Goal: Information Seeking & Learning: Learn about a topic

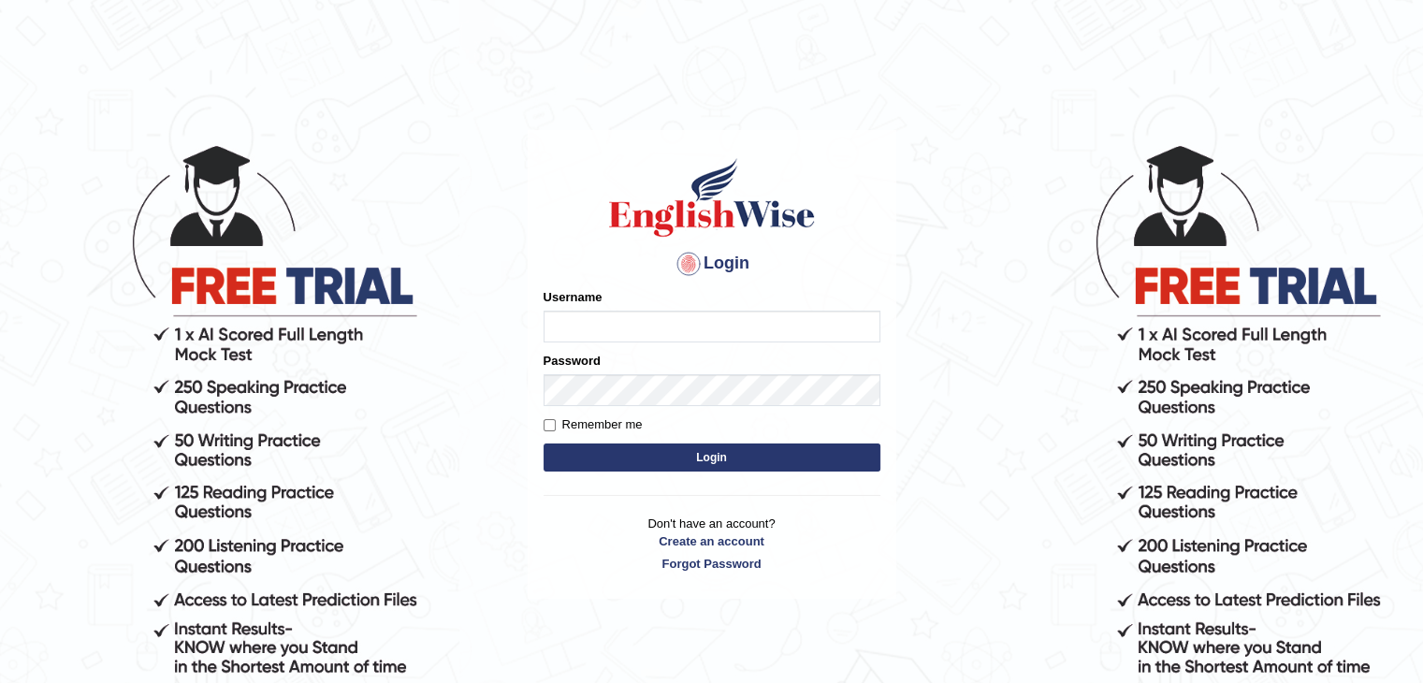
type input "sanjayagrahari_parramatta"
click at [658, 452] on button "Login" at bounding box center [711, 457] width 337 height 28
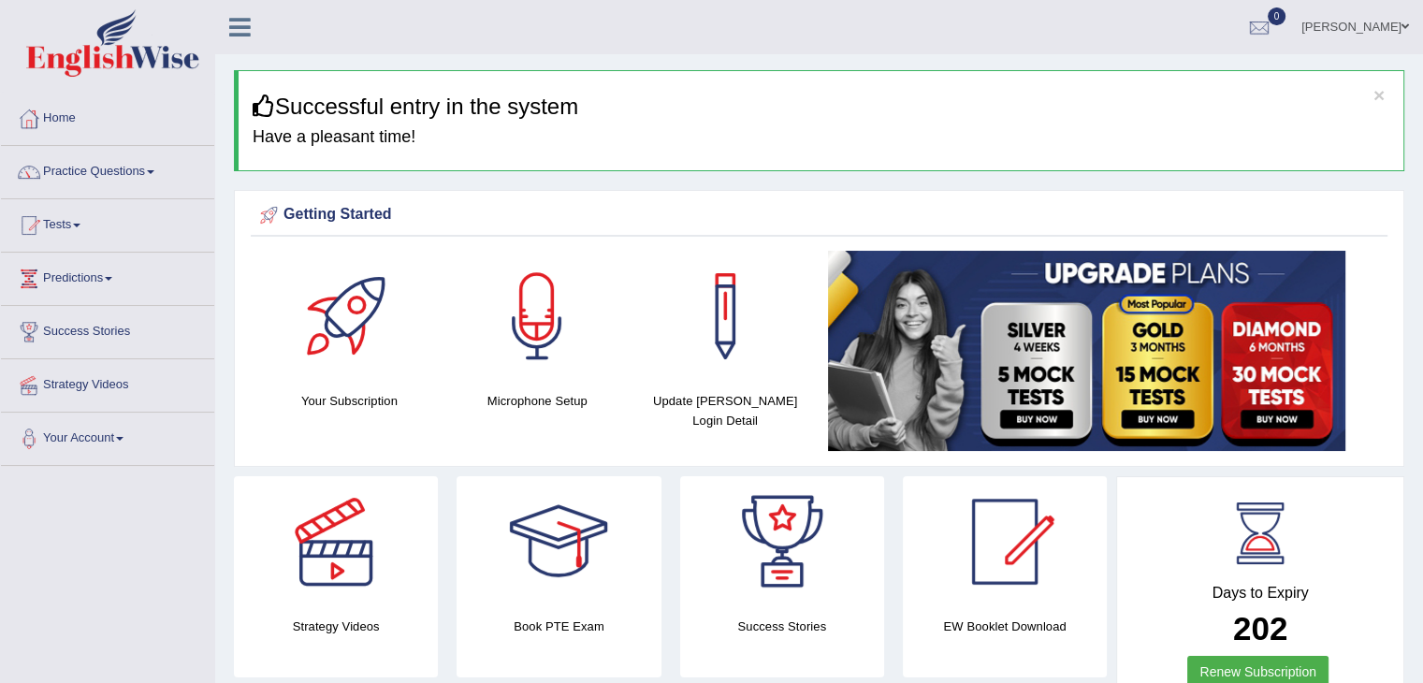
click at [139, 167] on link "Practice Questions" at bounding box center [107, 169] width 213 height 47
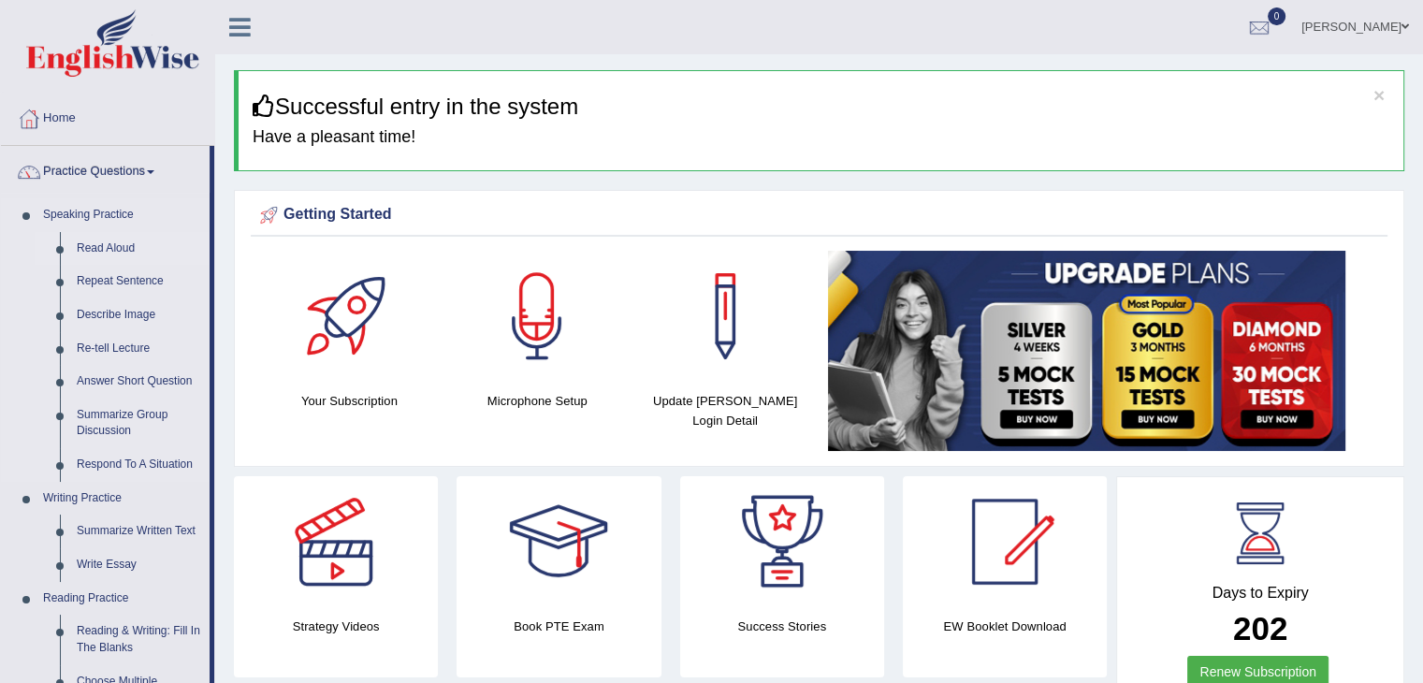
click at [109, 255] on link "Read Aloud" at bounding box center [138, 249] width 141 height 34
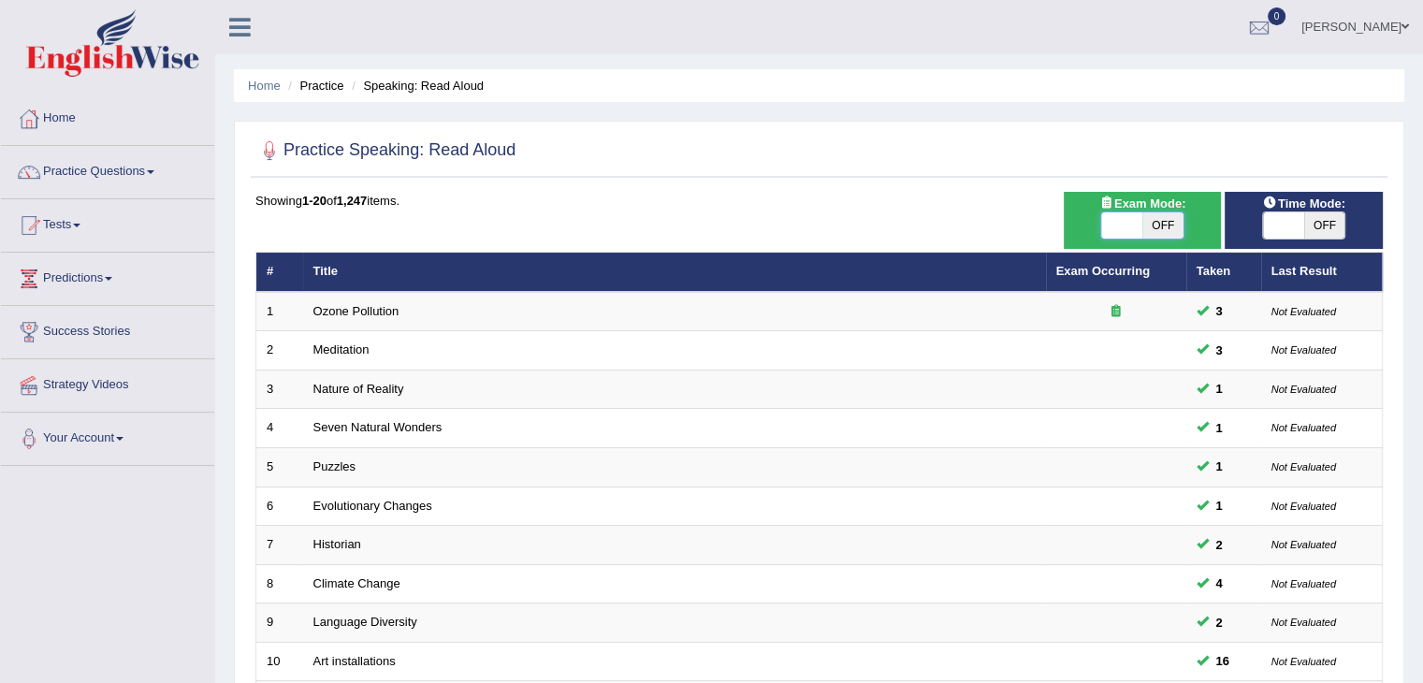
click at [1125, 215] on span at bounding box center [1121, 225] width 41 height 26
checkbox input "true"
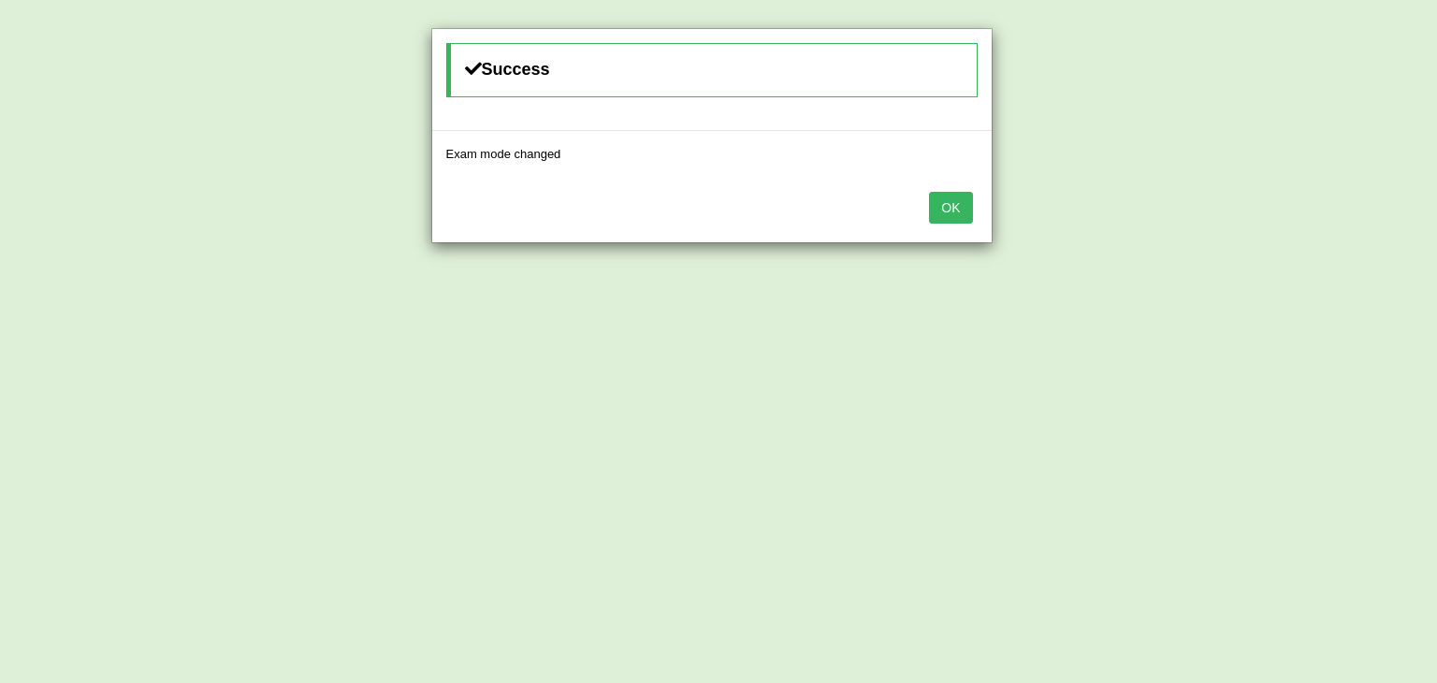
click at [954, 210] on button "OK" at bounding box center [950, 208] width 43 height 32
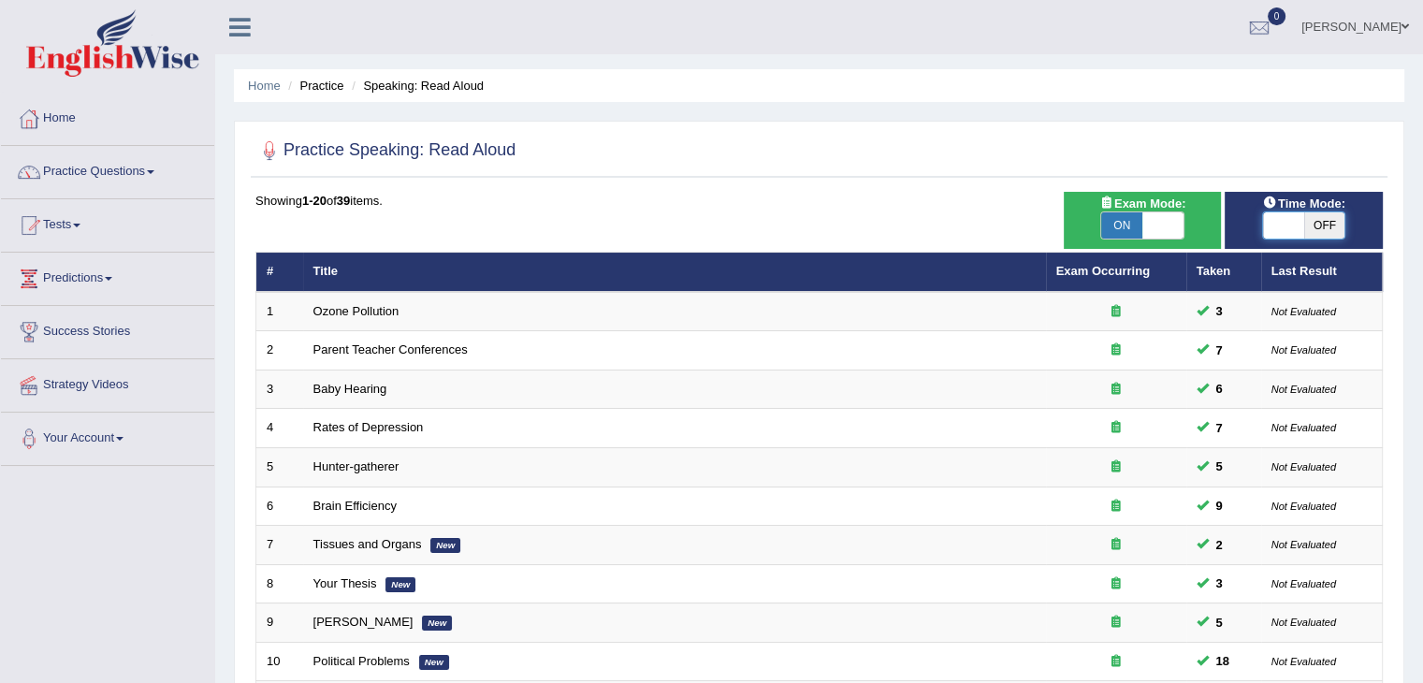
click at [1276, 217] on span at bounding box center [1283, 225] width 41 height 26
checkbox input "true"
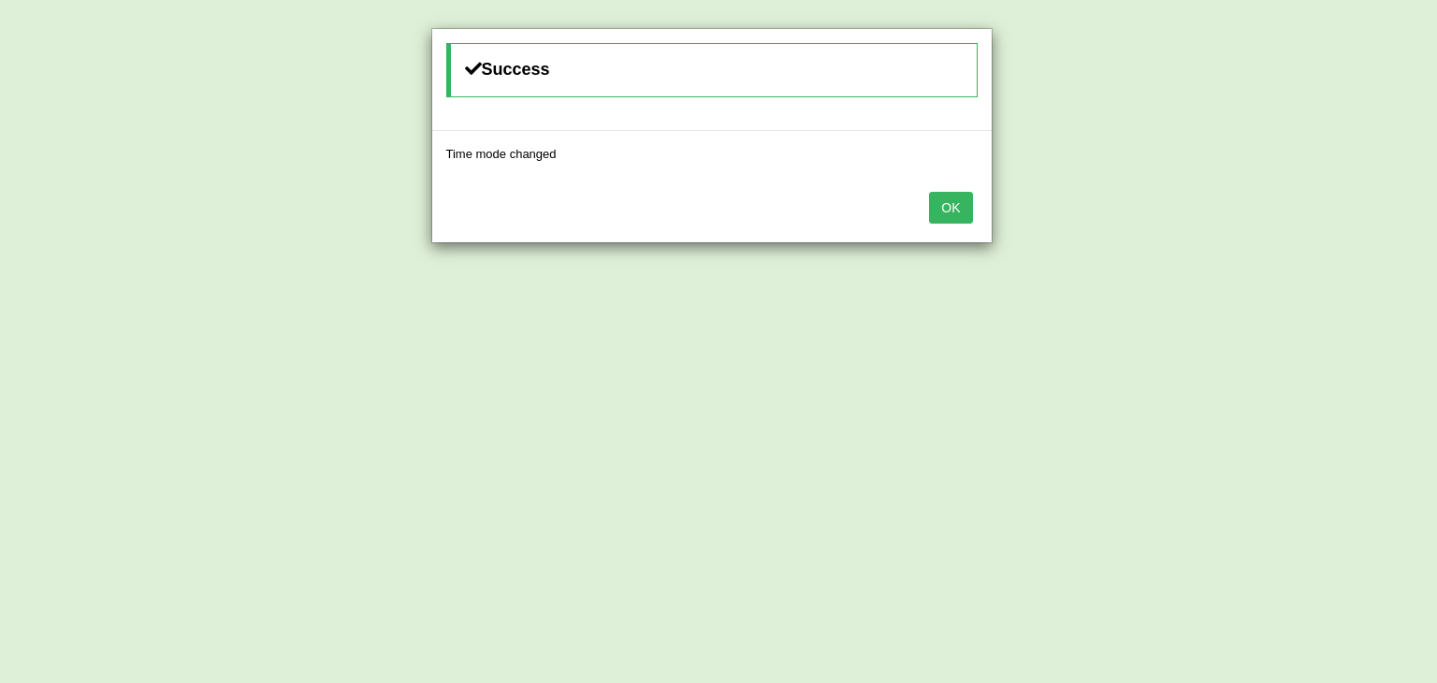
click at [941, 207] on button "OK" at bounding box center [950, 208] width 43 height 32
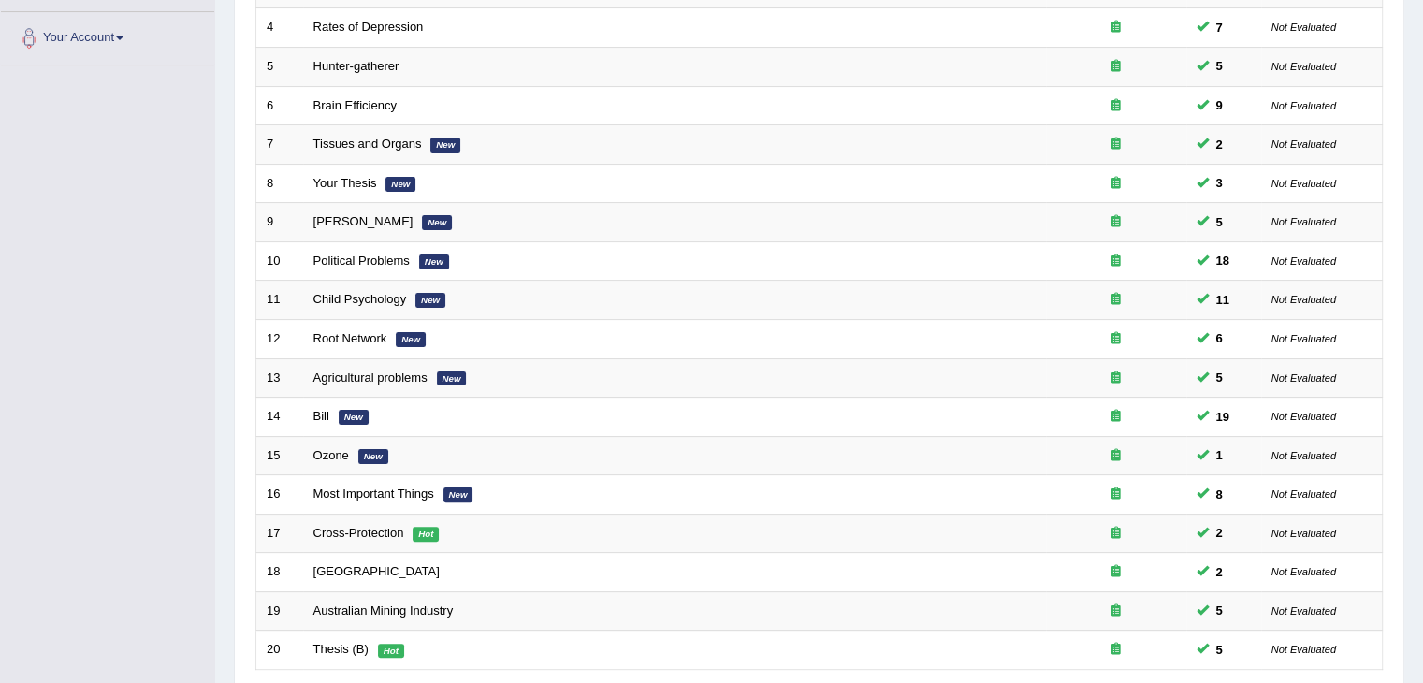
scroll to position [550, 0]
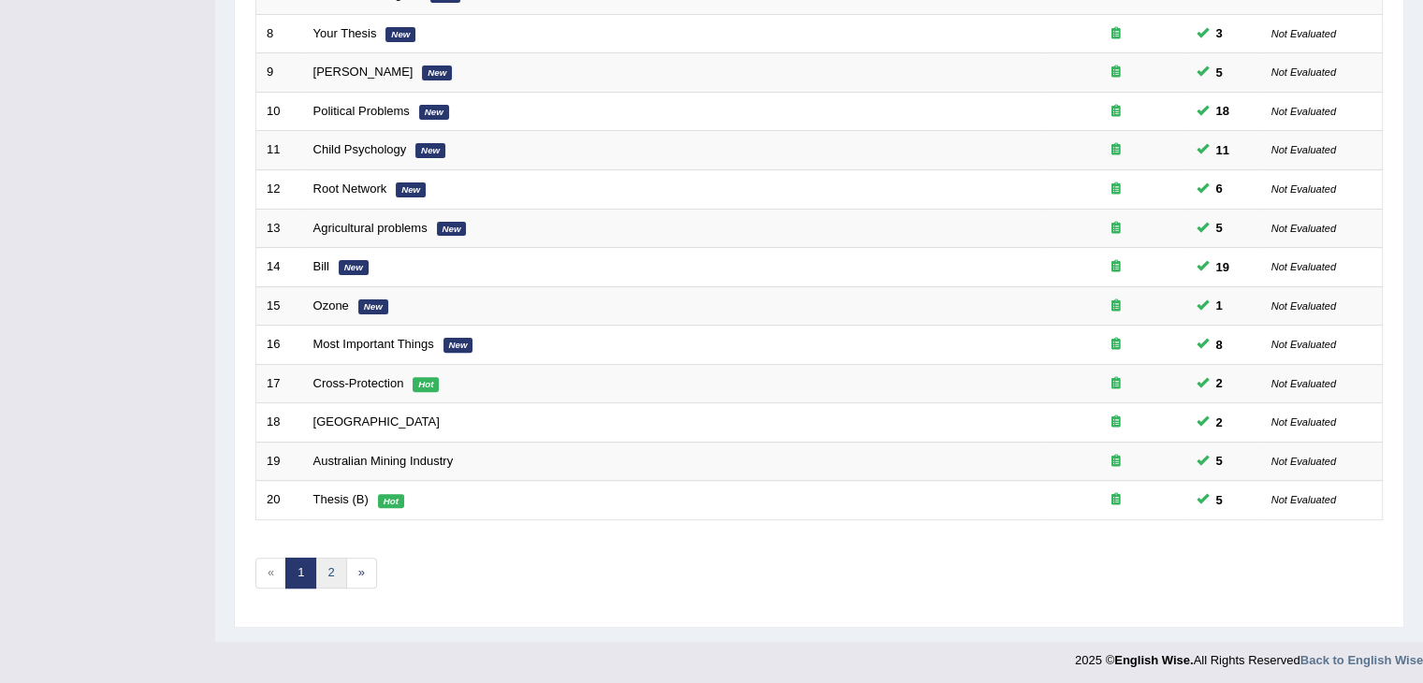
click at [332, 566] on link "2" at bounding box center [330, 572] width 31 height 31
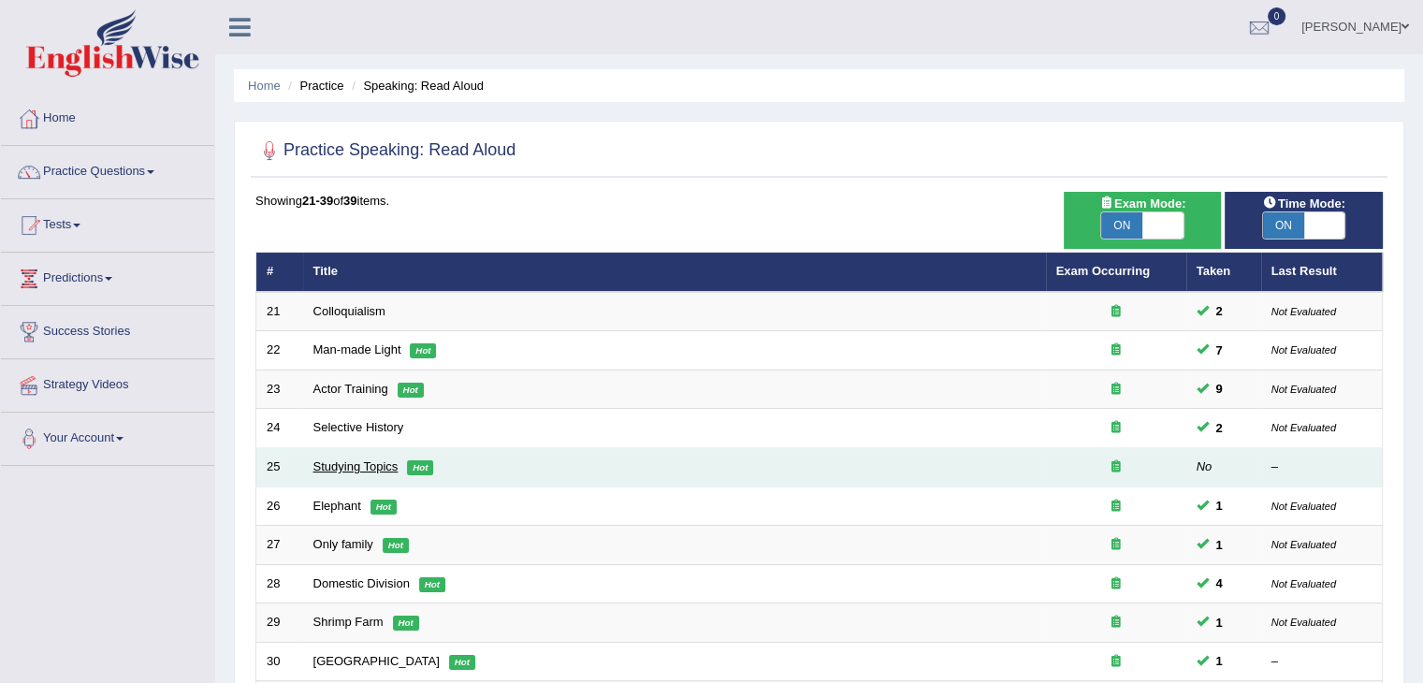
click at [343, 468] on link "Studying Topics" at bounding box center [355, 466] width 85 height 14
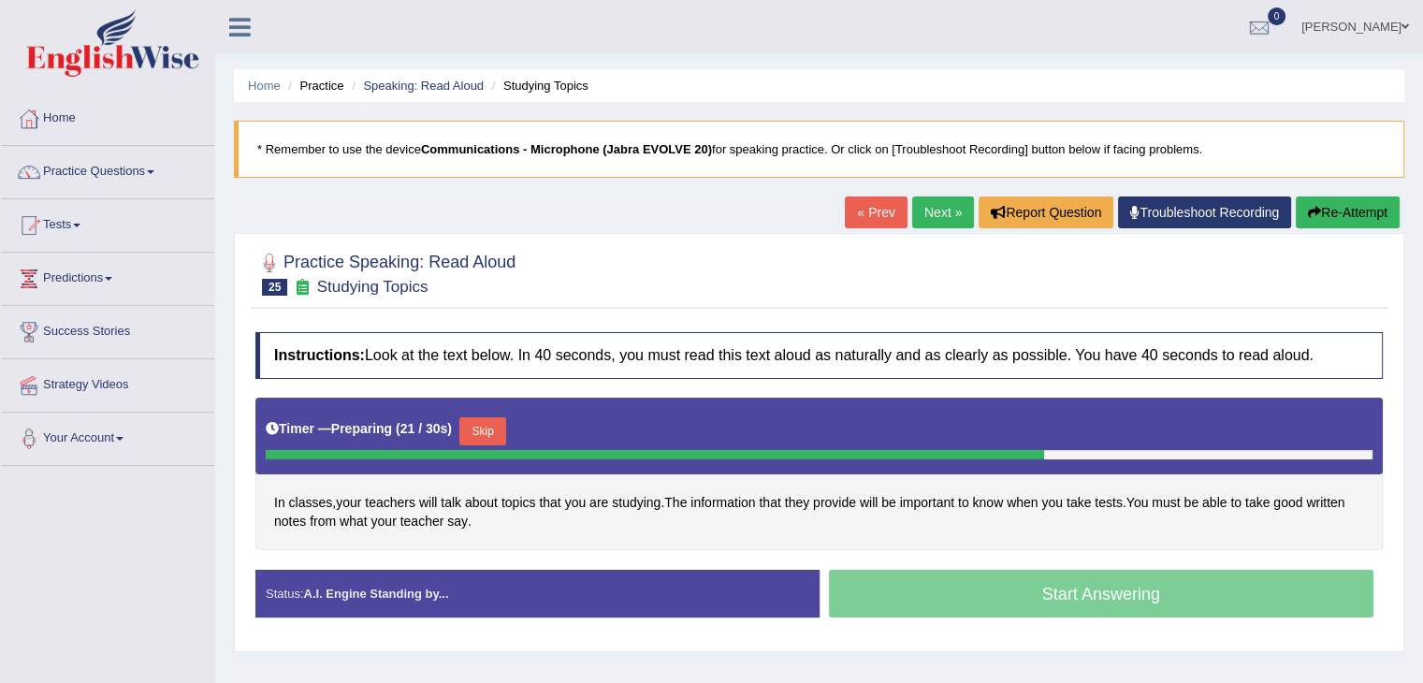
click at [489, 419] on button "Skip" at bounding box center [482, 431] width 47 height 28
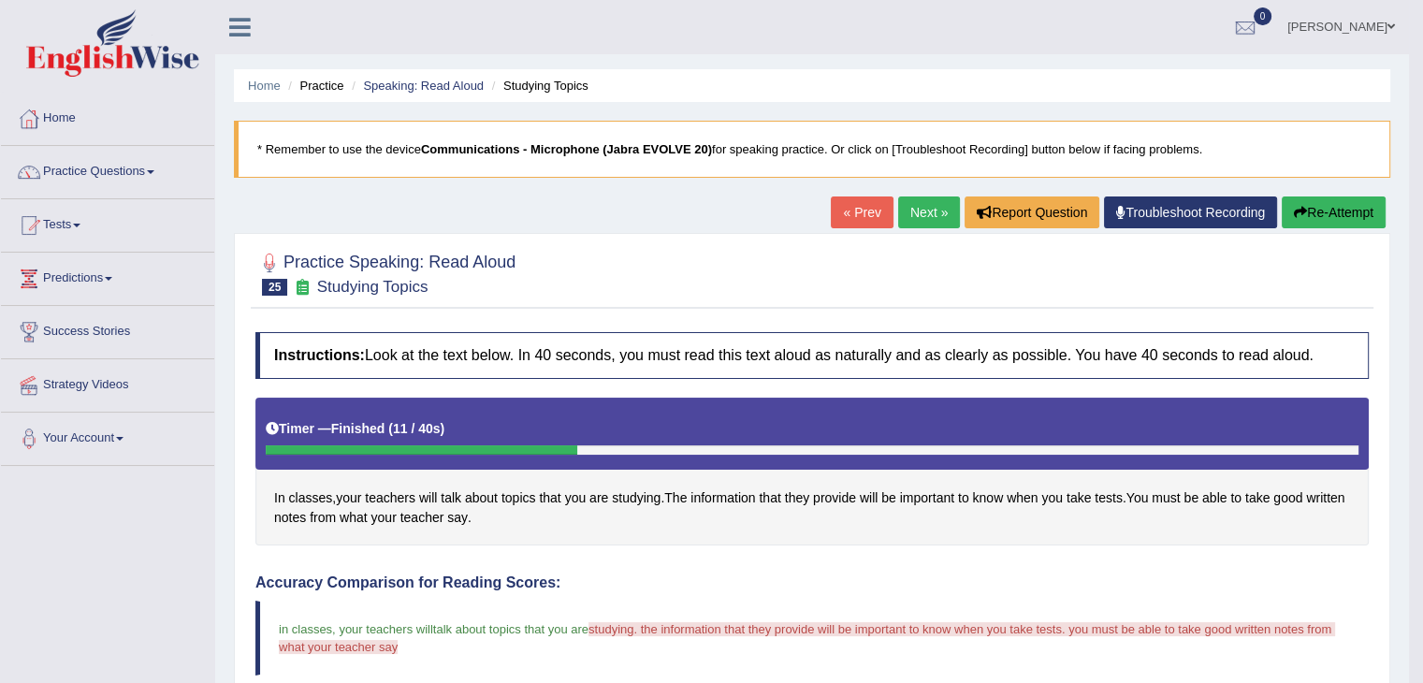
click at [1343, 223] on button "Re-Attempt" at bounding box center [1333, 212] width 104 height 32
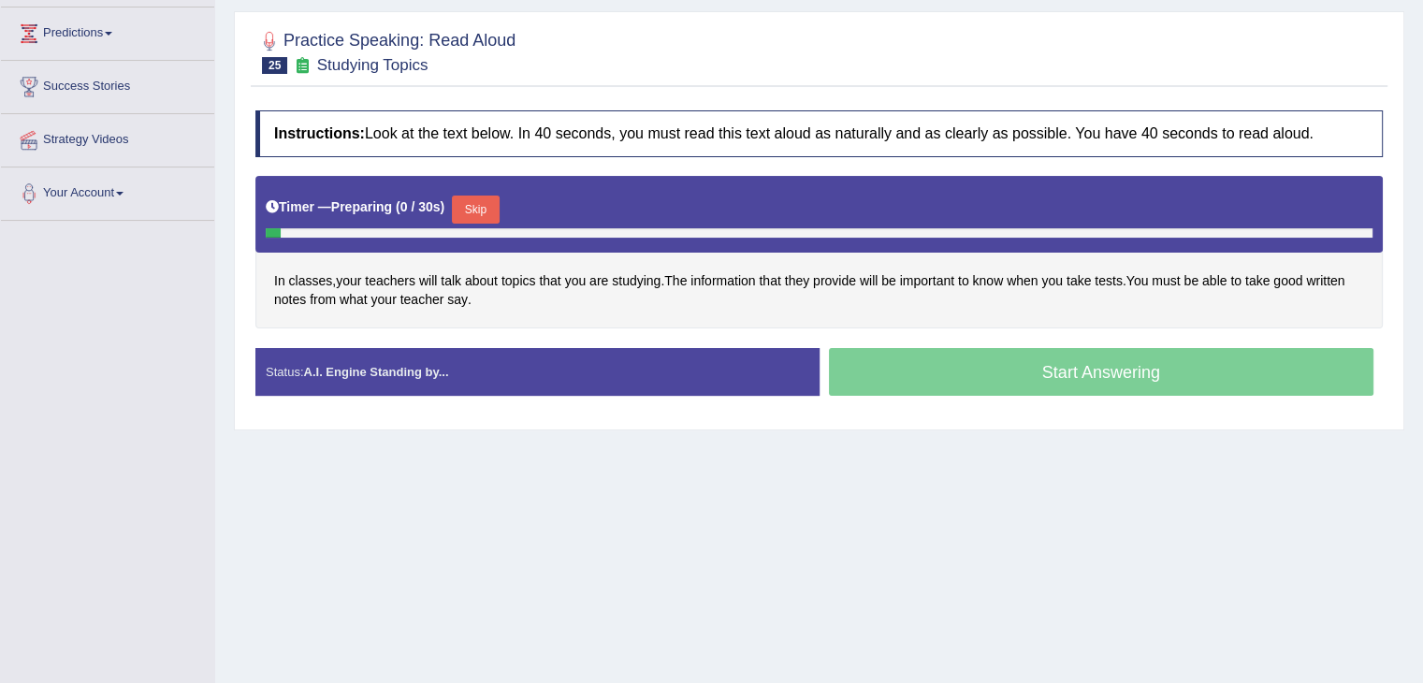
scroll to position [256, 0]
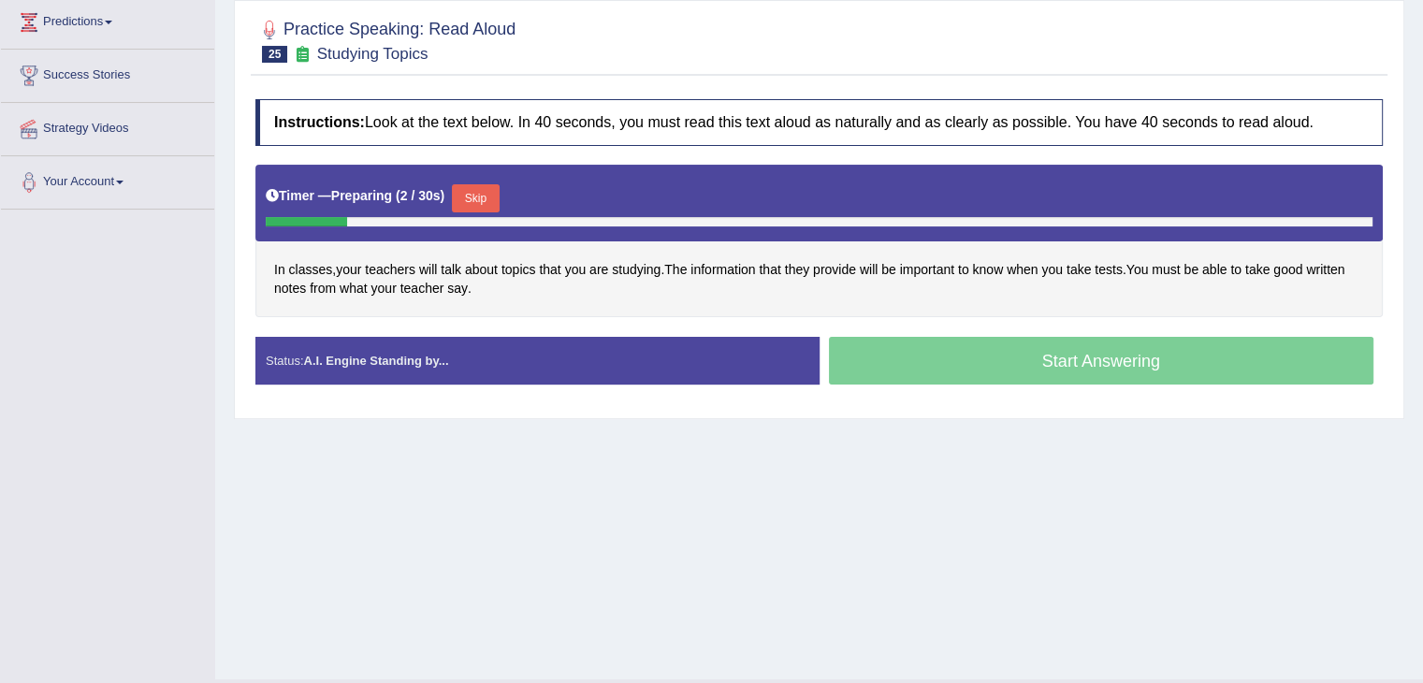
click at [471, 191] on button "Skip" at bounding box center [475, 198] width 47 height 28
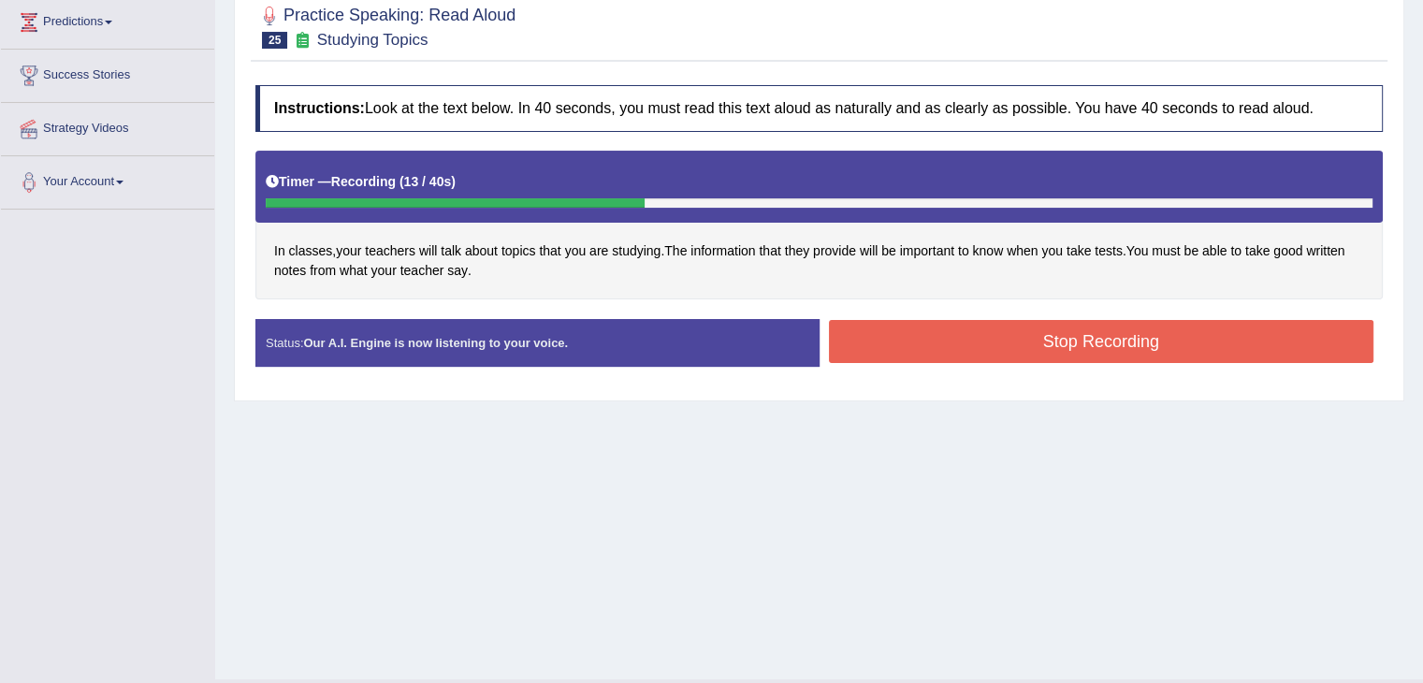
click at [1035, 358] on button "Stop Recording" at bounding box center [1101, 341] width 545 height 43
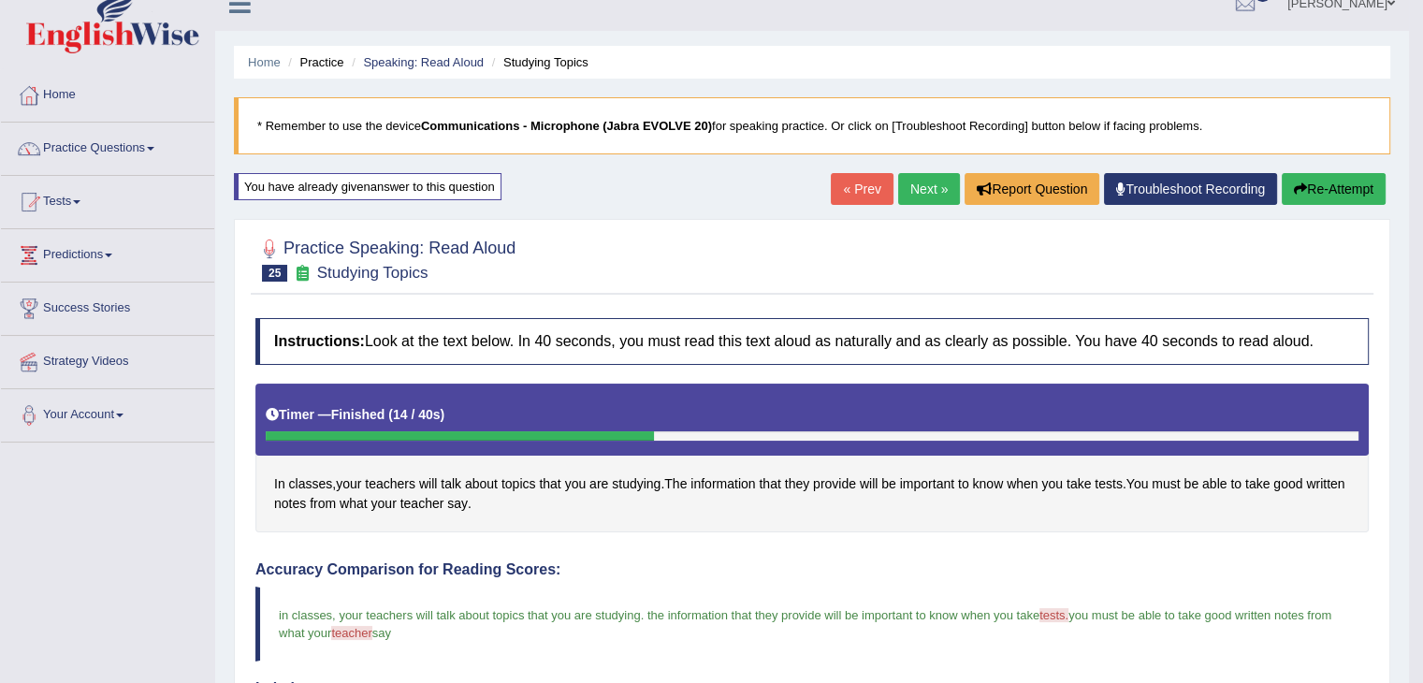
scroll to position [0, 0]
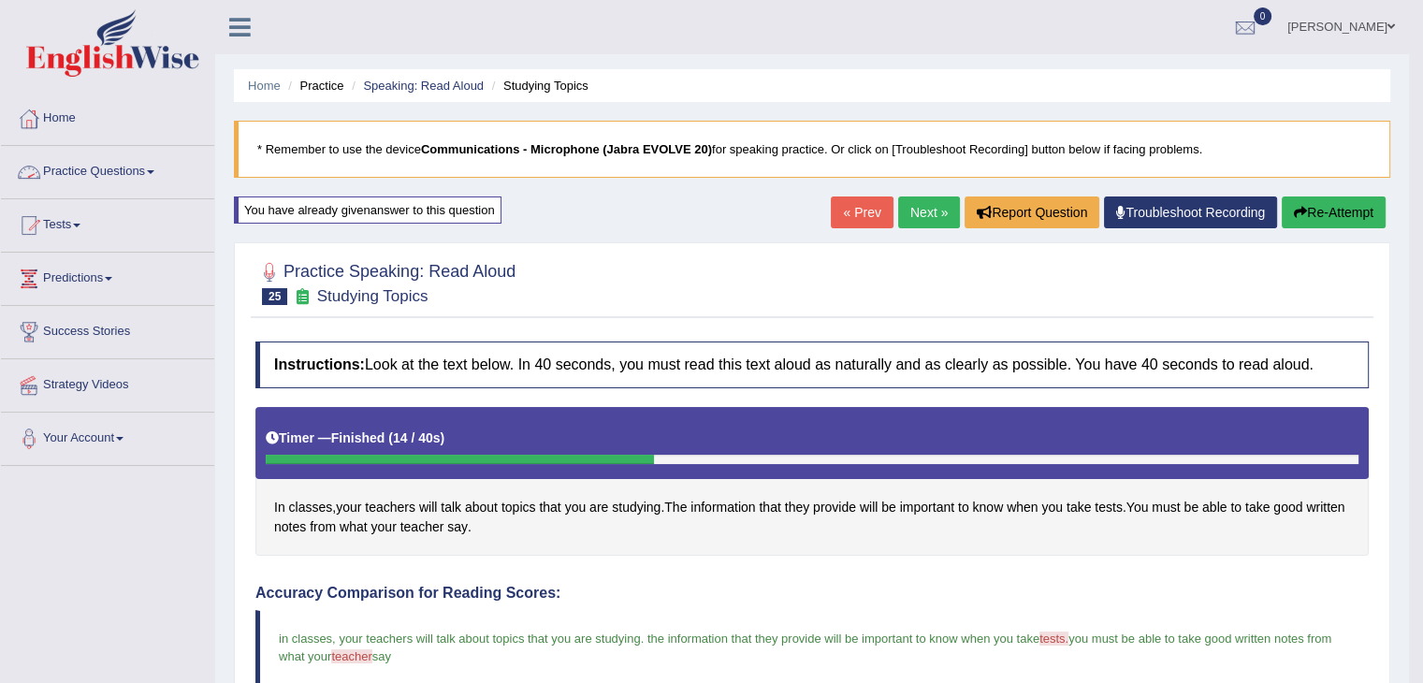
click at [154, 170] on span at bounding box center [150, 172] width 7 height 4
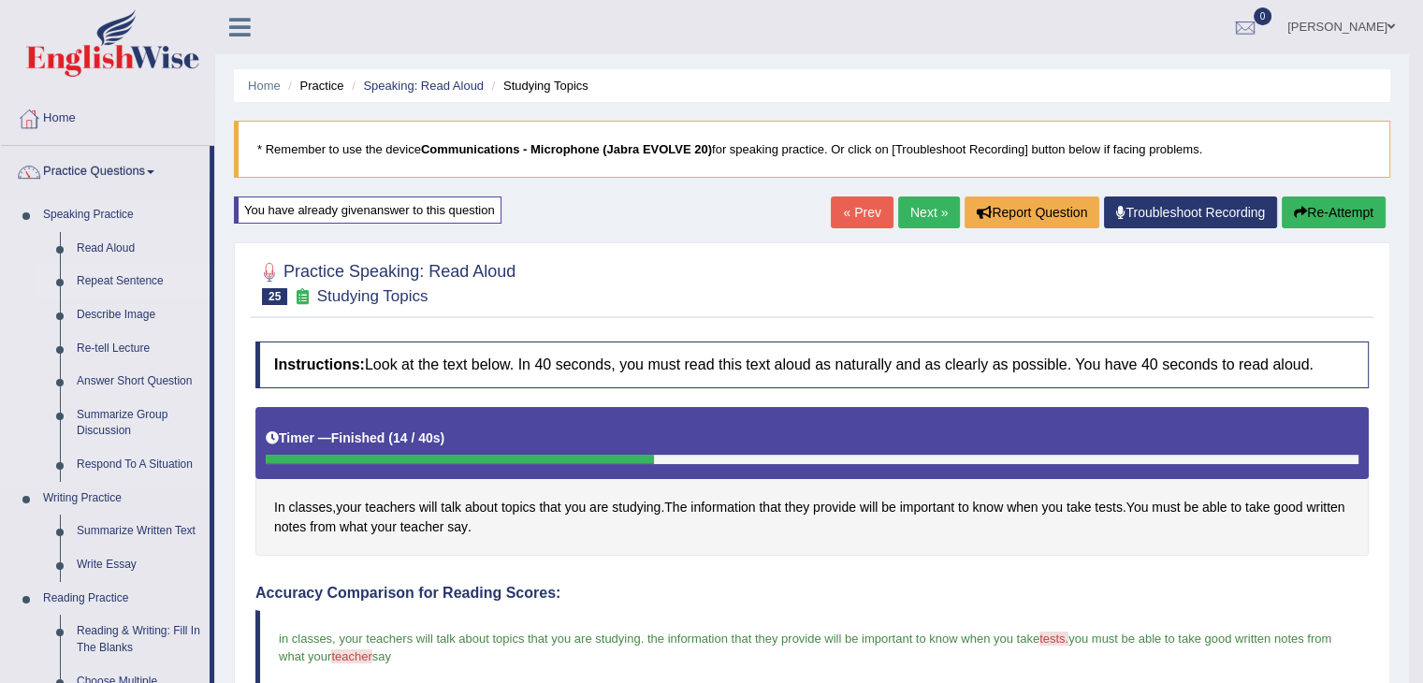
click at [108, 284] on link "Repeat Sentence" at bounding box center [138, 282] width 141 height 34
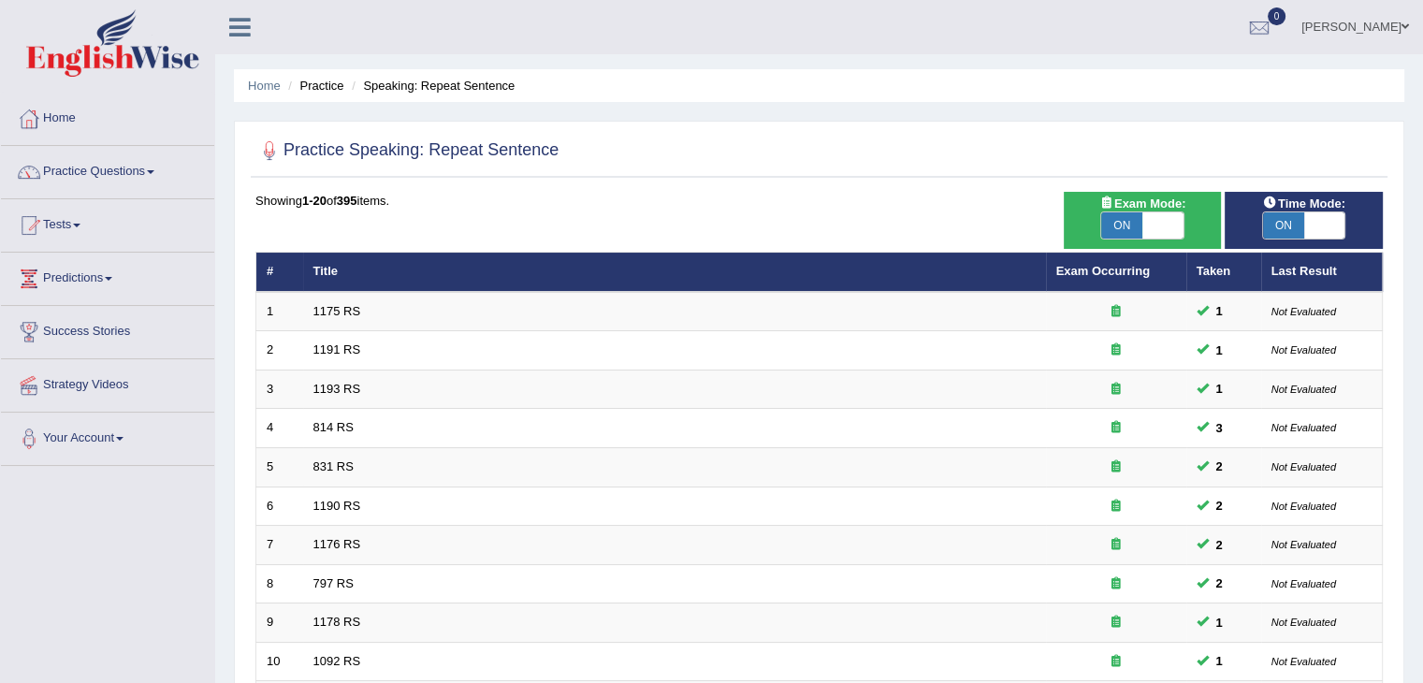
scroll to position [550, 0]
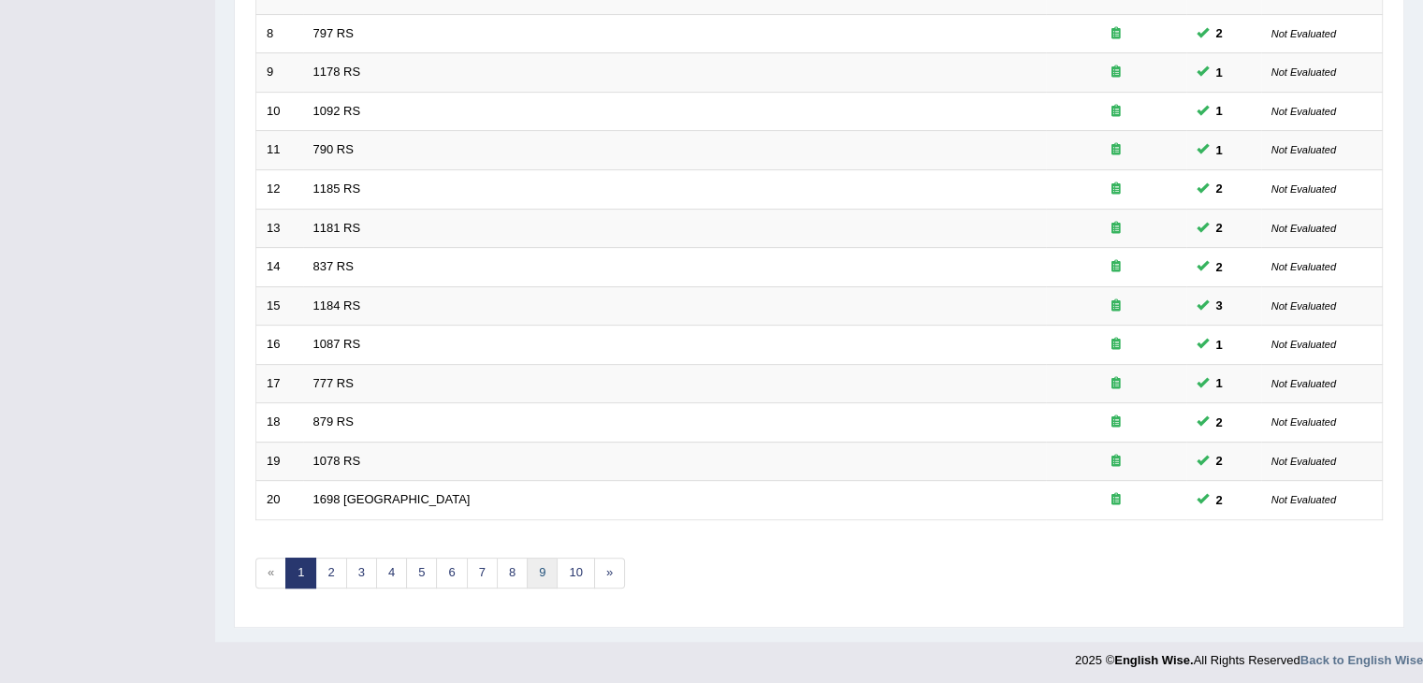
click at [527, 558] on link "9" at bounding box center [542, 572] width 31 height 31
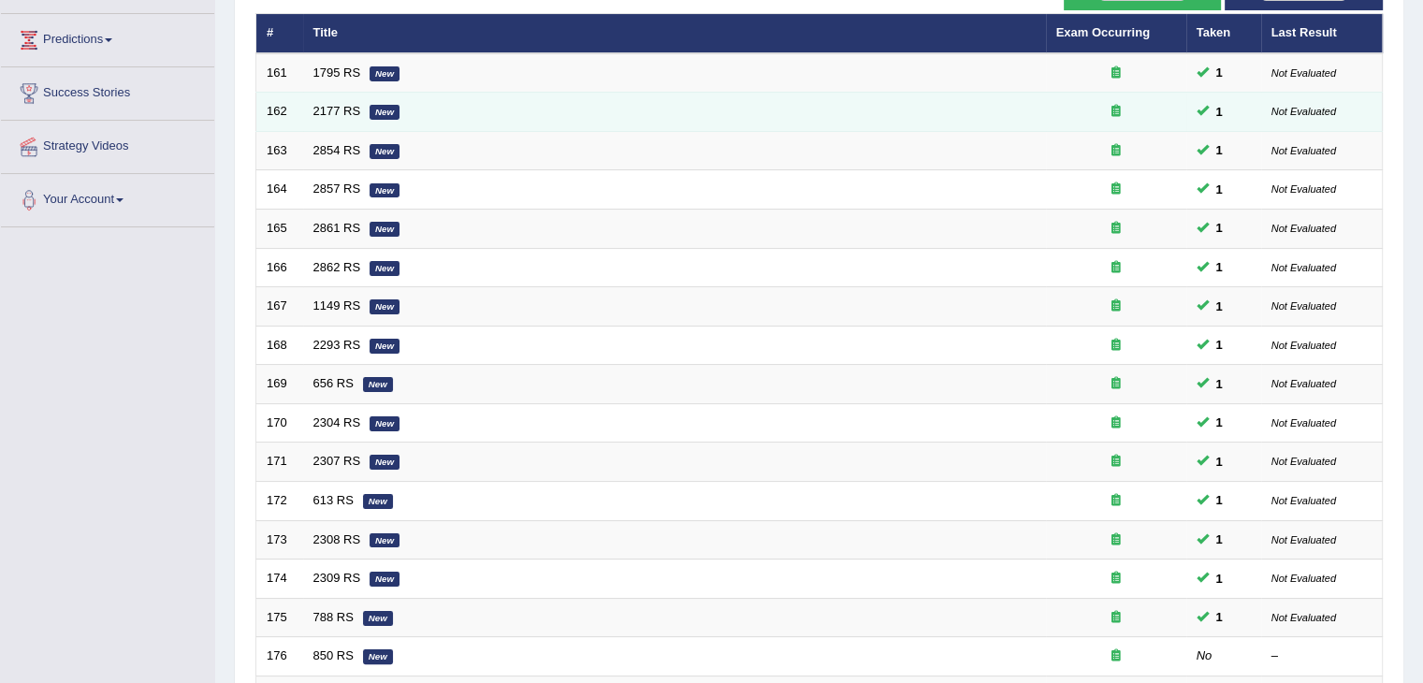
scroll to position [550, 0]
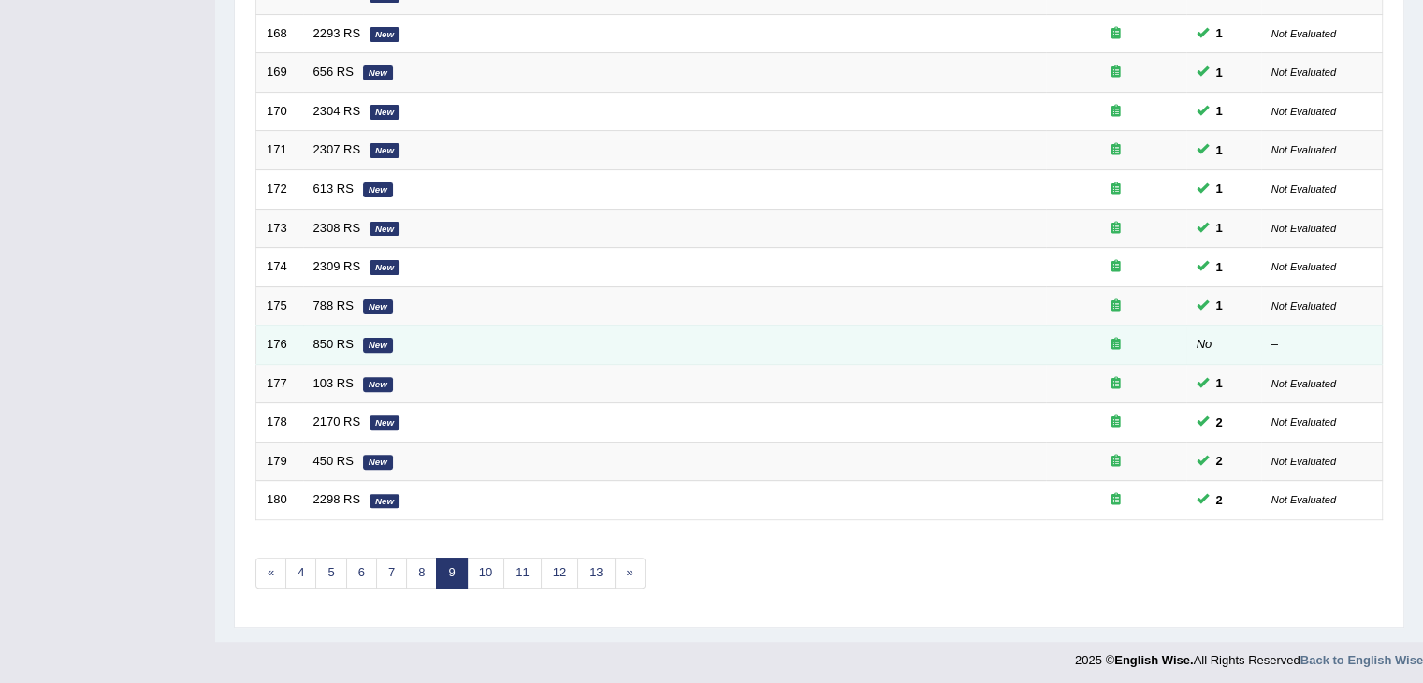
click at [358, 338] on td "850 RS New" at bounding box center [674, 345] width 743 height 39
click at [322, 337] on link "850 RS" at bounding box center [333, 344] width 40 height 14
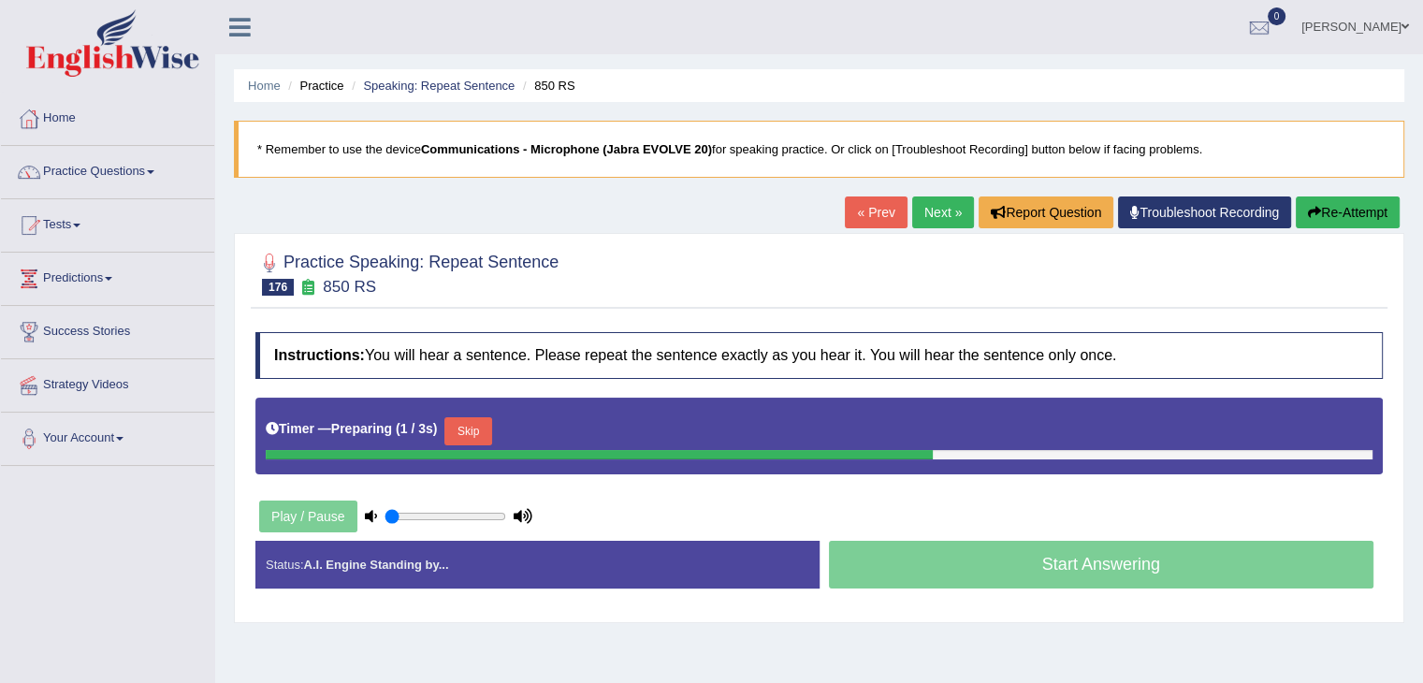
click at [468, 426] on button "Skip" at bounding box center [467, 431] width 47 height 28
click at [554, 429] on button "Skip" at bounding box center [550, 431] width 47 height 28
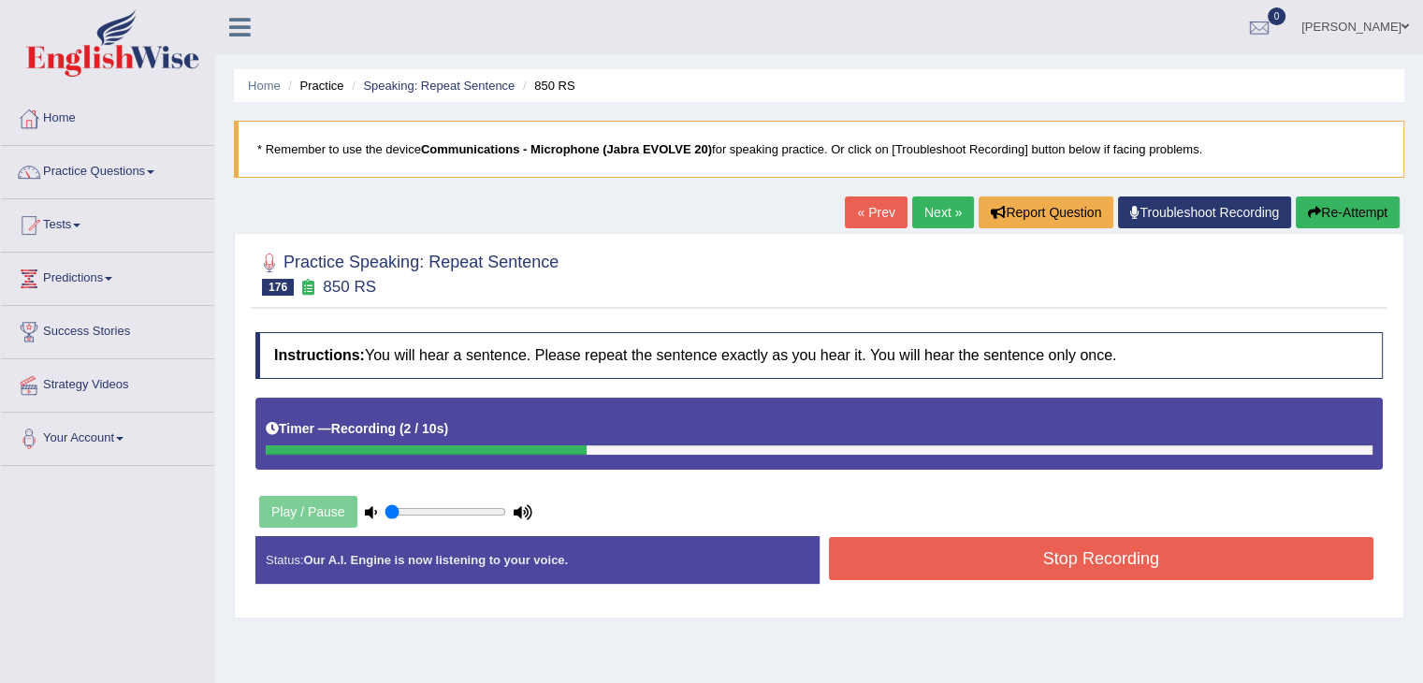
click at [1070, 546] on button "Stop Recording" at bounding box center [1101, 558] width 545 height 43
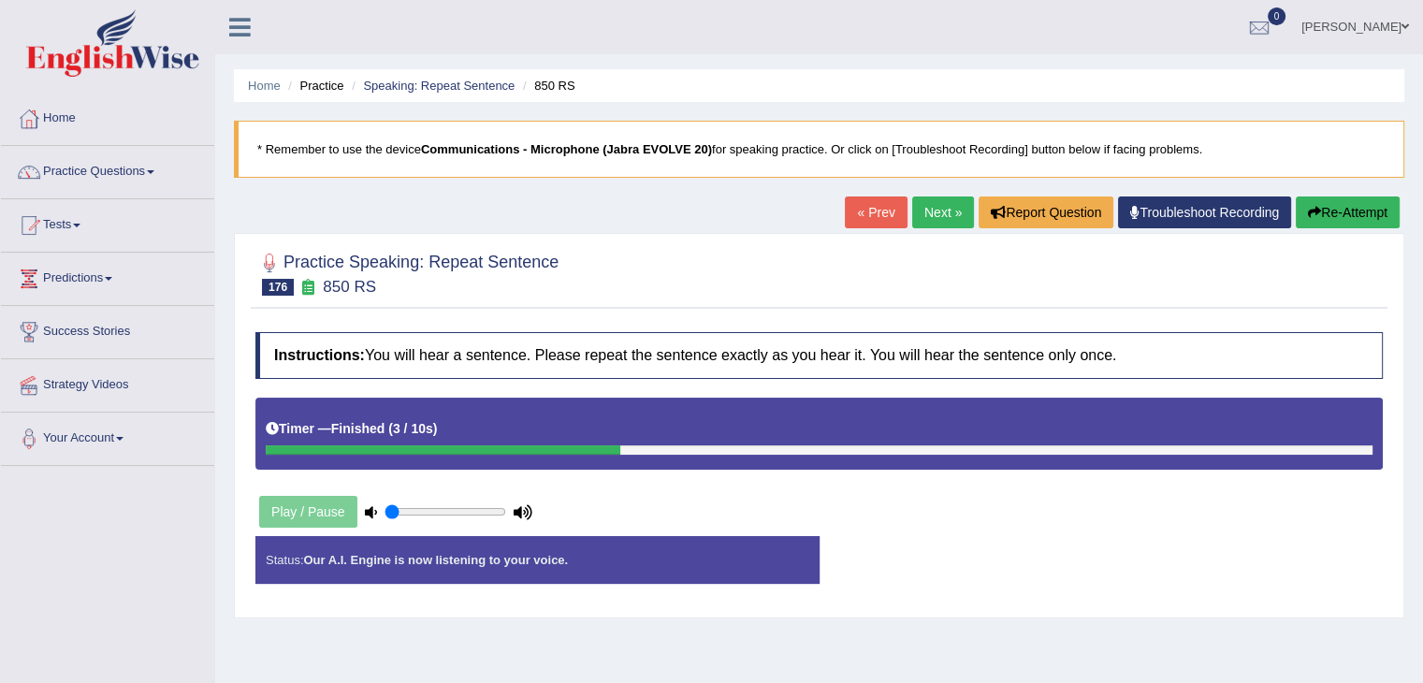
click at [1070, 546] on div "Status: Our A.I. Engine is now listening to your voice. Start Answering Stop Re…" at bounding box center [818, 569] width 1127 height 66
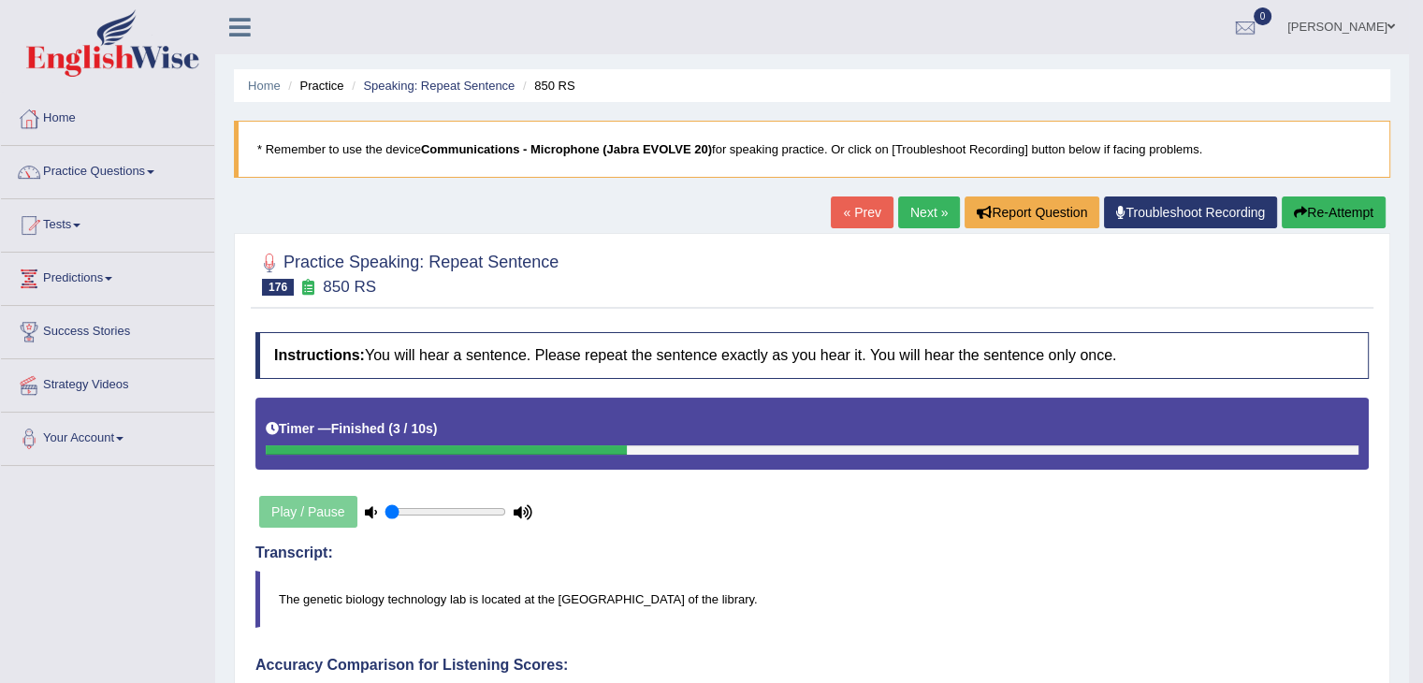
click at [1348, 213] on button "Re-Attempt" at bounding box center [1333, 212] width 104 height 32
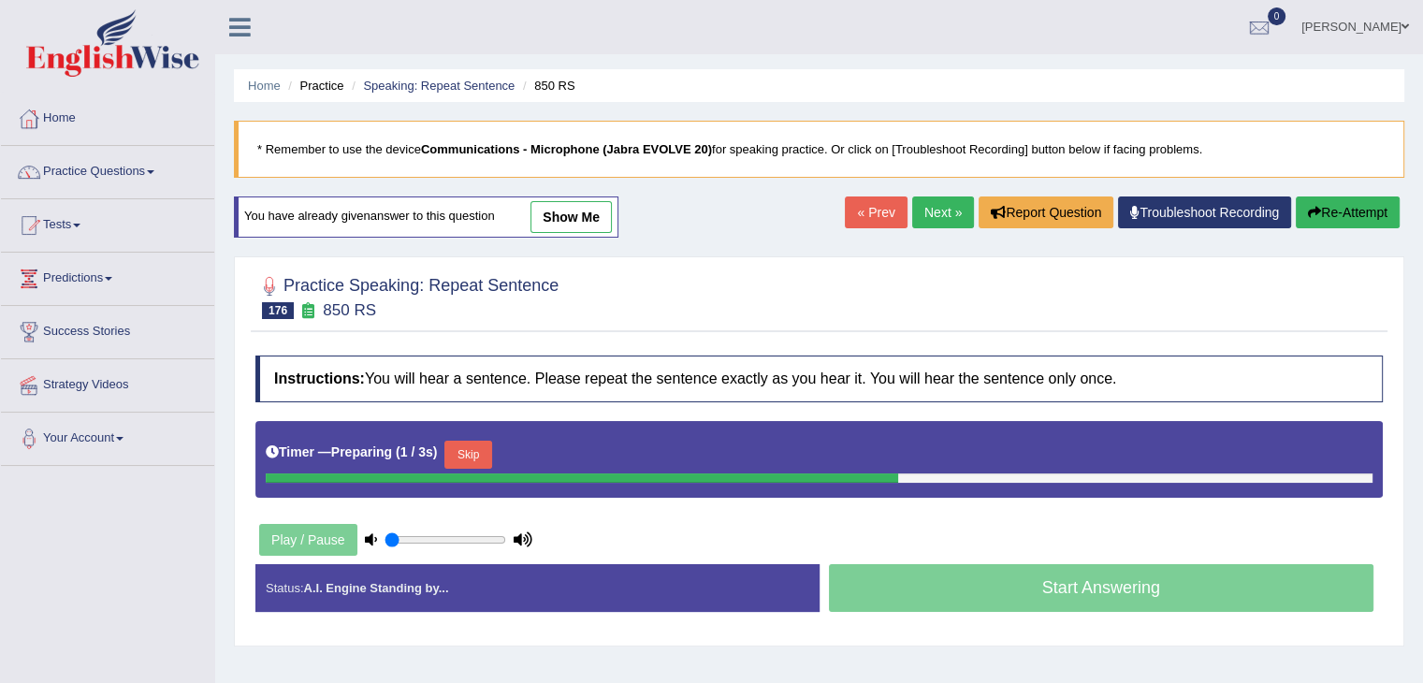
click at [468, 461] on button "Skip" at bounding box center [467, 455] width 47 height 28
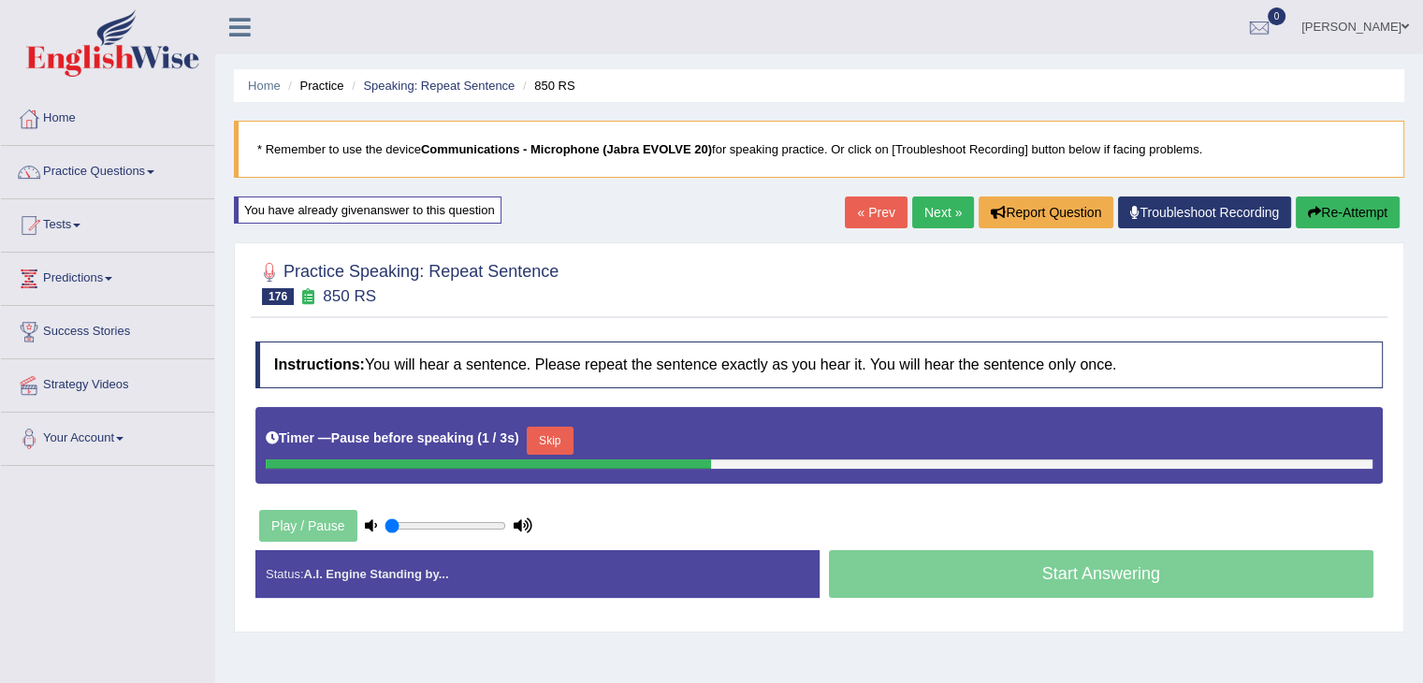
click at [564, 437] on button "Skip" at bounding box center [550, 441] width 47 height 28
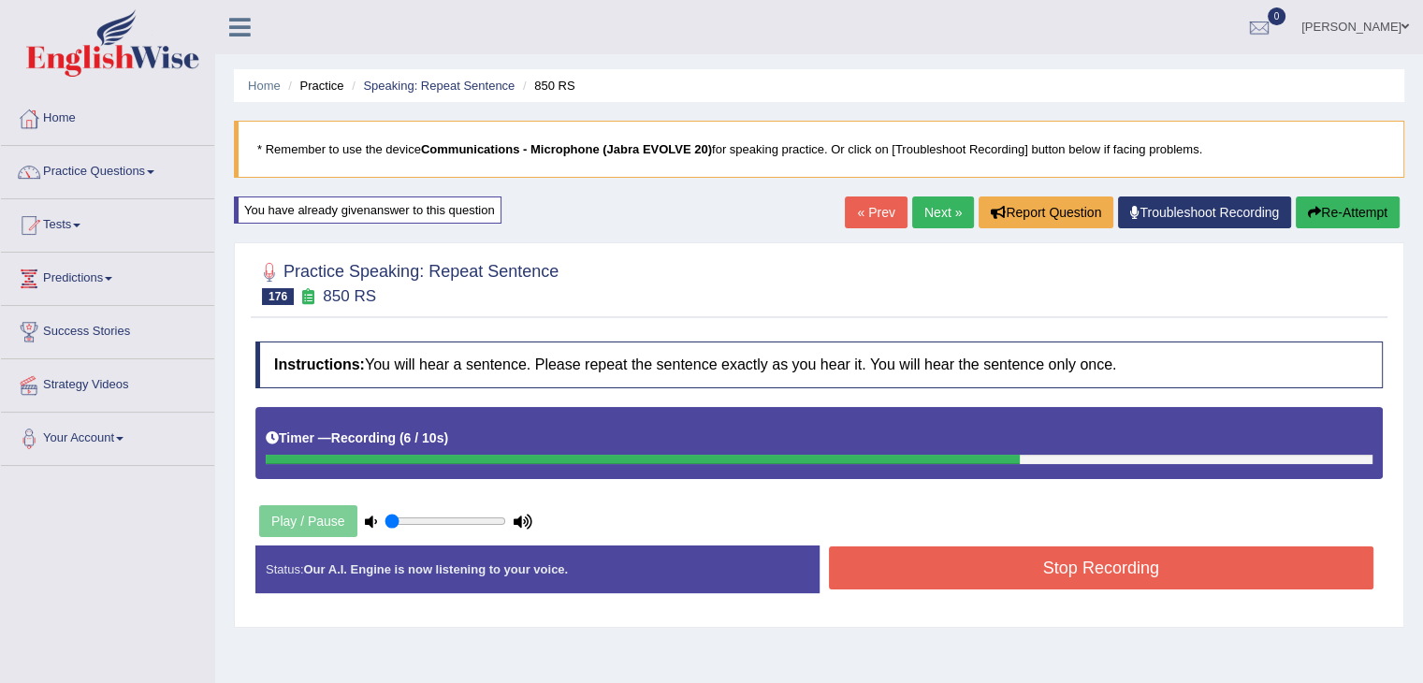
click at [1082, 569] on button "Stop Recording" at bounding box center [1101, 567] width 545 height 43
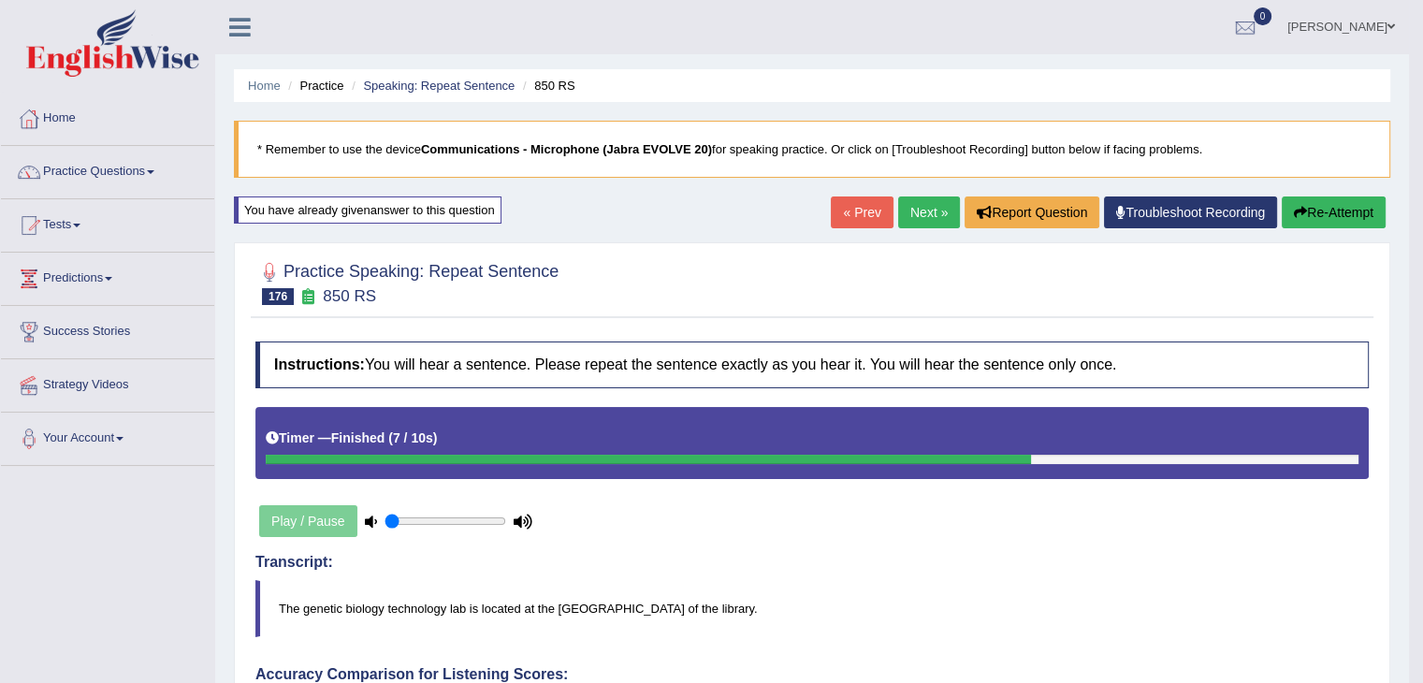
click at [935, 197] on link "Next »" at bounding box center [929, 212] width 62 height 32
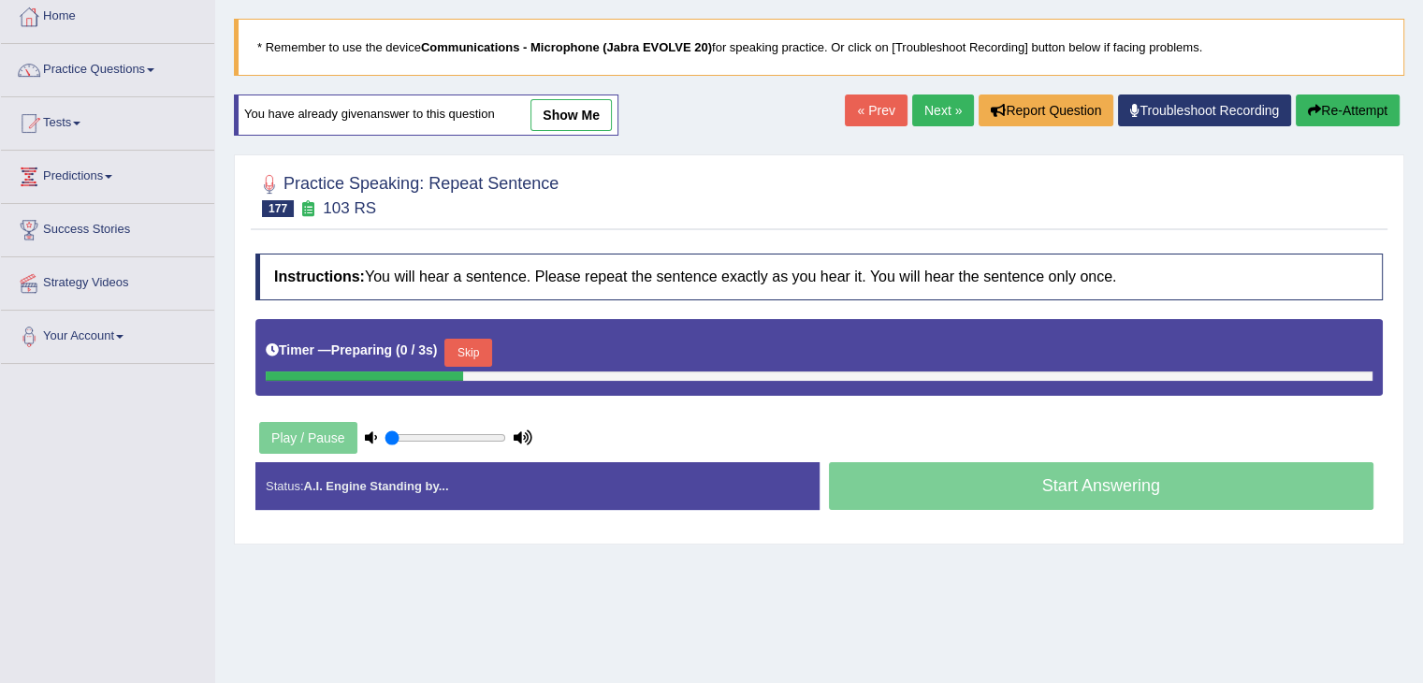
scroll to position [161, 0]
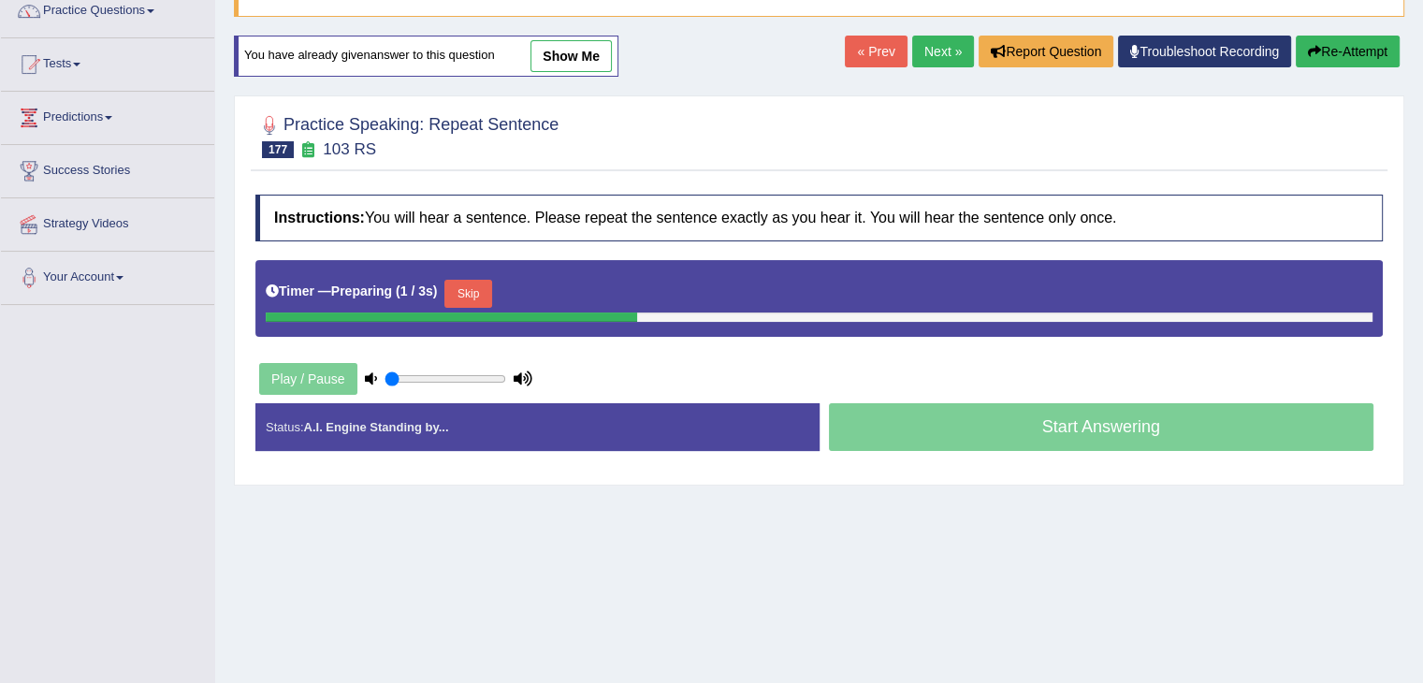
click at [468, 284] on button "Skip" at bounding box center [467, 294] width 47 height 28
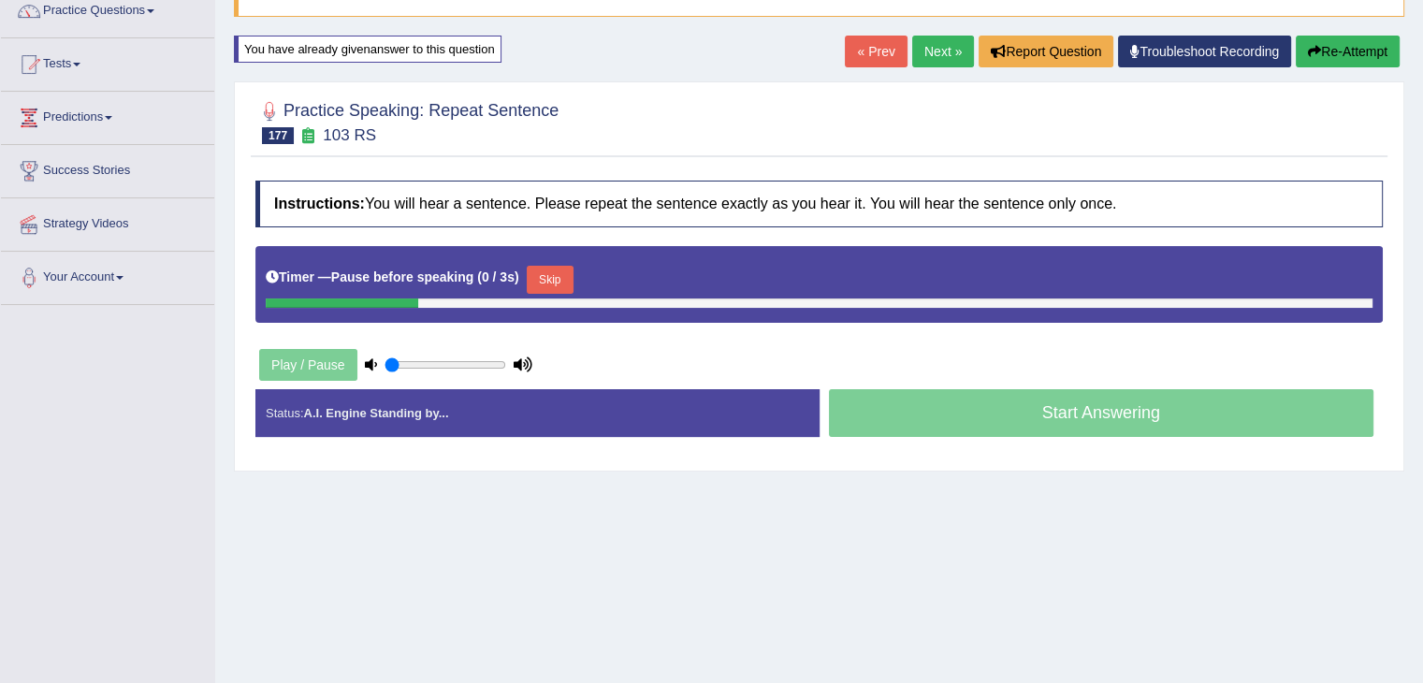
click at [571, 266] on button "Skip" at bounding box center [550, 280] width 47 height 28
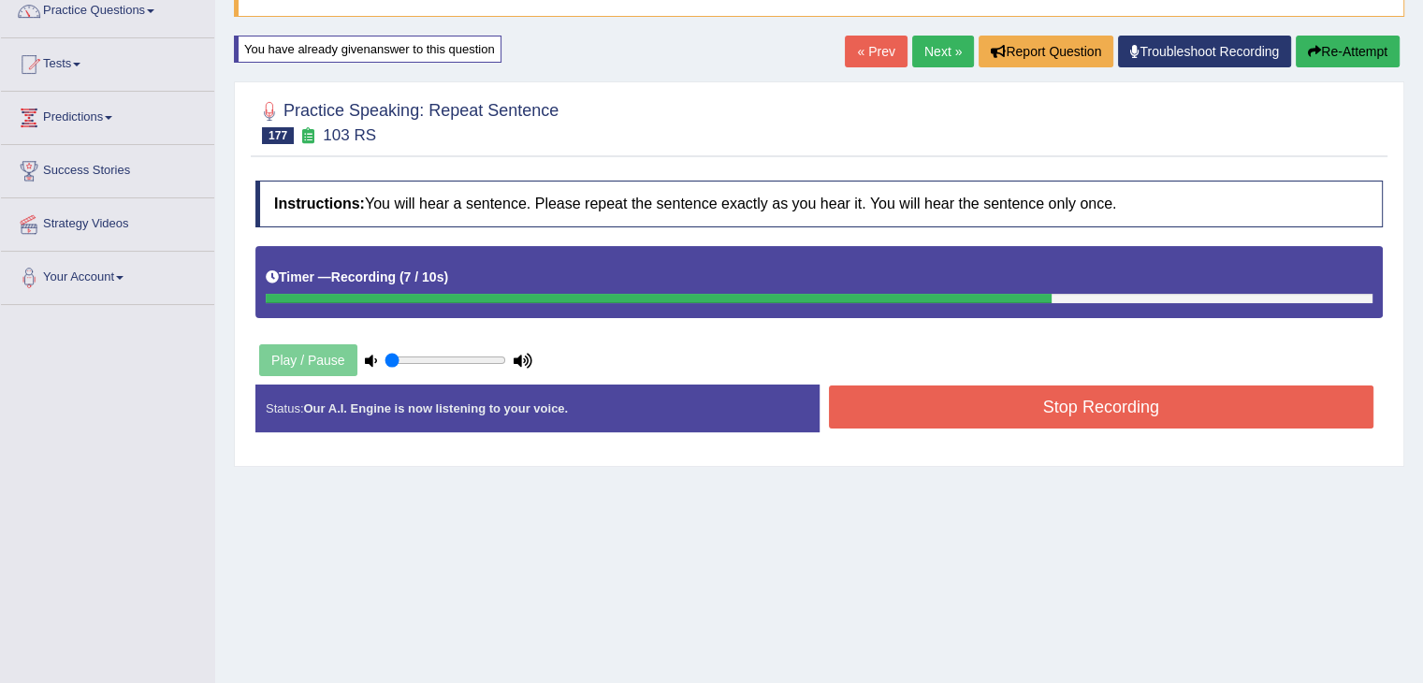
click at [957, 397] on button "Stop Recording" at bounding box center [1101, 406] width 545 height 43
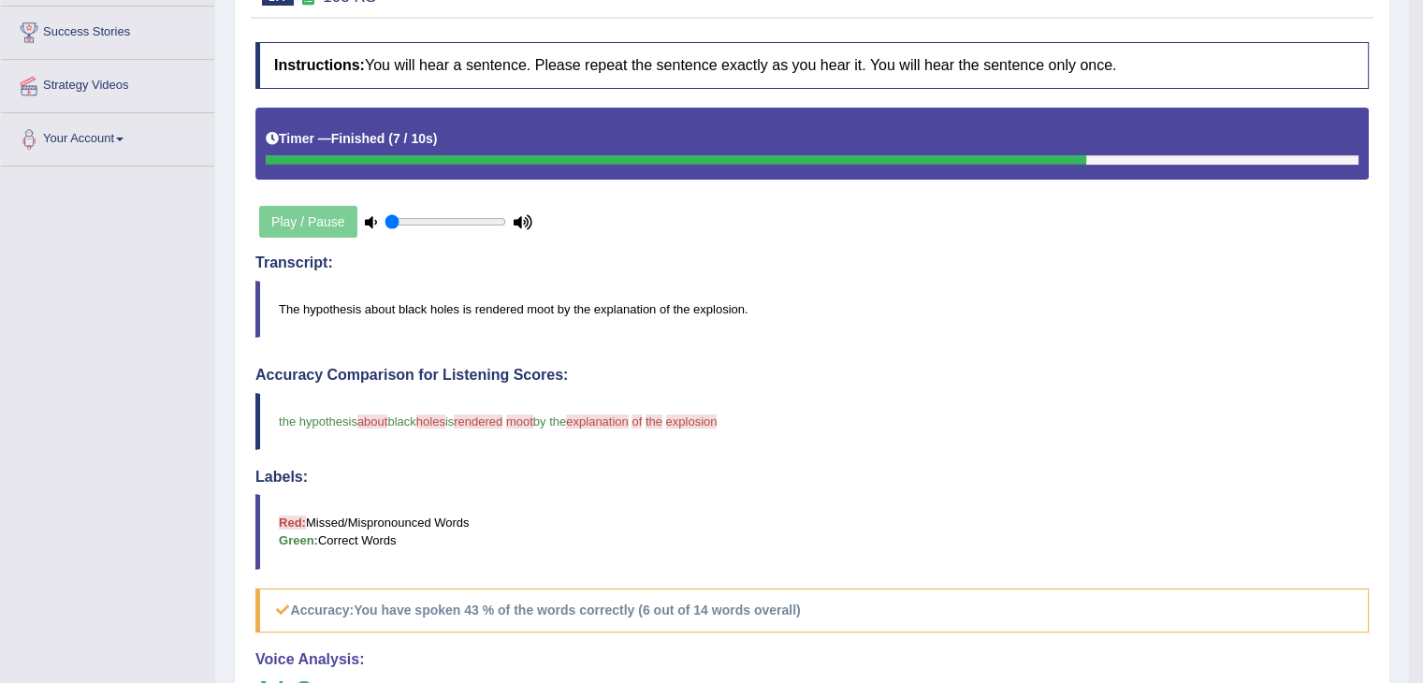
scroll to position [0, 0]
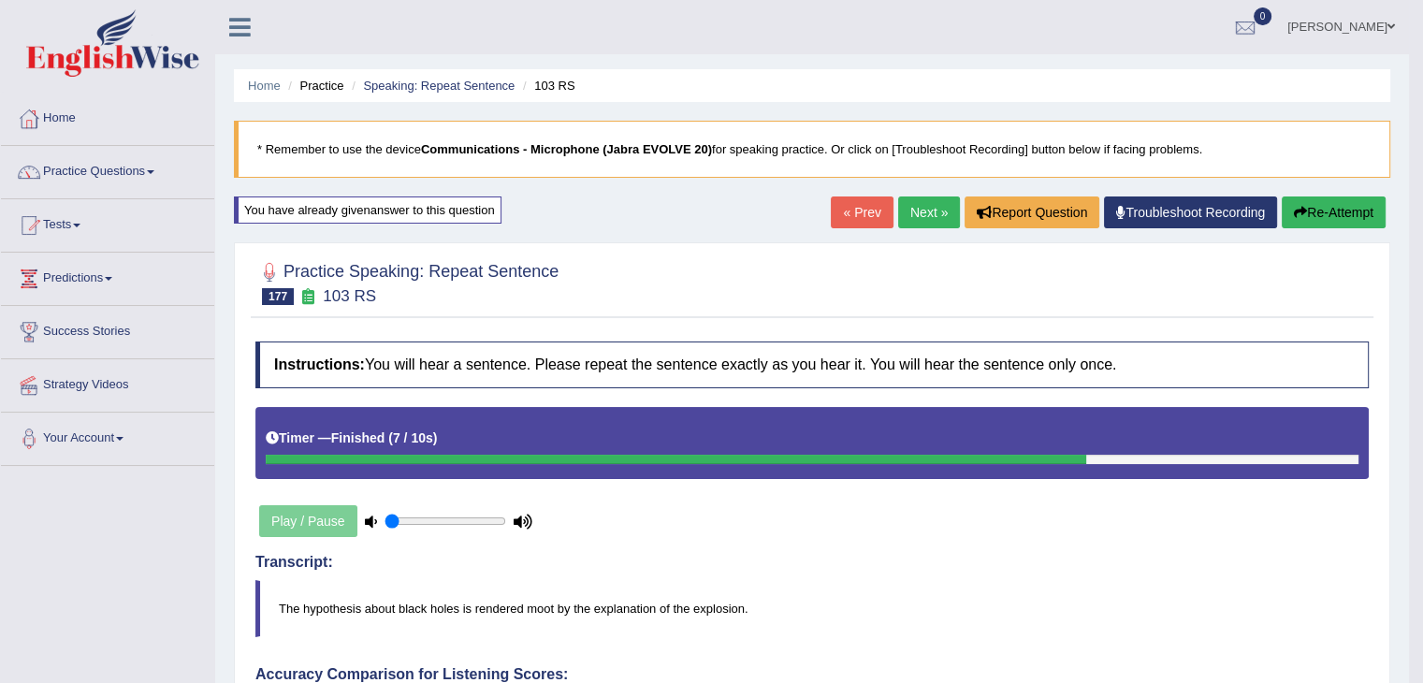
click at [919, 217] on link "Next »" at bounding box center [929, 212] width 62 height 32
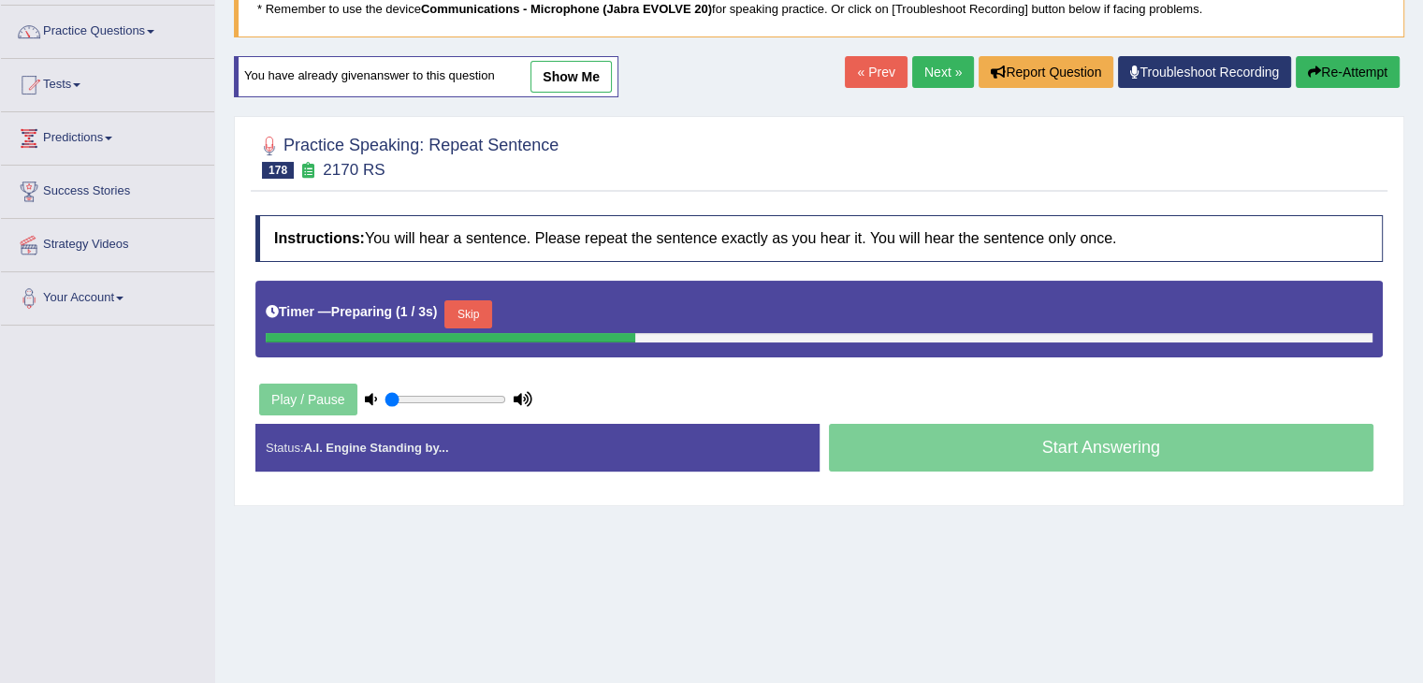
scroll to position [141, 0]
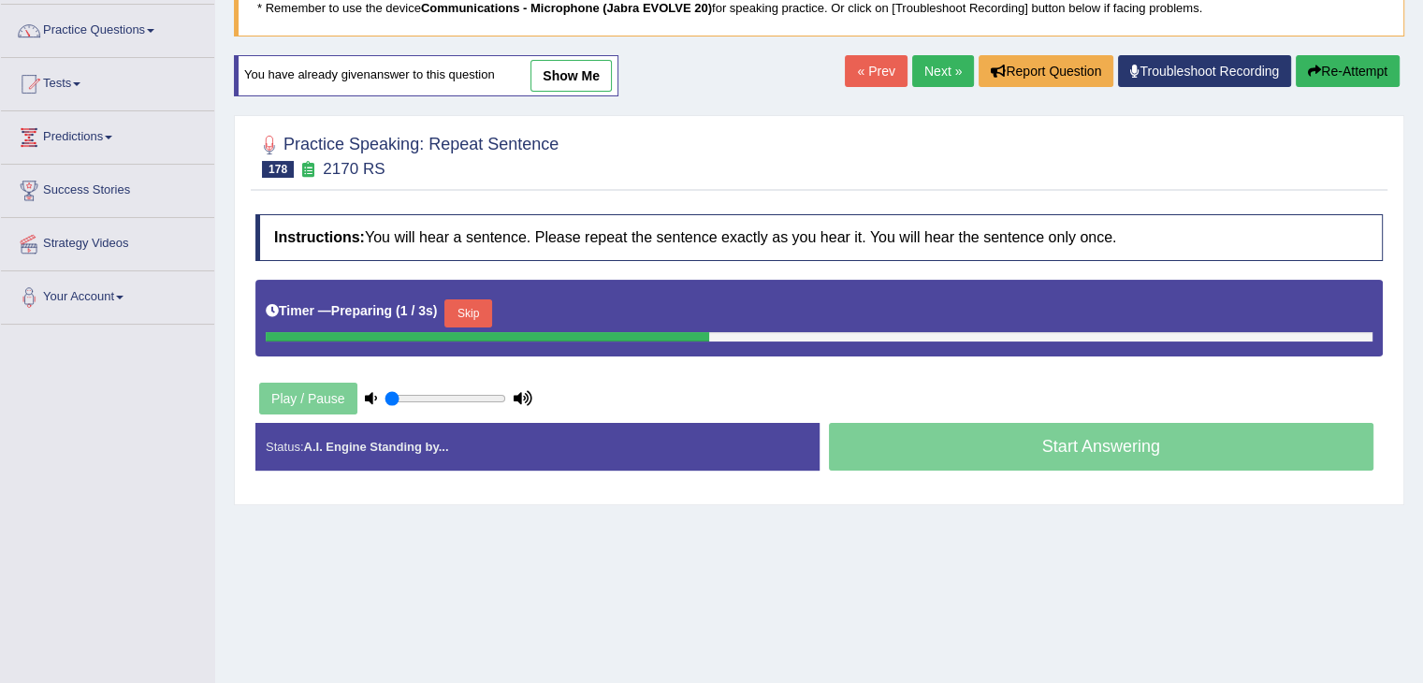
click at [465, 311] on button "Skip" at bounding box center [467, 313] width 47 height 28
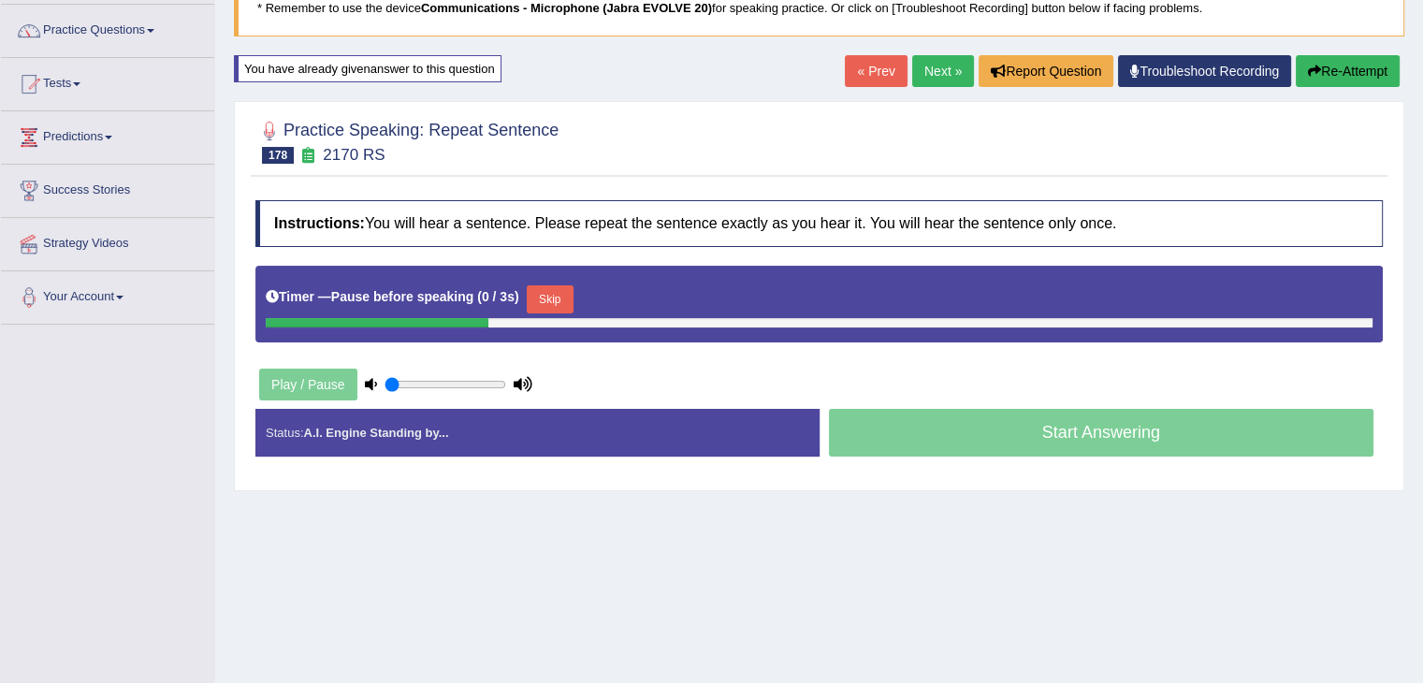
click at [560, 296] on button "Skip" at bounding box center [550, 299] width 47 height 28
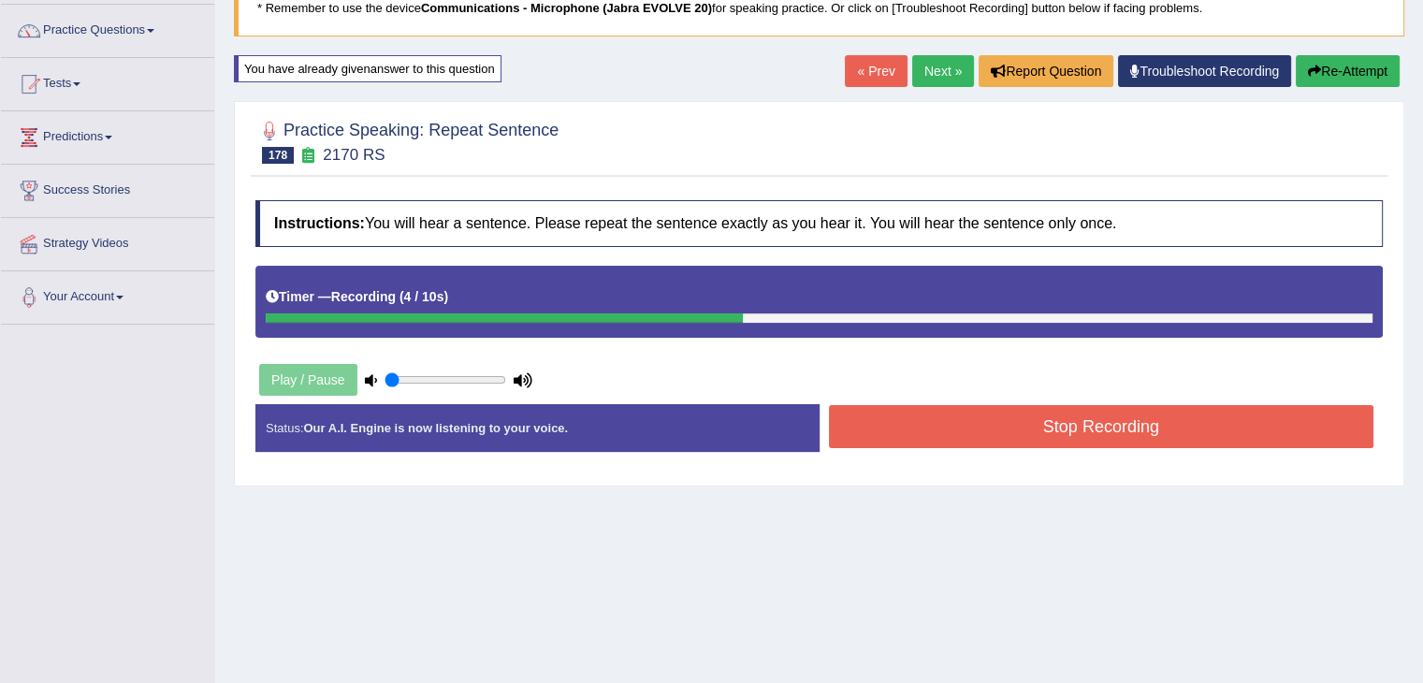
click at [971, 419] on button "Stop Recording" at bounding box center [1101, 426] width 545 height 43
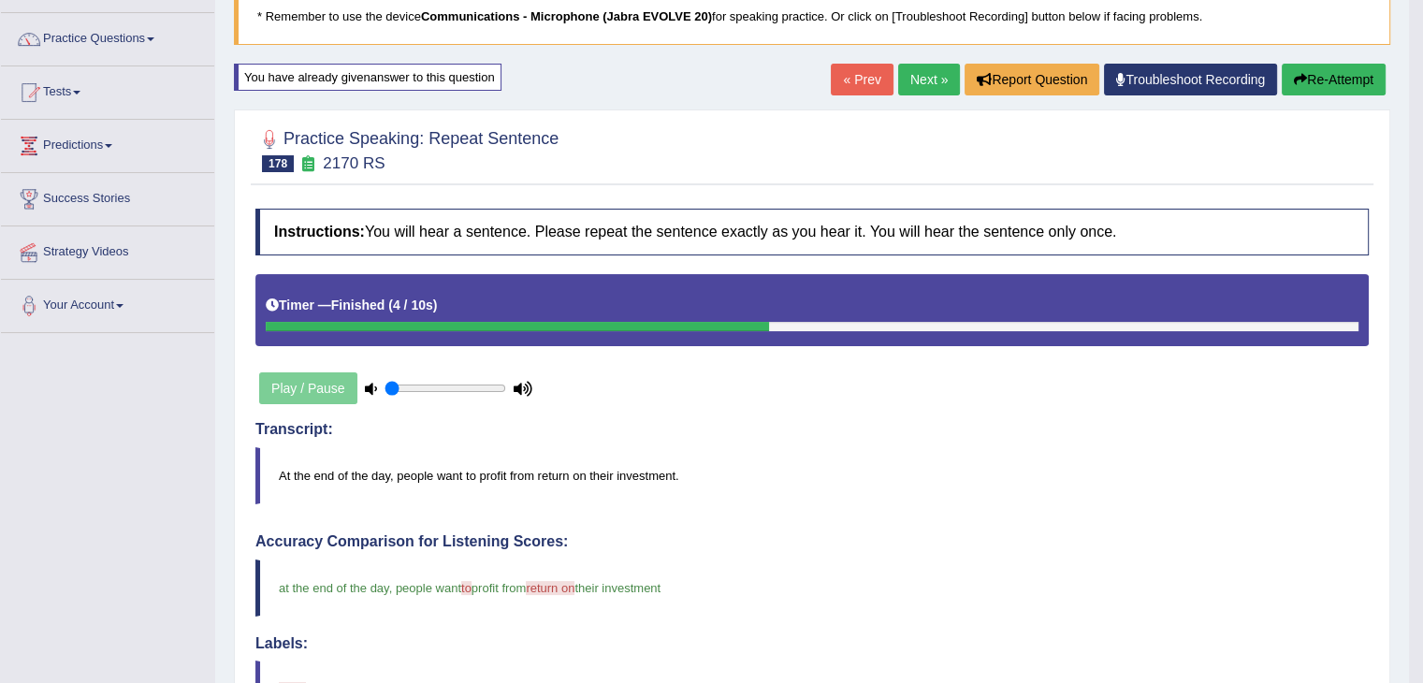
scroll to position [0, 0]
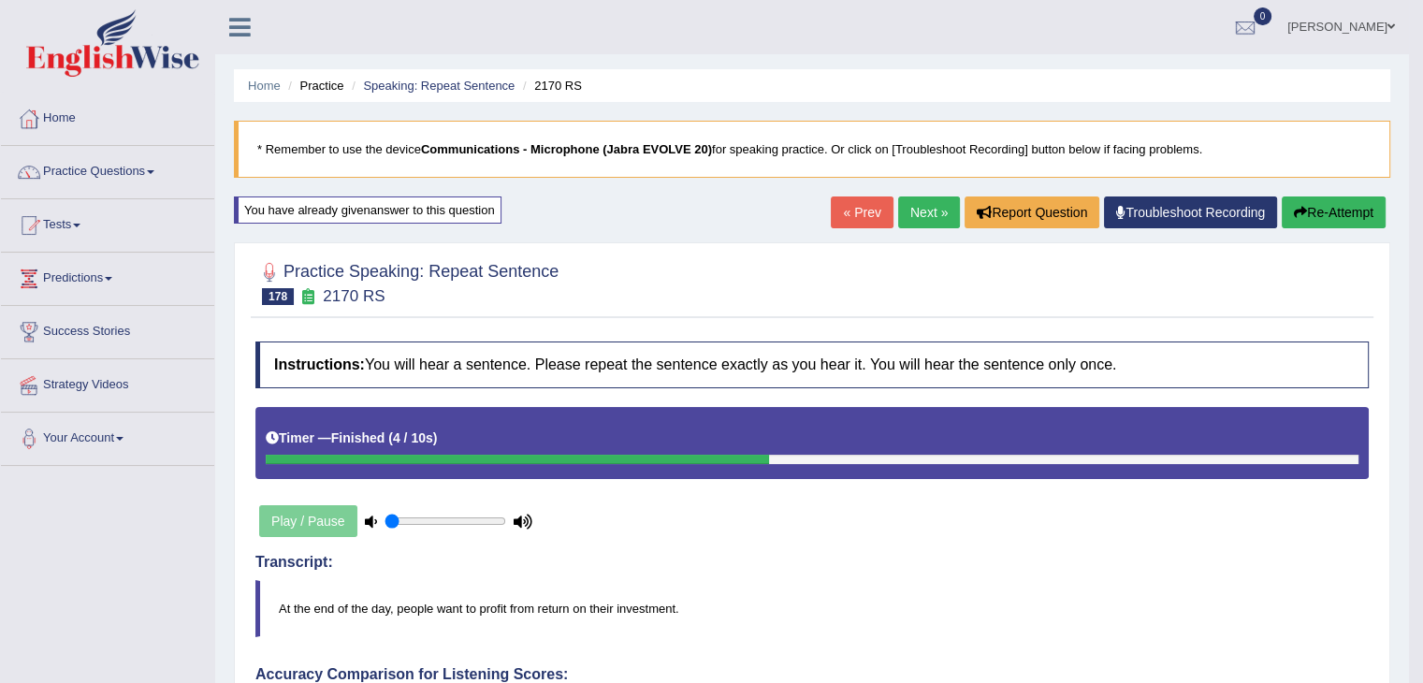
click at [920, 213] on link "Next »" at bounding box center [929, 212] width 62 height 32
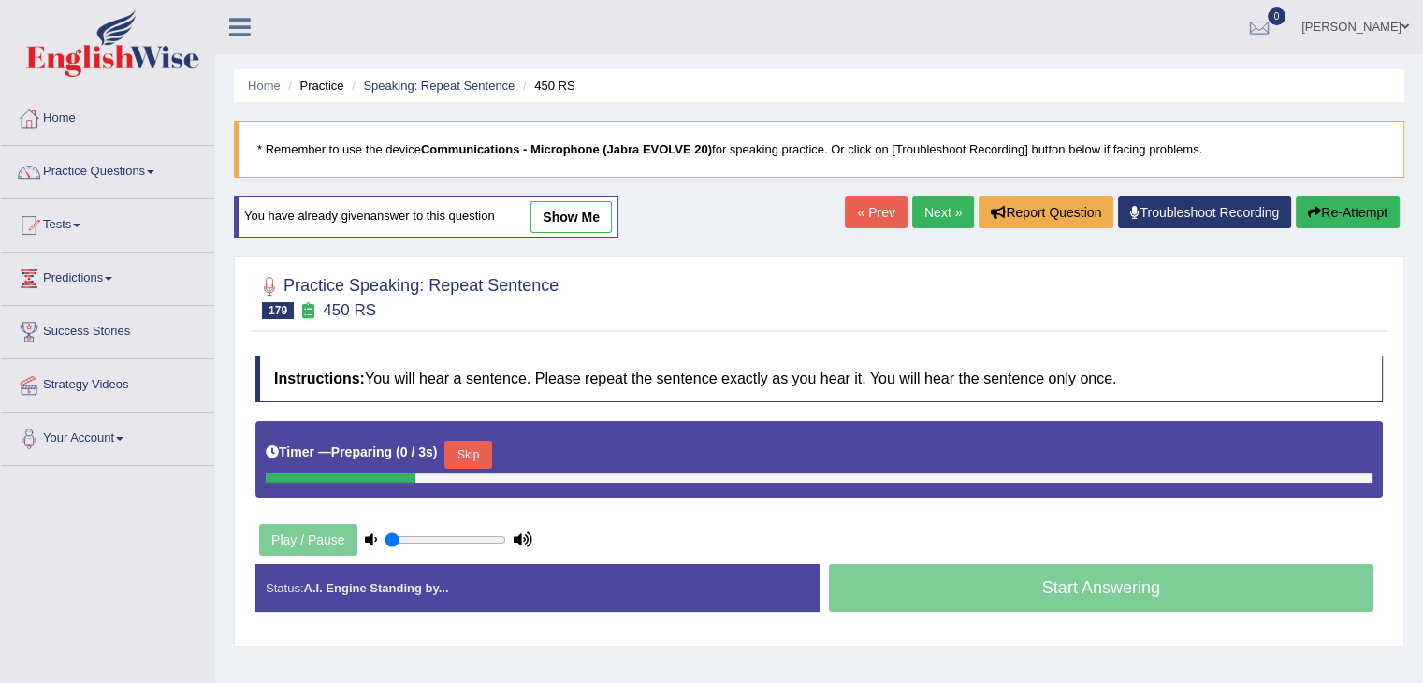
click at [468, 449] on button "Skip" at bounding box center [467, 455] width 47 height 28
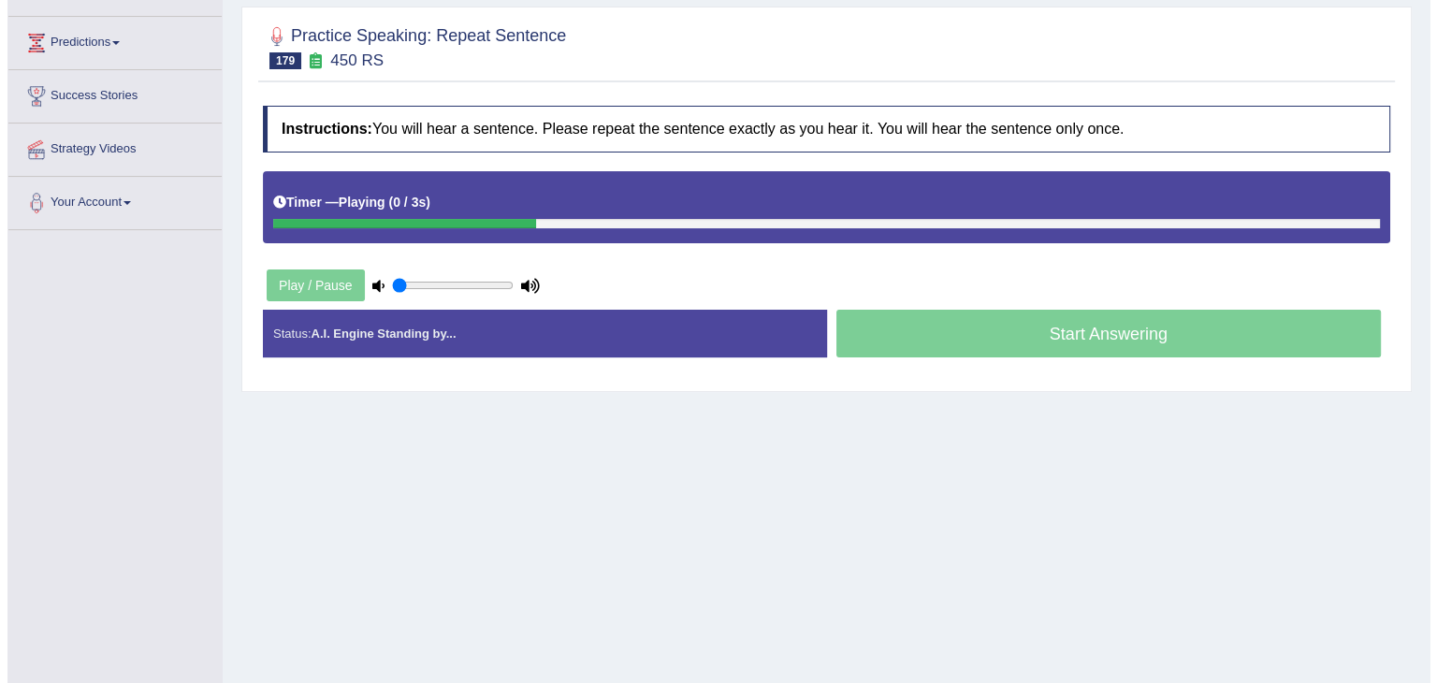
scroll to position [237, 0]
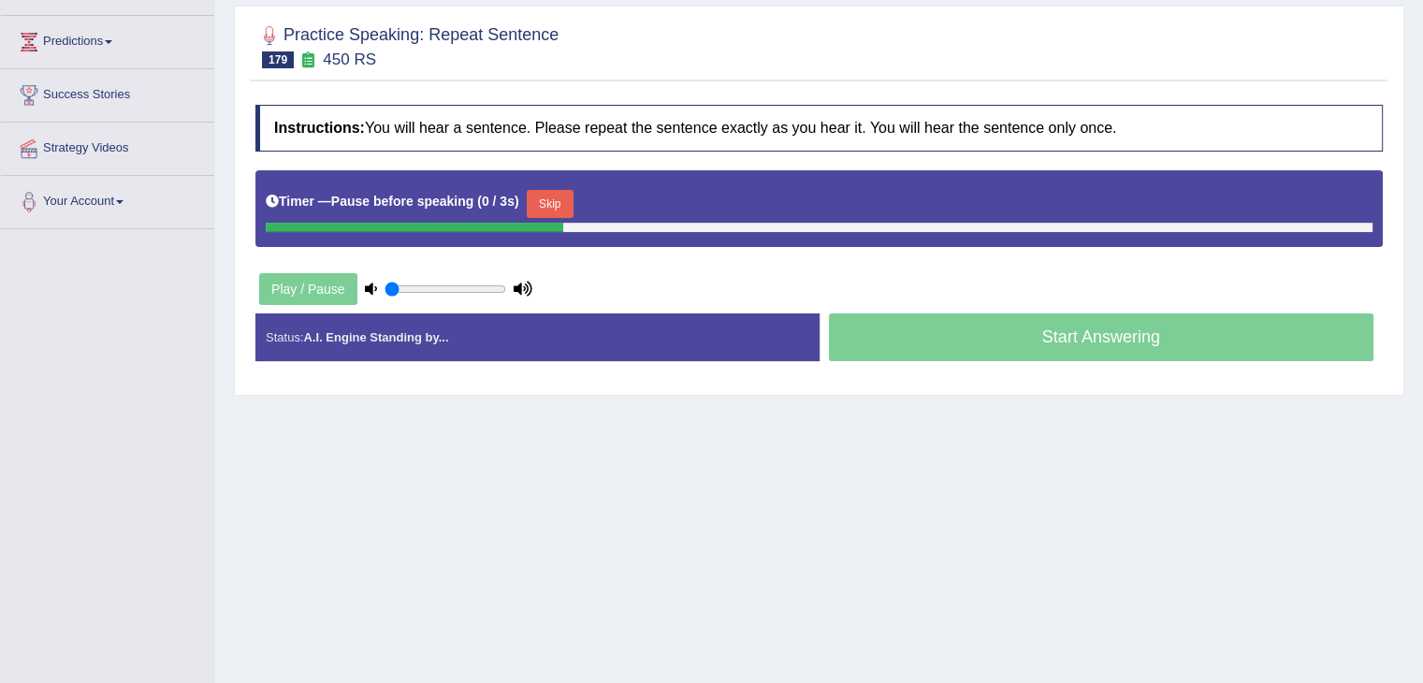
click at [555, 192] on button "Skip" at bounding box center [550, 204] width 47 height 28
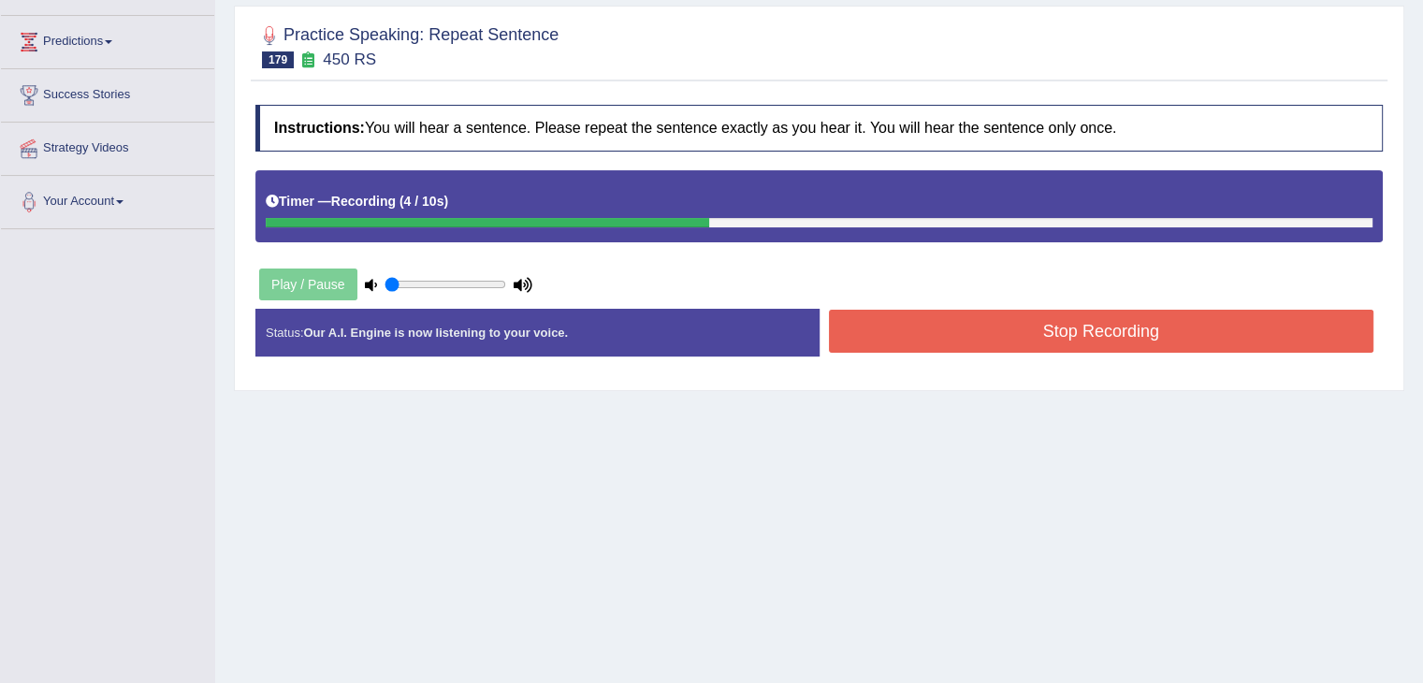
click at [1007, 326] on button "Stop Recording" at bounding box center [1101, 331] width 545 height 43
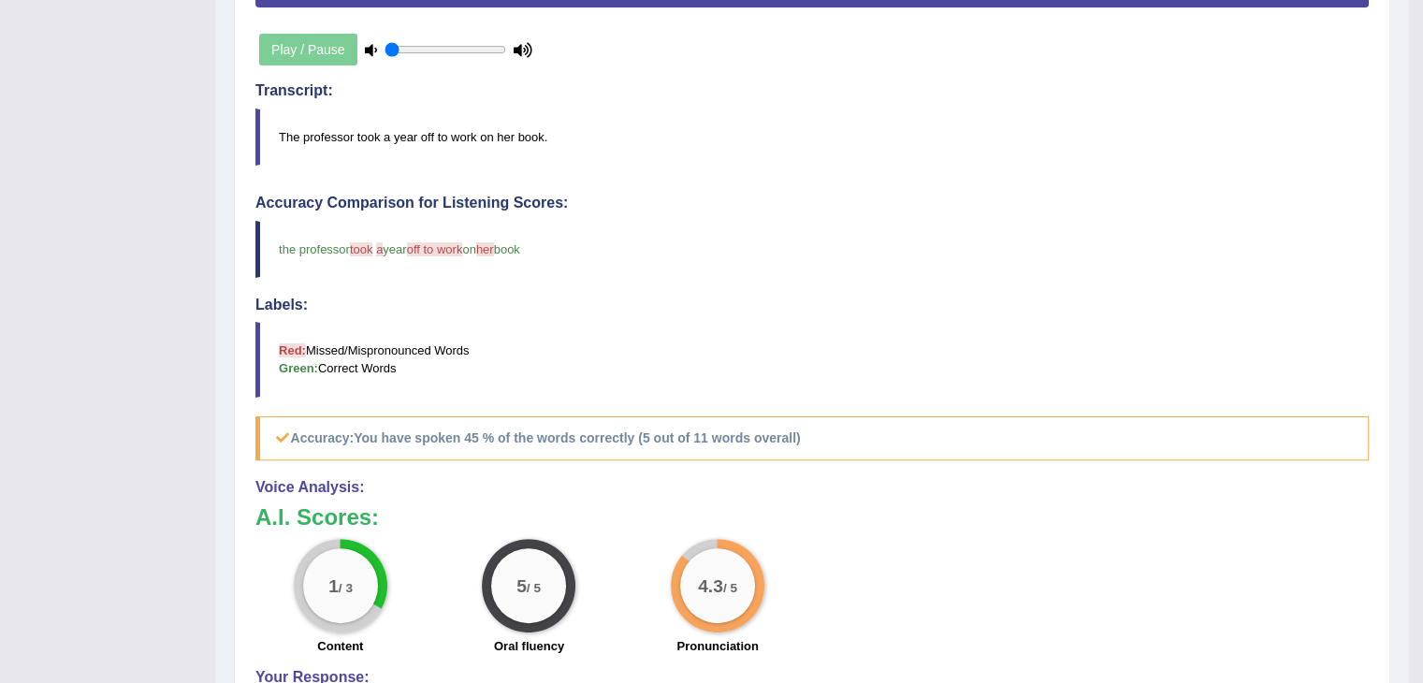
scroll to position [0, 0]
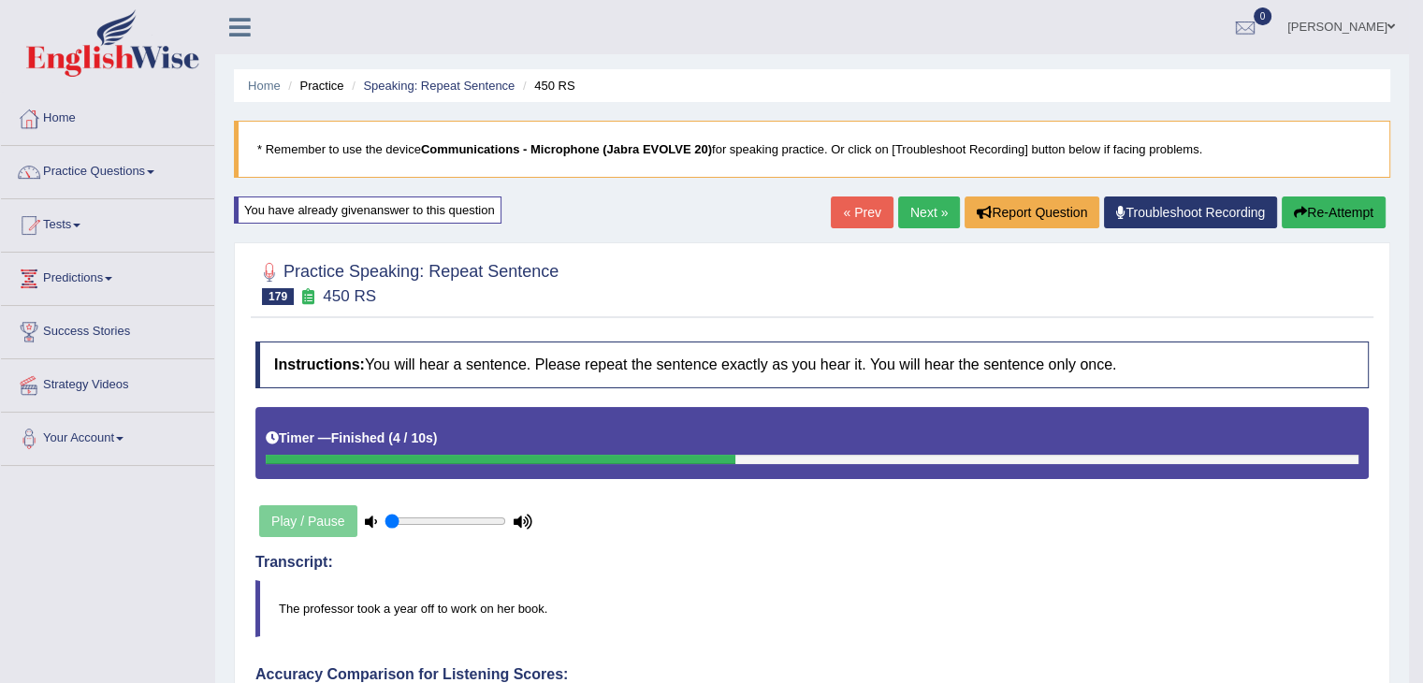
click at [919, 208] on link "Next »" at bounding box center [929, 212] width 62 height 32
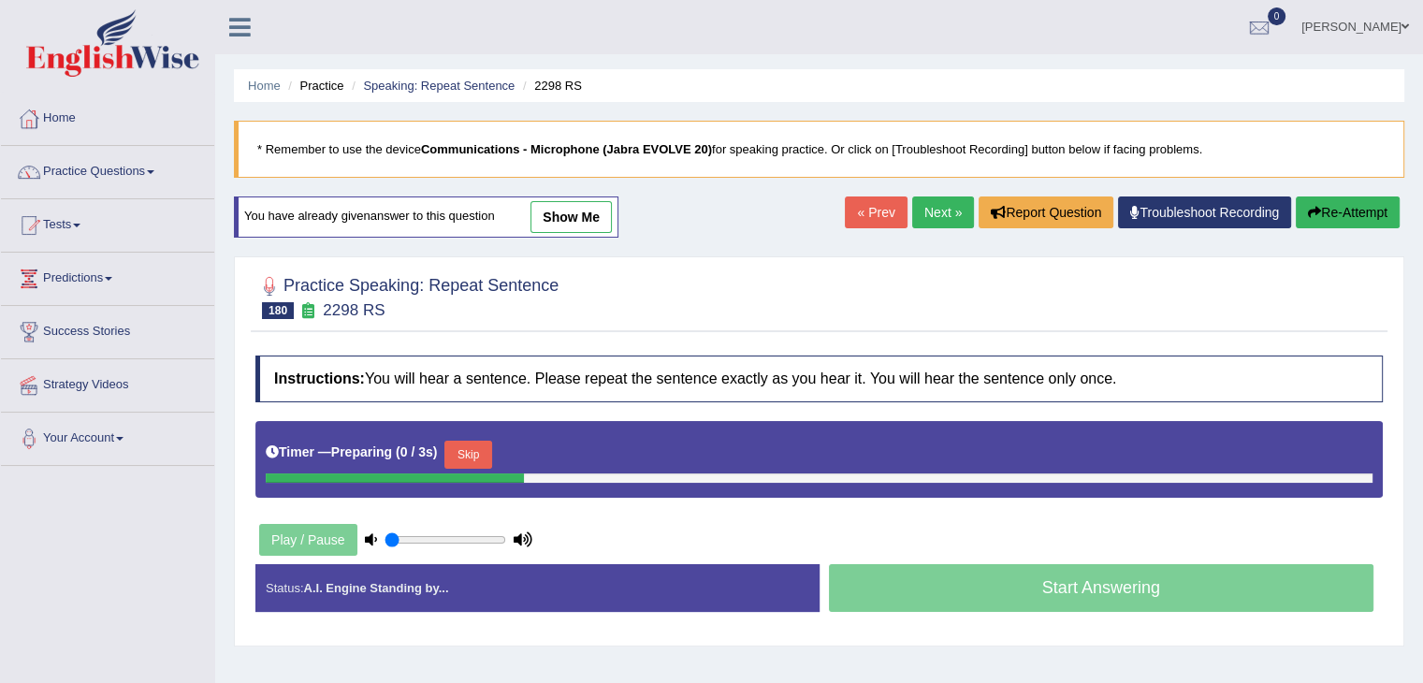
click at [491, 452] on button "Skip" at bounding box center [467, 455] width 47 height 28
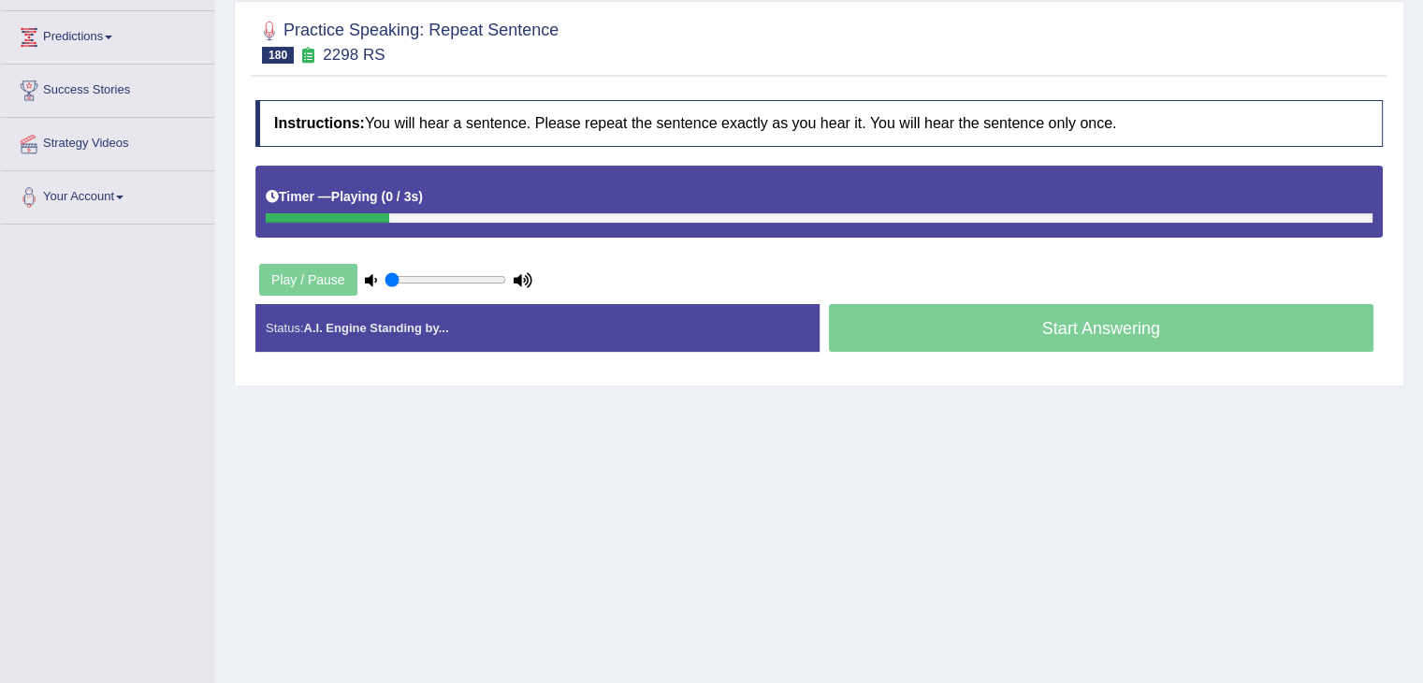
scroll to position [247, 0]
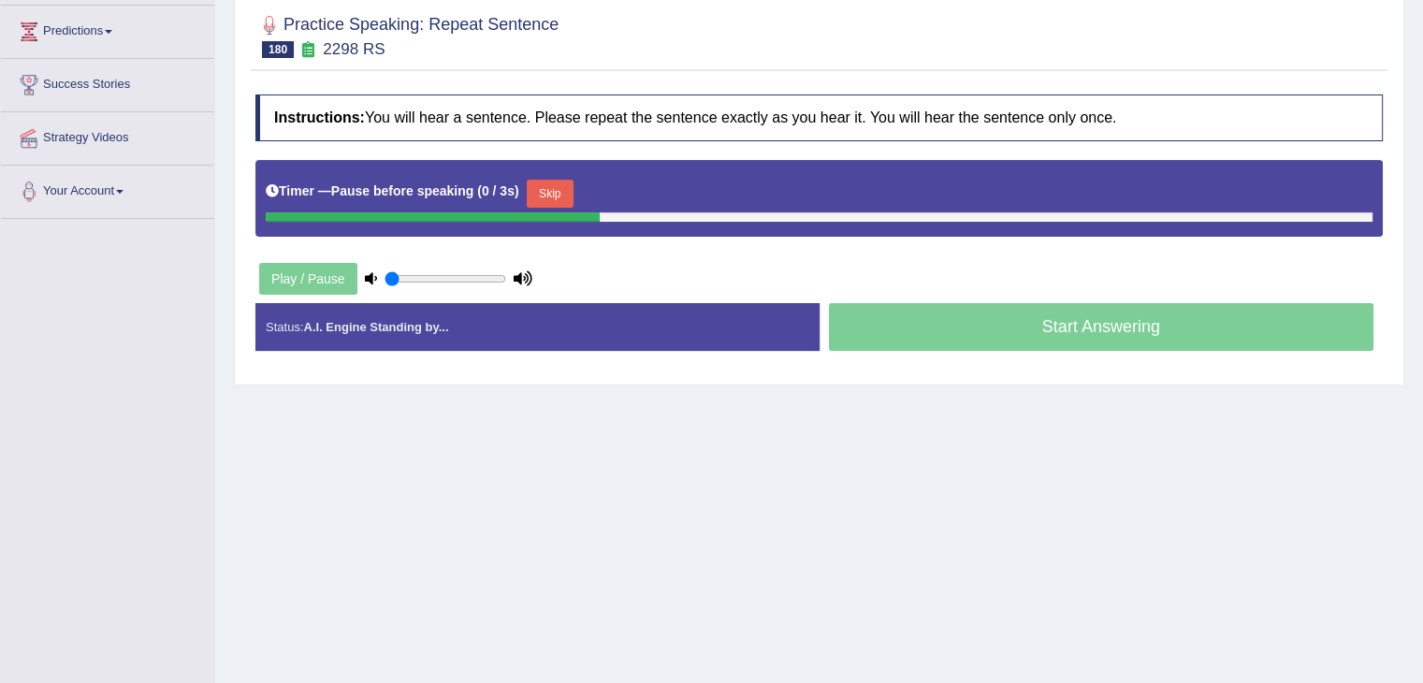
click at [553, 187] on button "Skip" at bounding box center [550, 194] width 47 height 28
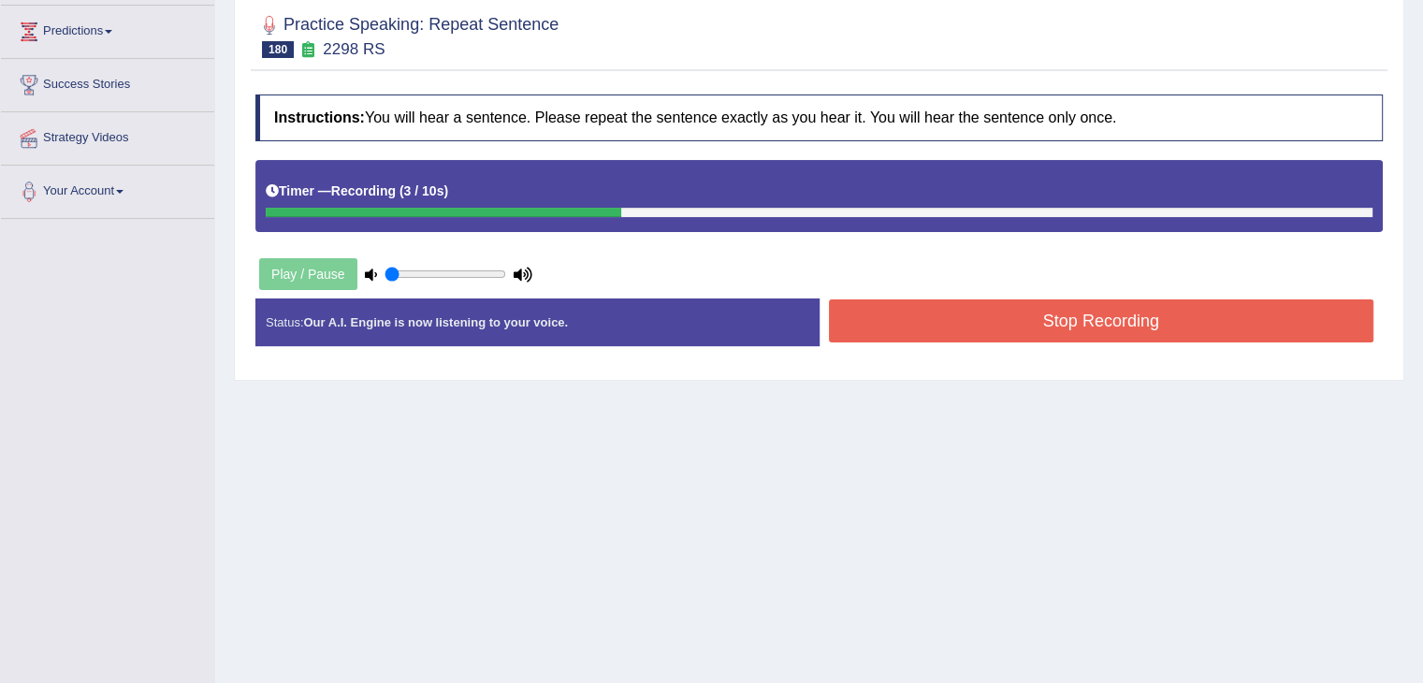
click at [991, 313] on button "Stop Recording" at bounding box center [1101, 320] width 545 height 43
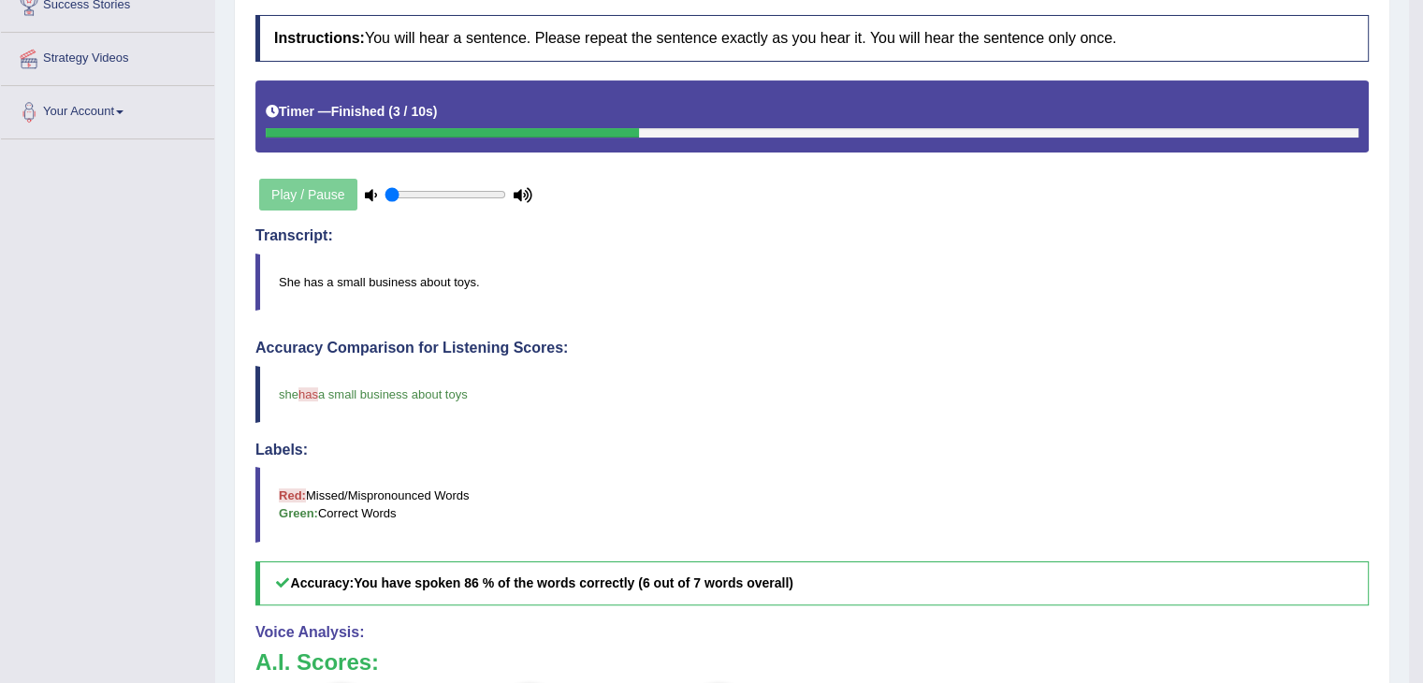
scroll to position [0, 0]
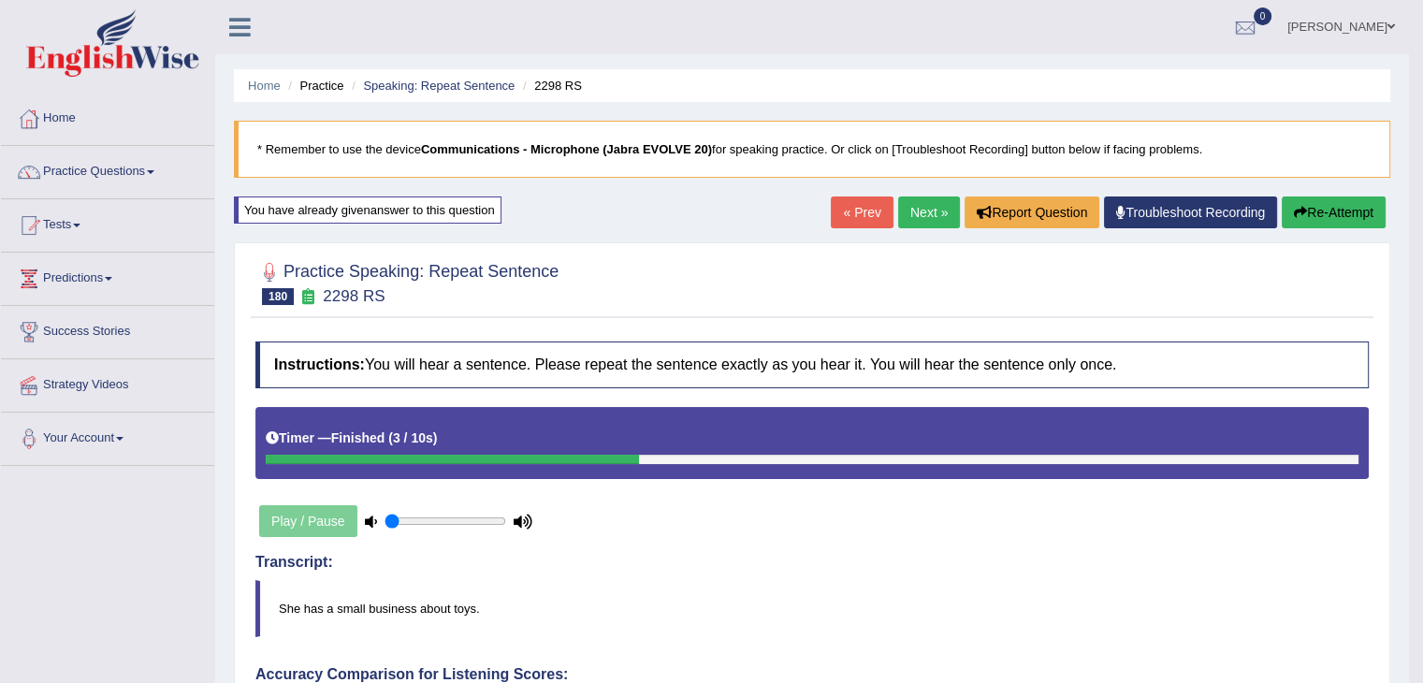
click at [921, 198] on link "Next »" at bounding box center [929, 212] width 62 height 32
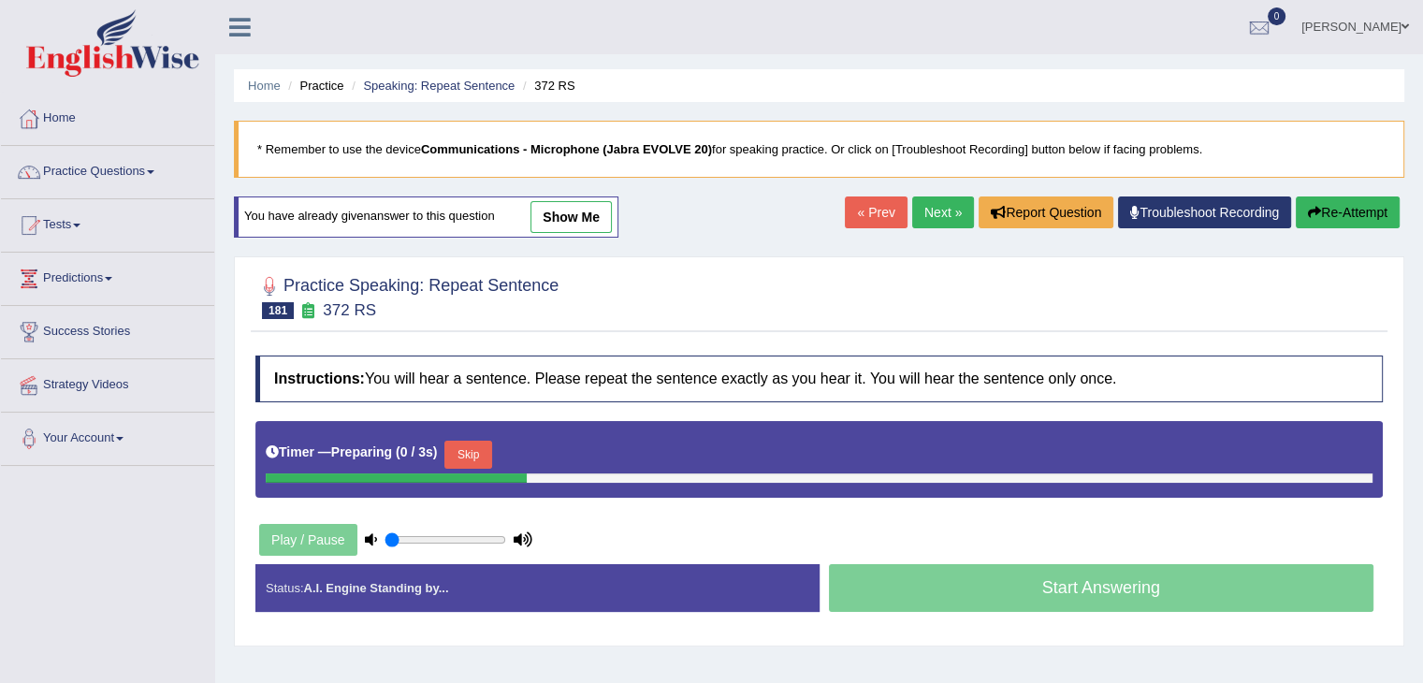
click at [478, 452] on button "Skip" at bounding box center [467, 455] width 47 height 28
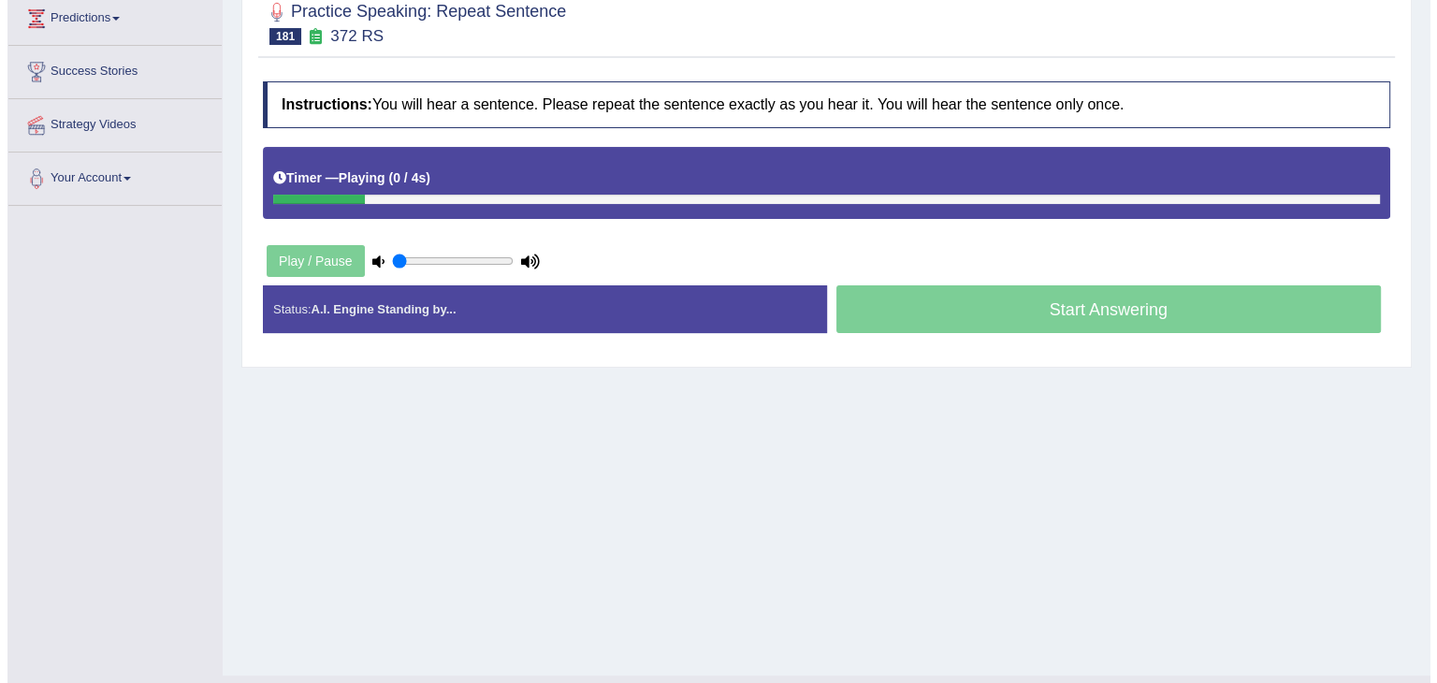
scroll to position [266, 0]
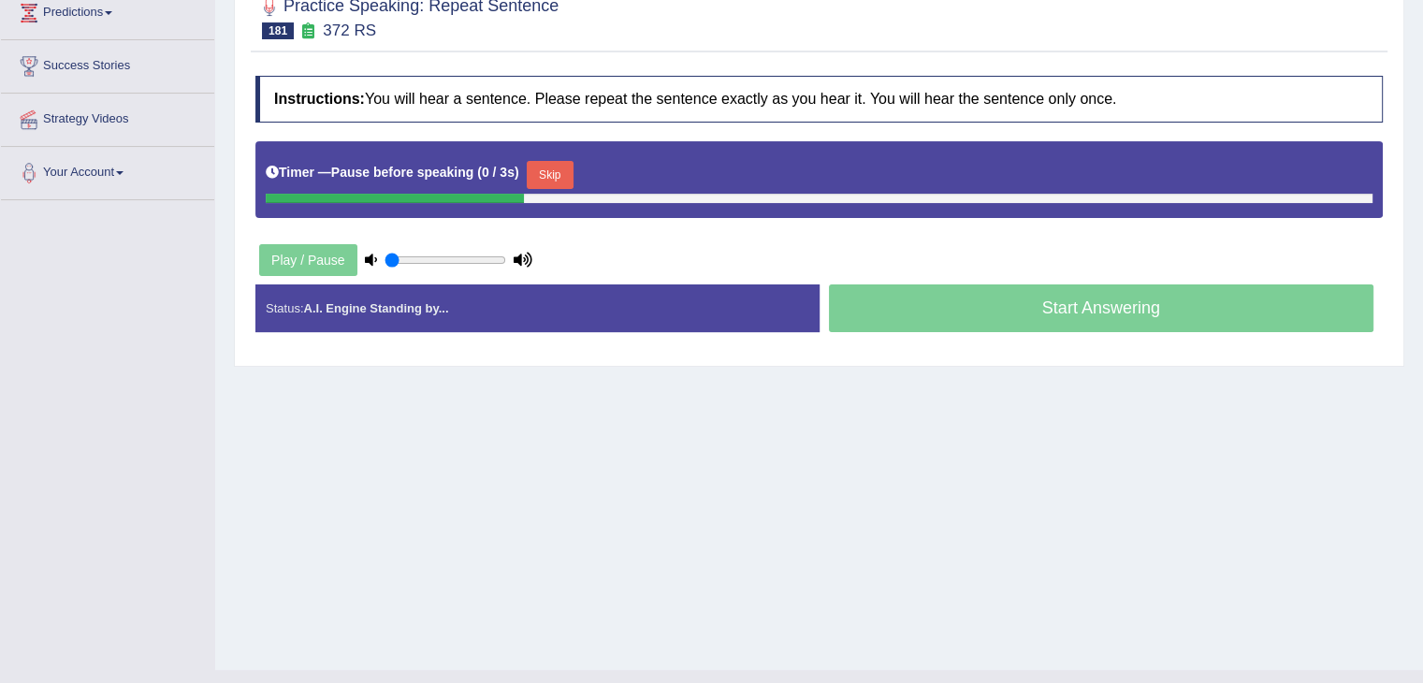
click at [557, 173] on button "Skip" at bounding box center [550, 175] width 47 height 28
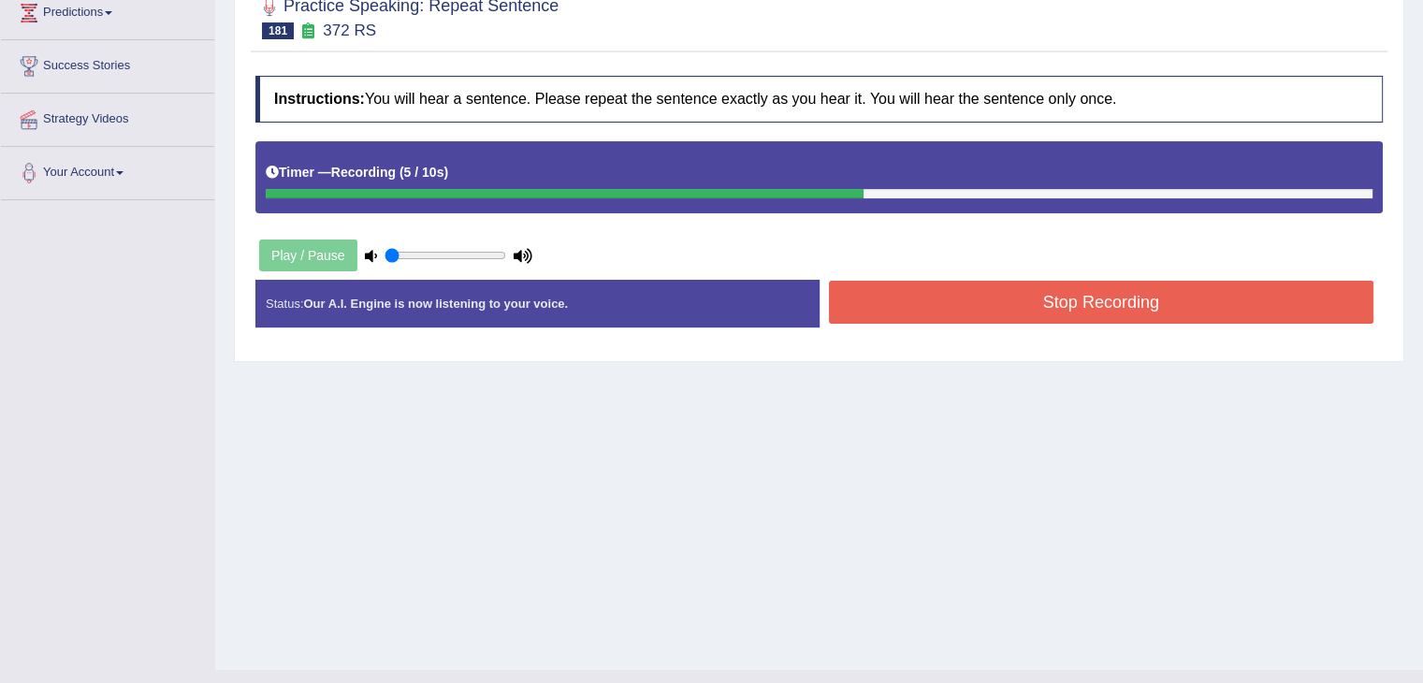
click at [948, 295] on button "Stop Recording" at bounding box center [1101, 302] width 545 height 43
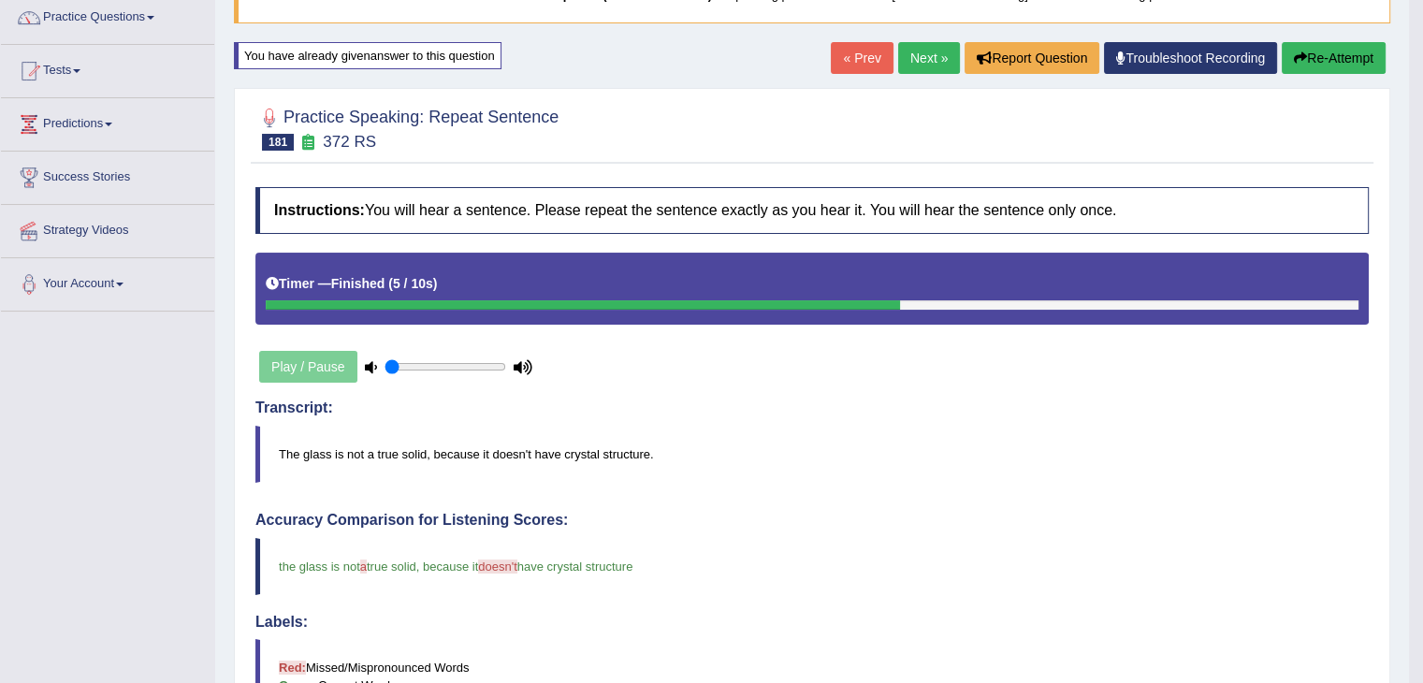
scroll to position [0, 0]
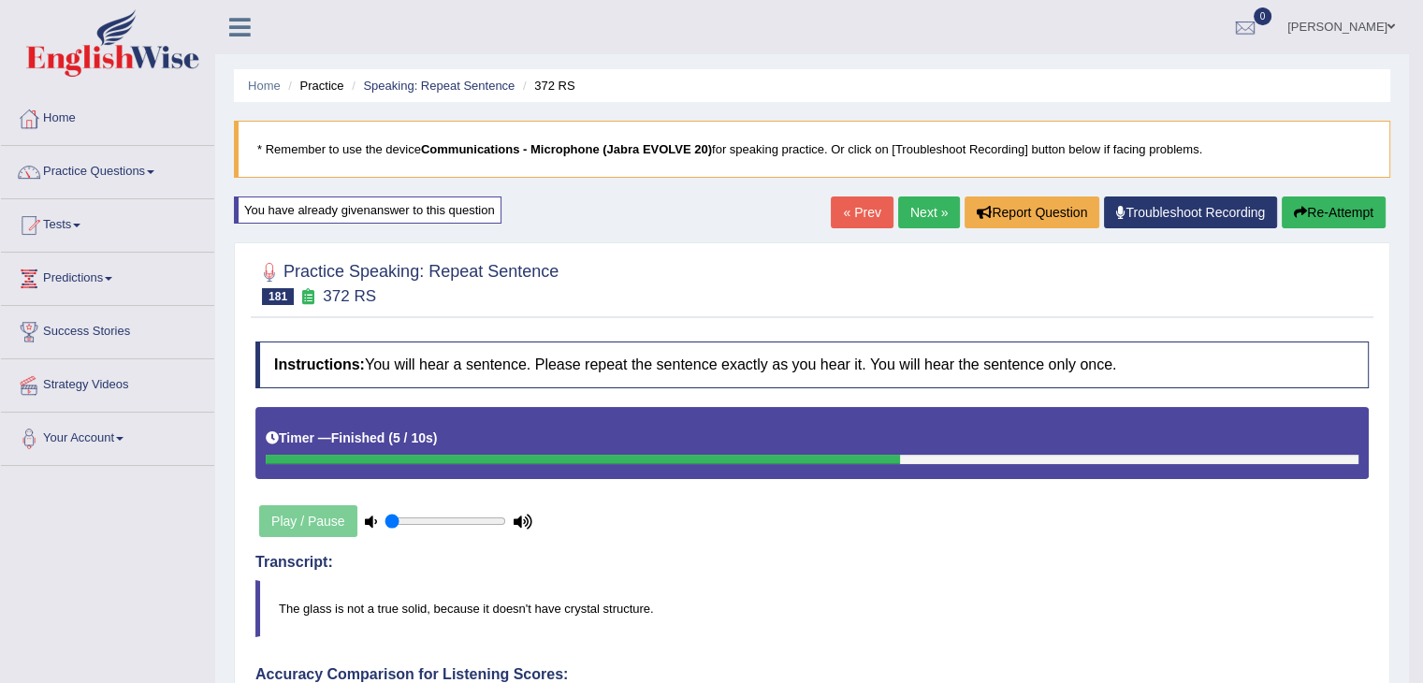
click at [923, 199] on link "Next »" at bounding box center [929, 212] width 62 height 32
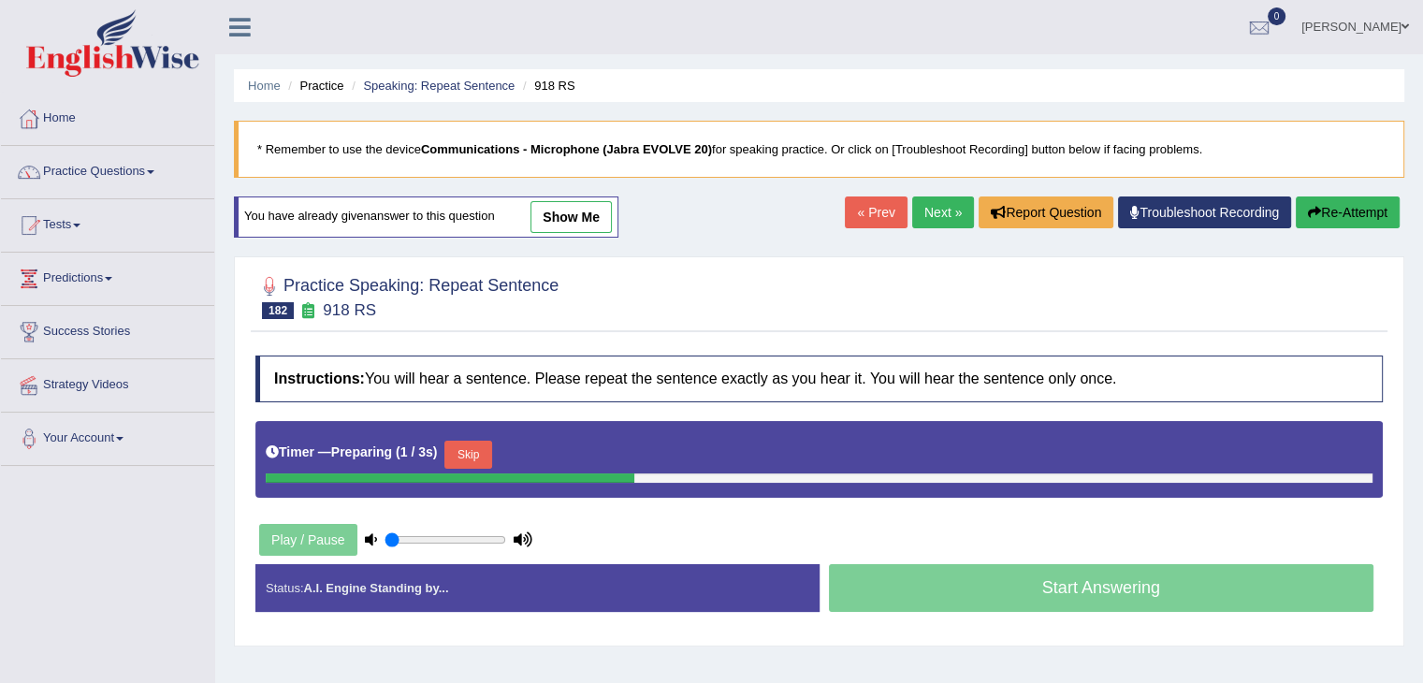
click at [473, 458] on button "Skip" at bounding box center [467, 455] width 47 height 28
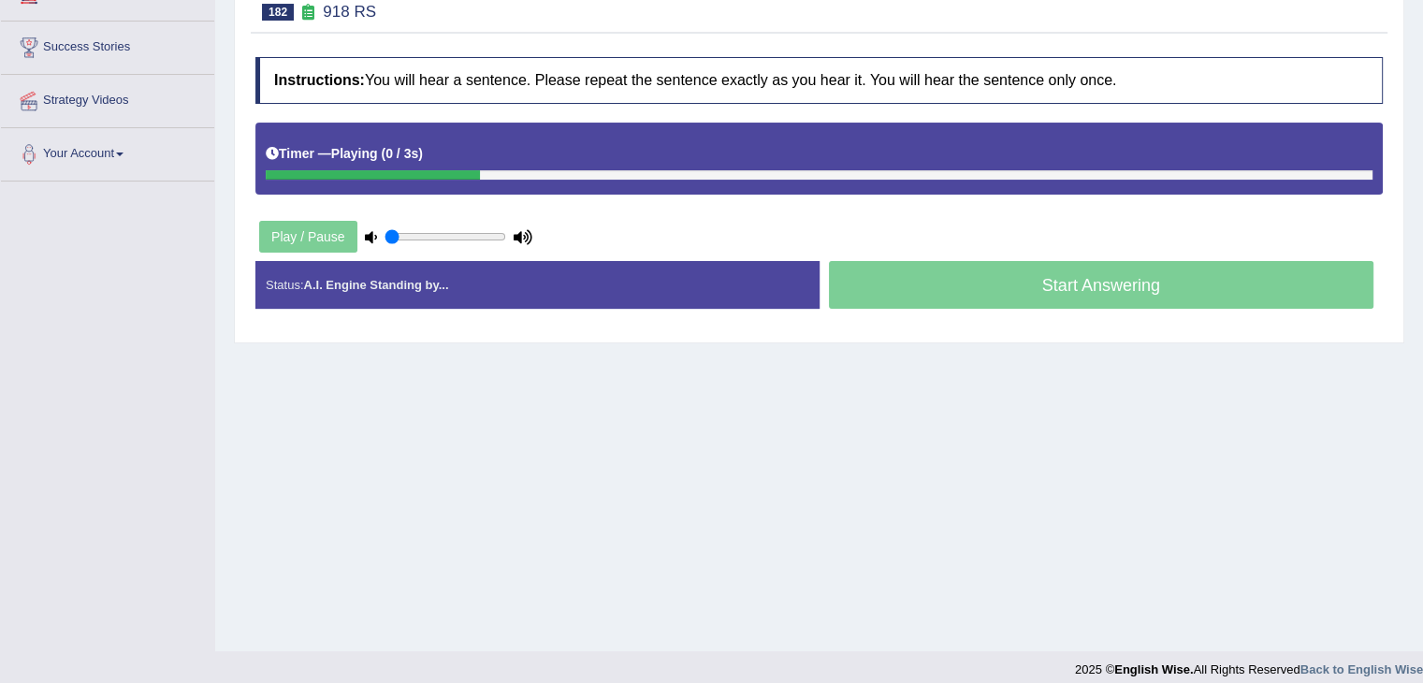
scroll to position [299, 0]
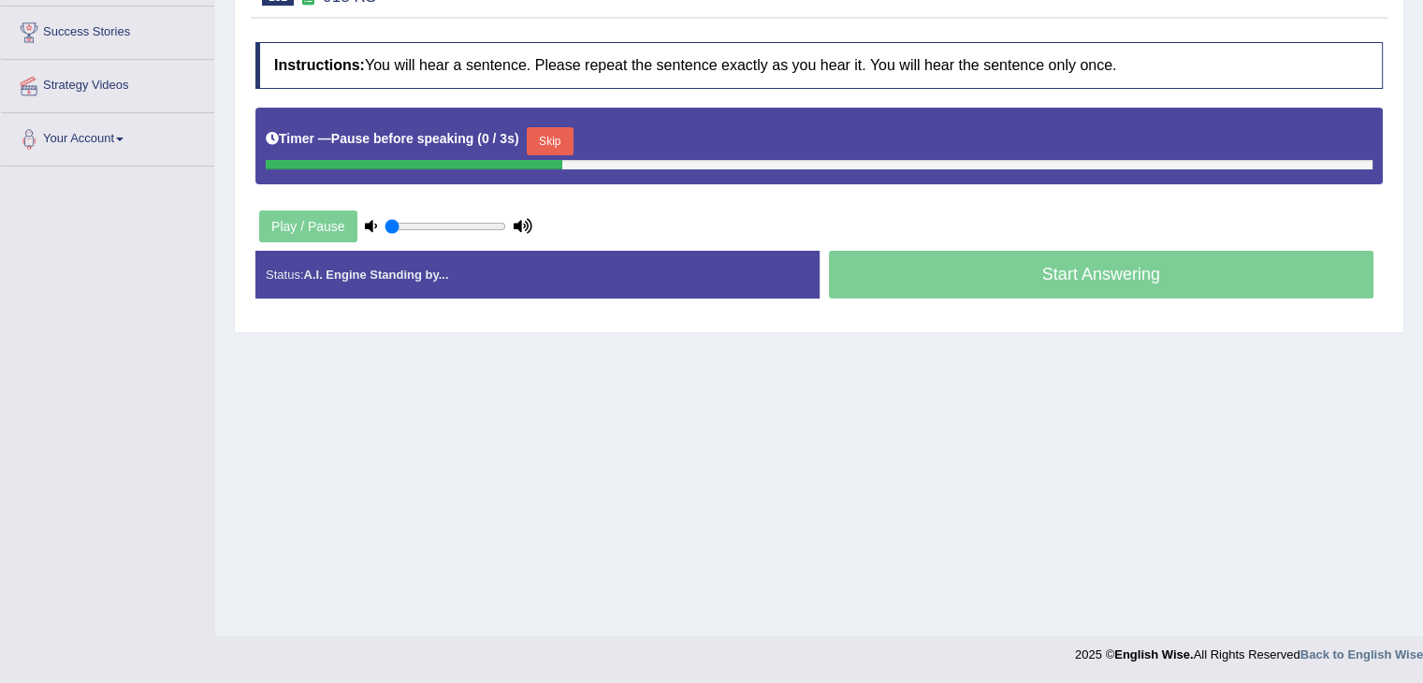
click at [558, 127] on button "Skip" at bounding box center [550, 141] width 47 height 28
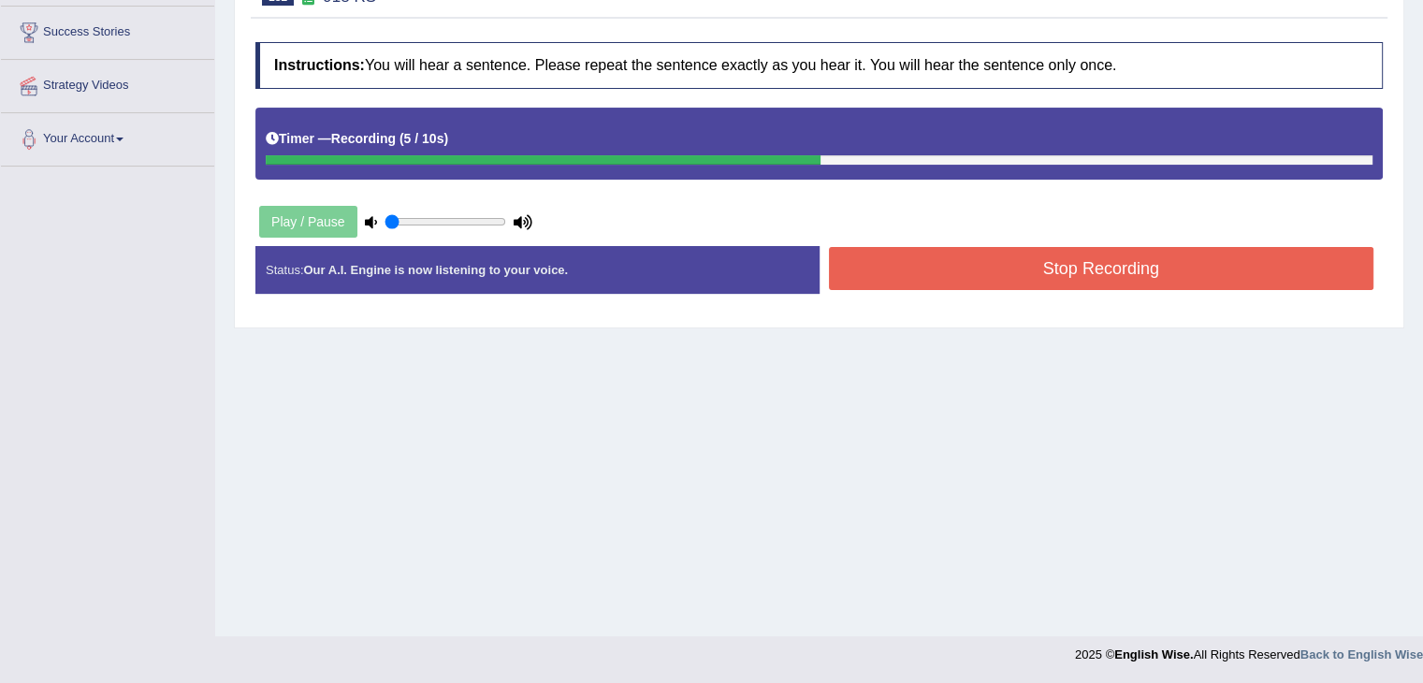
click at [915, 276] on button "Stop Recording" at bounding box center [1101, 268] width 545 height 43
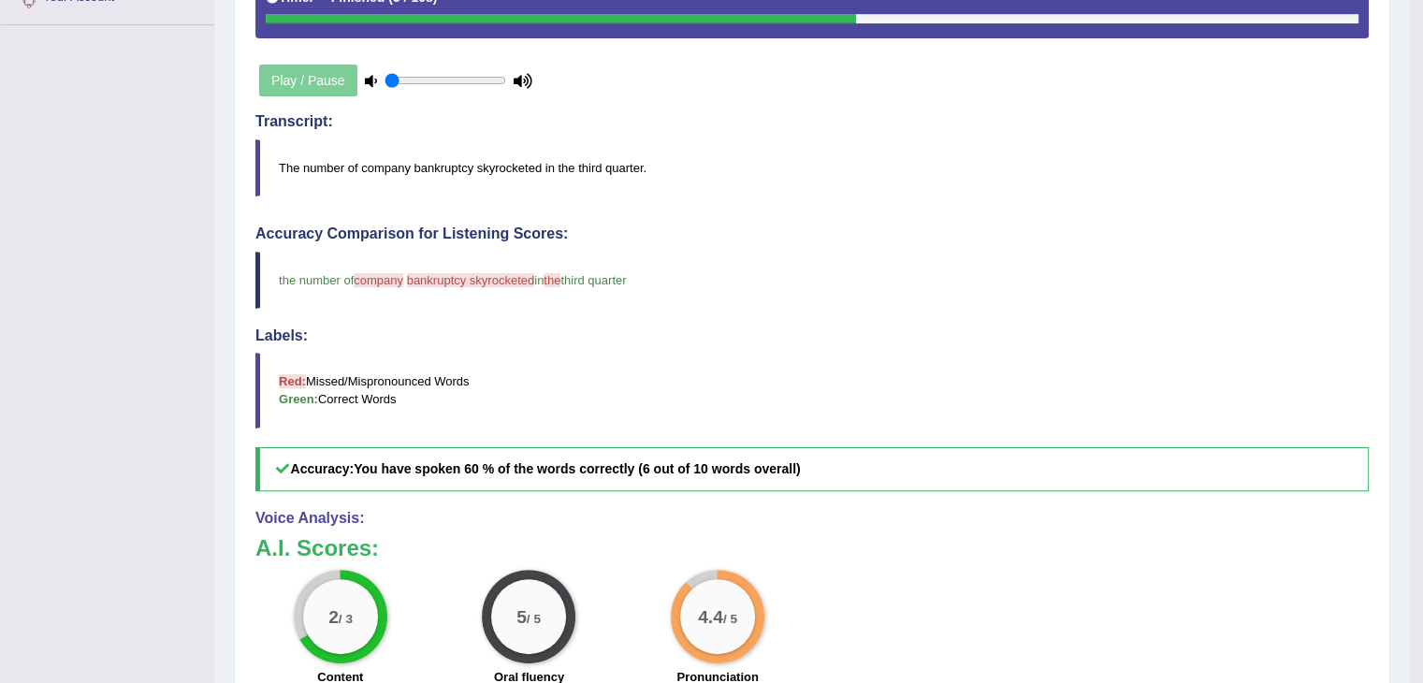
scroll to position [0, 0]
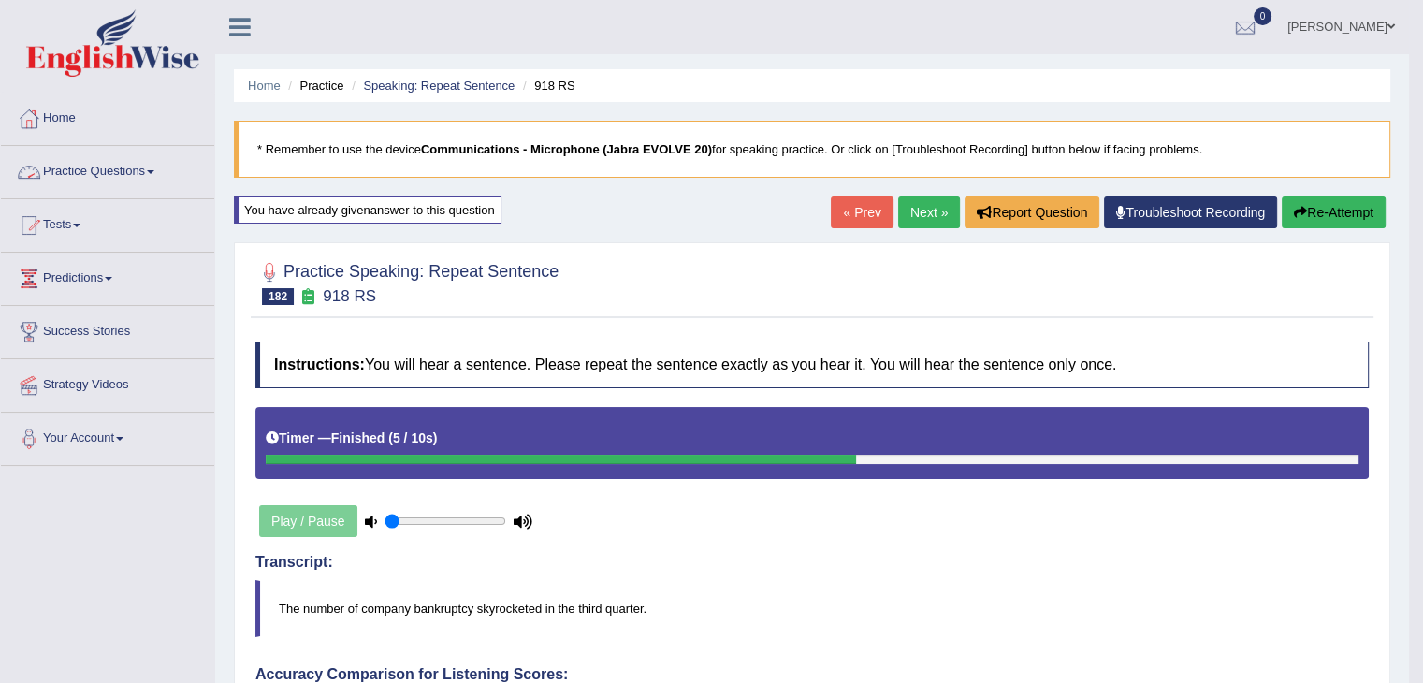
click at [135, 177] on link "Practice Questions" at bounding box center [107, 169] width 213 height 47
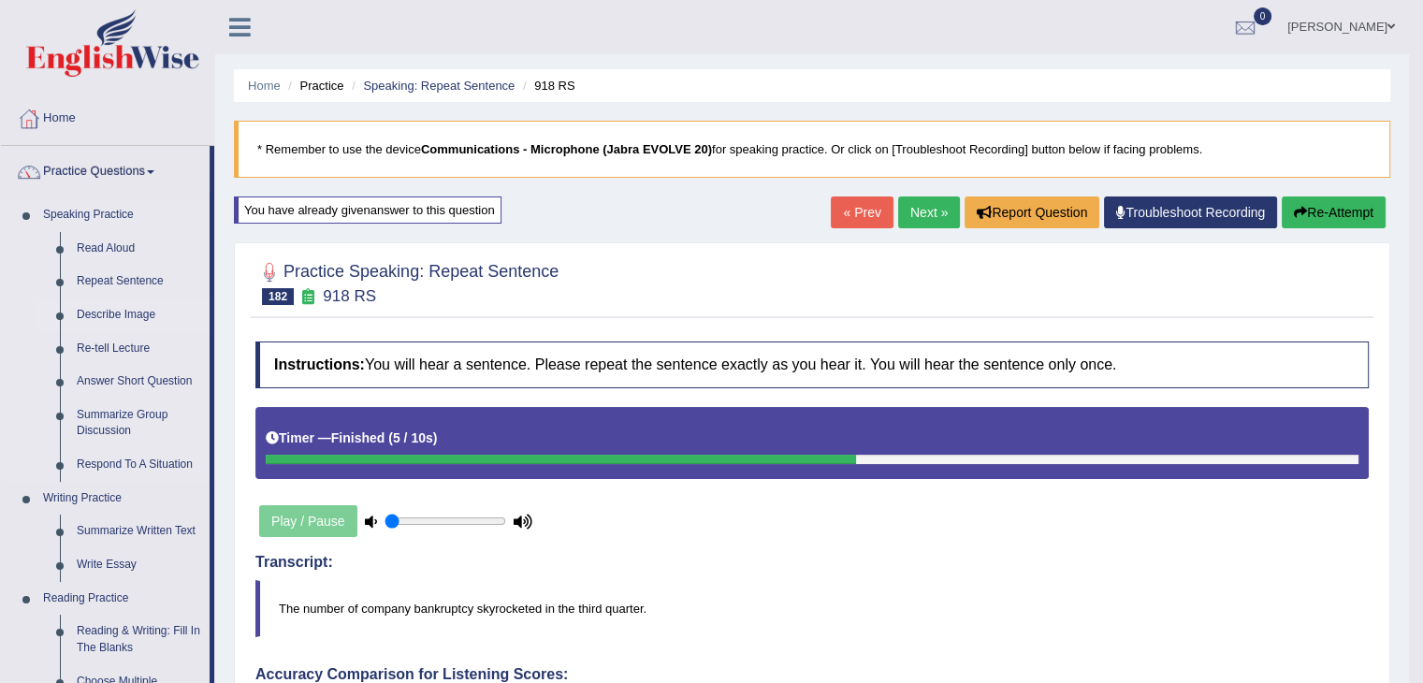
click at [110, 314] on link "Describe Image" at bounding box center [138, 315] width 141 height 34
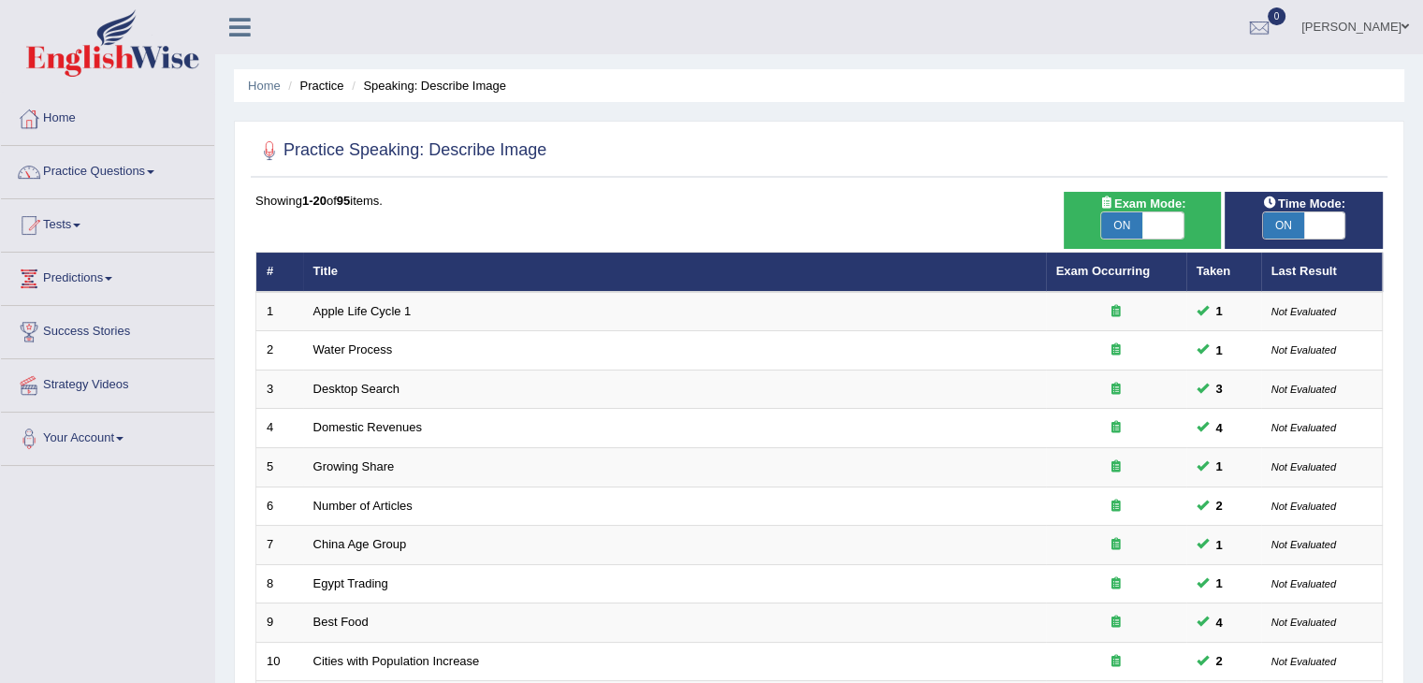
scroll to position [550, 0]
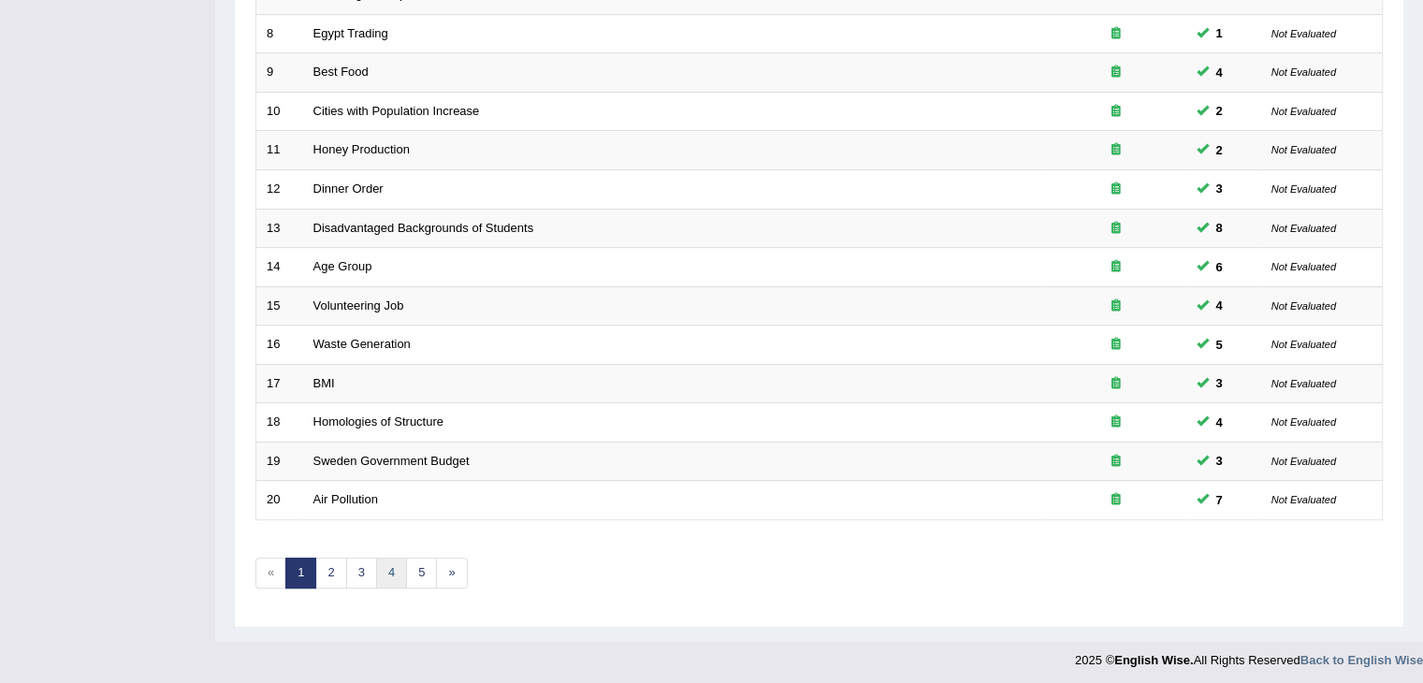
click at [390, 577] on link "4" at bounding box center [391, 572] width 31 height 31
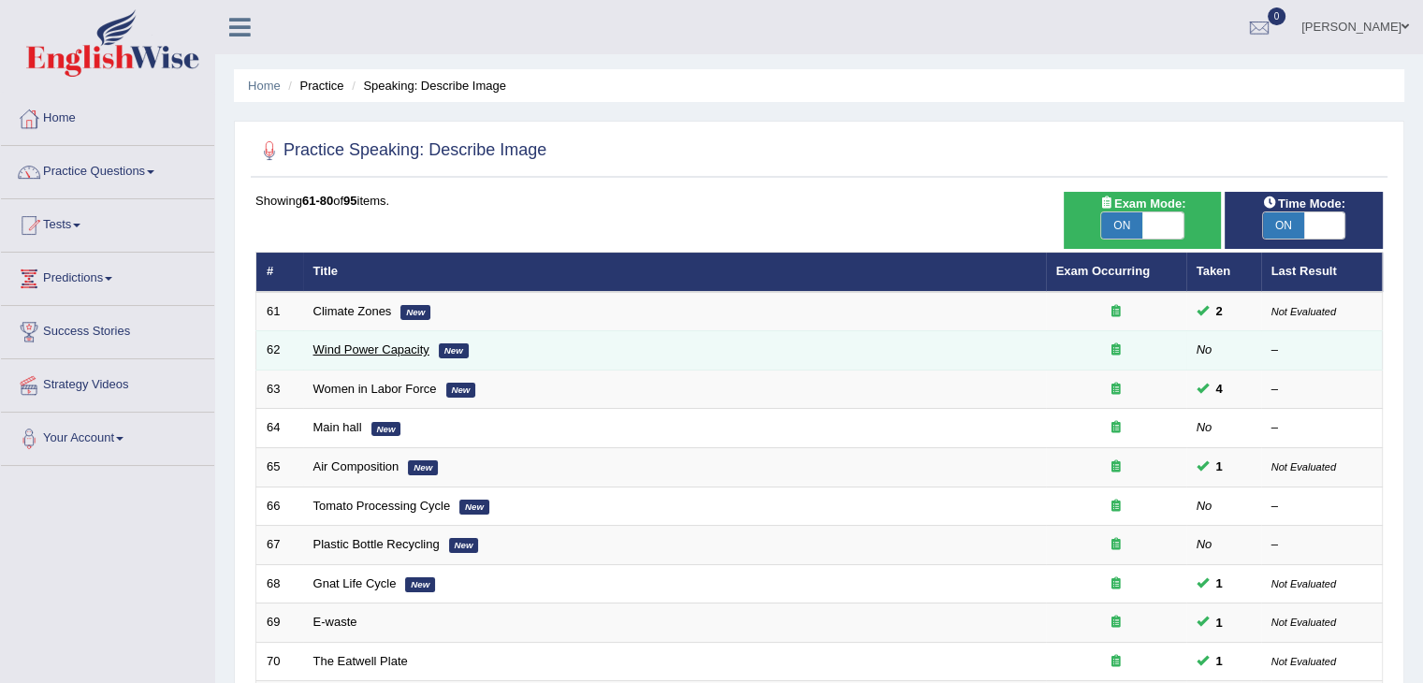
click at [366, 350] on link "Wind Power Capacity" at bounding box center [371, 349] width 116 height 14
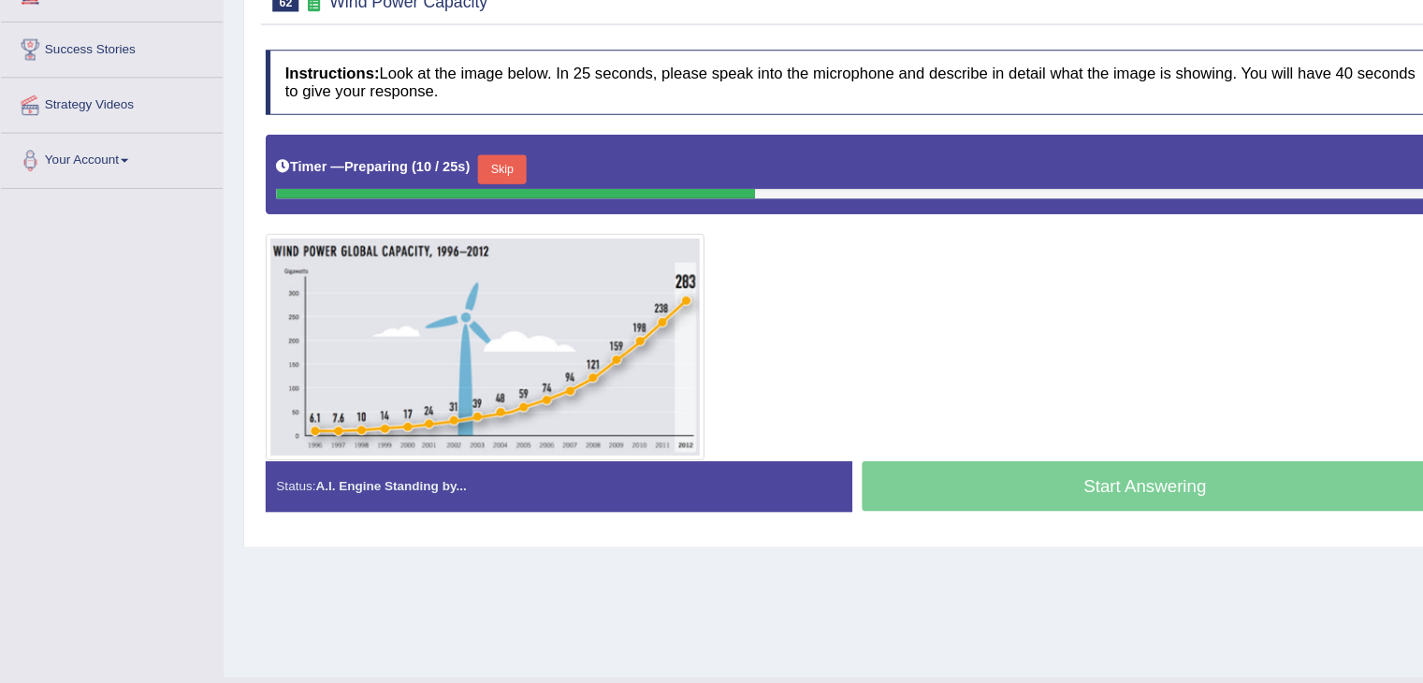
scroll to position [258, 0]
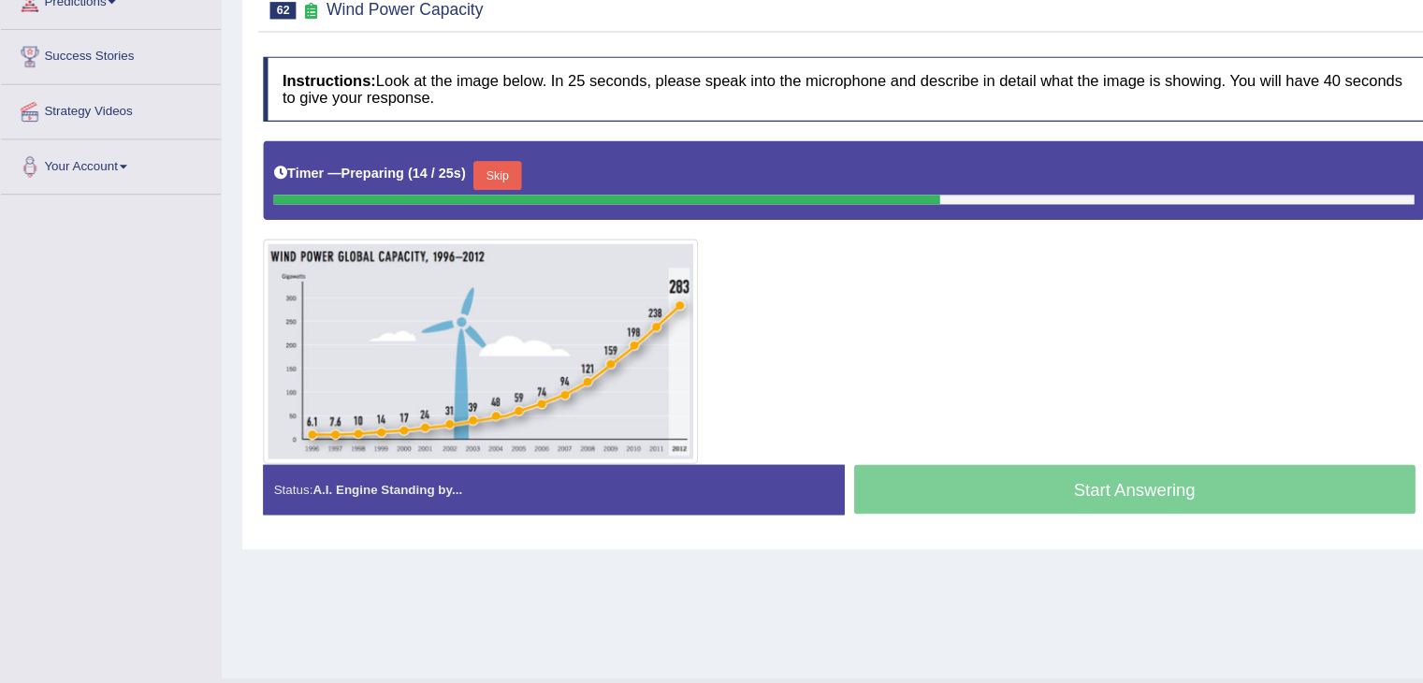
click at [475, 176] on button "Skip" at bounding box center [482, 189] width 47 height 28
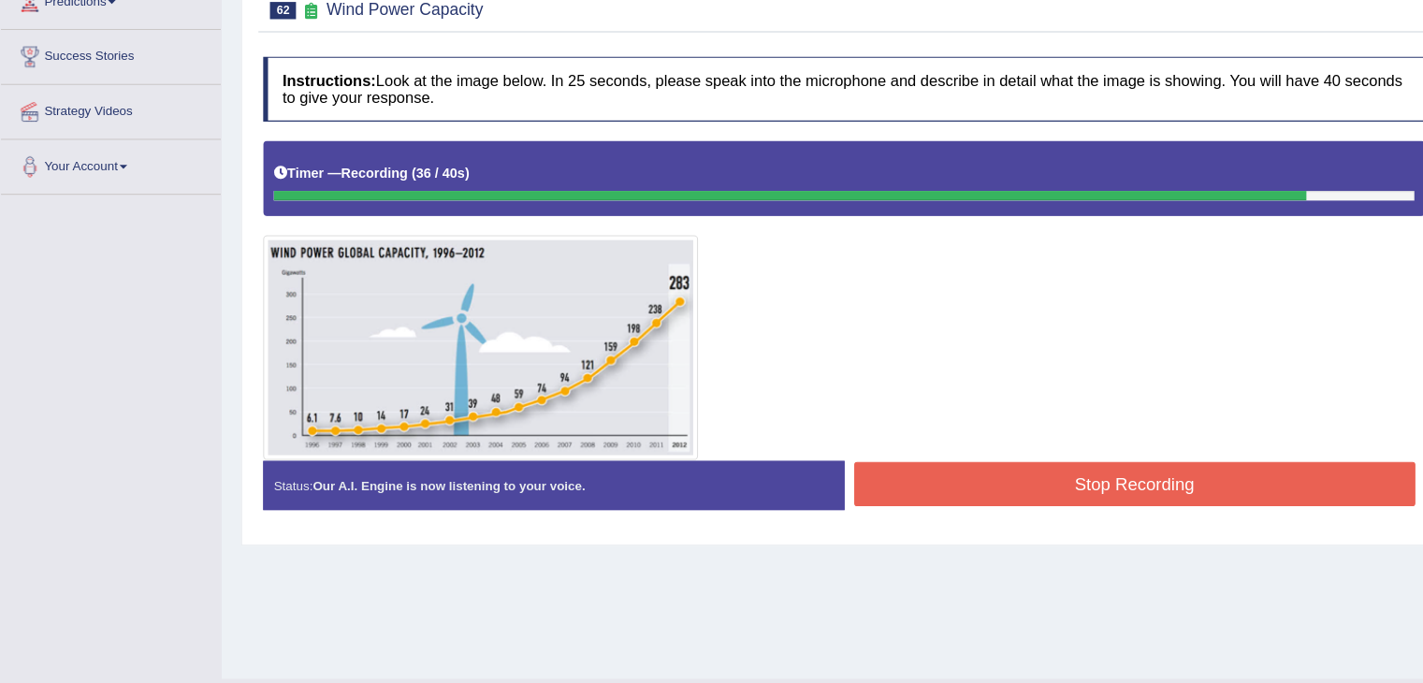
click at [1007, 483] on button "Stop Recording" at bounding box center [1101, 488] width 545 height 43
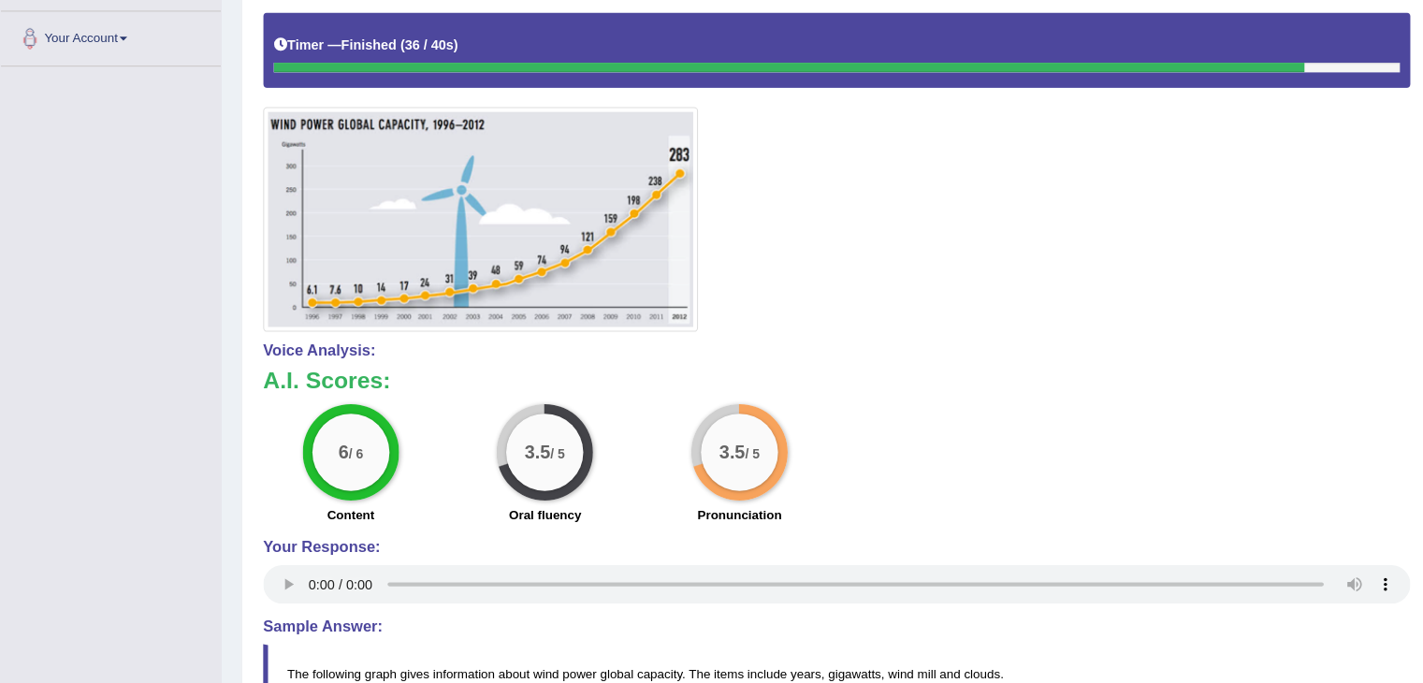
scroll to position [0, 0]
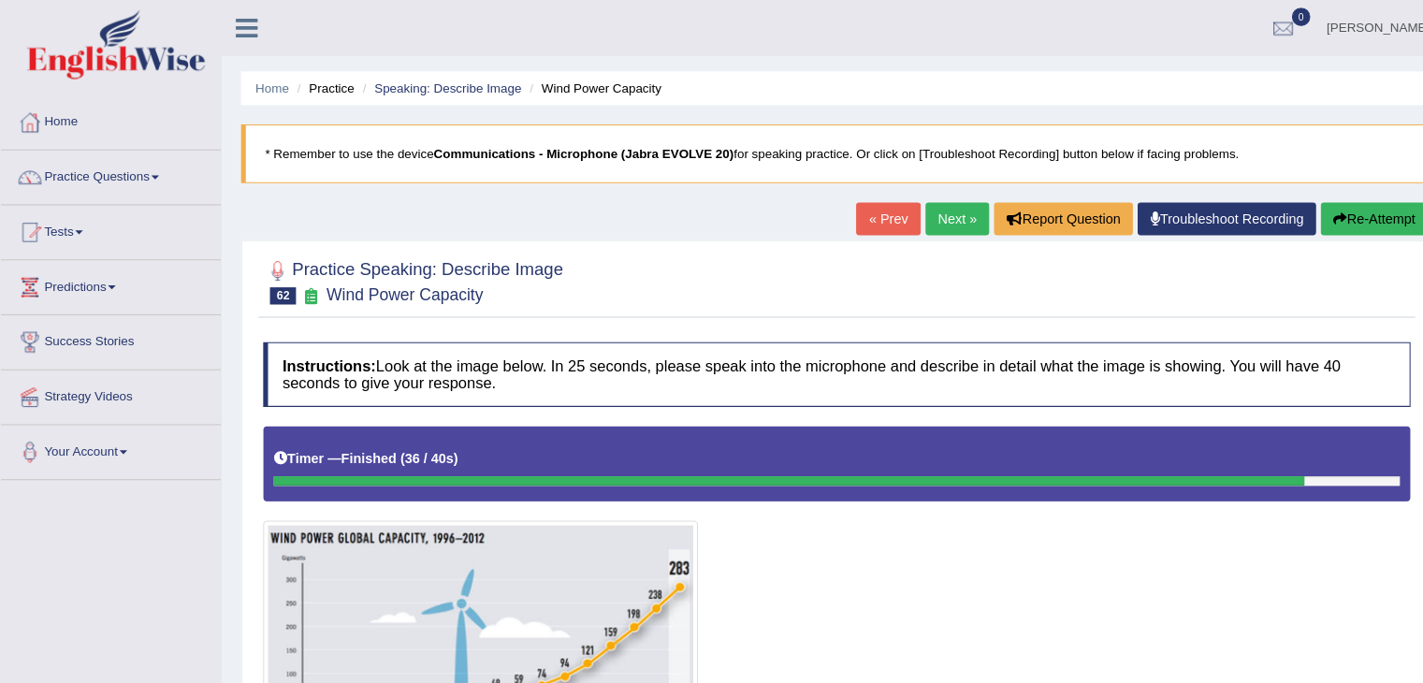
click at [912, 210] on link "Next »" at bounding box center [929, 212] width 62 height 32
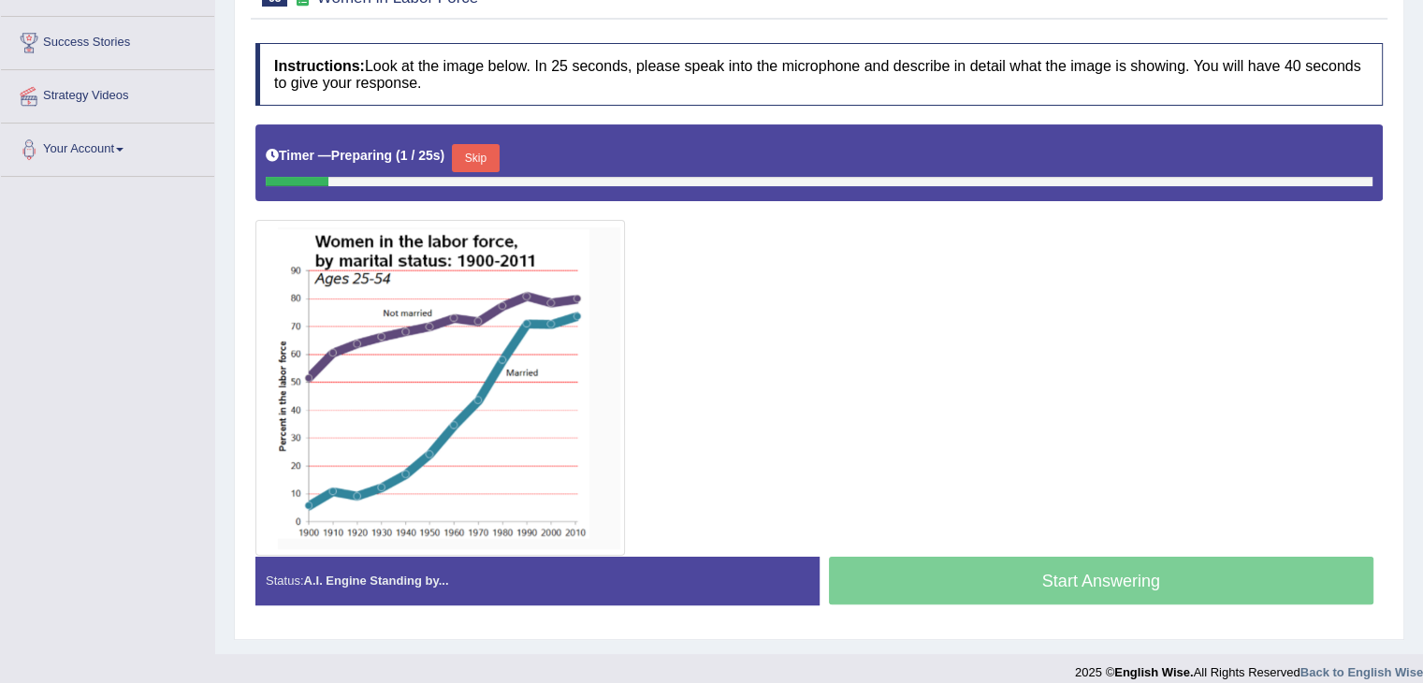
scroll to position [303, 0]
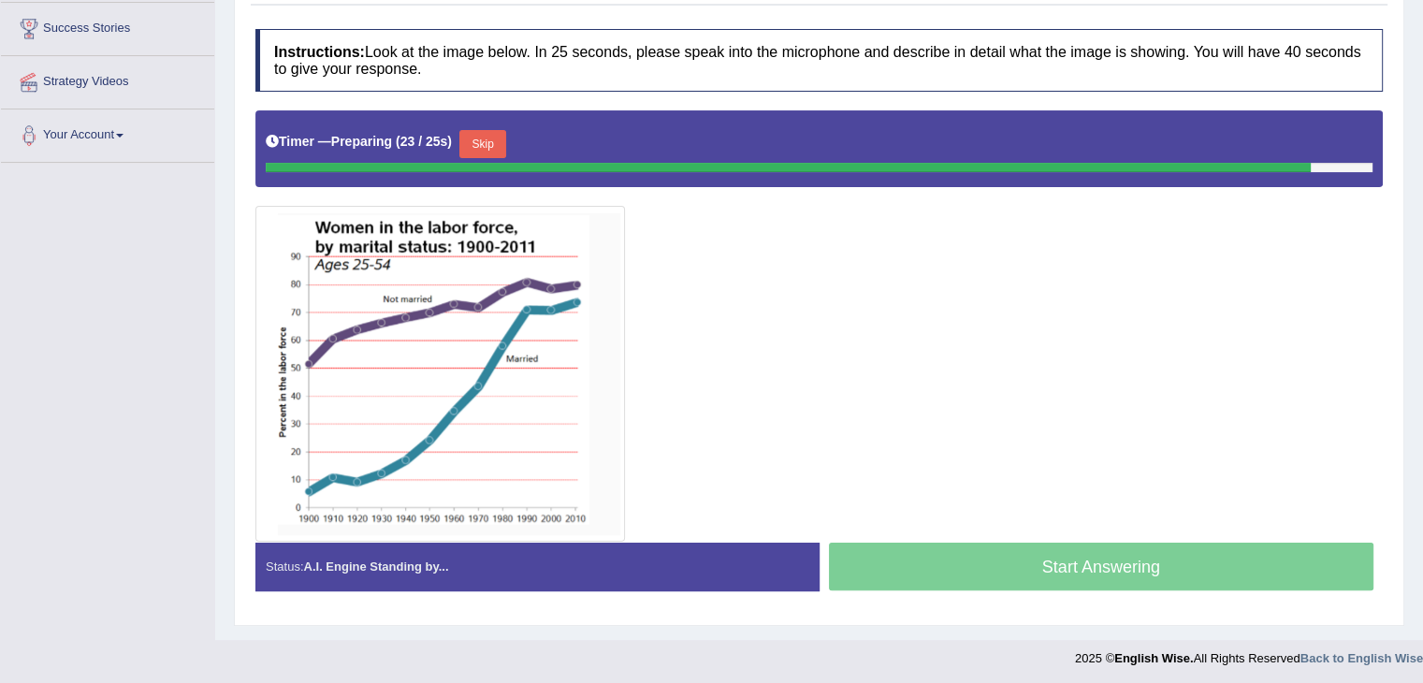
click at [498, 137] on button "Skip" at bounding box center [482, 144] width 47 height 28
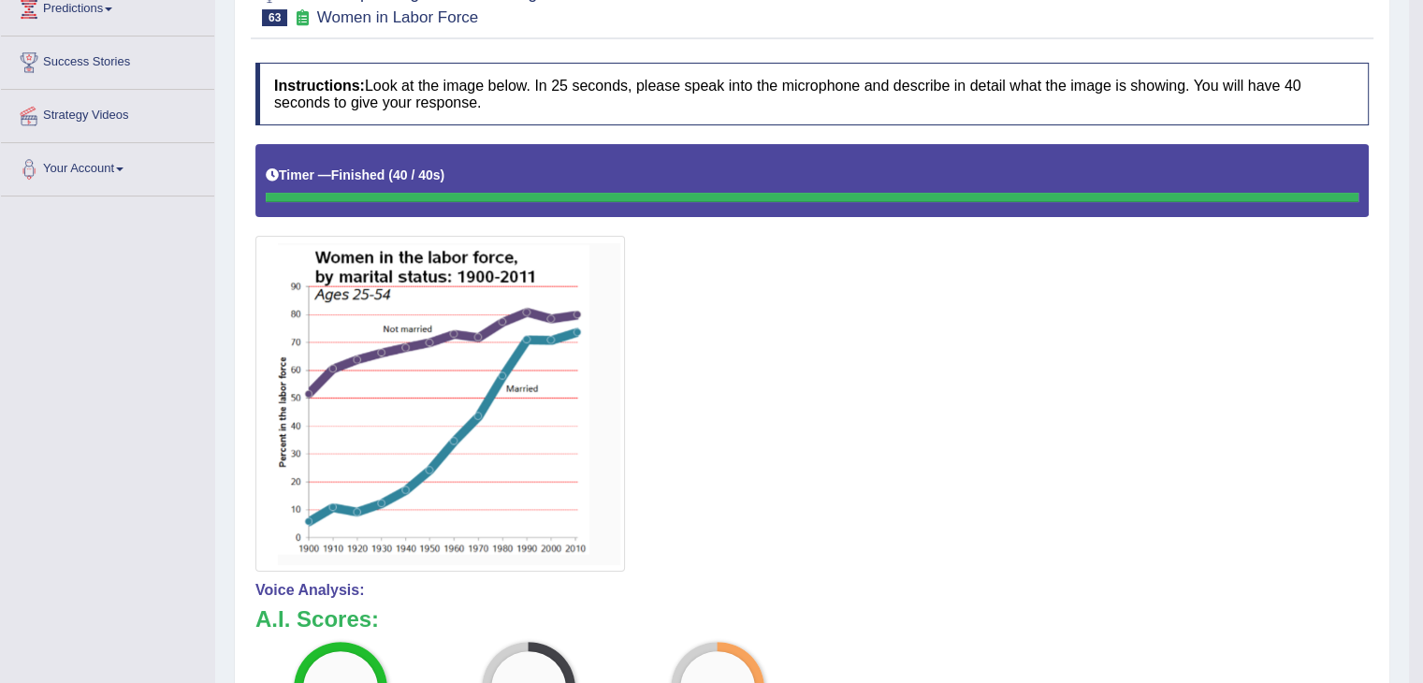
scroll to position [0, 0]
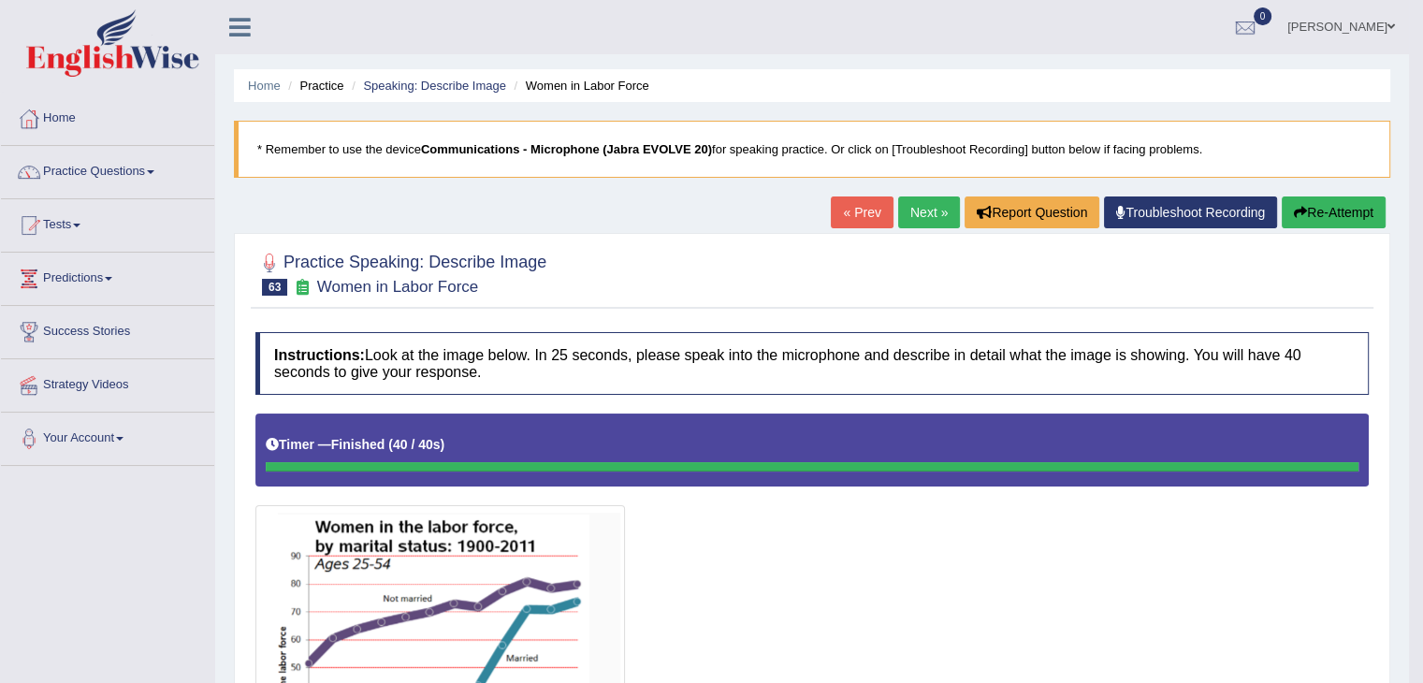
click at [918, 215] on link "Next »" at bounding box center [929, 212] width 62 height 32
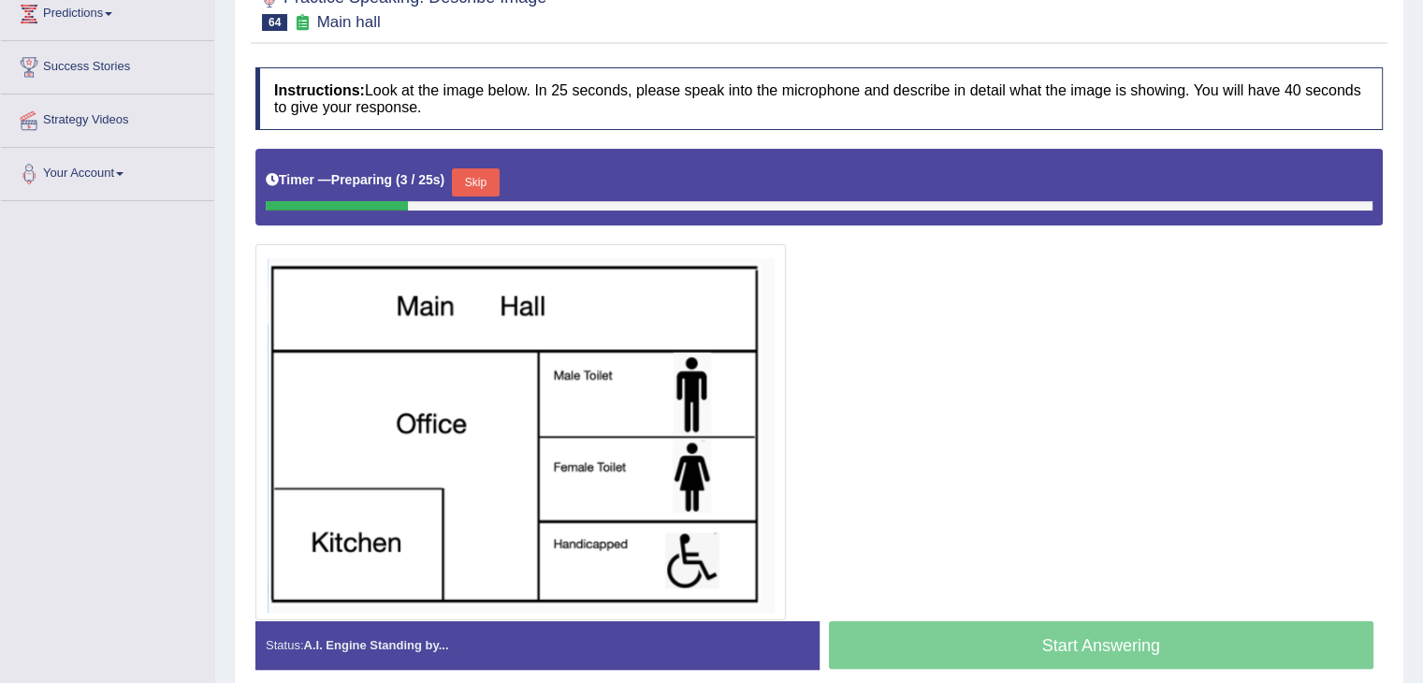
scroll to position [344, 0]
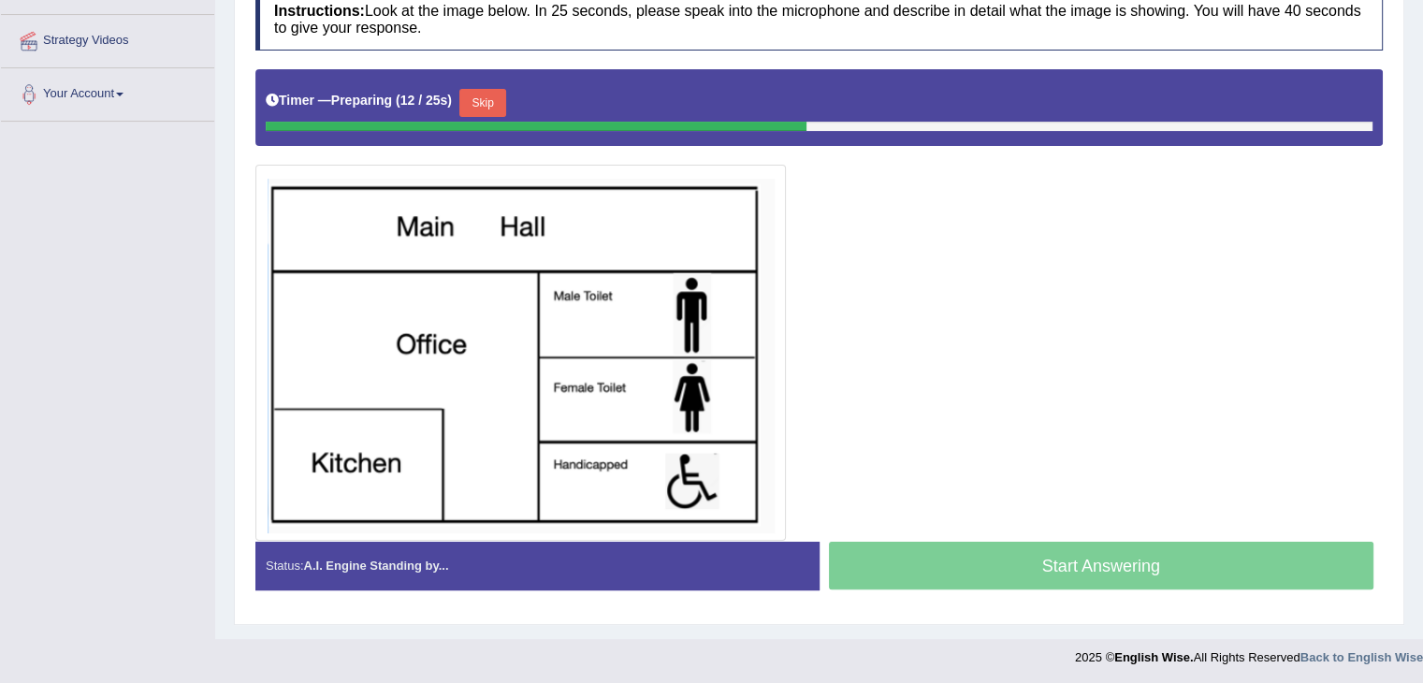
click at [495, 123] on div at bounding box center [536, 126] width 541 height 9
click at [495, 114] on button "Skip" at bounding box center [482, 103] width 47 height 28
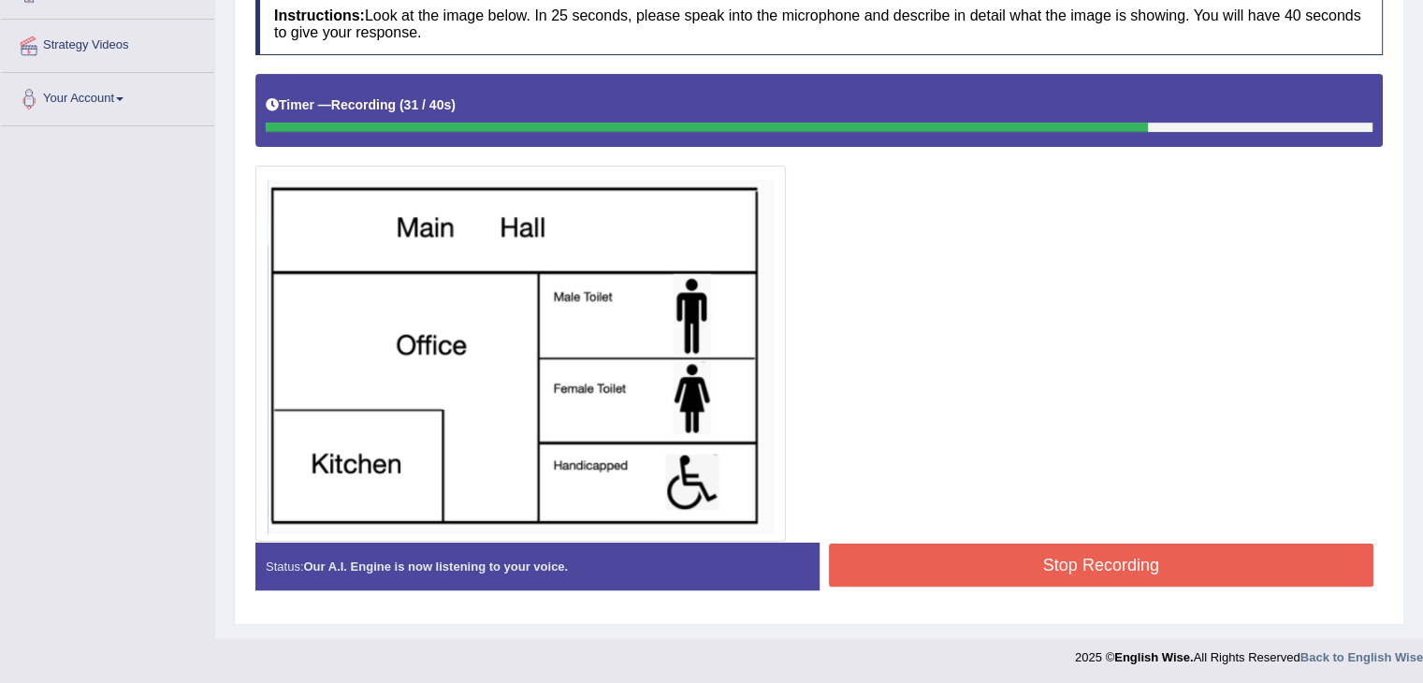
click at [963, 564] on button "Stop Recording" at bounding box center [1101, 564] width 545 height 43
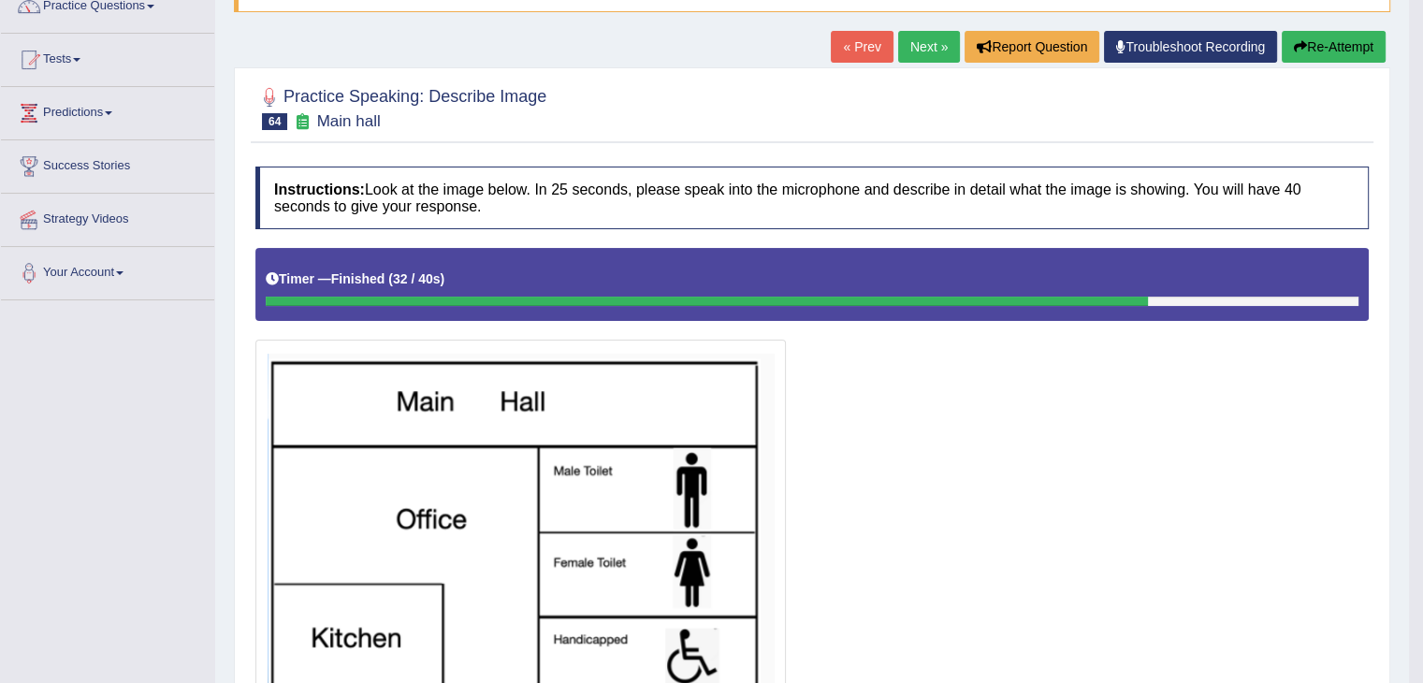
scroll to position [0, 0]
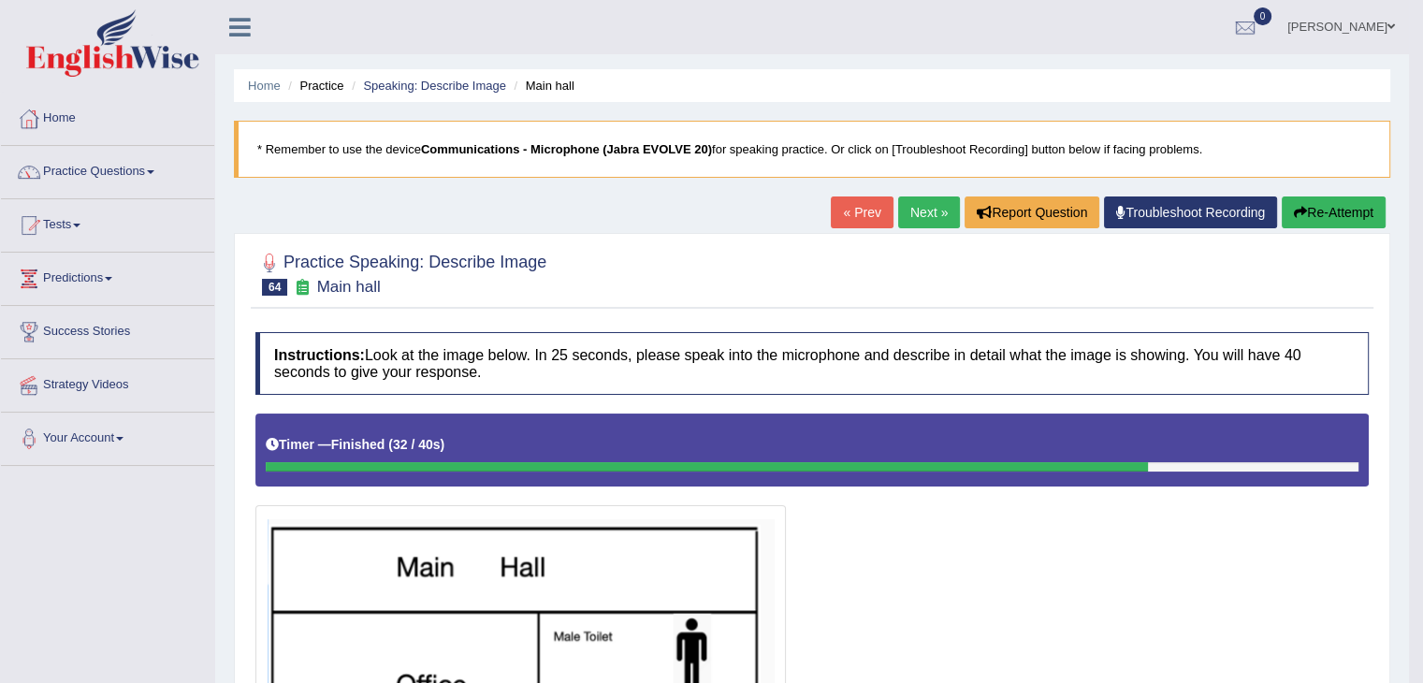
click at [920, 212] on link "Next »" at bounding box center [929, 212] width 62 height 32
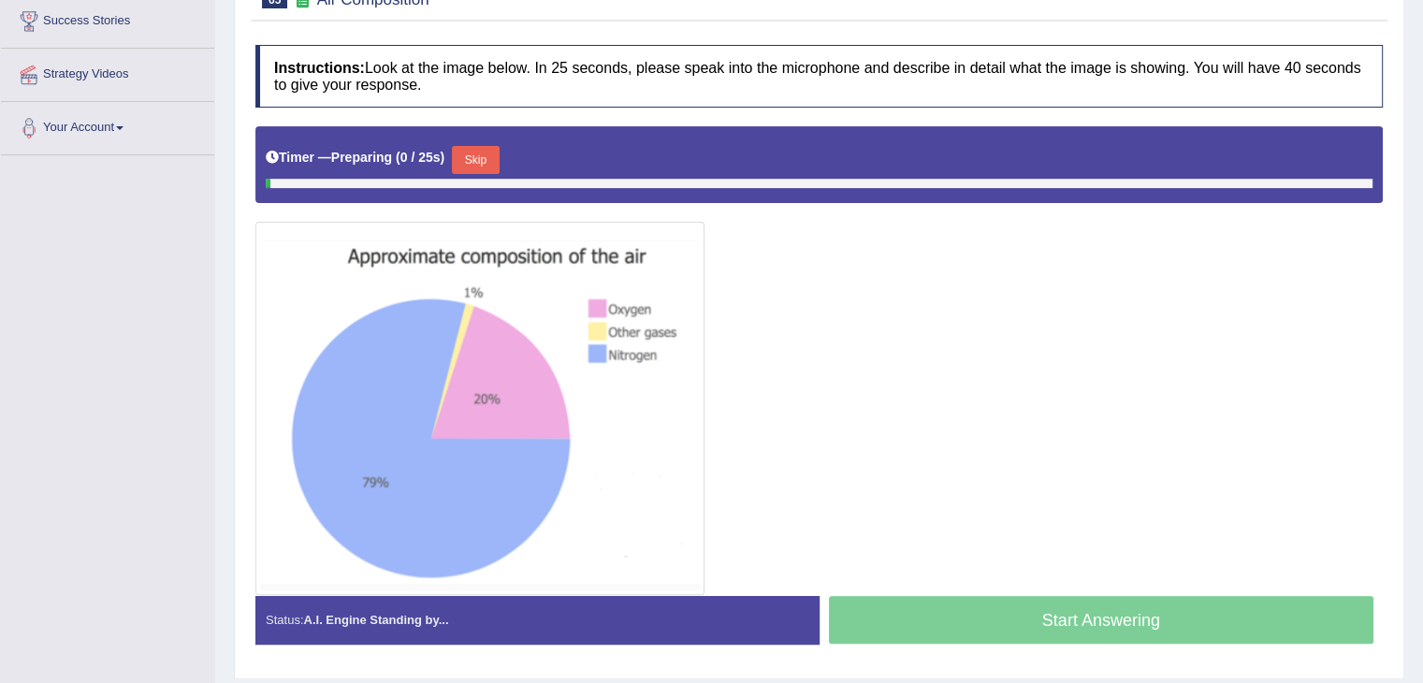
scroll to position [311, 0]
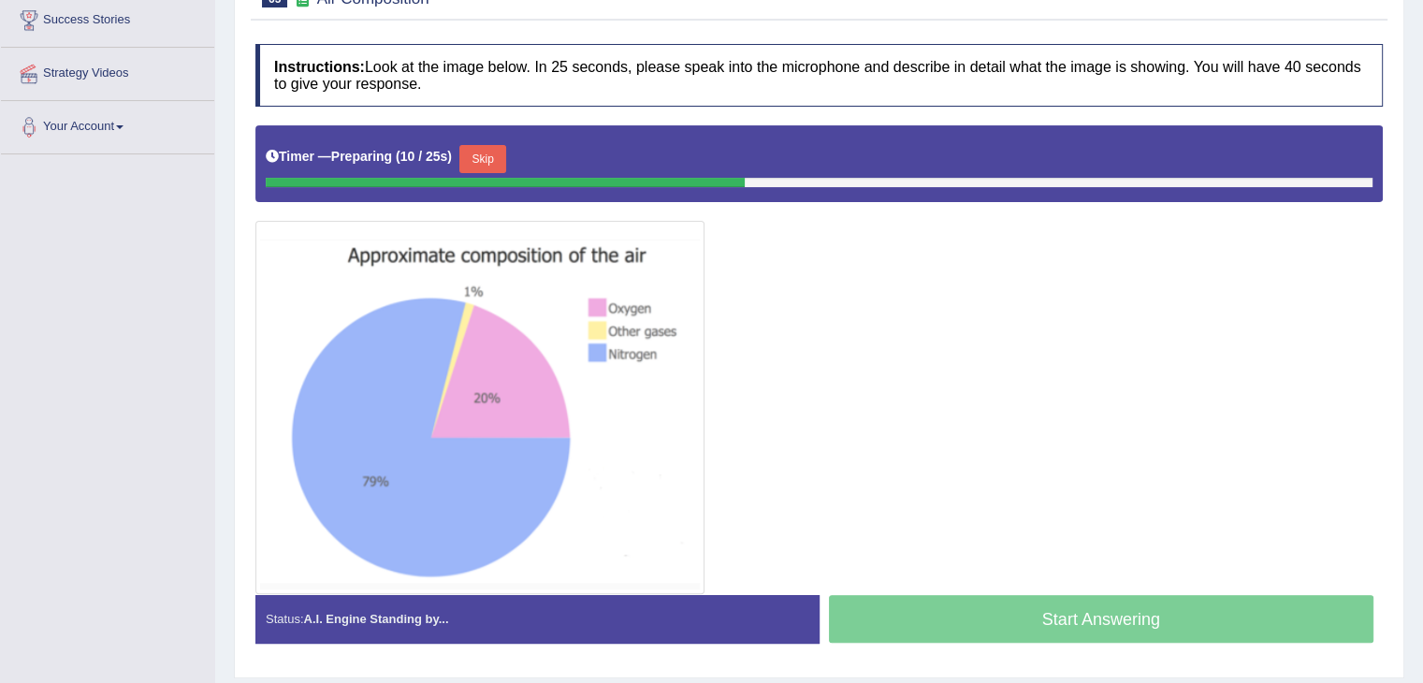
click at [477, 155] on button "Skip" at bounding box center [482, 159] width 47 height 28
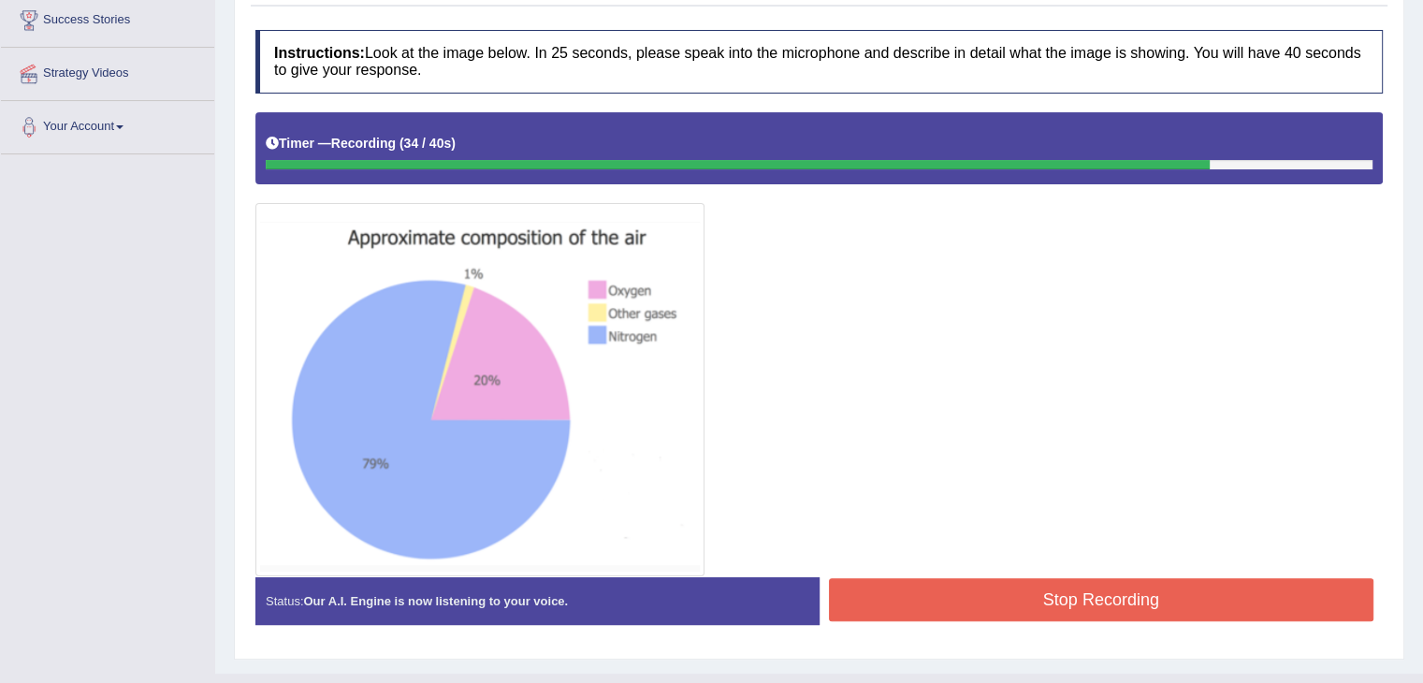
click at [1012, 595] on button "Stop Recording" at bounding box center [1101, 599] width 545 height 43
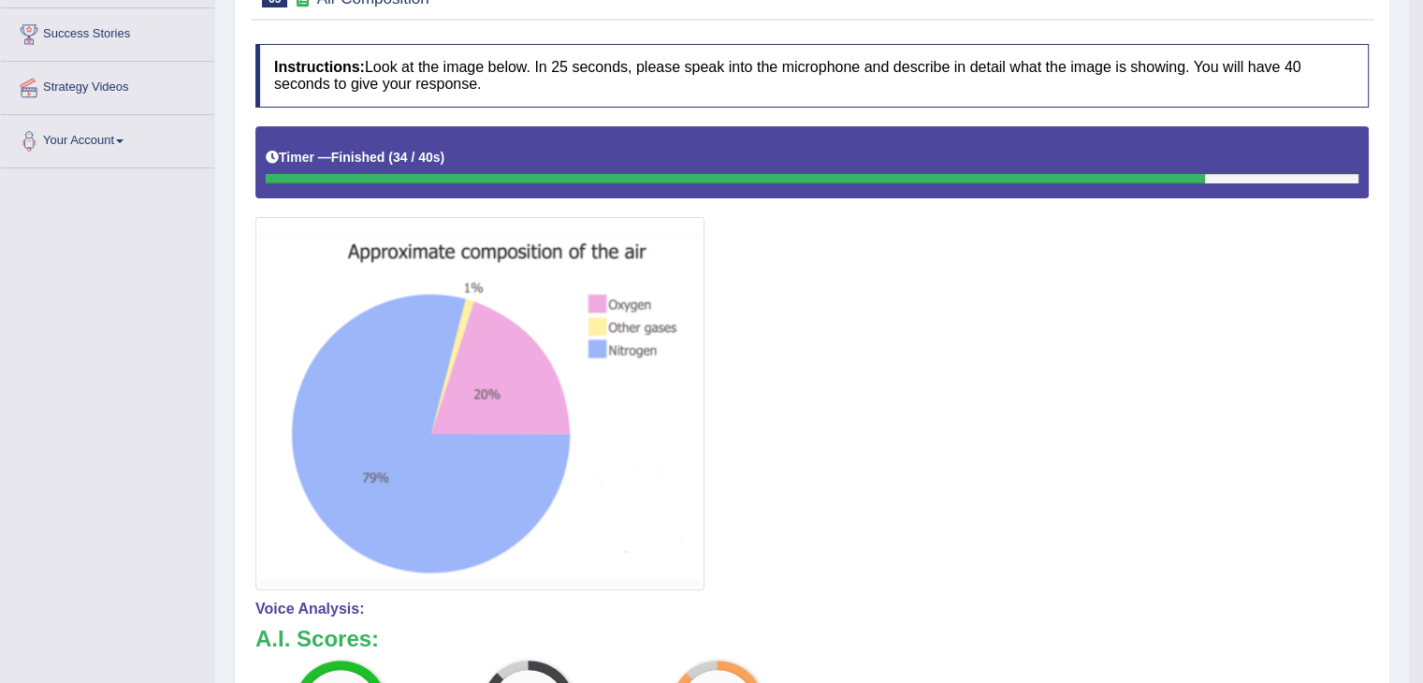
scroll to position [305, 0]
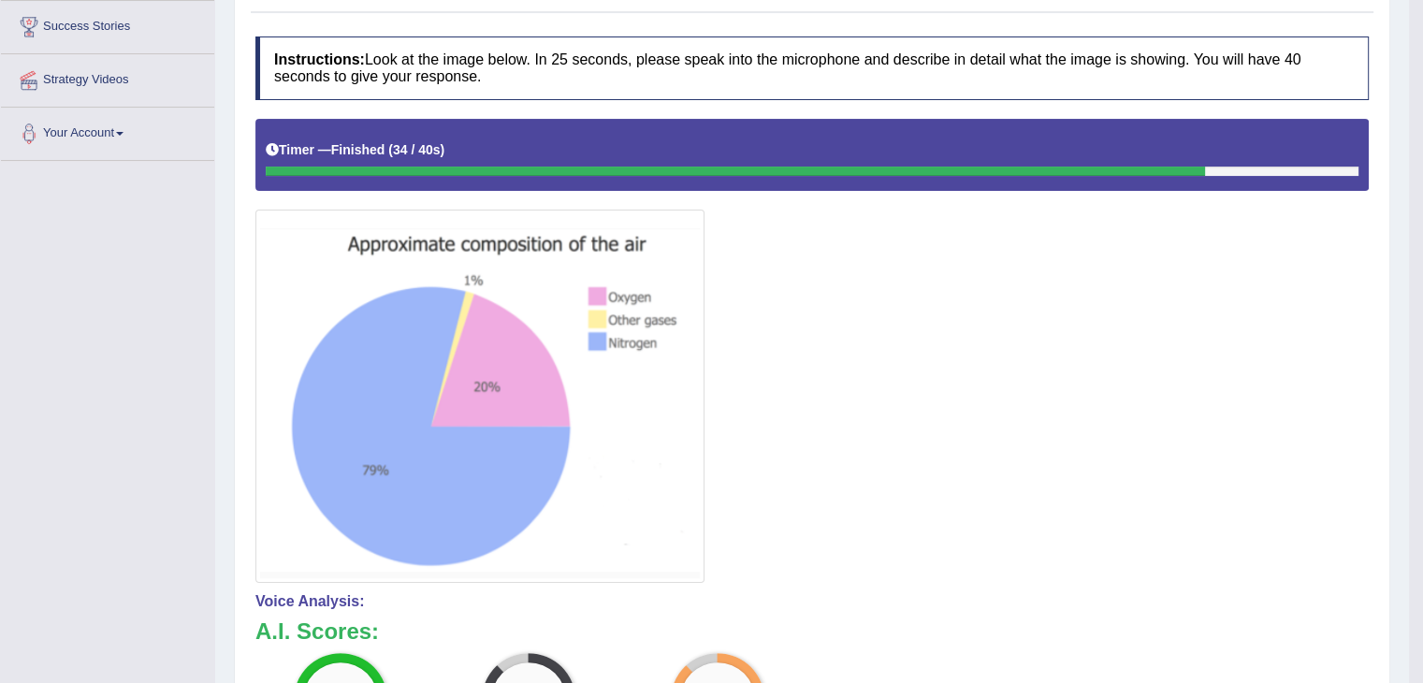
click at [467, 501] on img at bounding box center [480, 396] width 440 height 364
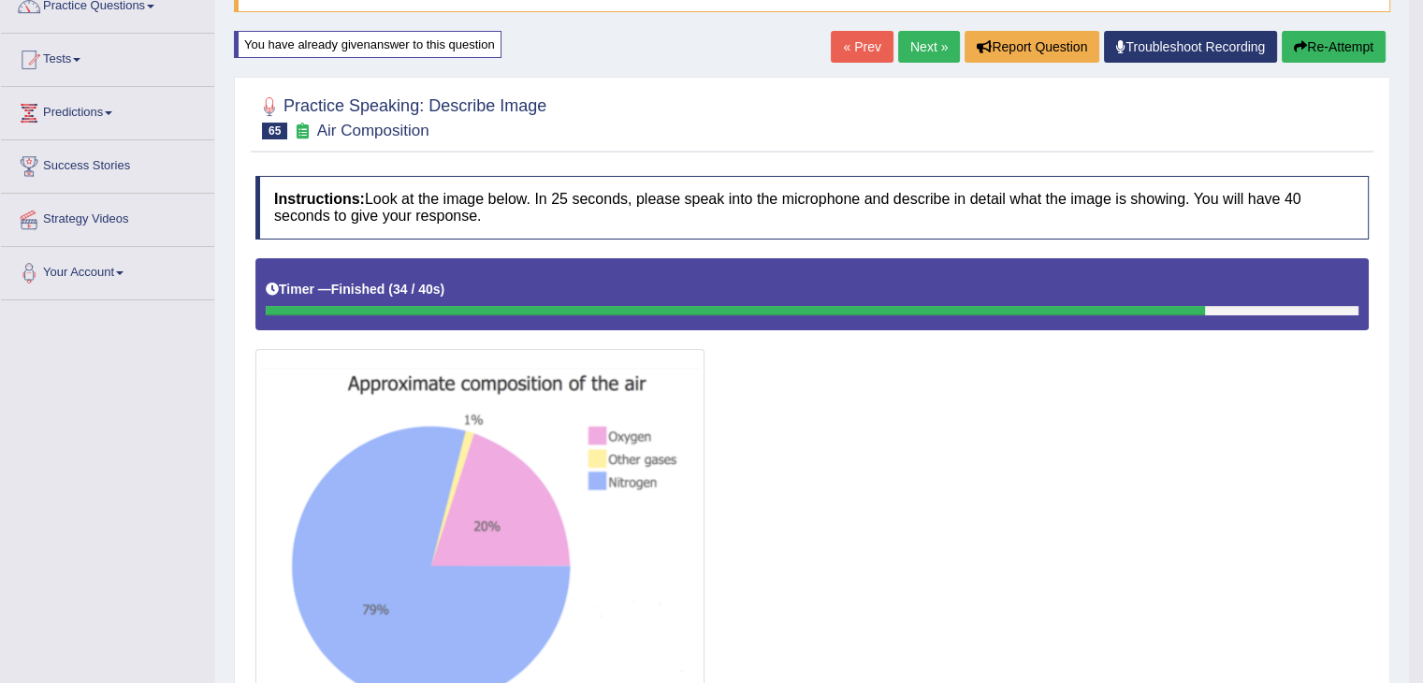
scroll to position [0, 0]
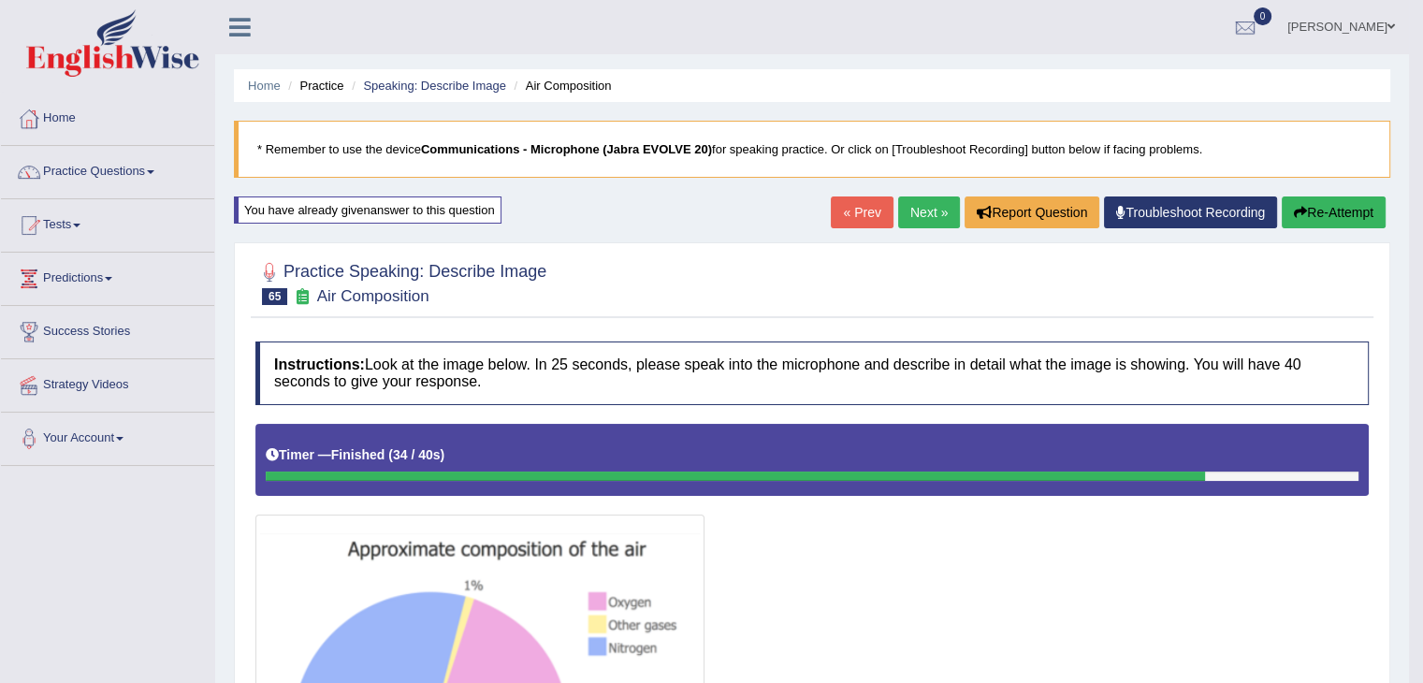
click at [154, 171] on span at bounding box center [150, 172] width 7 height 4
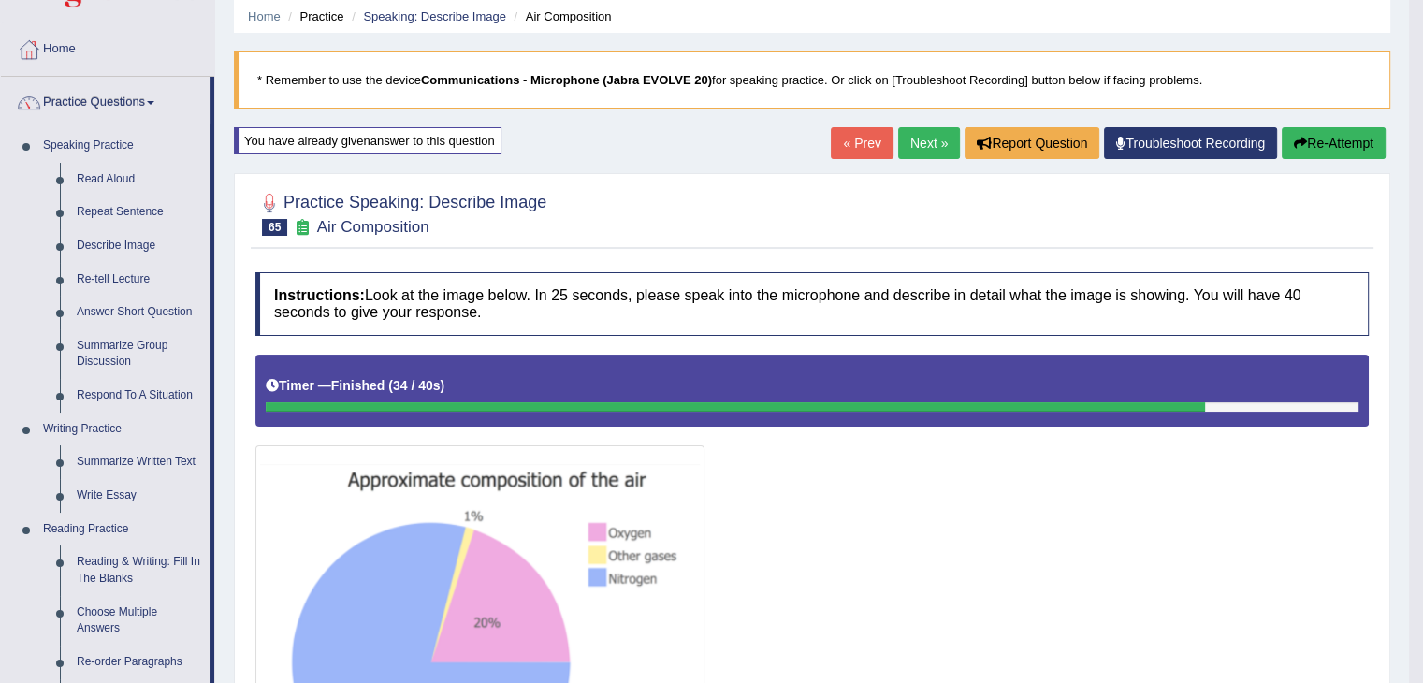
scroll to position [84, 0]
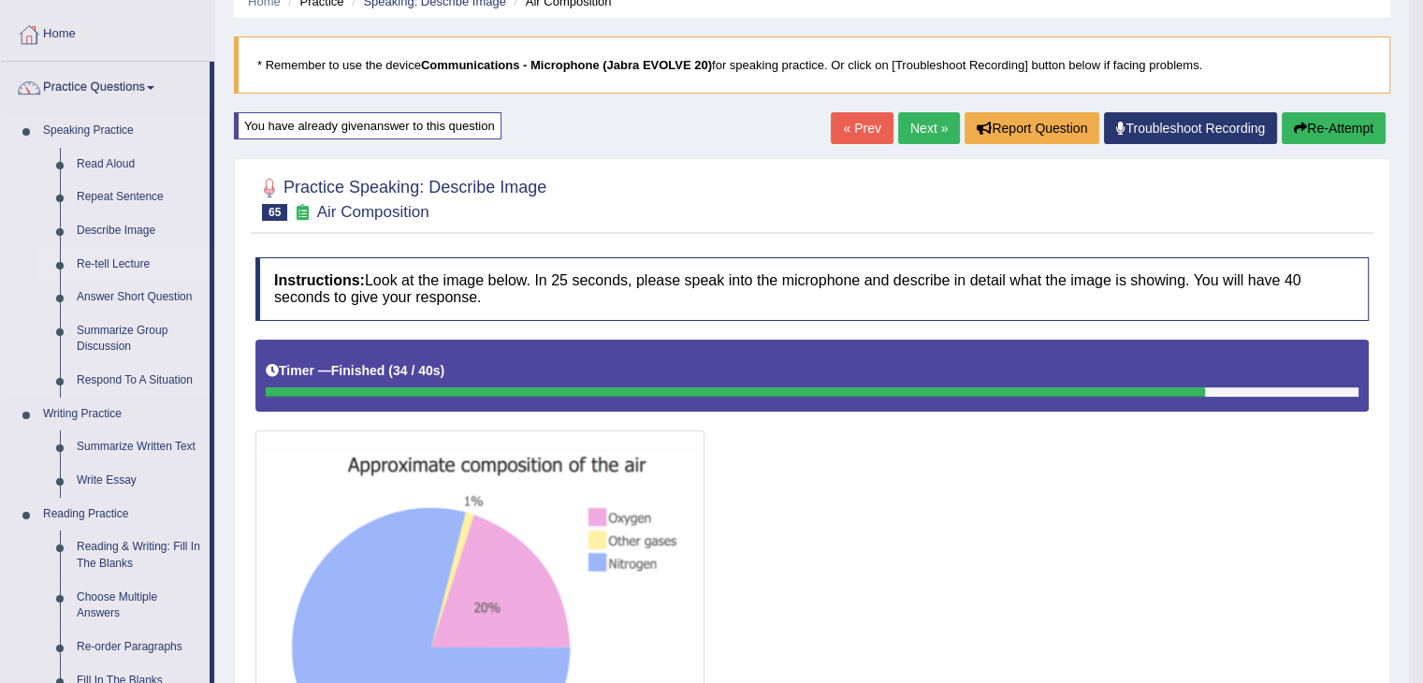
click at [85, 267] on link "Re-tell Lecture" at bounding box center [138, 265] width 141 height 34
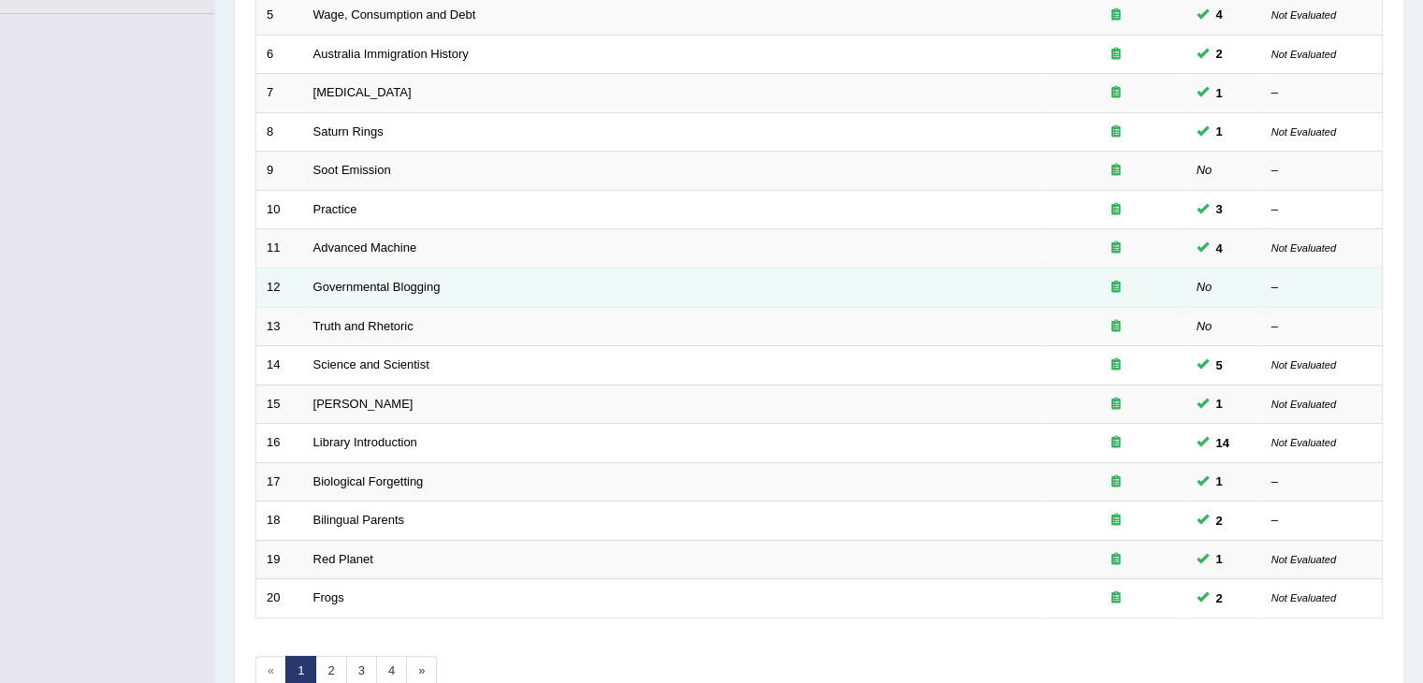
scroll to position [550, 0]
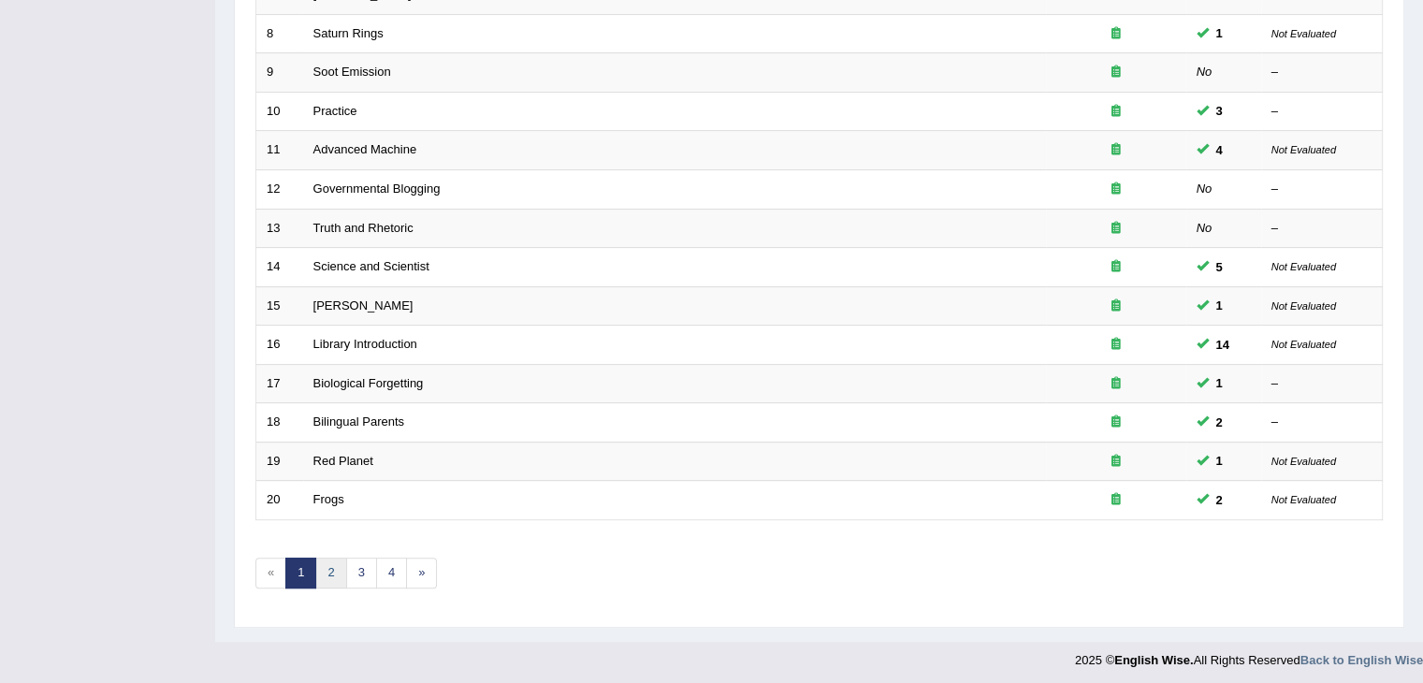
click at [326, 569] on link "2" at bounding box center [330, 572] width 31 height 31
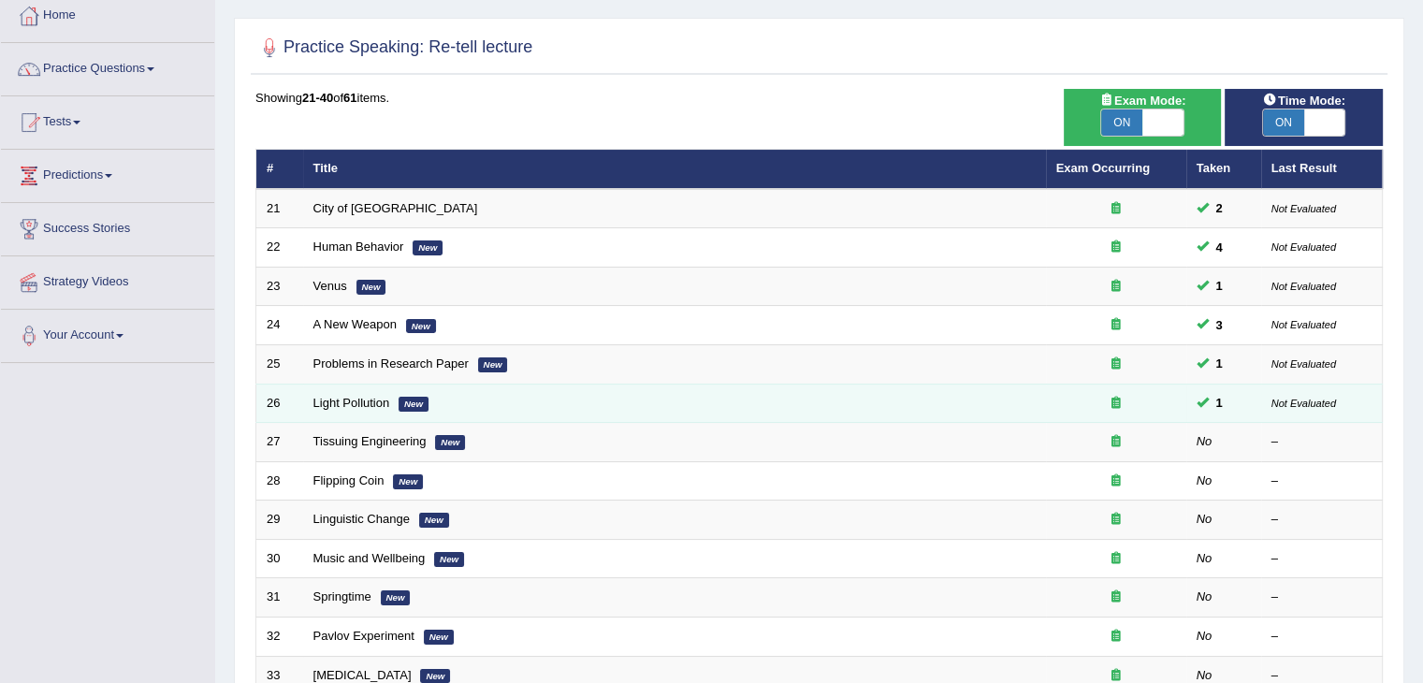
scroll to position [169, 0]
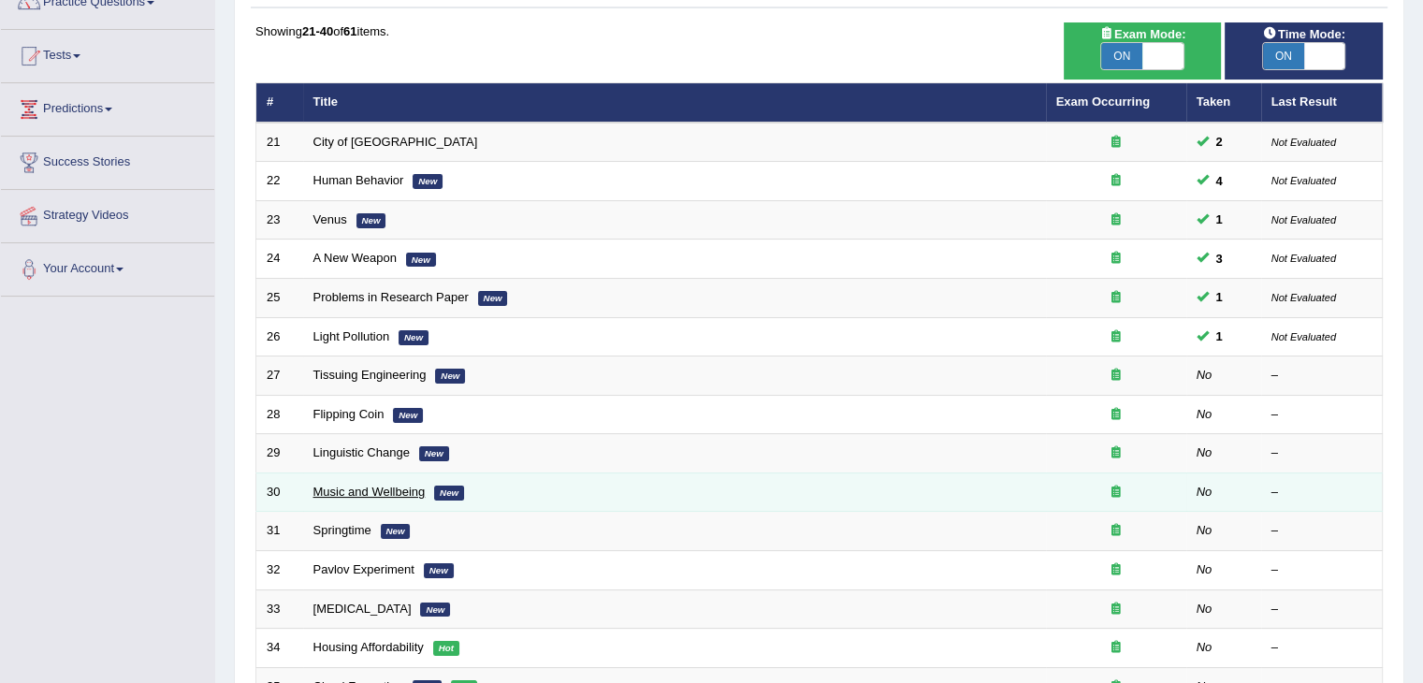
click at [359, 485] on link "Music and Wellbeing" at bounding box center [369, 492] width 112 height 14
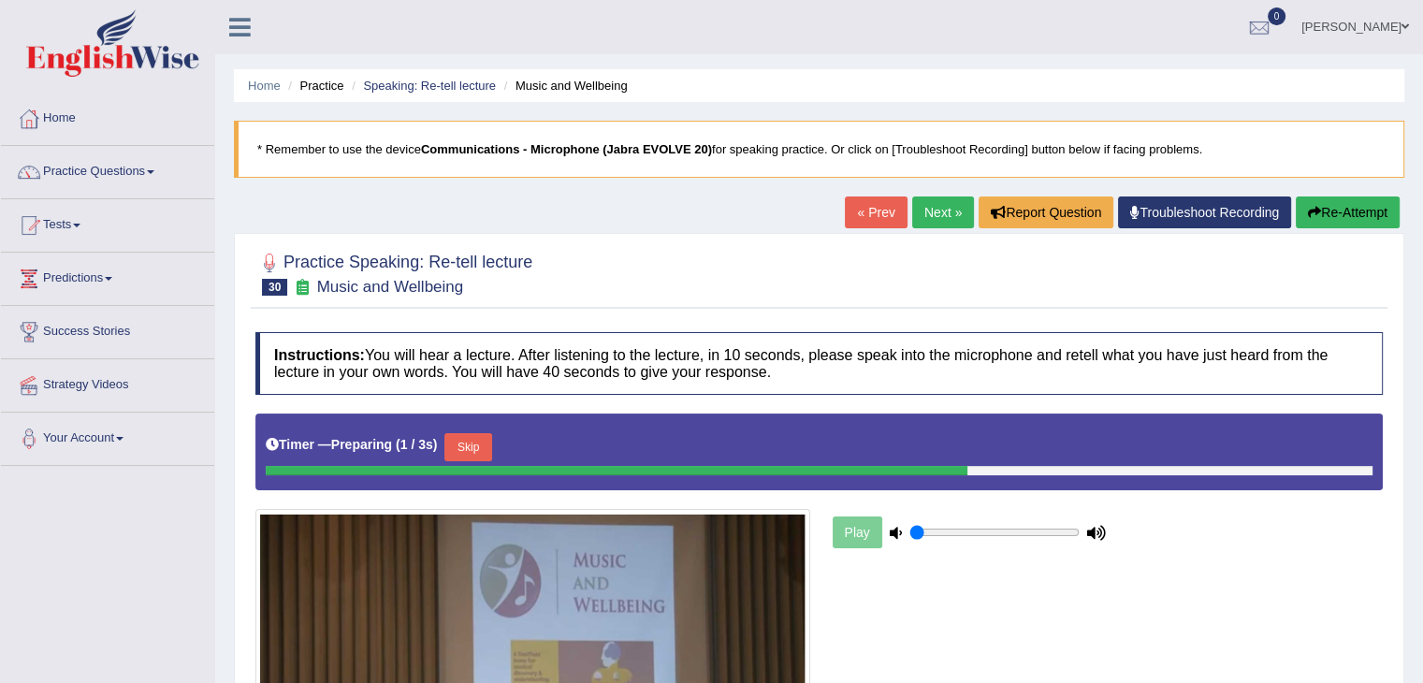
click at [475, 441] on button "Skip" at bounding box center [467, 447] width 47 height 28
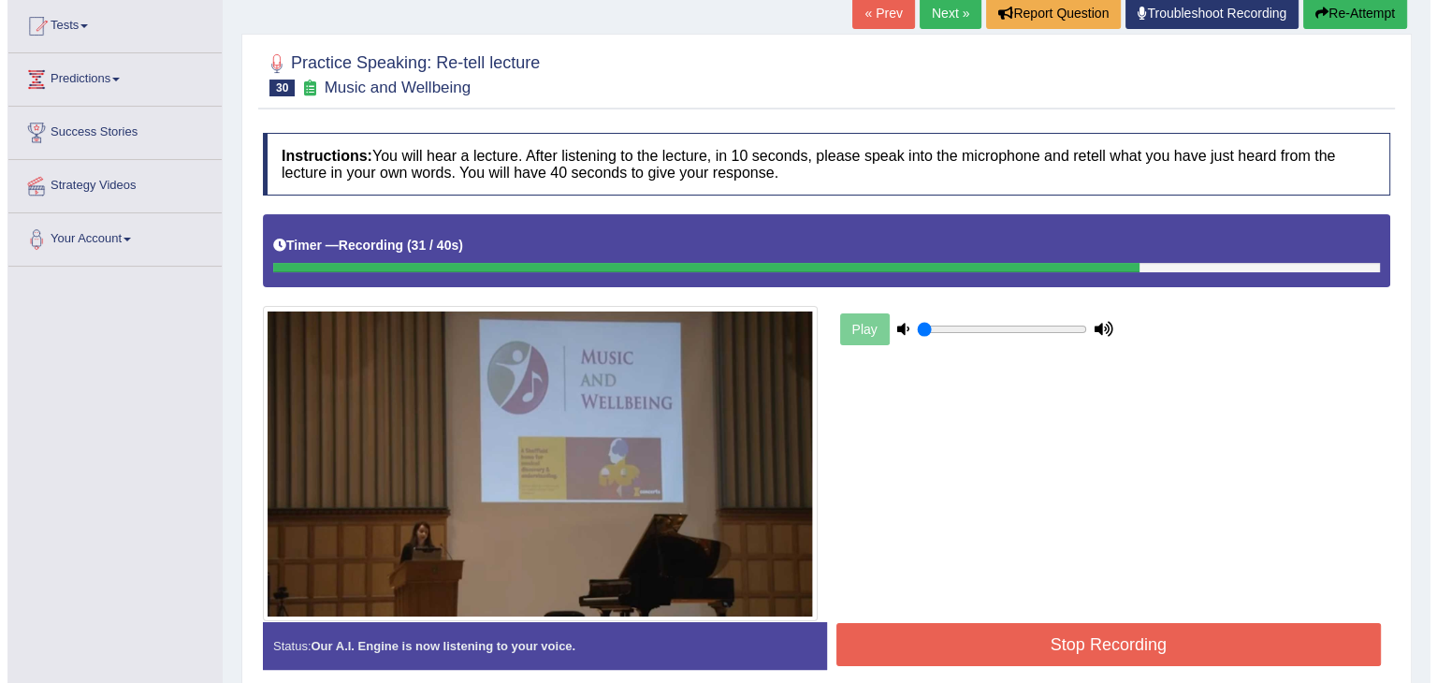
scroll to position [201, 0]
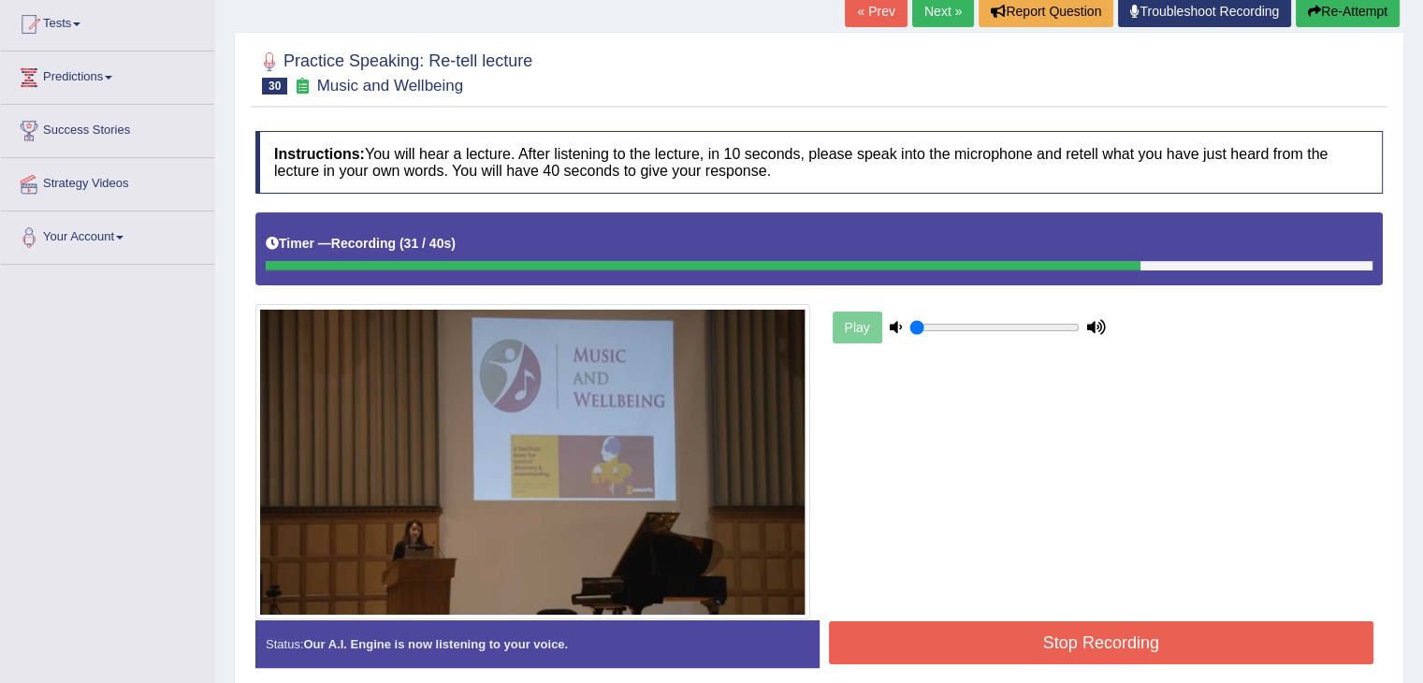
click at [1052, 641] on button "Stop Recording" at bounding box center [1101, 642] width 545 height 43
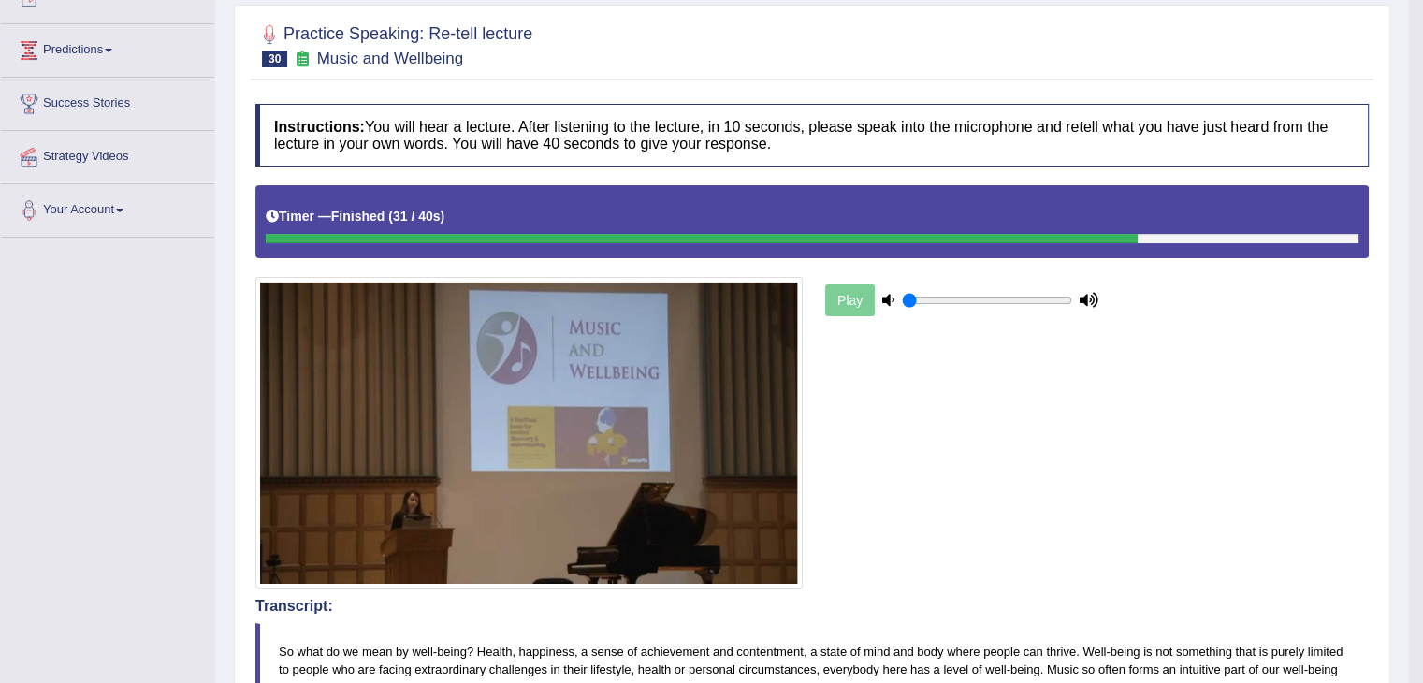
scroll to position [0, 0]
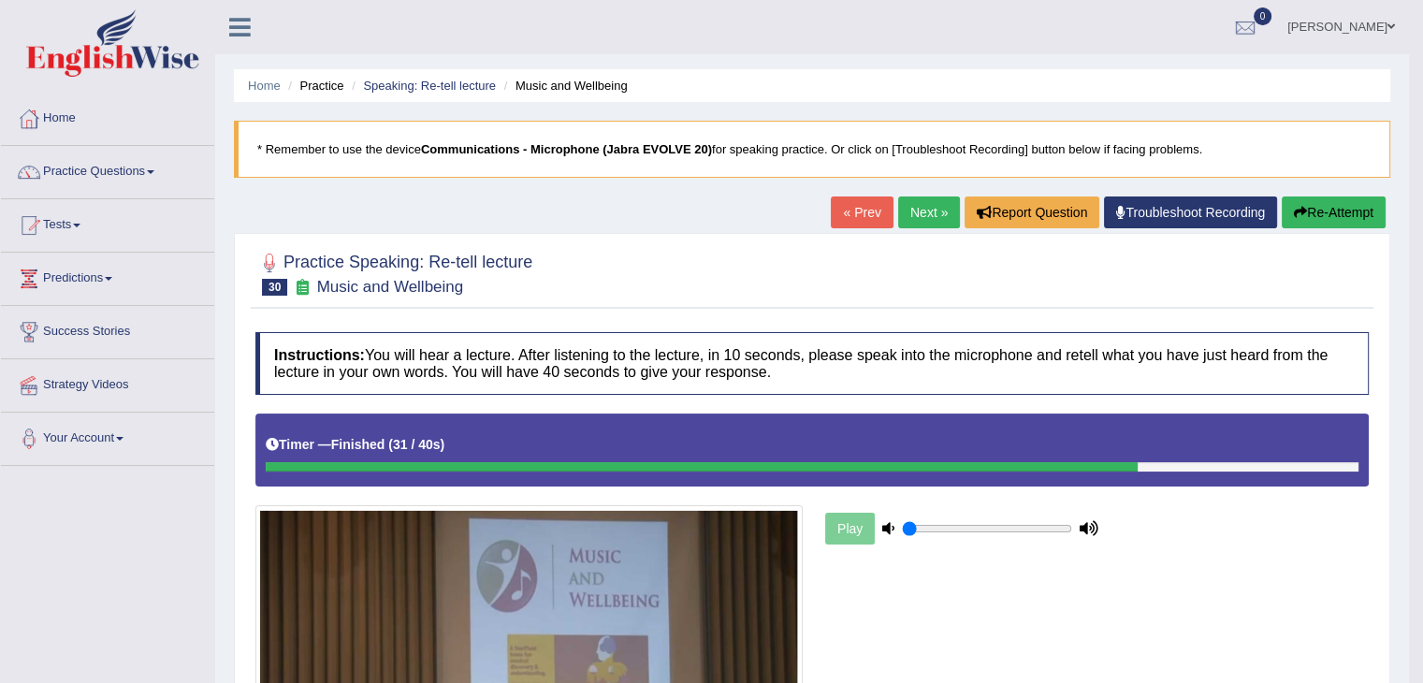
click at [136, 177] on link "Practice Questions" at bounding box center [107, 169] width 213 height 47
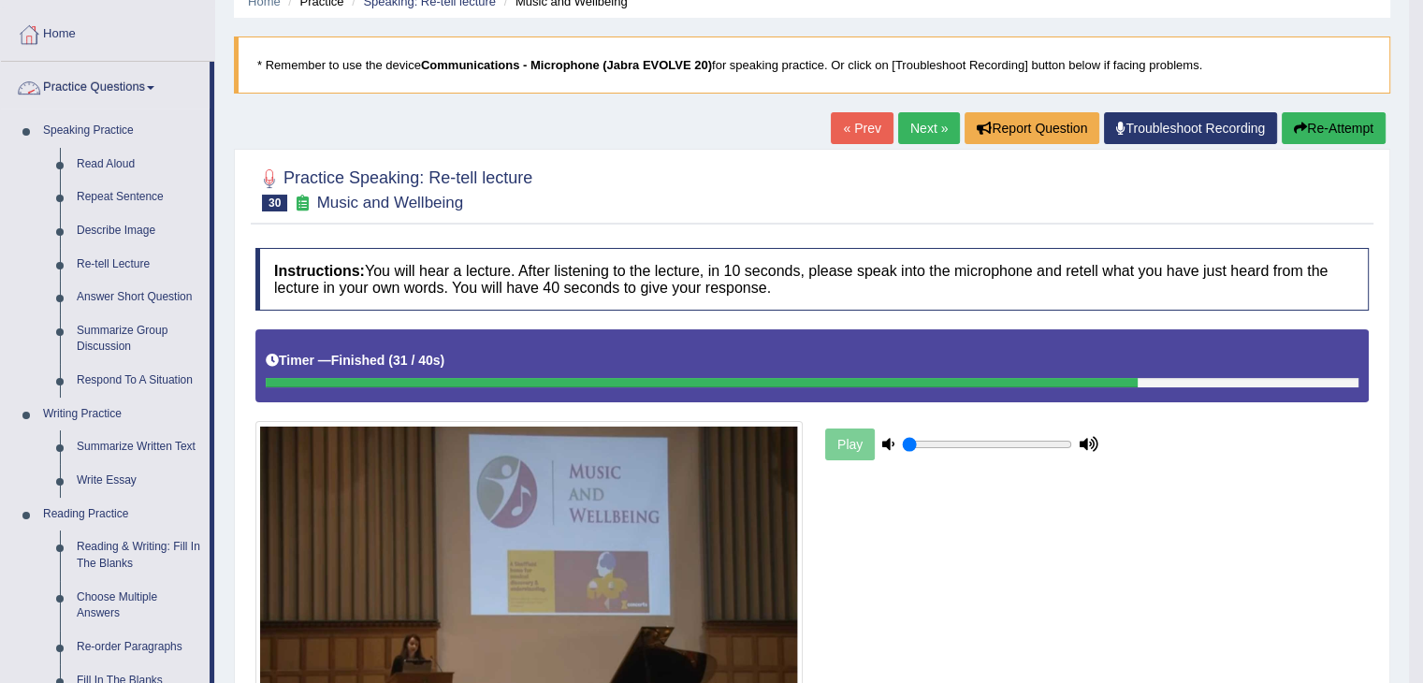
scroll to position [142, 0]
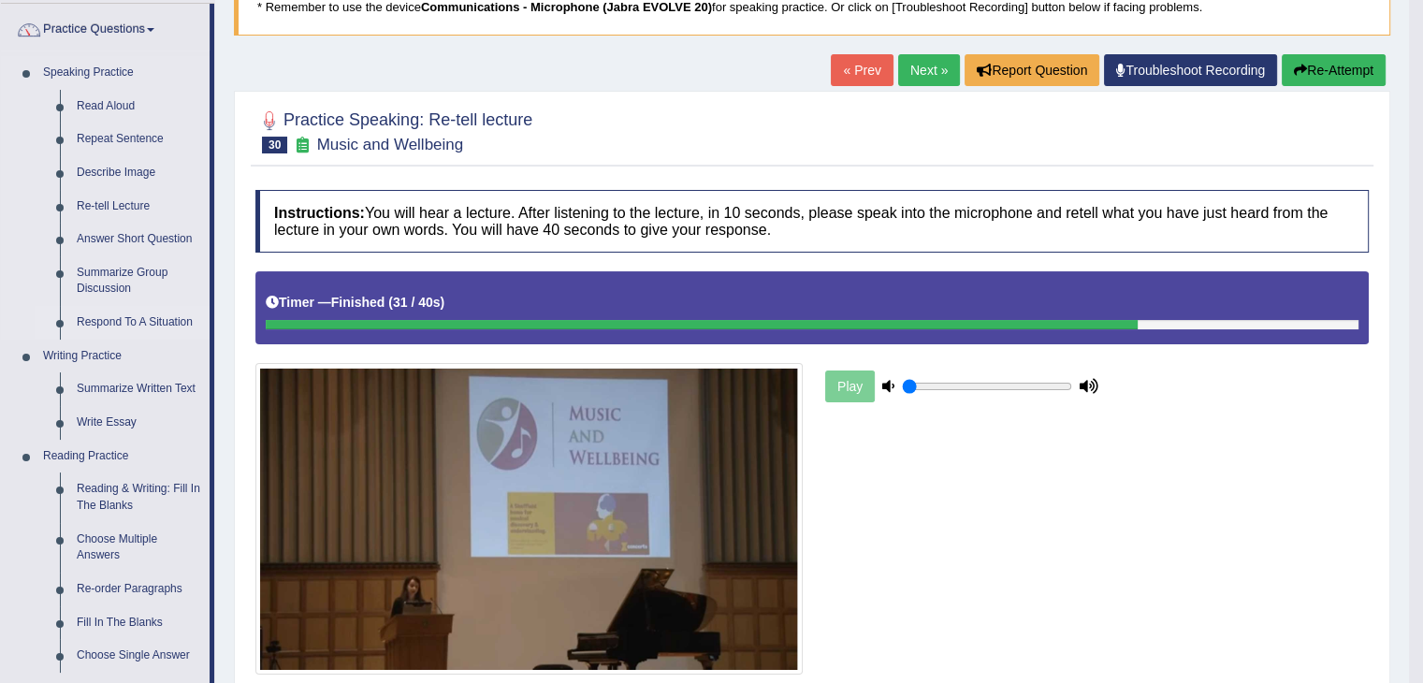
click at [176, 313] on link "Respond To A Situation" at bounding box center [138, 323] width 141 height 34
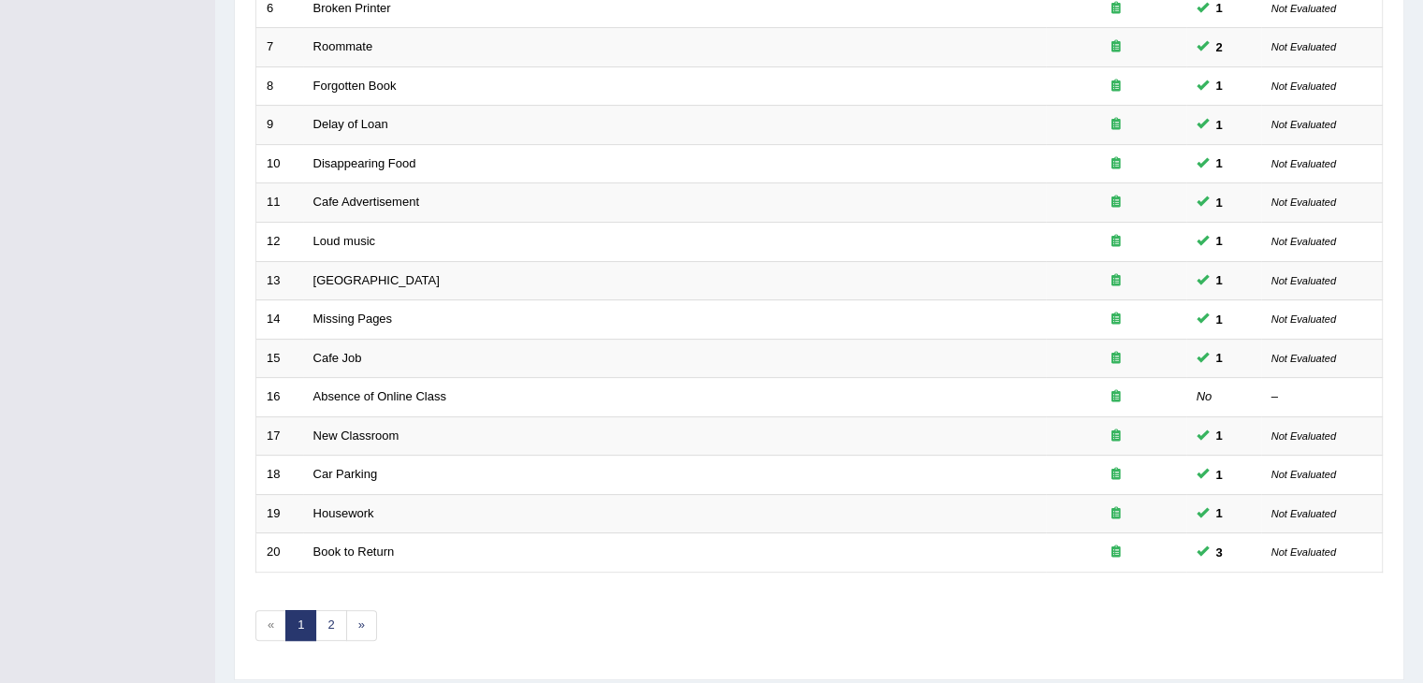
scroll to position [550, 0]
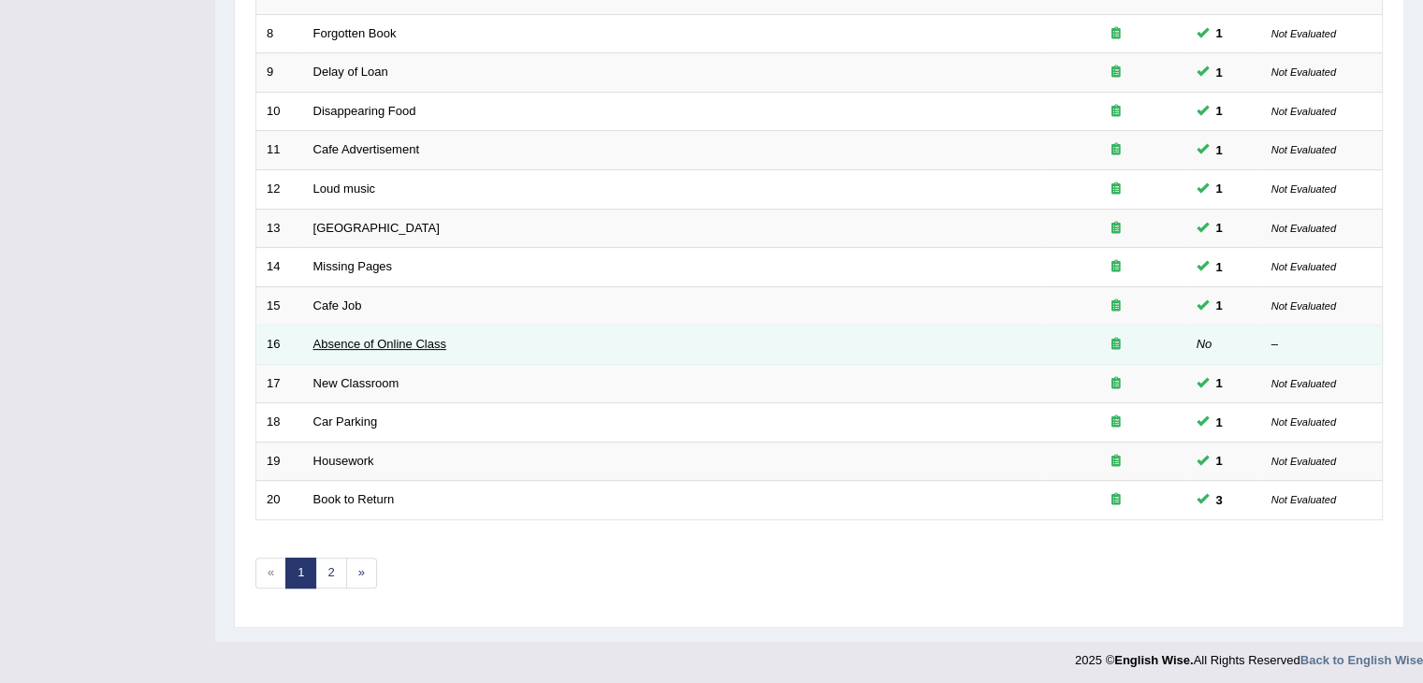
click at [366, 341] on link "Absence of Online Class" at bounding box center [379, 344] width 133 height 14
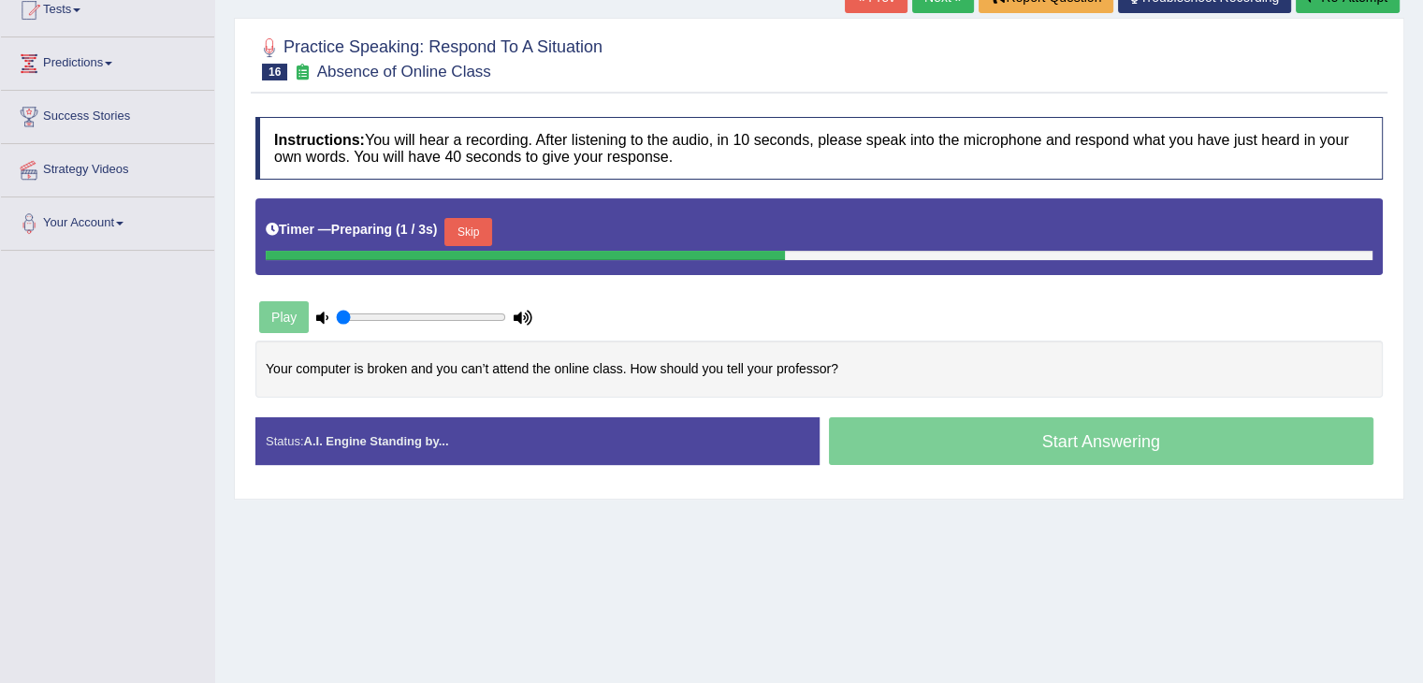
scroll to position [223, 0]
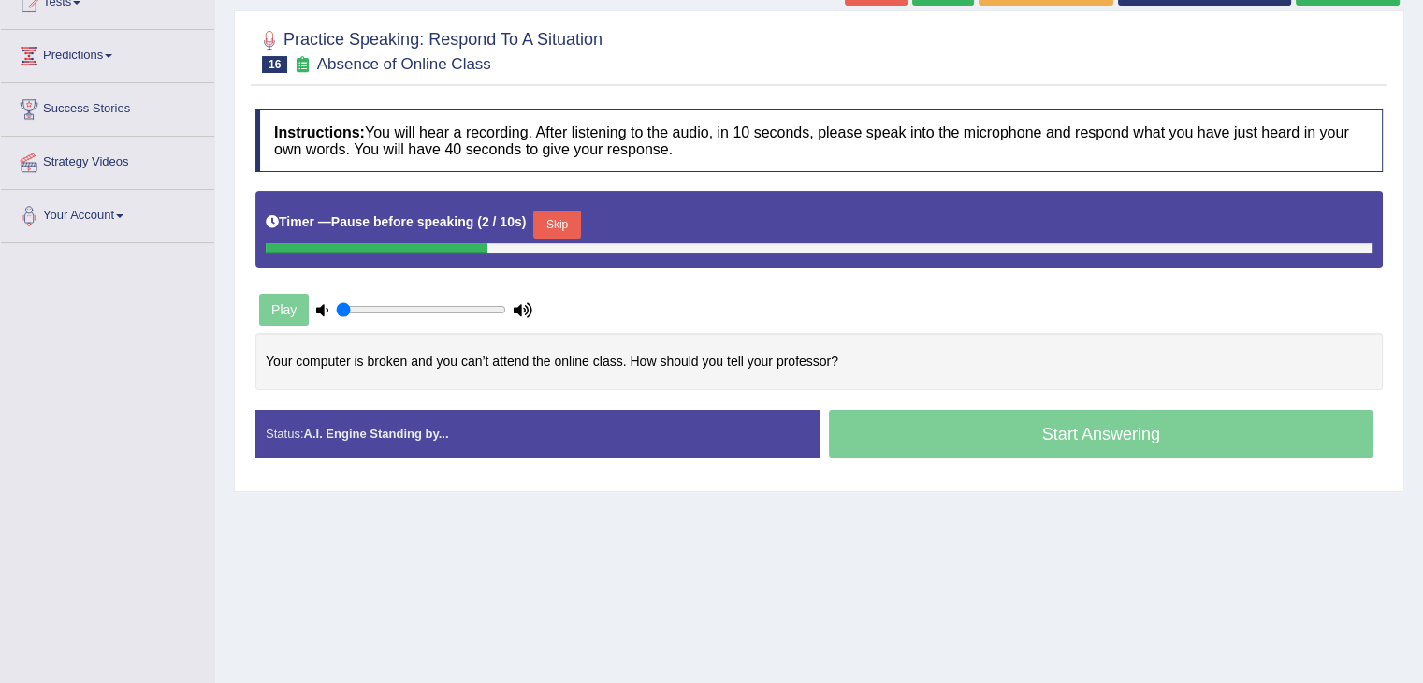
click at [561, 224] on button "Skip" at bounding box center [556, 224] width 47 height 28
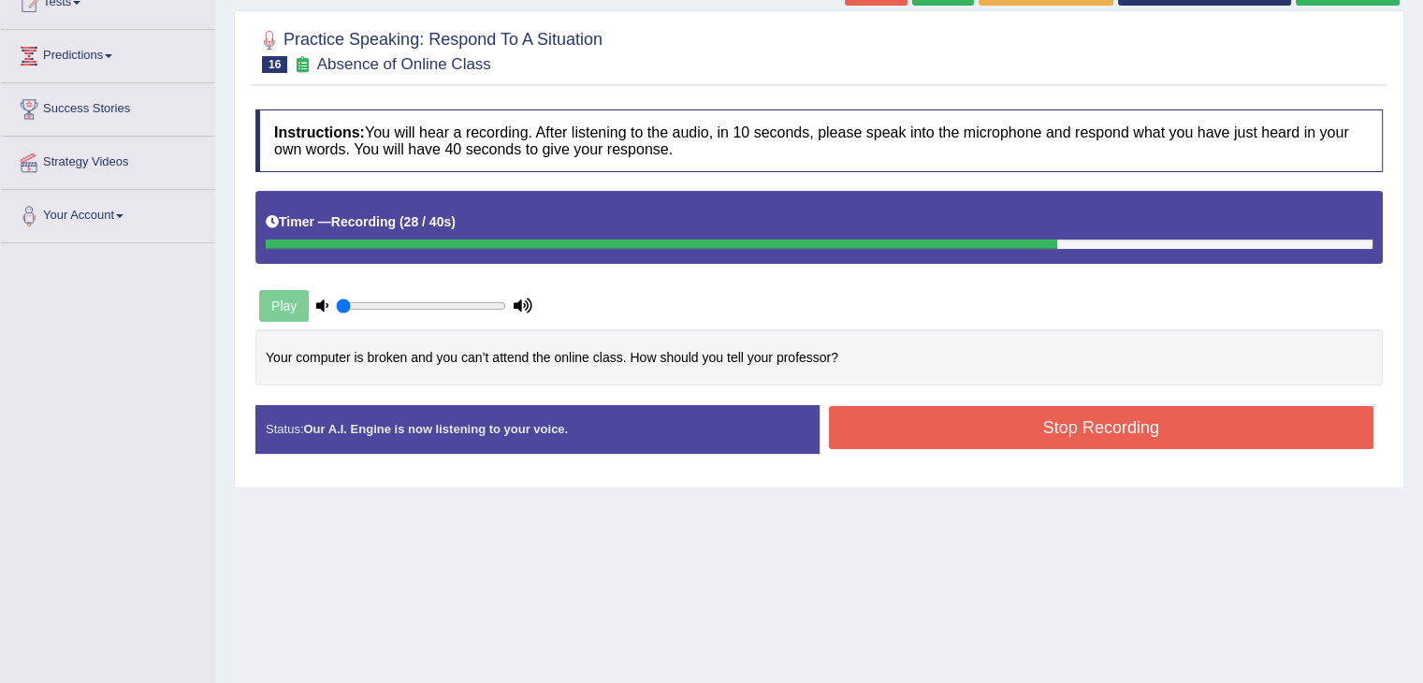
click at [1077, 427] on button "Stop Recording" at bounding box center [1101, 427] width 545 height 43
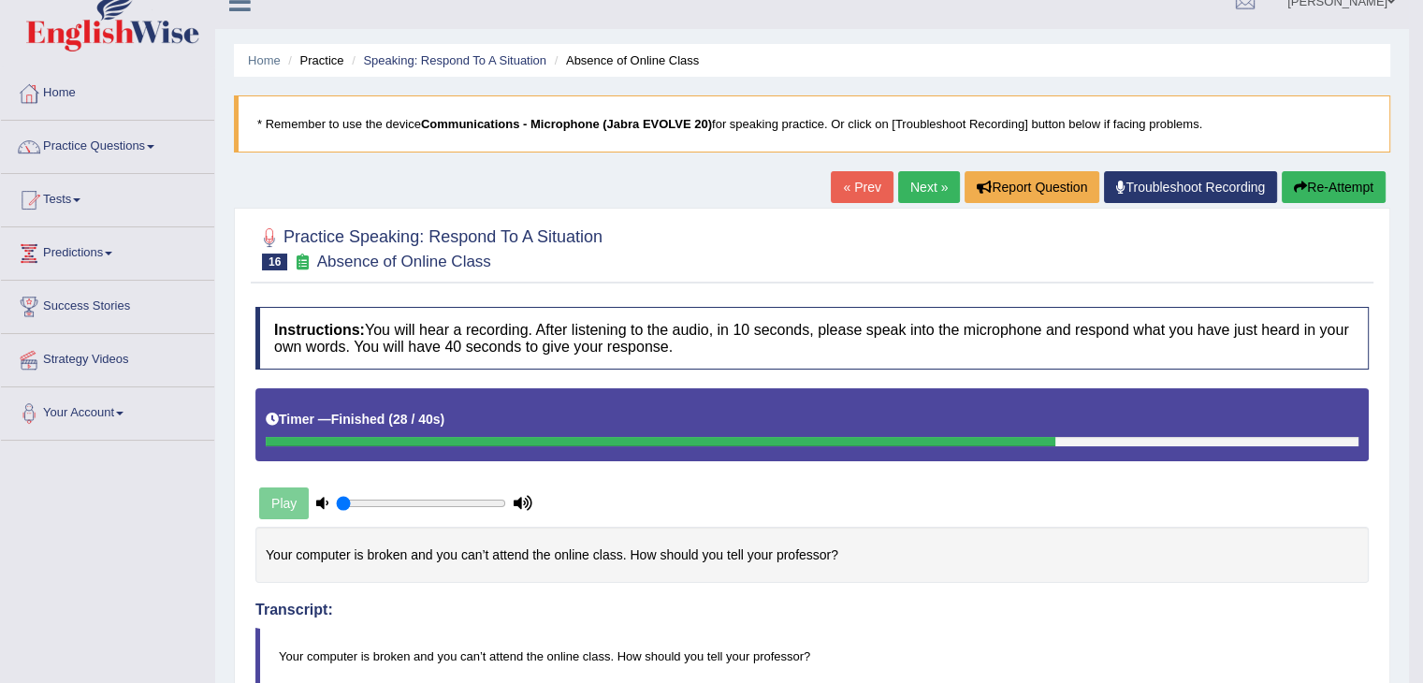
scroll to position [0, 0]
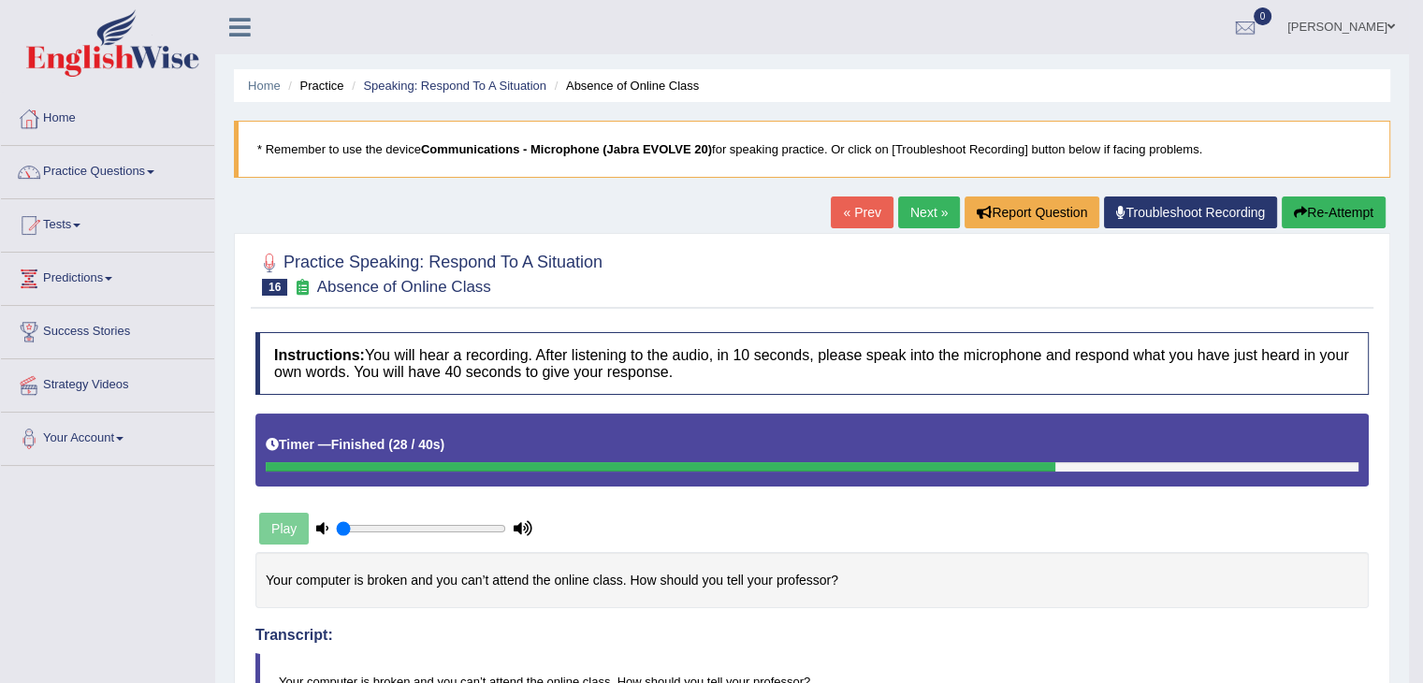
click at [923, 214] on link "Next »" at bounding box center [929, 212] width 62 height 32
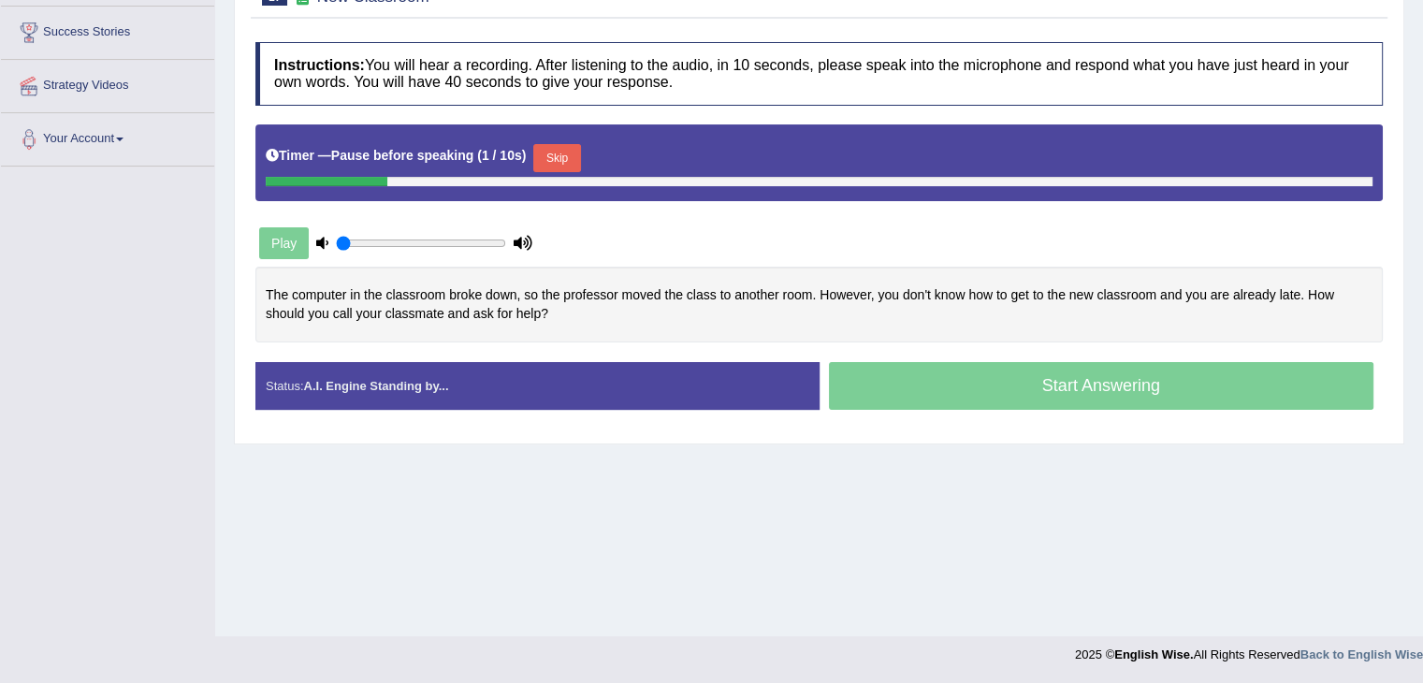
click at [563, 144] on button "Skip" at bounding box center [556, 158] width 47 height 28
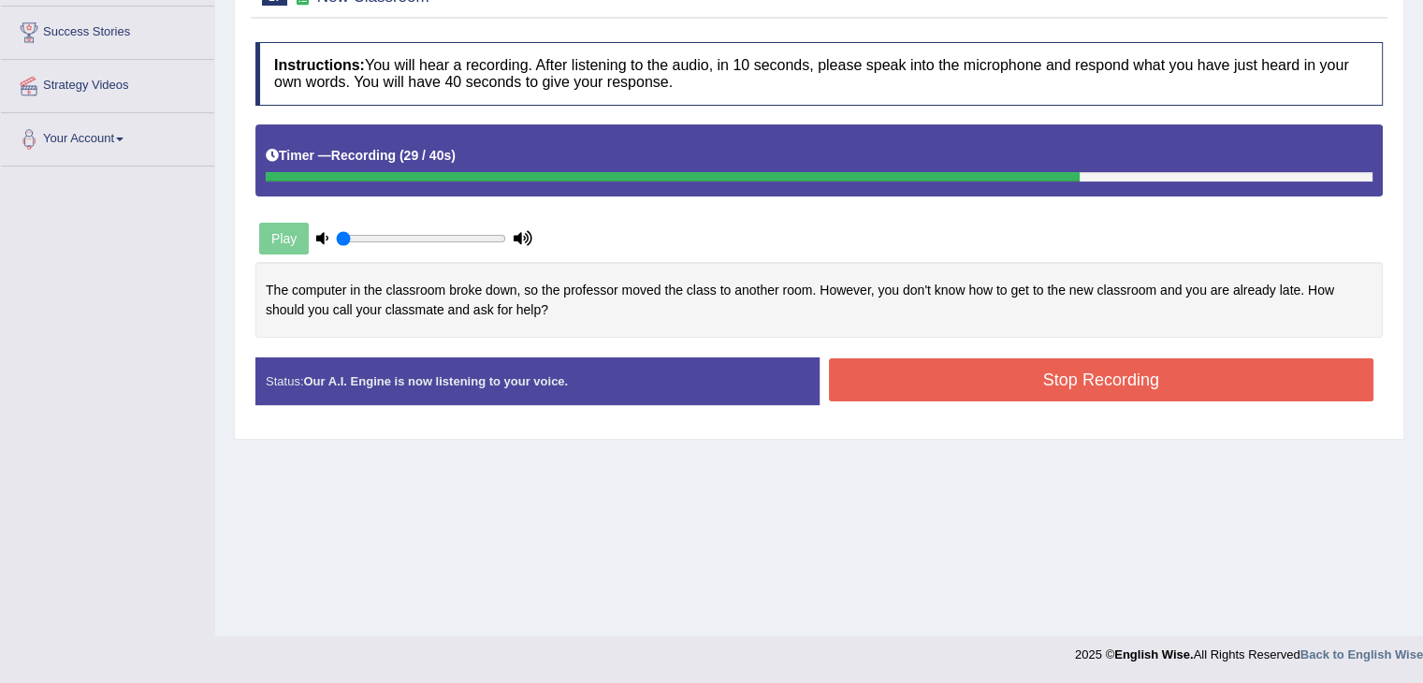
click at [951, 372] on button "Stop Recording" at bounding box center [1101, 379] width 545 height 43
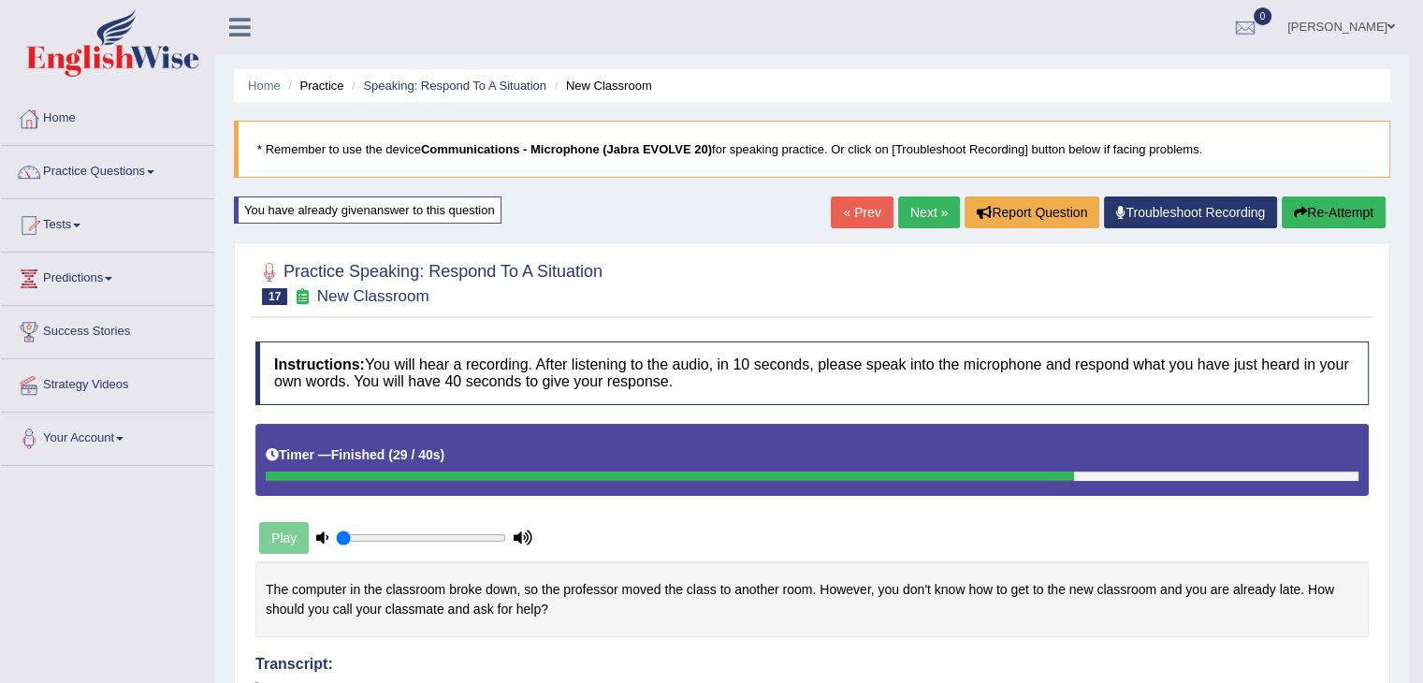
click at [156, 175] on link "Practice Questions" at bounding box center [107, 169] width 213 height 47
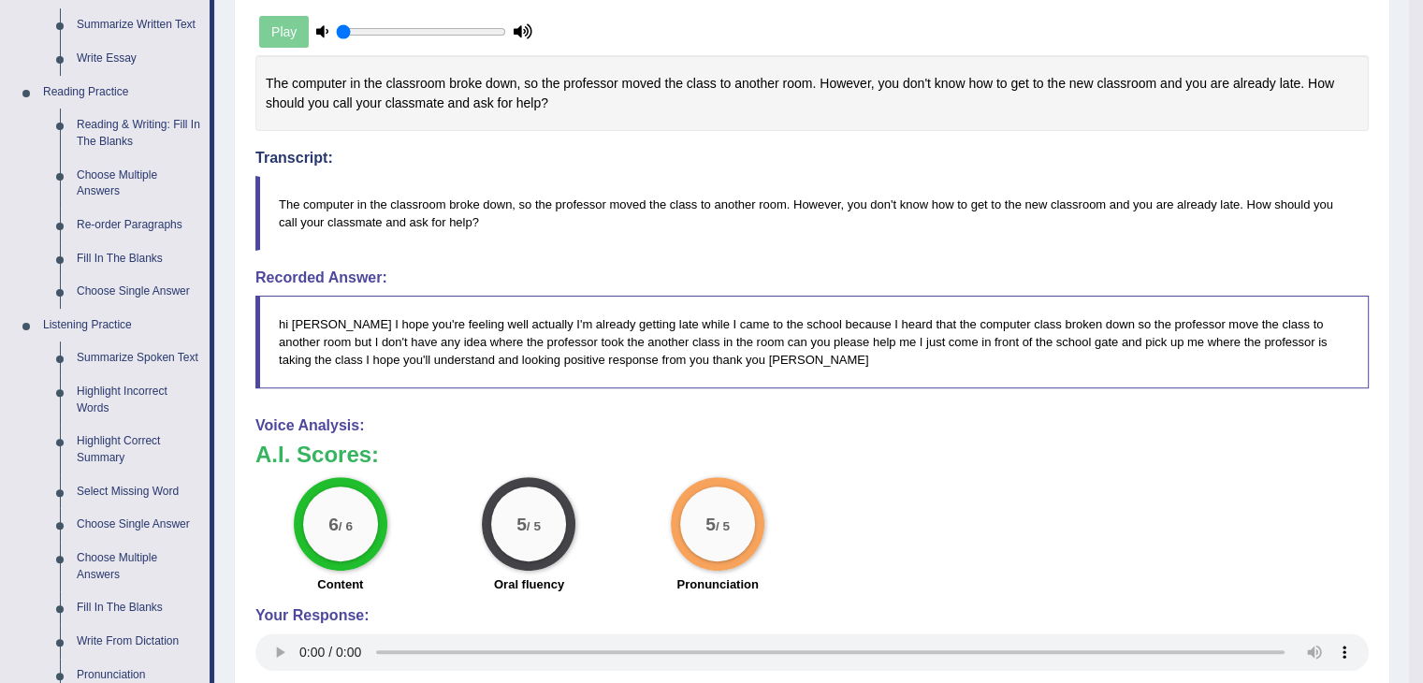
scroll to position [509, 0]
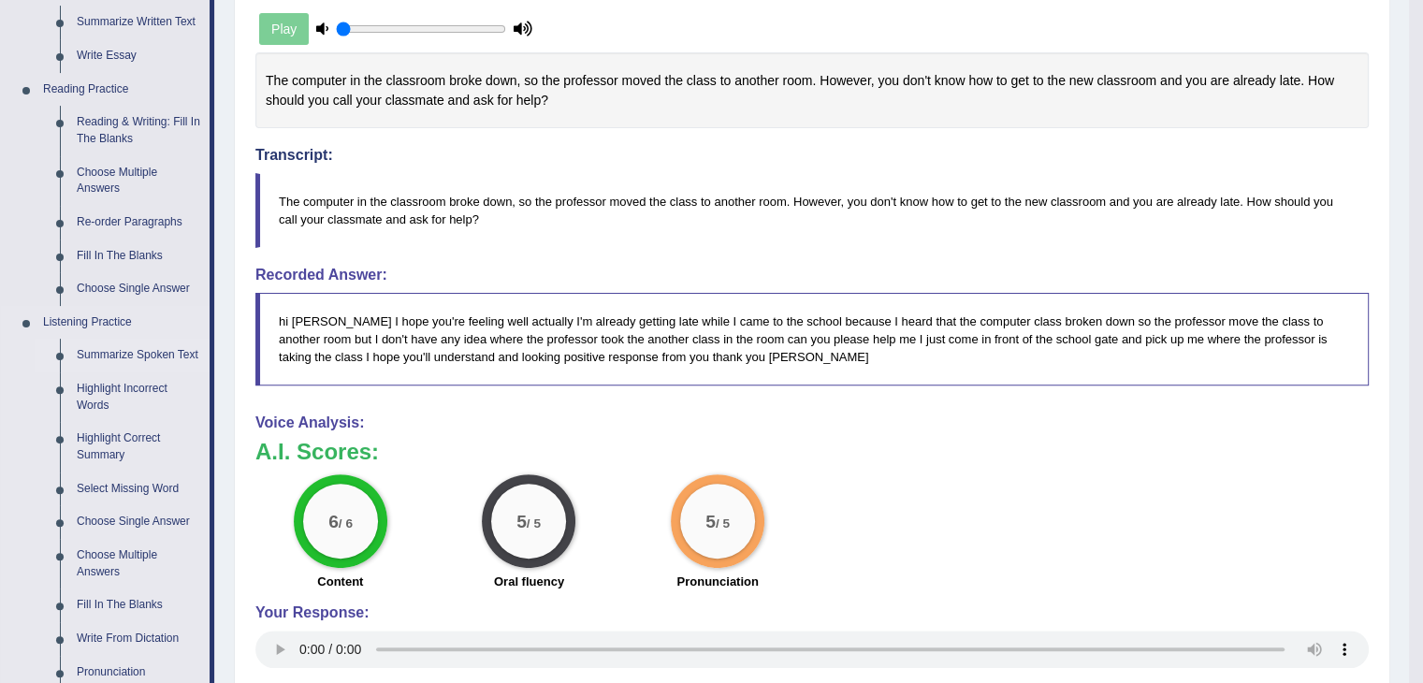
click at [123, 350] on link "Summarize Spoken Text" at bounding box center [138, 356] width 141 height 34
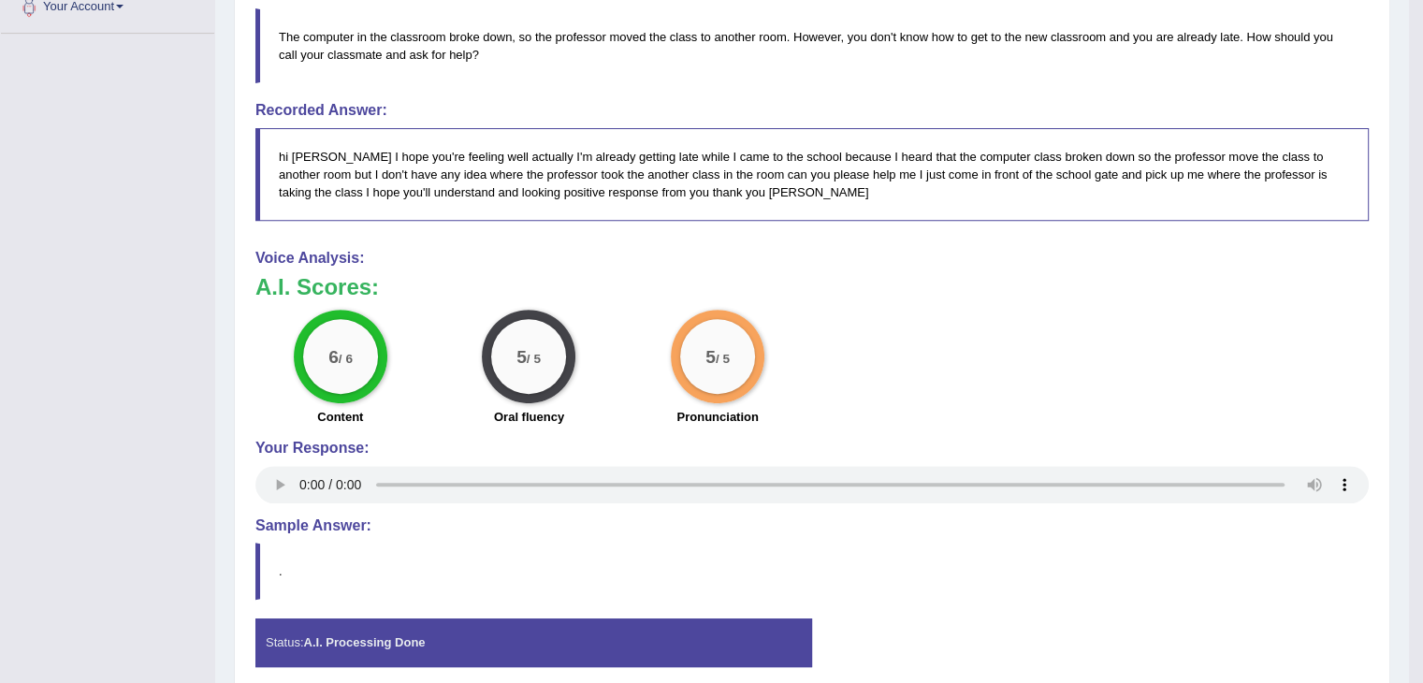
scroll to position [776, 0]
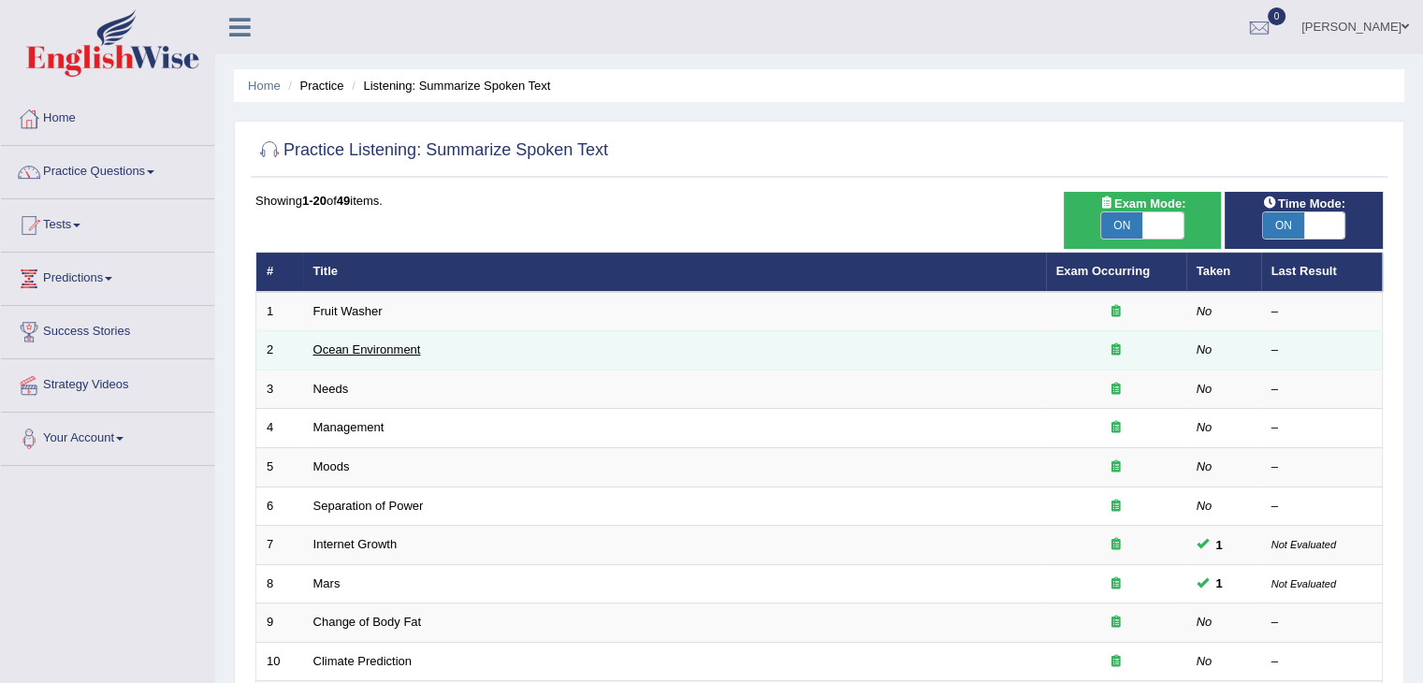
click at [404, 342] on link "Ocean Environment" at bounding box center [367, 349] width 108 height 14
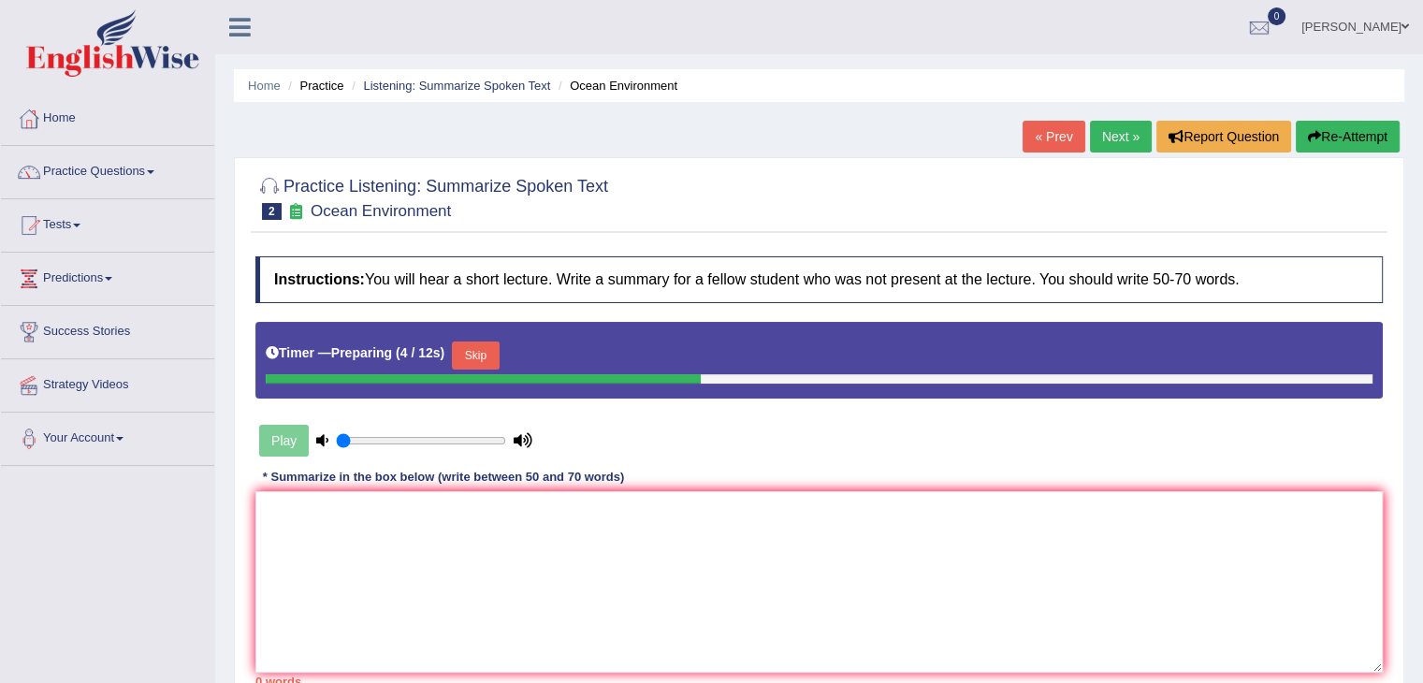
click at [499, 348] on button "Skip" at bounding box center [475, 355] width 47 height 28
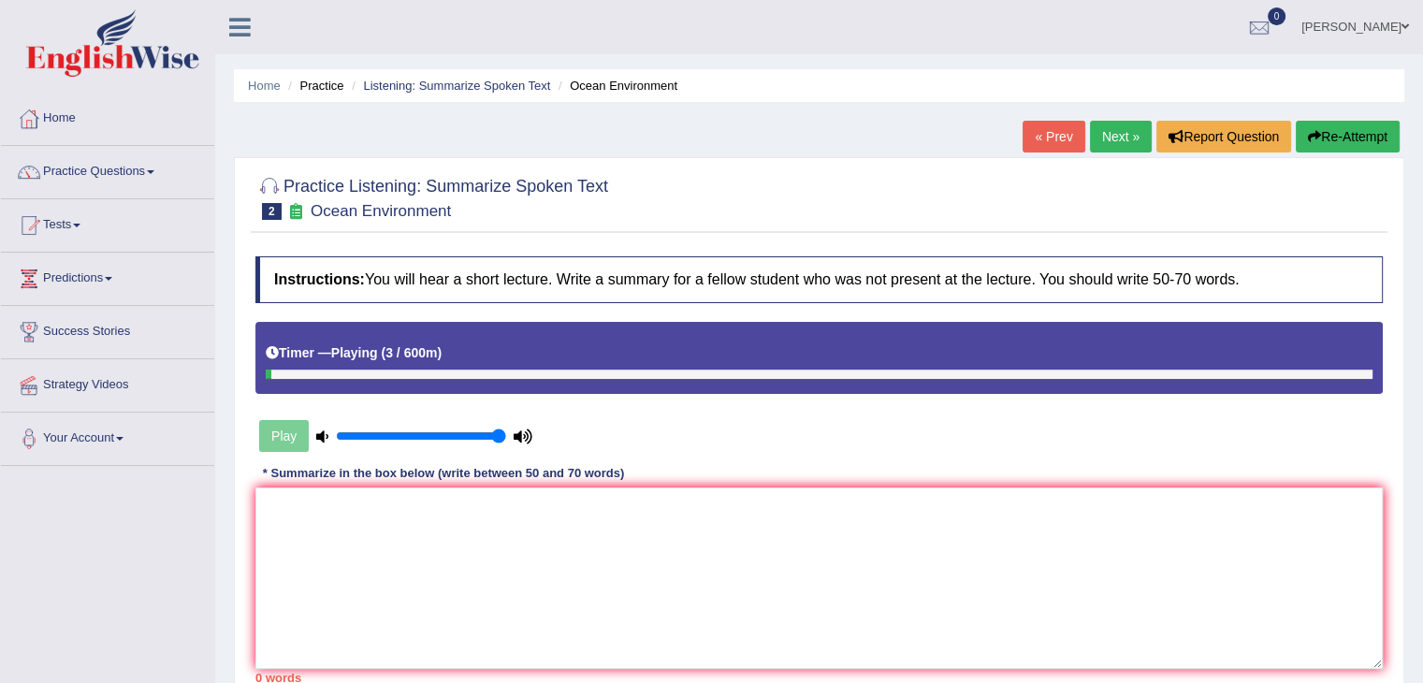
type input "1"
click at [1369, 126] on button "Re-Attempt" at bounding box center [1347, 137] width 104 height 32
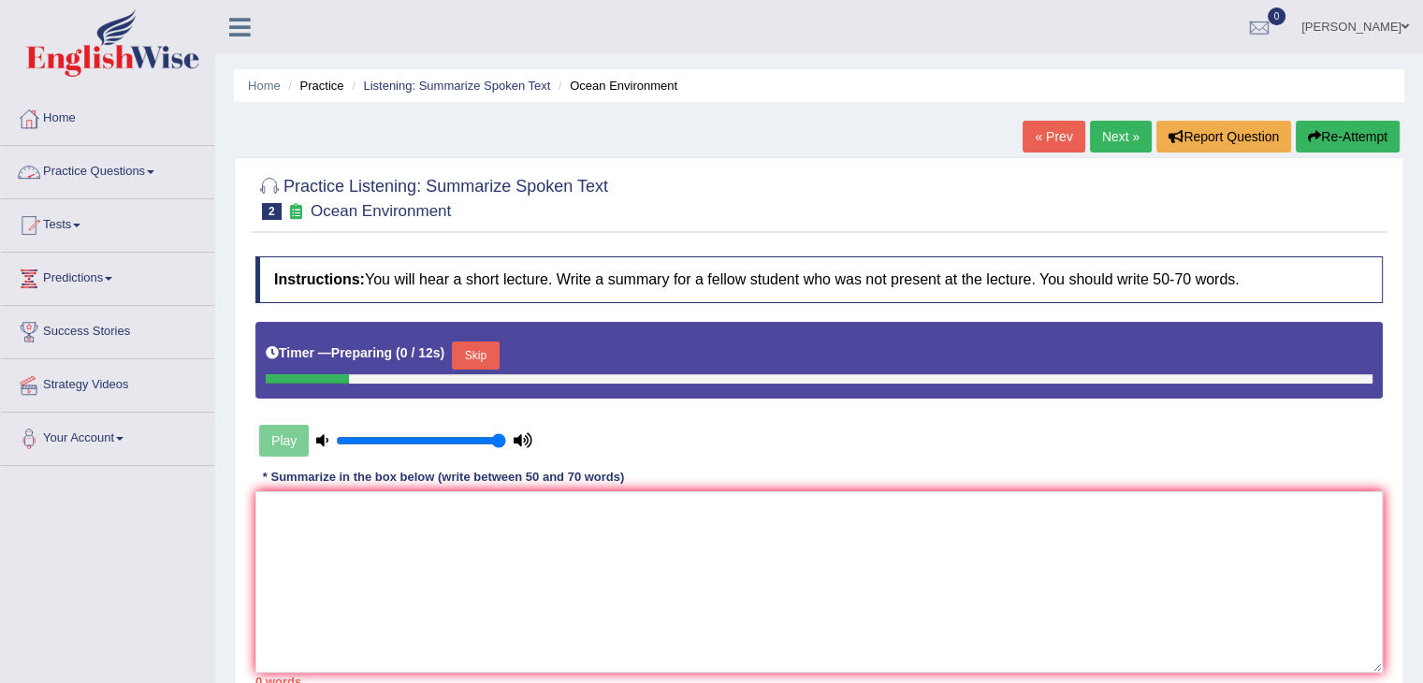
click at [475, 347] on button "Skip" at bounding box center [475, 355] width 47 height 28
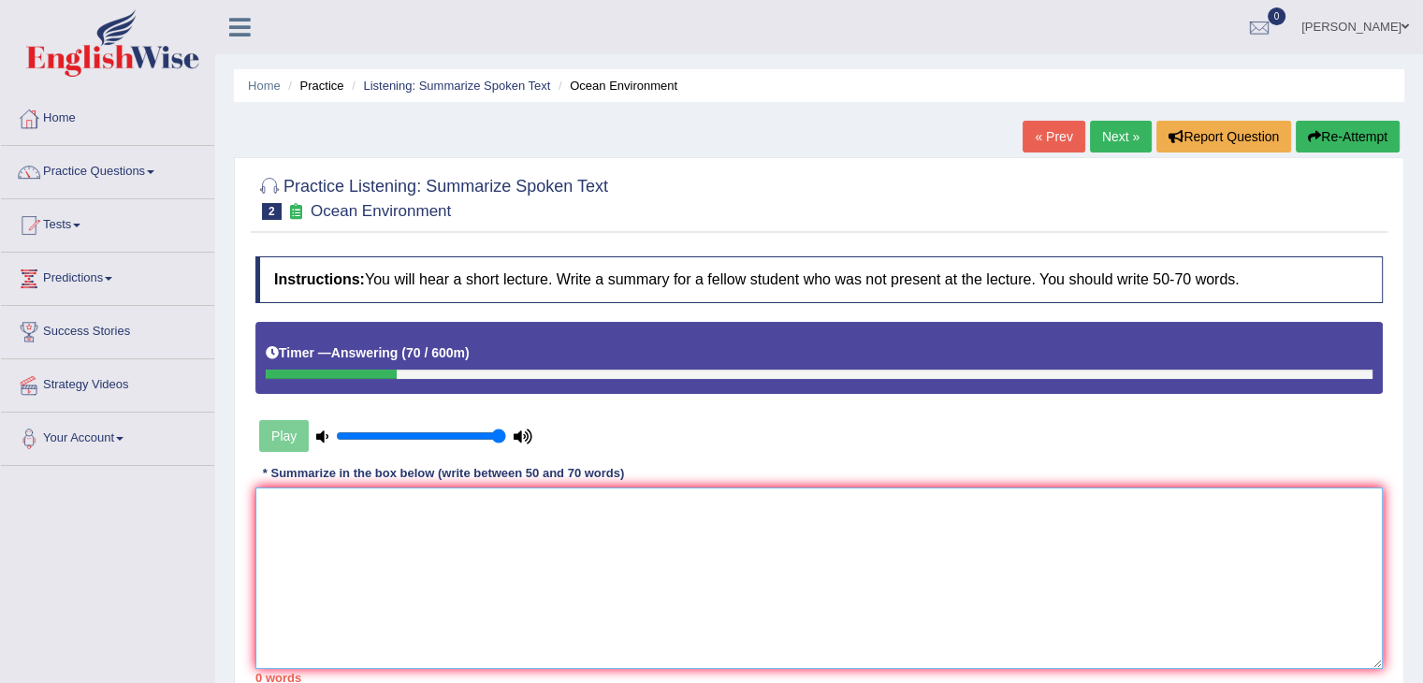
click at [441, 543] on textarea at bounding box center [818, 577] width 1127 height 181
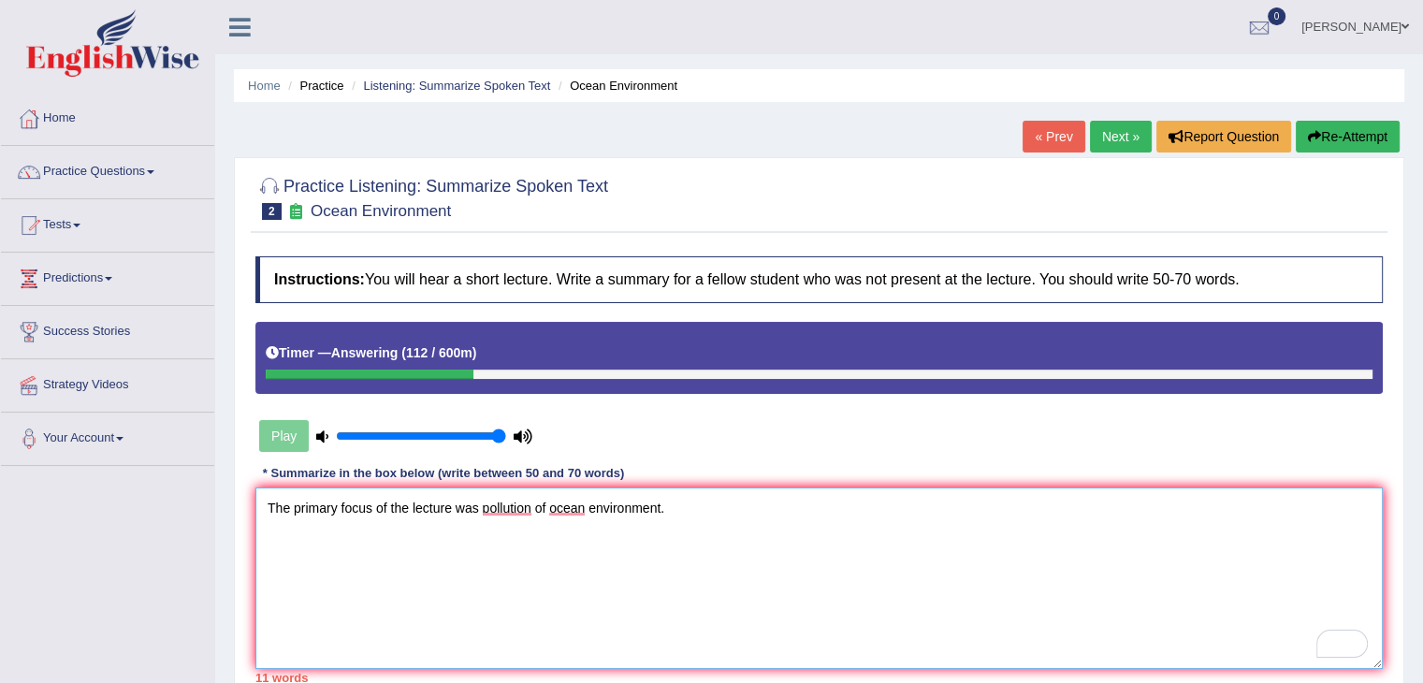
click at [546, 505] on textarea "The primary focus of the lecture was pollution of ocean environment." at bounding box center [818, 577] width 1127 height 181
click at [700, 506] on textarea "The primary focus of the lecture was pollution of the ocean environment." at bounding box center [818, 577] width 1127 height 181
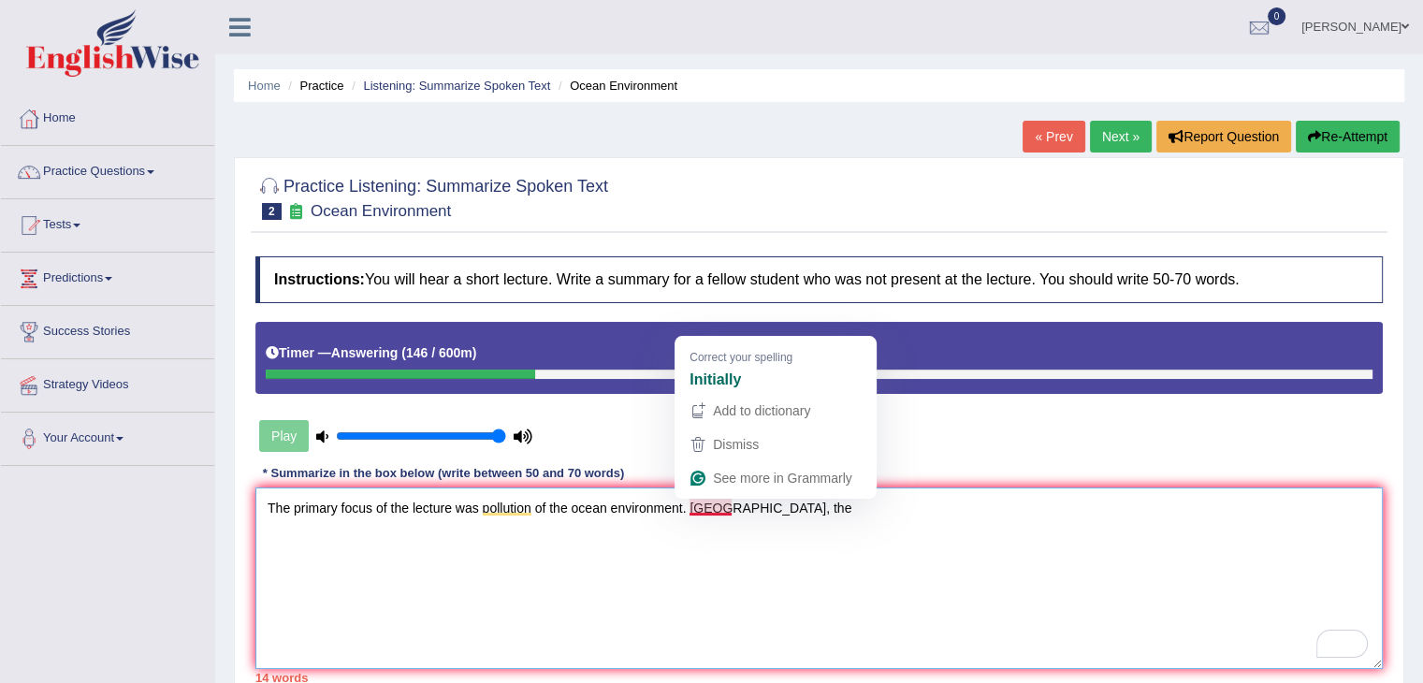
click at [714, 506] on textarea "The primary focus of the lecture was pollution of the ocean environment. Initil…" at bounding box center [818, 577] width 1127 height 181
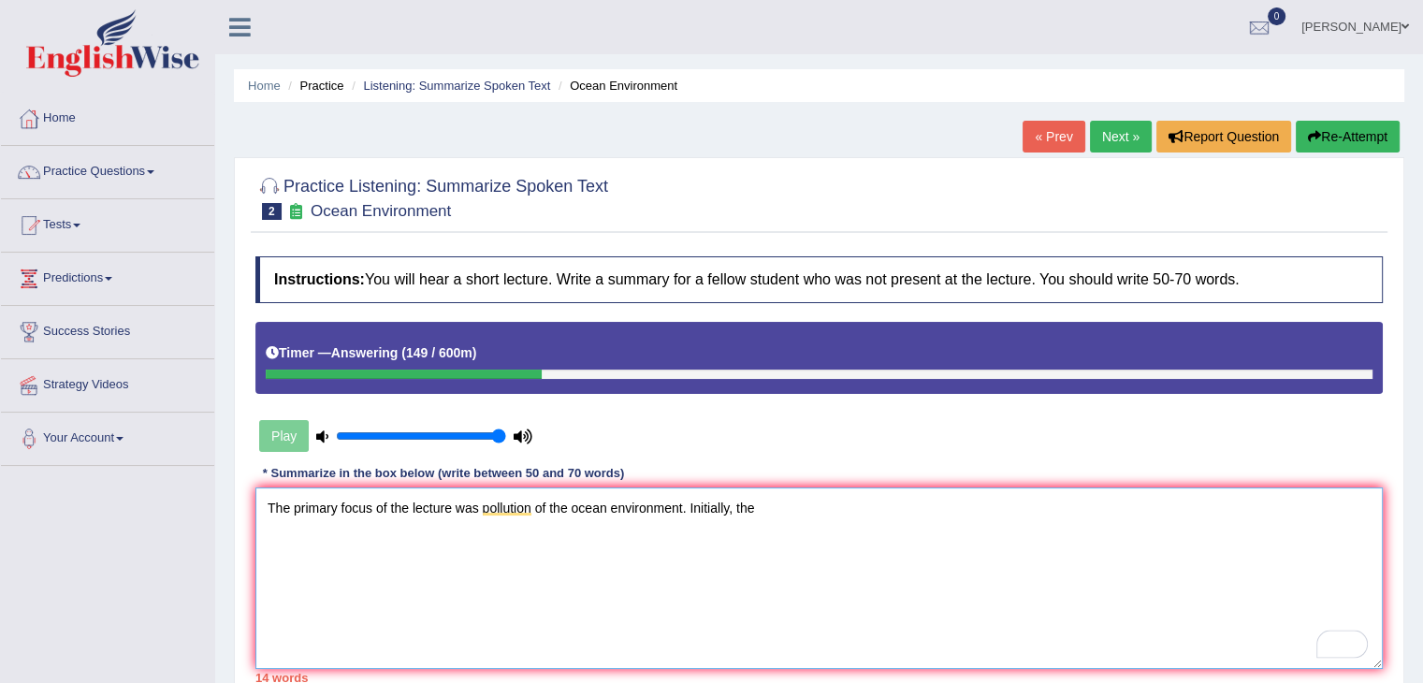
click at [764, 506] on textarea "The primary focus of the lecture was pollution of the ocean environment. Initia…" at bounding box center [818, 577] width 1127 height 181
click at [1078, 498] on textarea "The primary focus of the lecture was pollution of the ocean environment. Initia…" at bounding box center [818, 577] width 1127 height 181
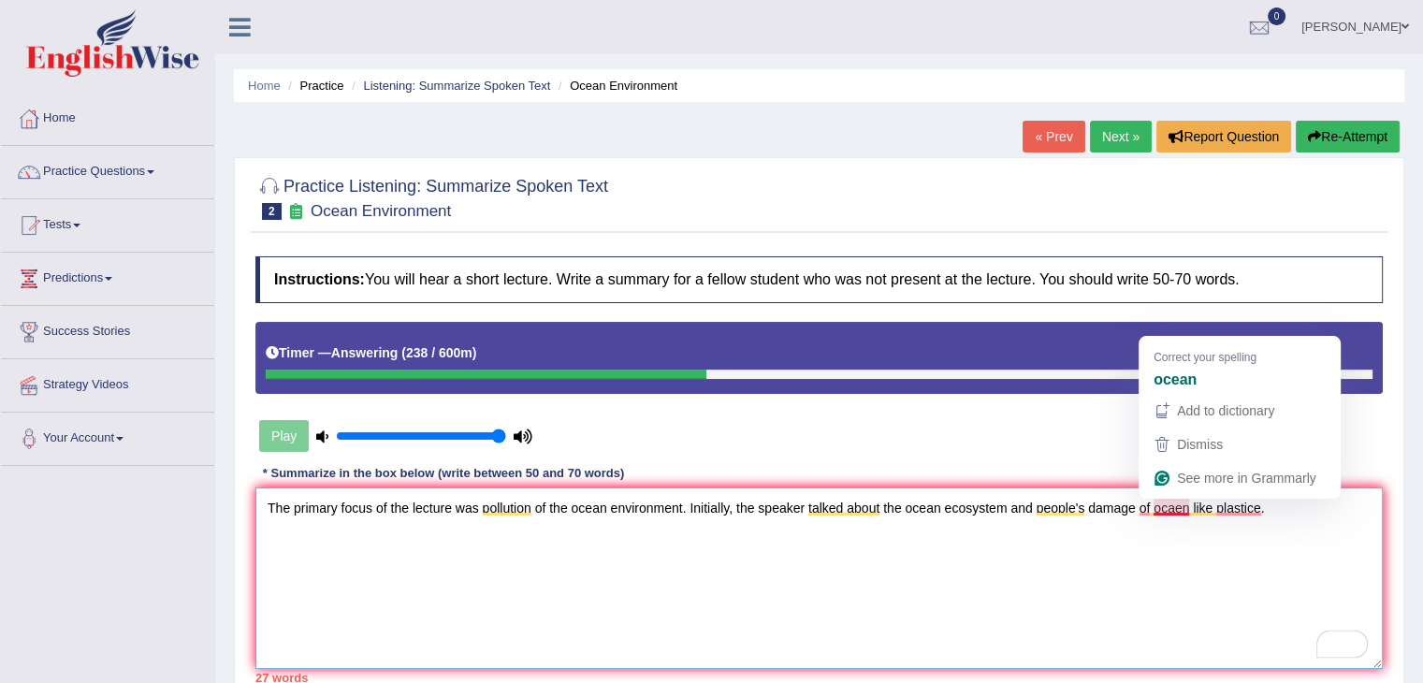
click at [1158, 514] on textarea "The primary focus of the lecture was pollution of the ocean environment. Initia…" at bounding box center [818, 577] width 1127 height 181
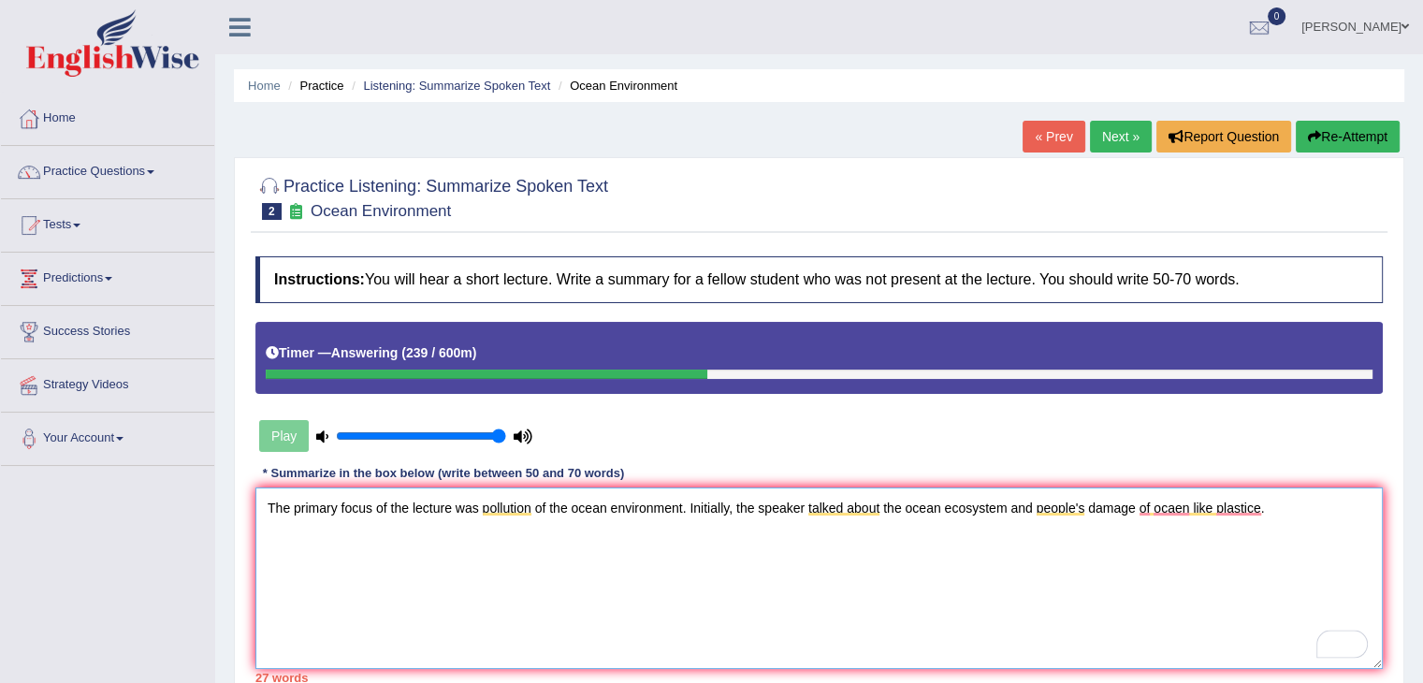
click at [1158, 514] on textarea "The primary focus of the lecture was pollution of the ocean environment. Initia…" at bounding box center [818, 577] width 1127 height 181
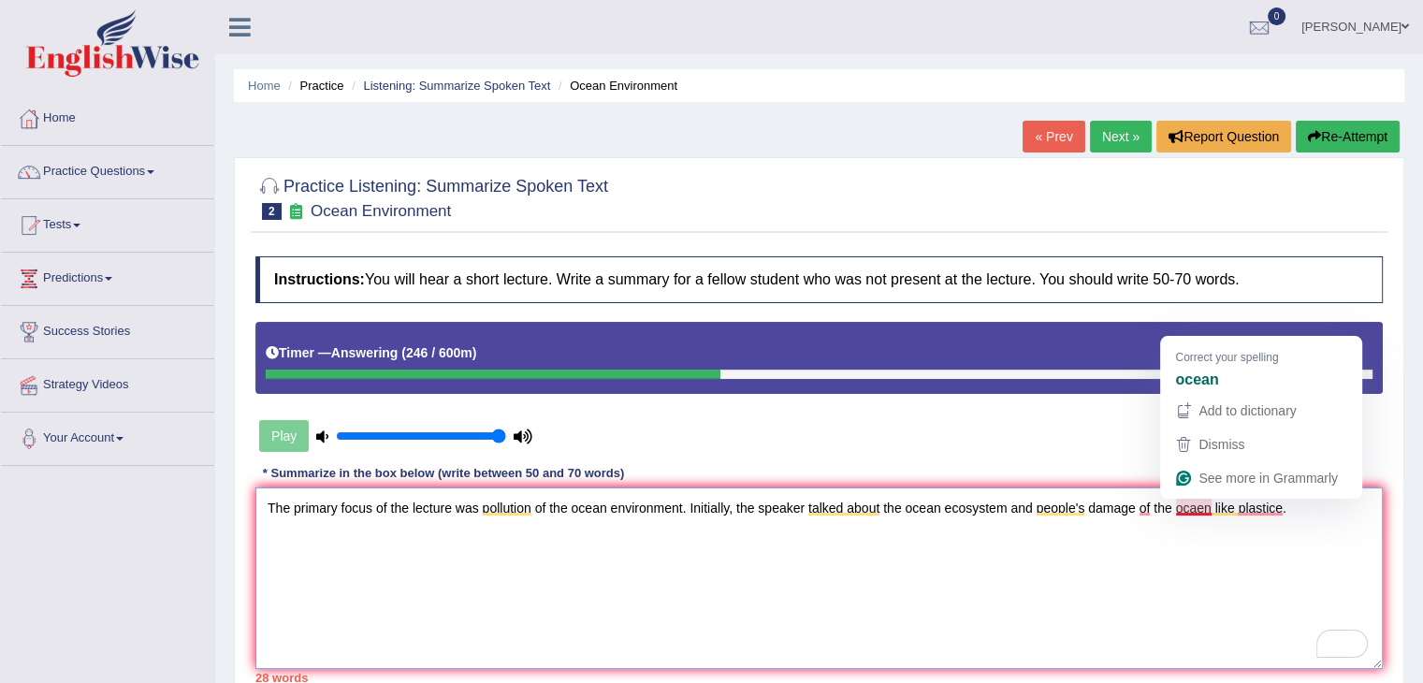
click at [1203, 507] on textarea "The primary focus of the lecture was pollution of the ocean environment. Initia…" at bounding box center [818, 577] width 1127 height 181
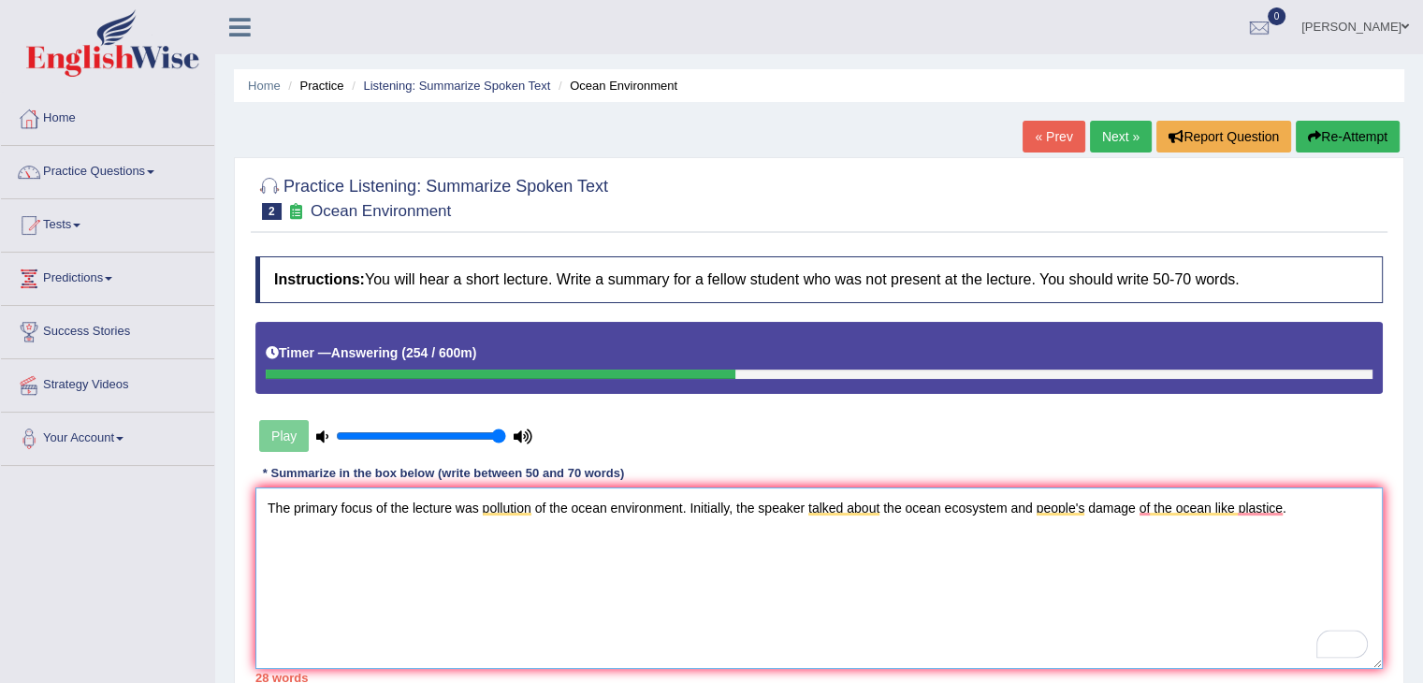
click at [1282, 501] on textarea "The primary focus of the lecture was pollution of the ocean environment. Initia…" at bounding box center [818, 577] width 1127 height 181
click at [1307, 505] on textarea "The primary focus of the lecture was pollution of the ocean environment. Initia…" at bounding box center [818, 577] width 1127 height 181
click at [1290, 506] on textarea "The primary focus of the lecture was pollution of the ocean environment. Initia…" at bounding box center [818, 577] width 1127 height 181
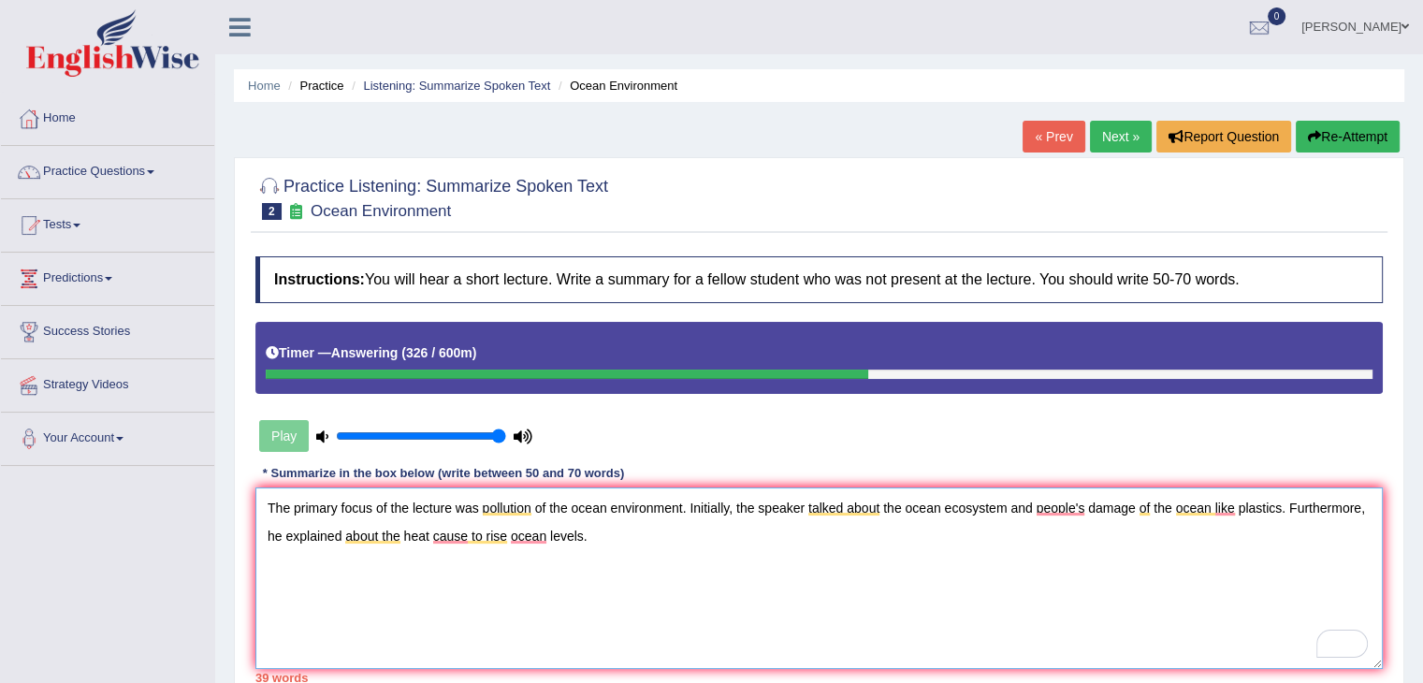
click at [525, 545] on textarea "The primary focus of the lecture was pollution of the ocean environment. Initia…" at bounding box center [818, 577] width 1127 height 181
click at [509, 540] on textarea "The primary focus of the lecture was pollution of the ocean environment. Initia…" at bounding box center [818, 577] width 1127 height 181
click at [629, 539] on textarea "The primary focus of the lecture was pollution of the ocean environment. Initia…" at bounding box center [818, 577] width 1127 height 181
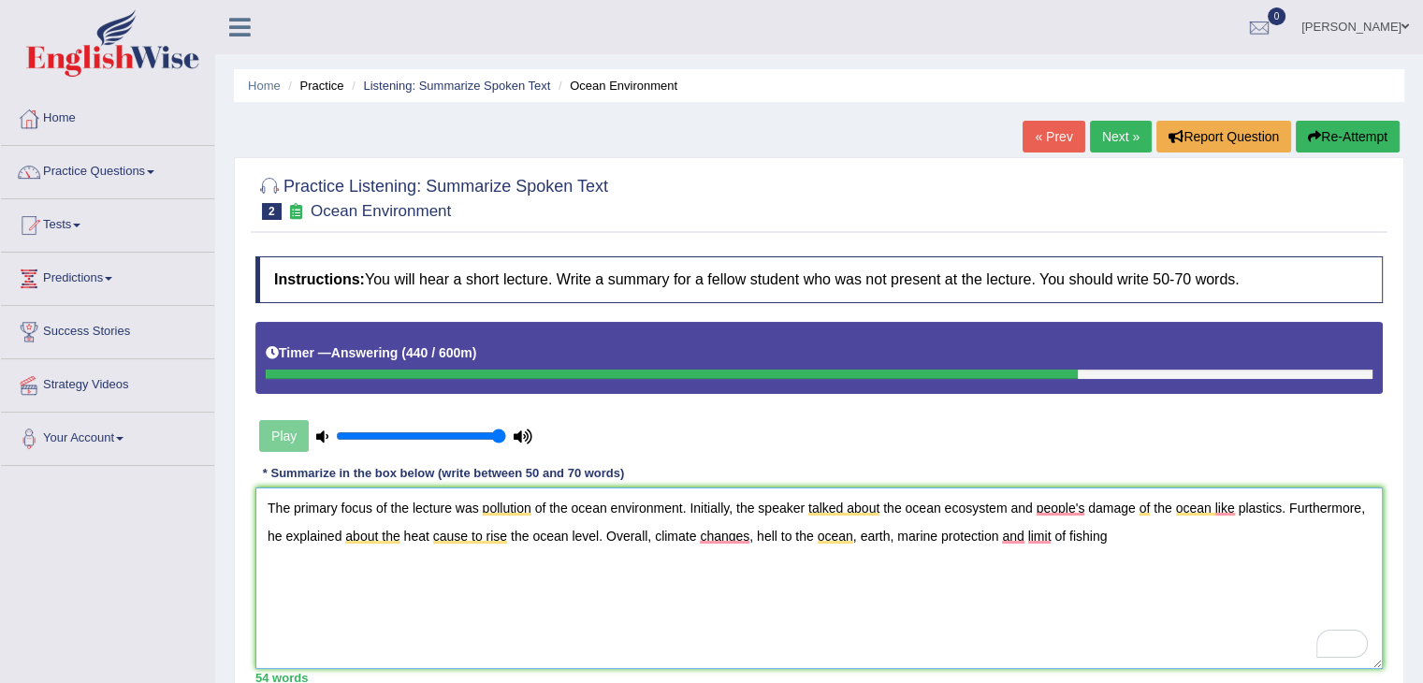
click at [1024, 532] on textarea "The primary focus of the lecture was pollution of the ocean environment. Initia…" at bounding box center [818, 577] width 1127 height 181
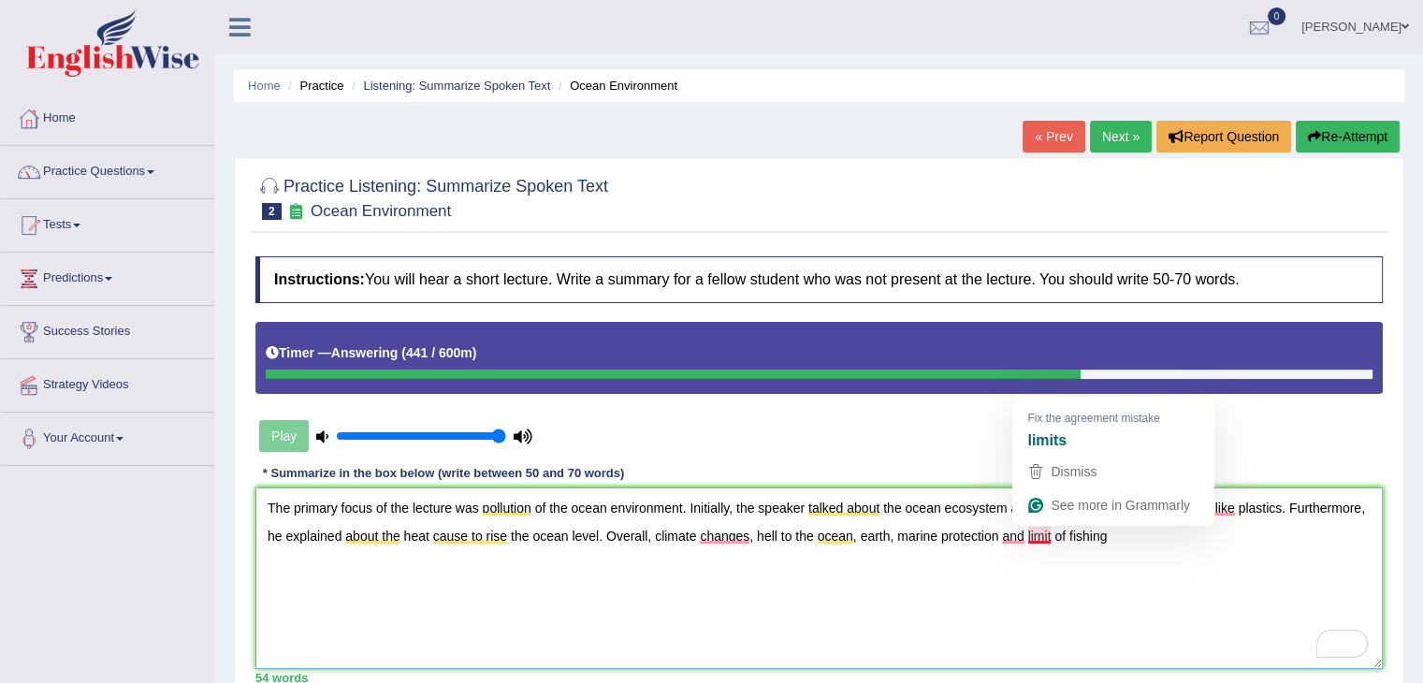
click at [1028, 540] on textarea "The primary focus of the lecture was pollution of the ocean environment. Initia…" at bounding box center [818, 577] width 1127 height 181
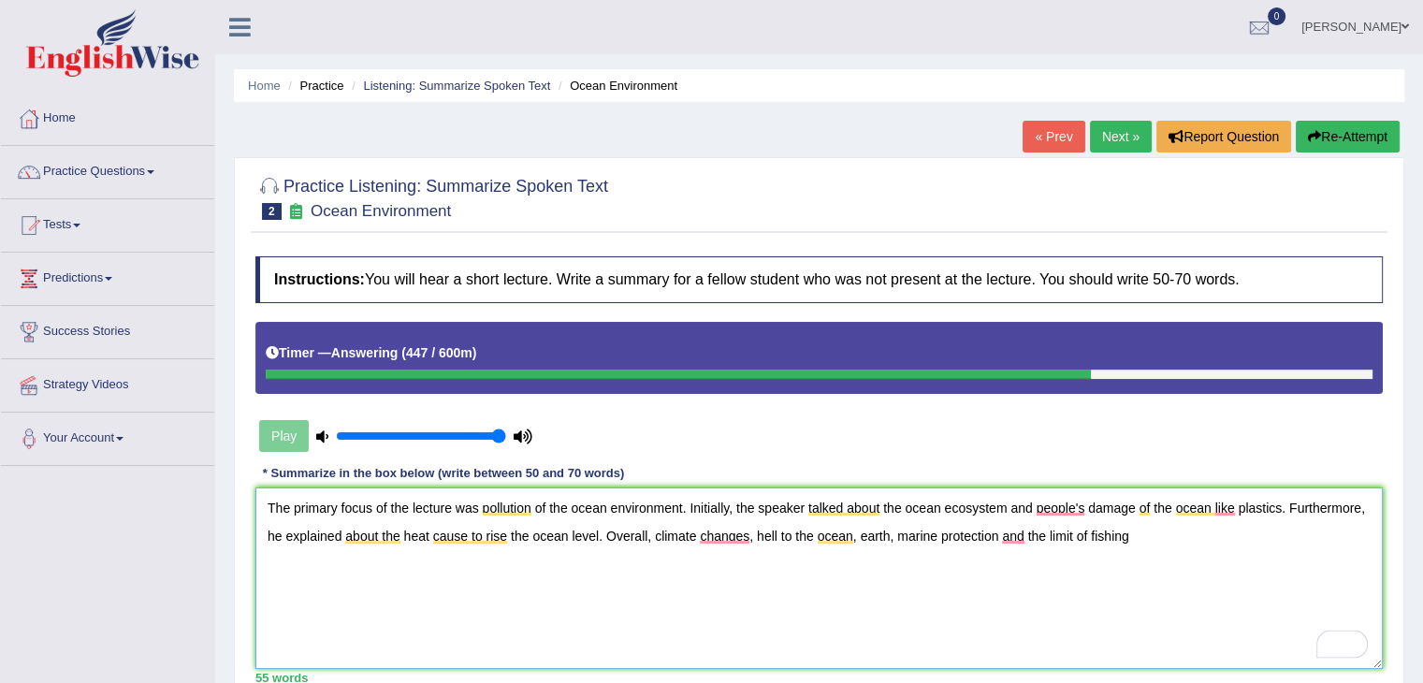
click at [1129, 533] on textarea "The primary focus of the lecture was pollution of the ocean environment. Initia…" at bounding box center [818, 577] width 1127 height 181
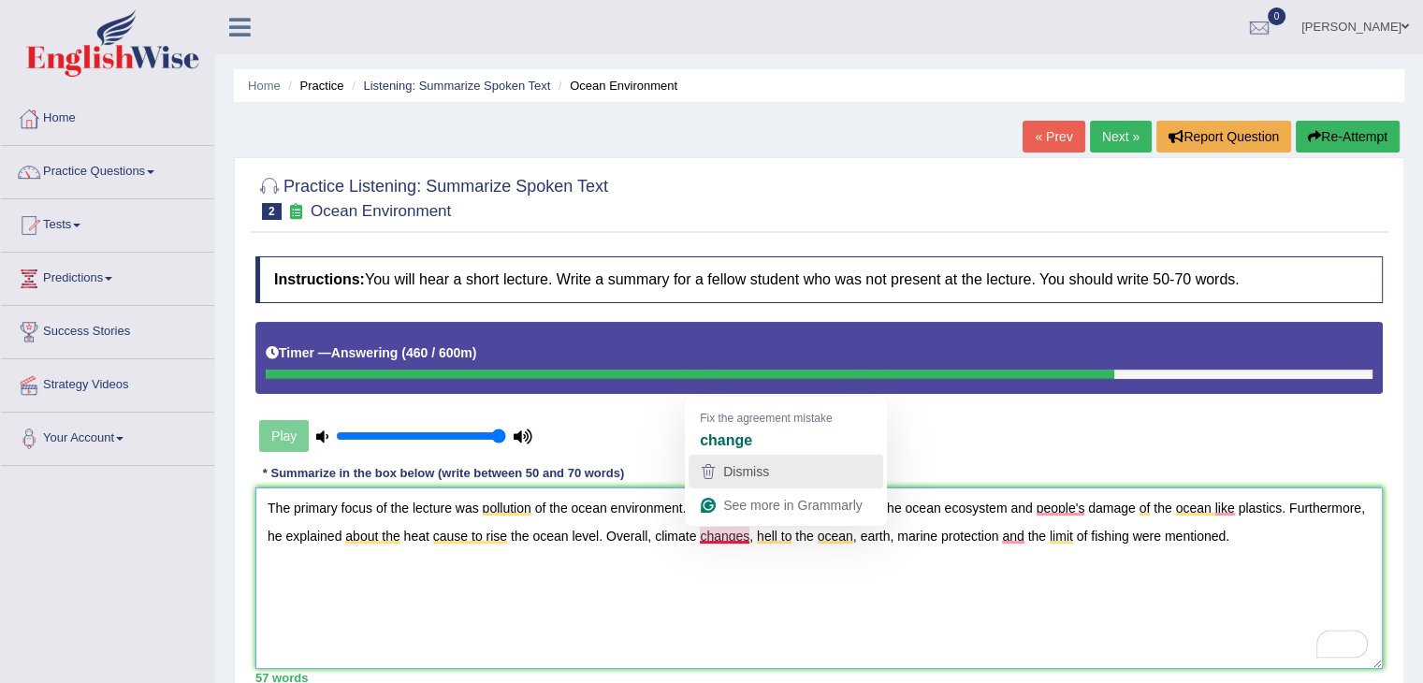
click at [759, 455] on button "Dismiss" at bounding box center [785, 472] width 195 height 34
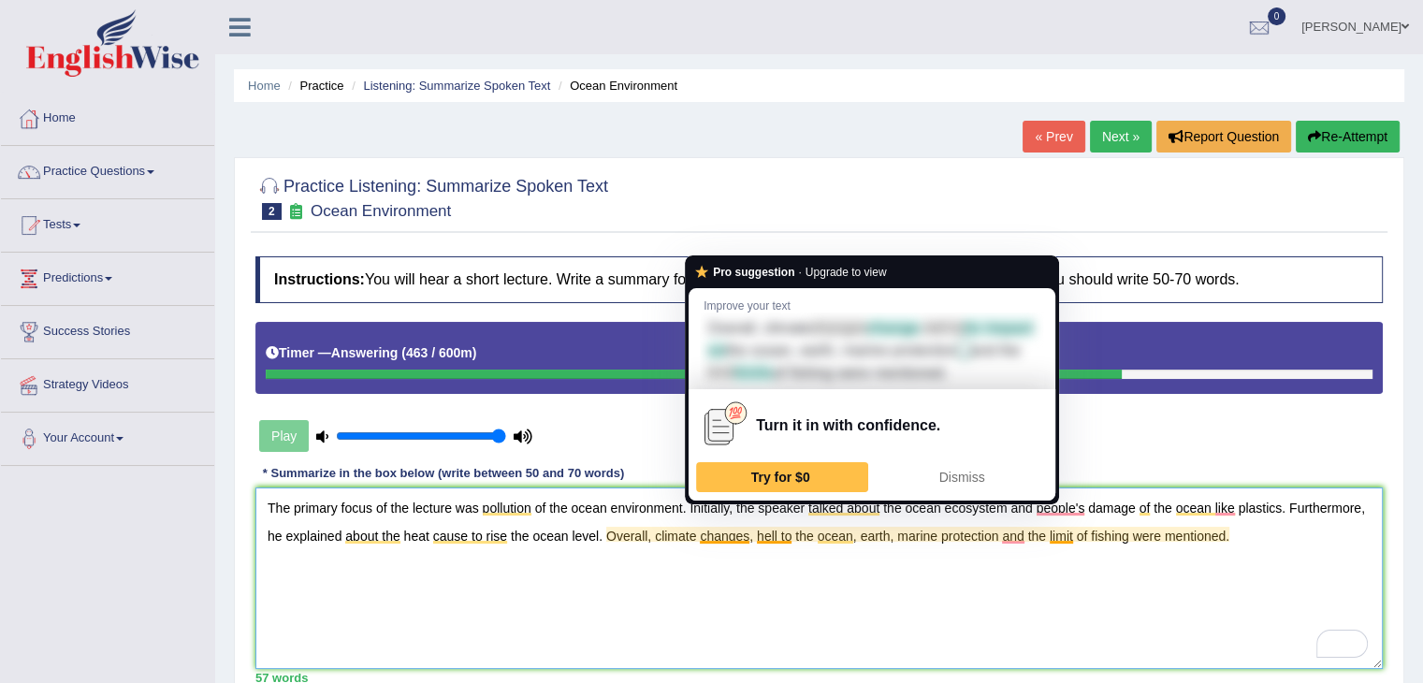
click at [748, 528] on textarea "The primary focus of the lecture was pollution of the ocean environment. Initia…" at bounding box center [818, 577] width 1127 height 181
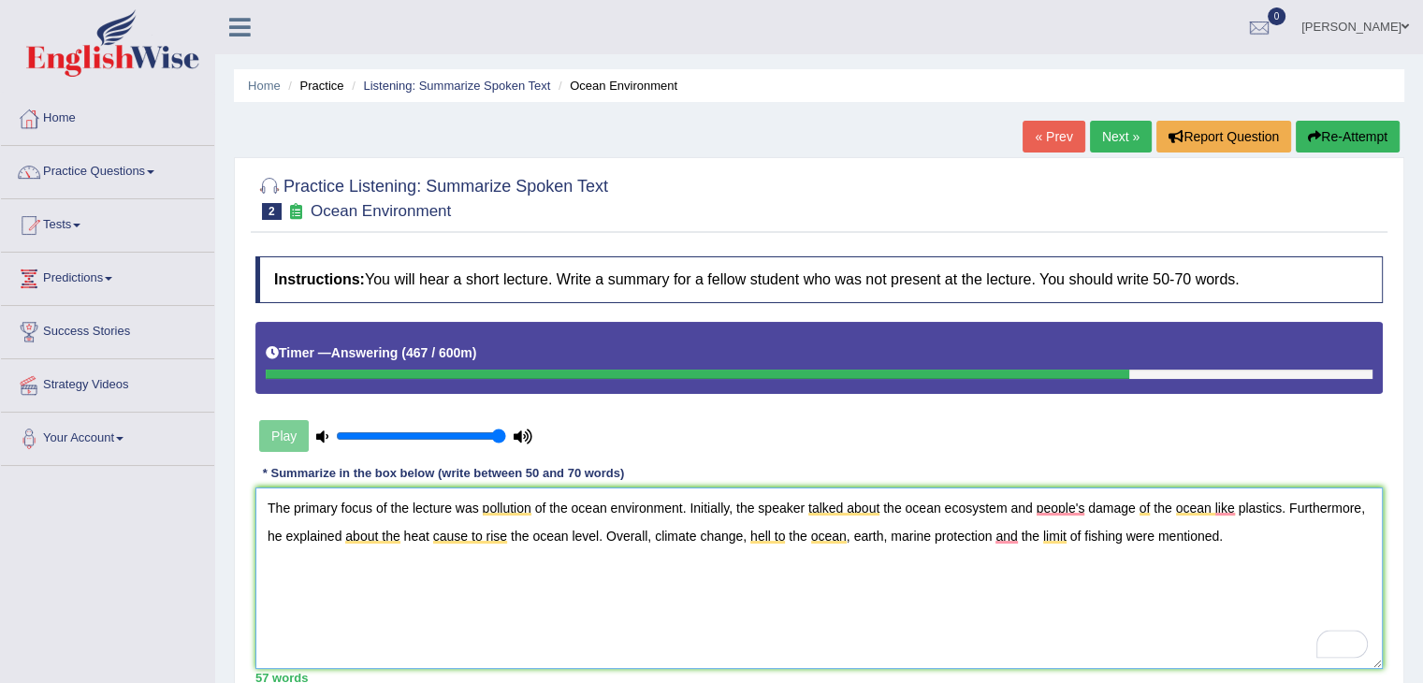
click at [993, 532] on textarea "The primary focus of the lecture was pollution of the ocean environment. Initia…" at bounding box center [818, 577] width 1127 height 181
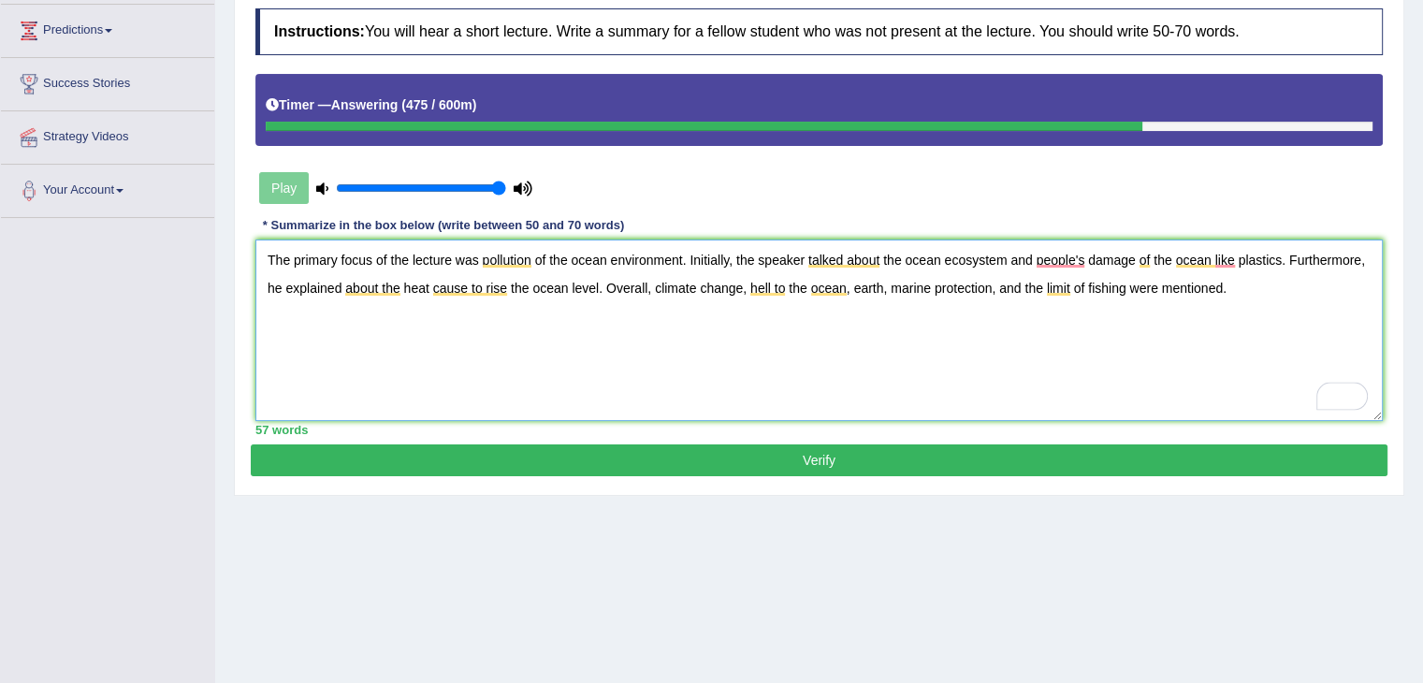
scroll to position [253, 0]
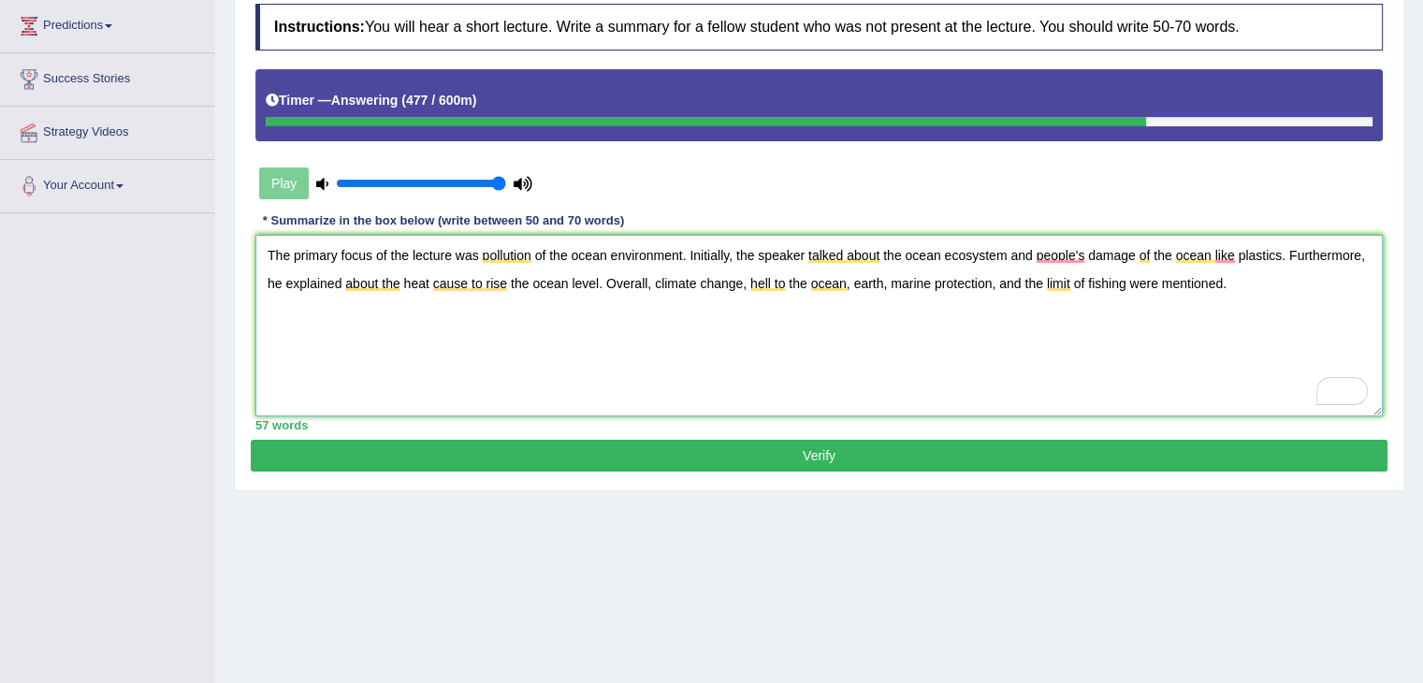
click at [1060, 249] on textarea "The primary focus of the lecture was pollution of the ocean environment. Initia…" at bounding box center [818, 325] width 1127 height 181
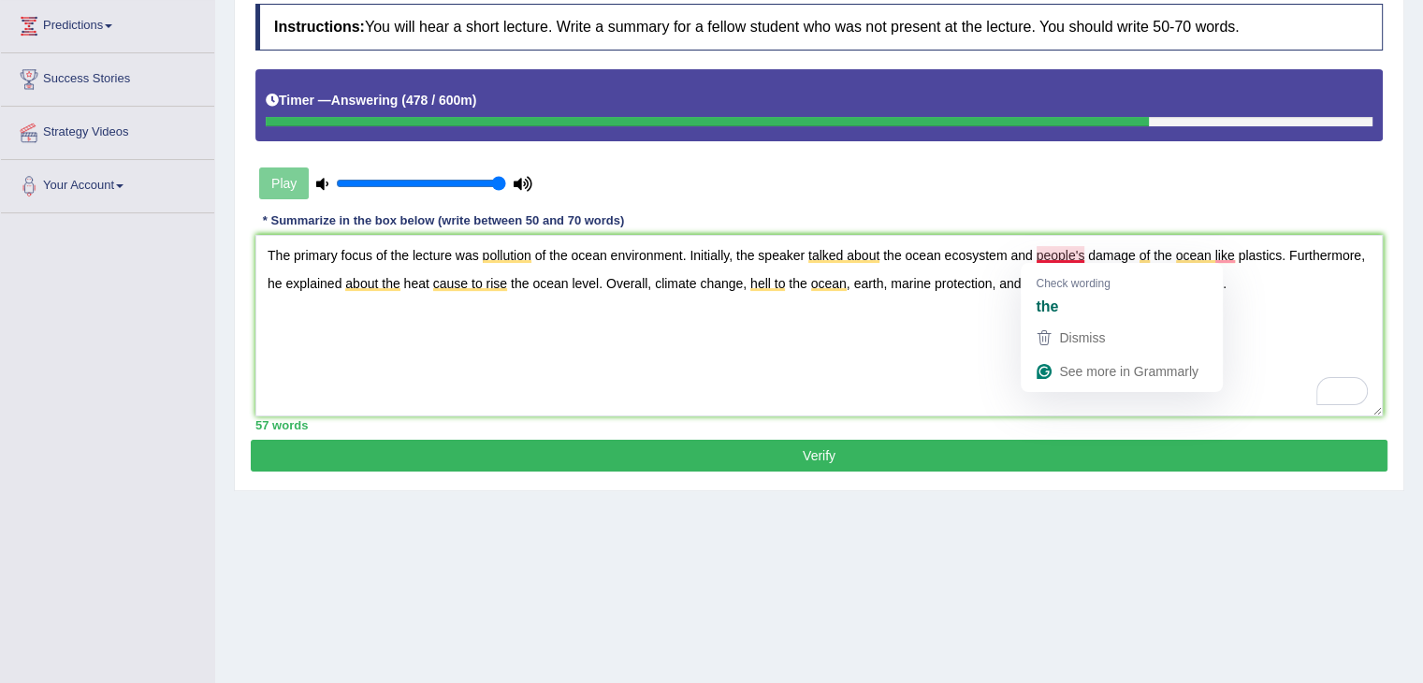
click at [1121, 304] on div "the" at bounding box center [1122, 306] width 180 height 30
click at [1074, 305] on div "the" at bounding box center [1122, 306] width 180 height 30
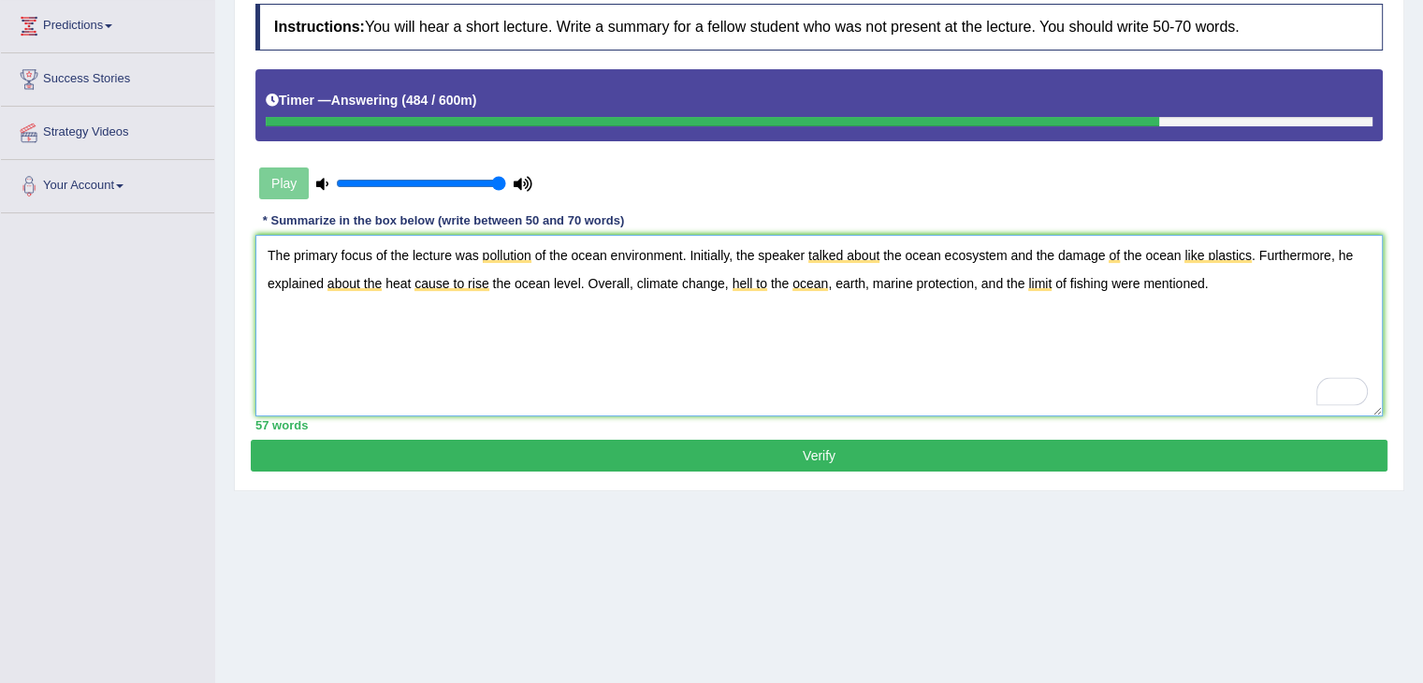
type textarea "The primary focus of the lecture was pollution of the ocean environment. Initia…"
click at [920, 442] on button "Verify" at bounding box center [819, 456] width 1136 height 32
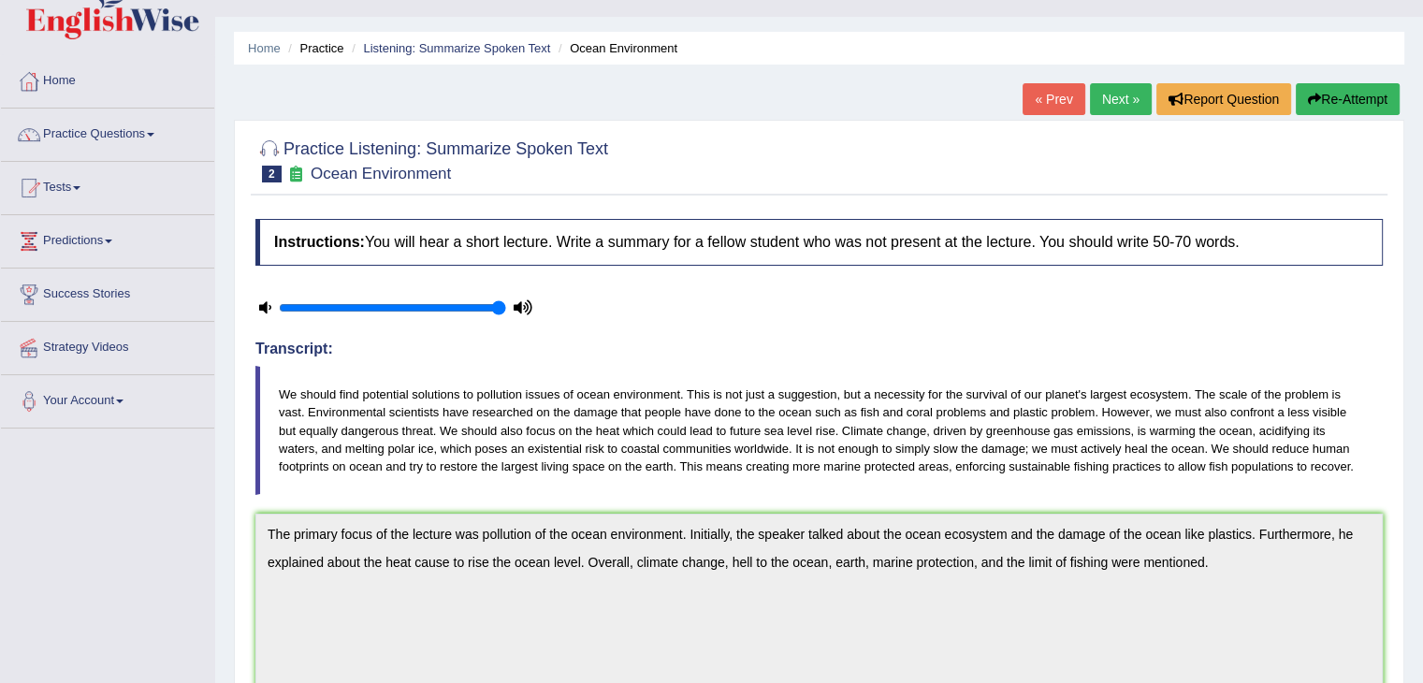
scroll to position [0, 0]
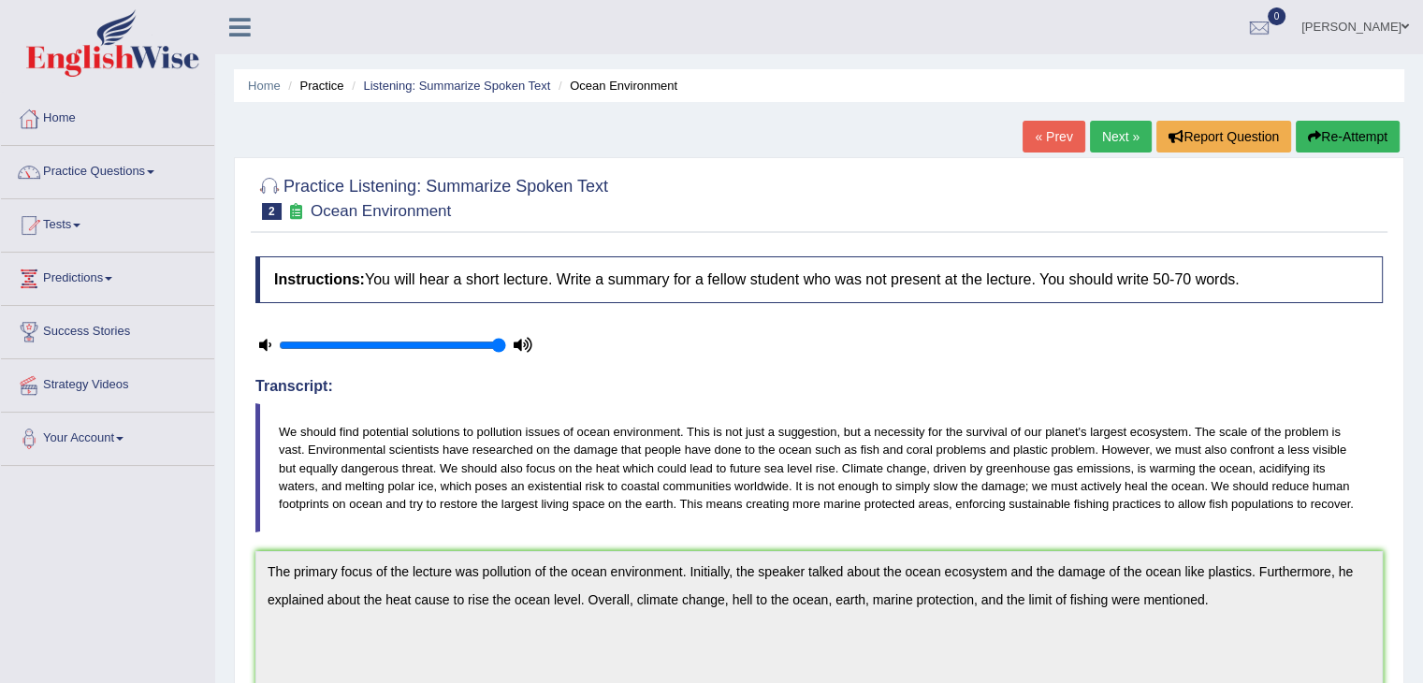
click at [164, 155] on link "Practice Questions" at bounding box center [107, 169] width 213 height 47
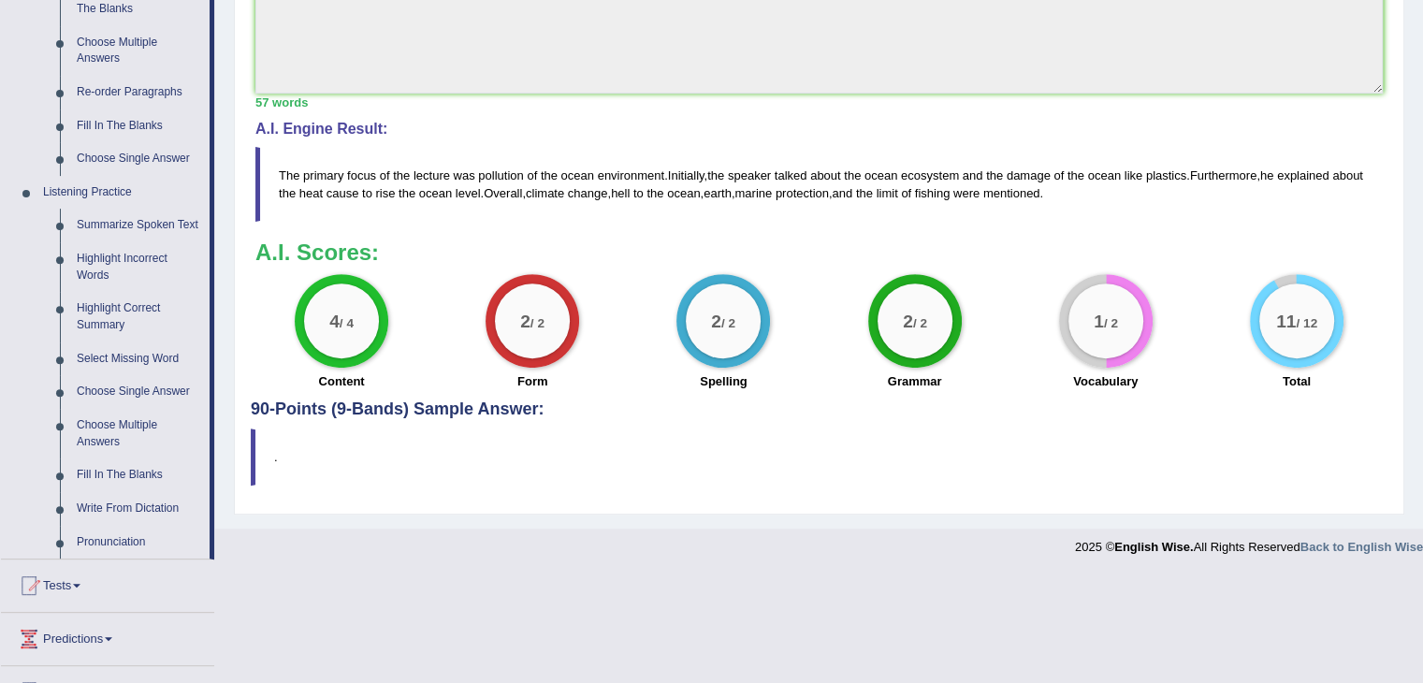
scroll to position [642, 0]
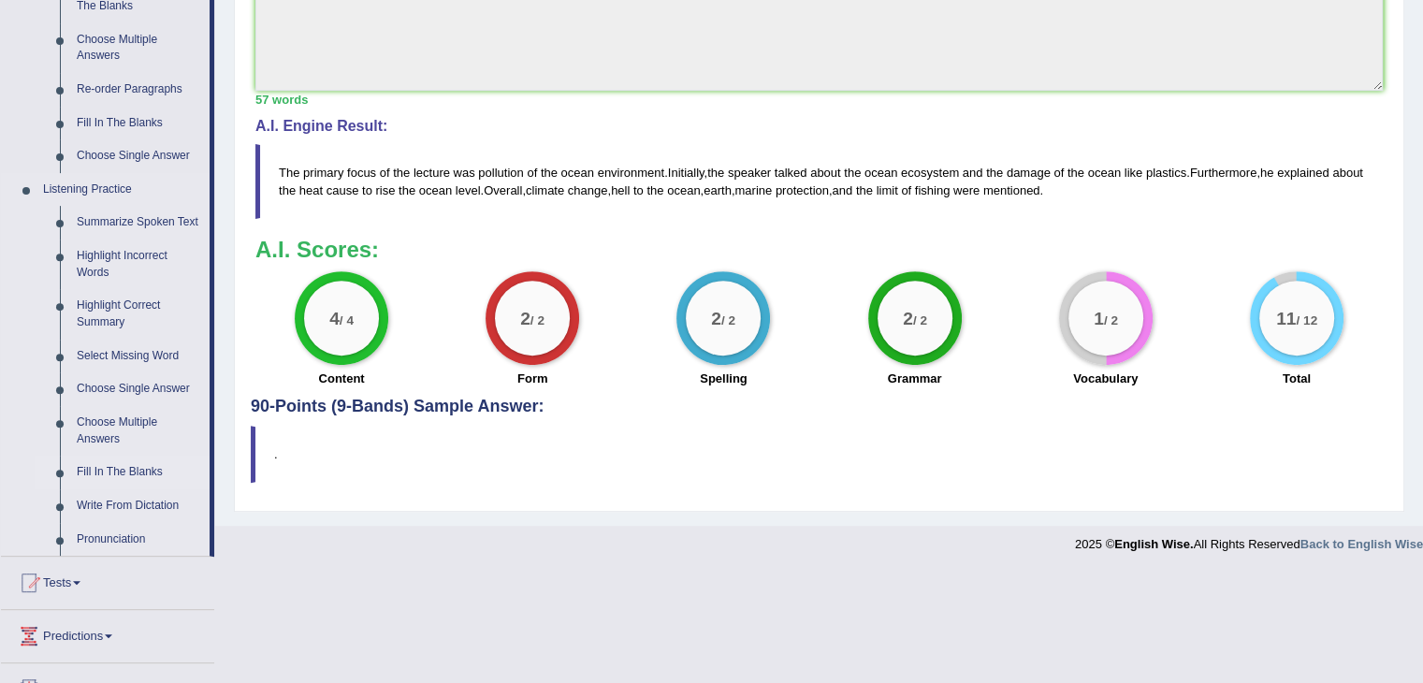
click at [96, 485] on link "Fill In The Blanks" at bounding box center [138, 473] width 141 height 34
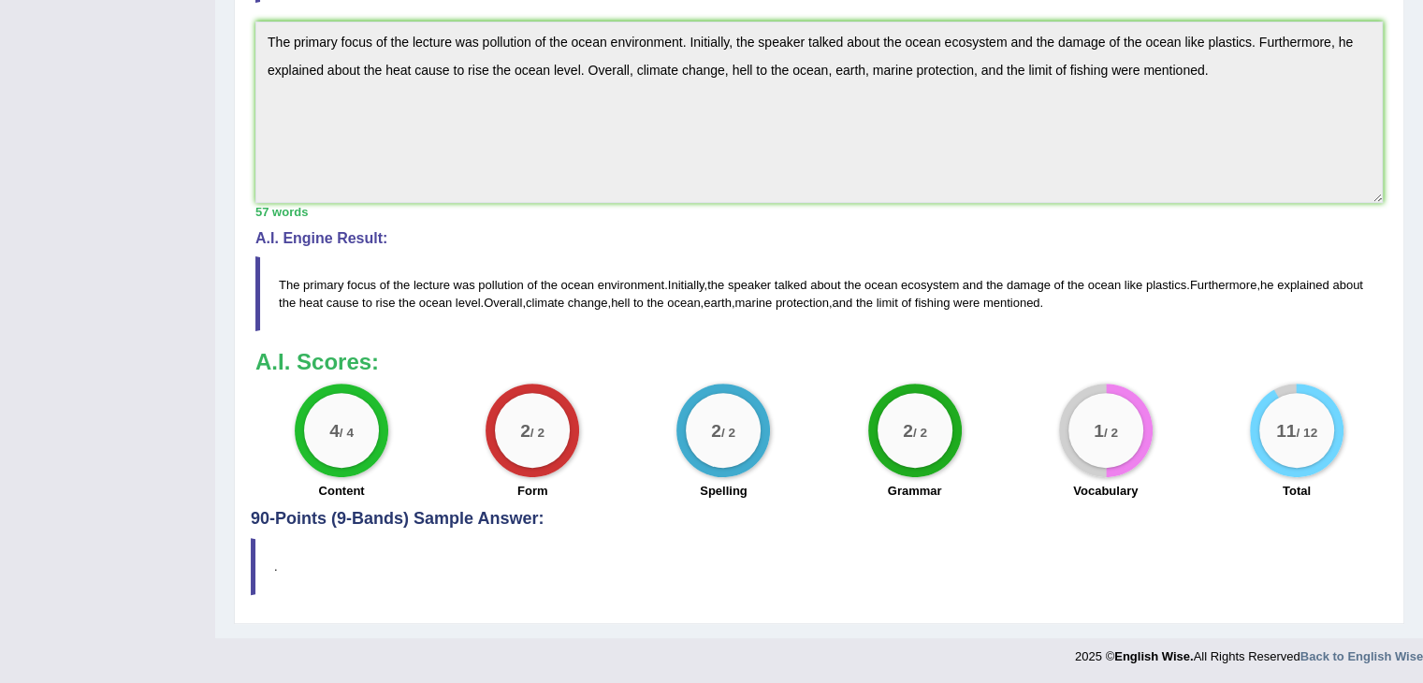
scroll to position [238, 0]
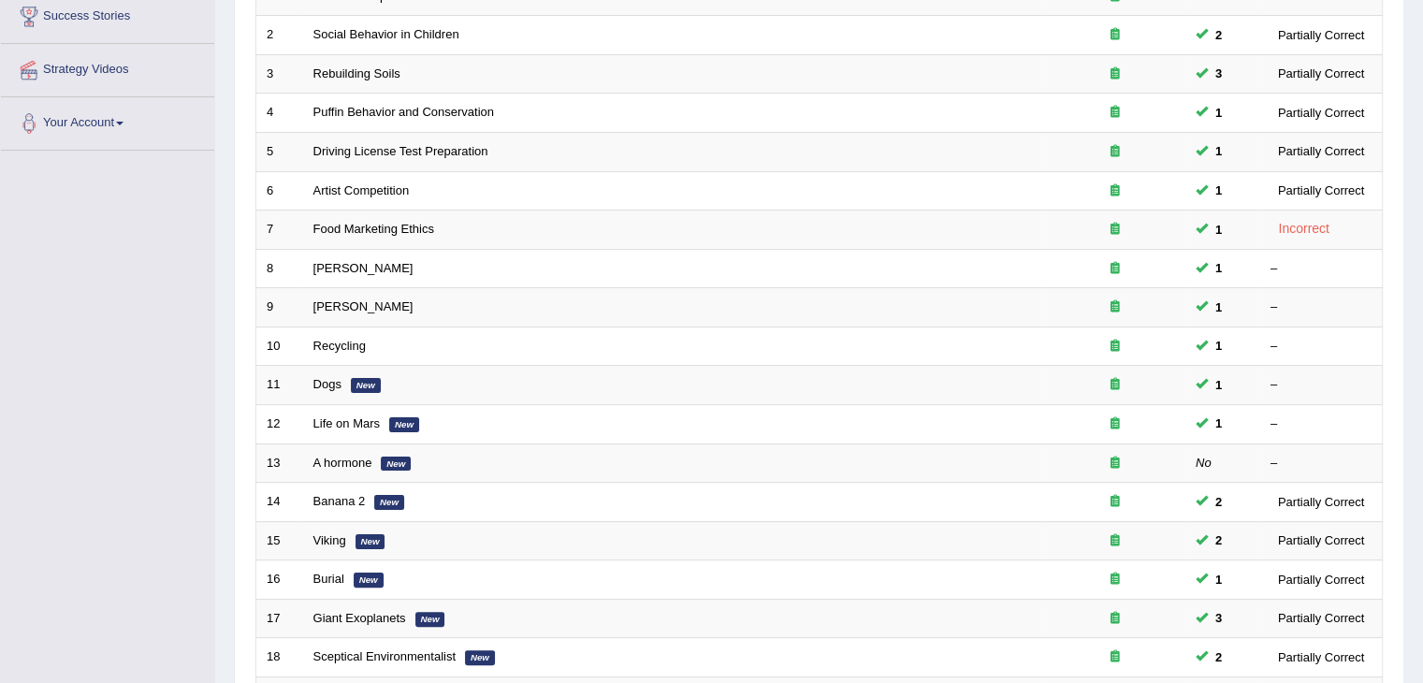
scroll to position [368, 0]
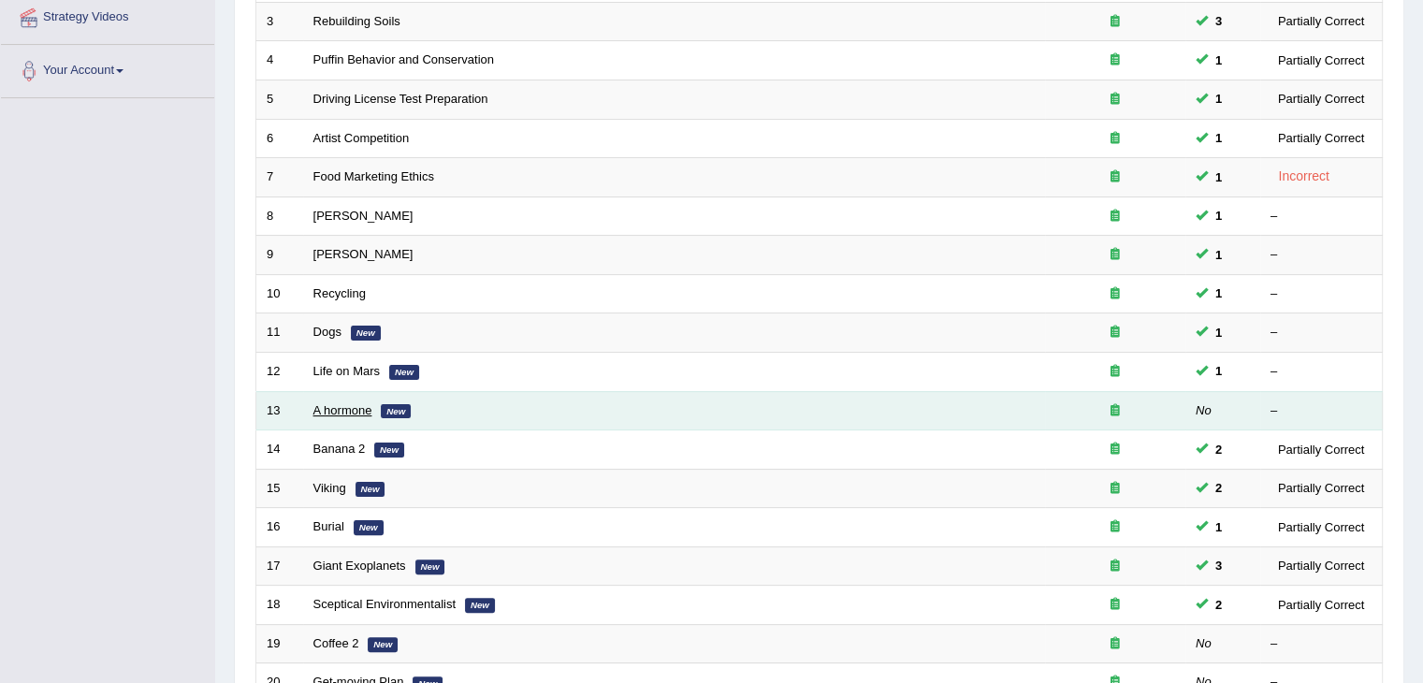
click at [329, 404] on link "A hormone" at bounding box center [342, 410] width 59 height 14
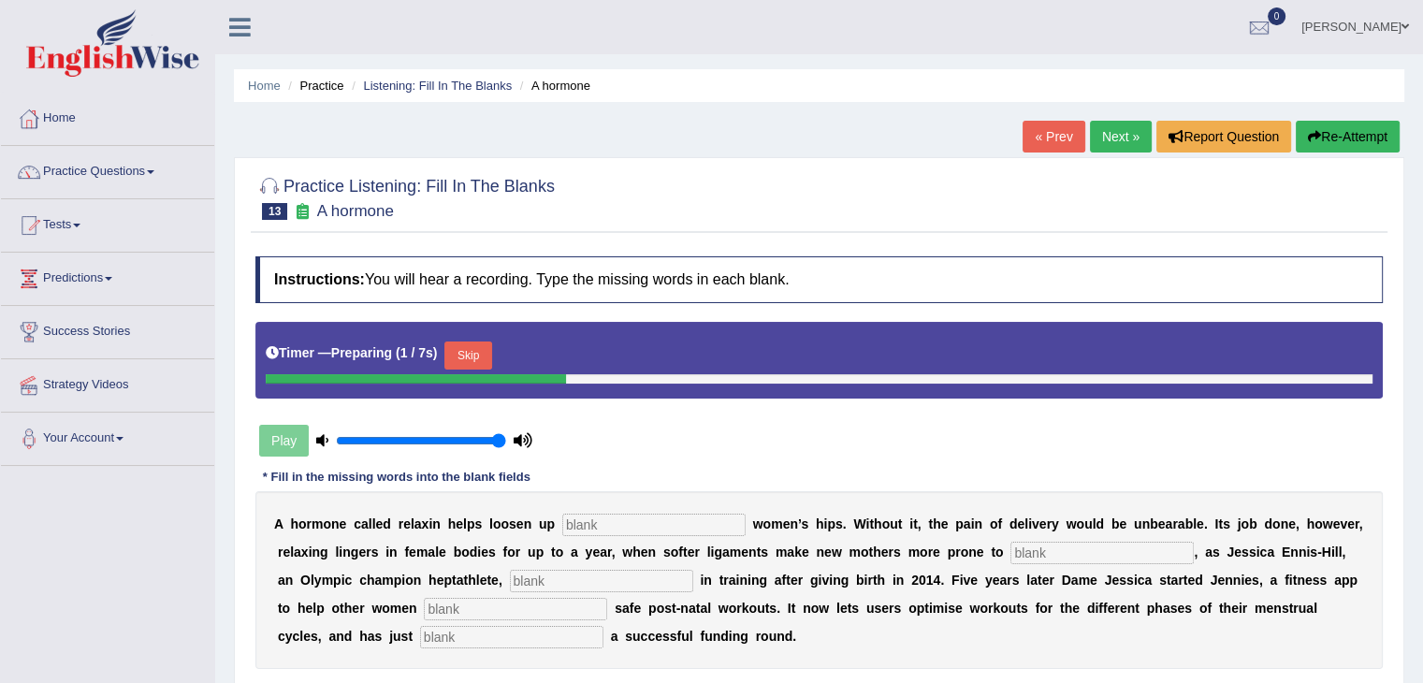
click at [487, 351] on button "Skip" at bounding box center [467, 355] width 47 height 28
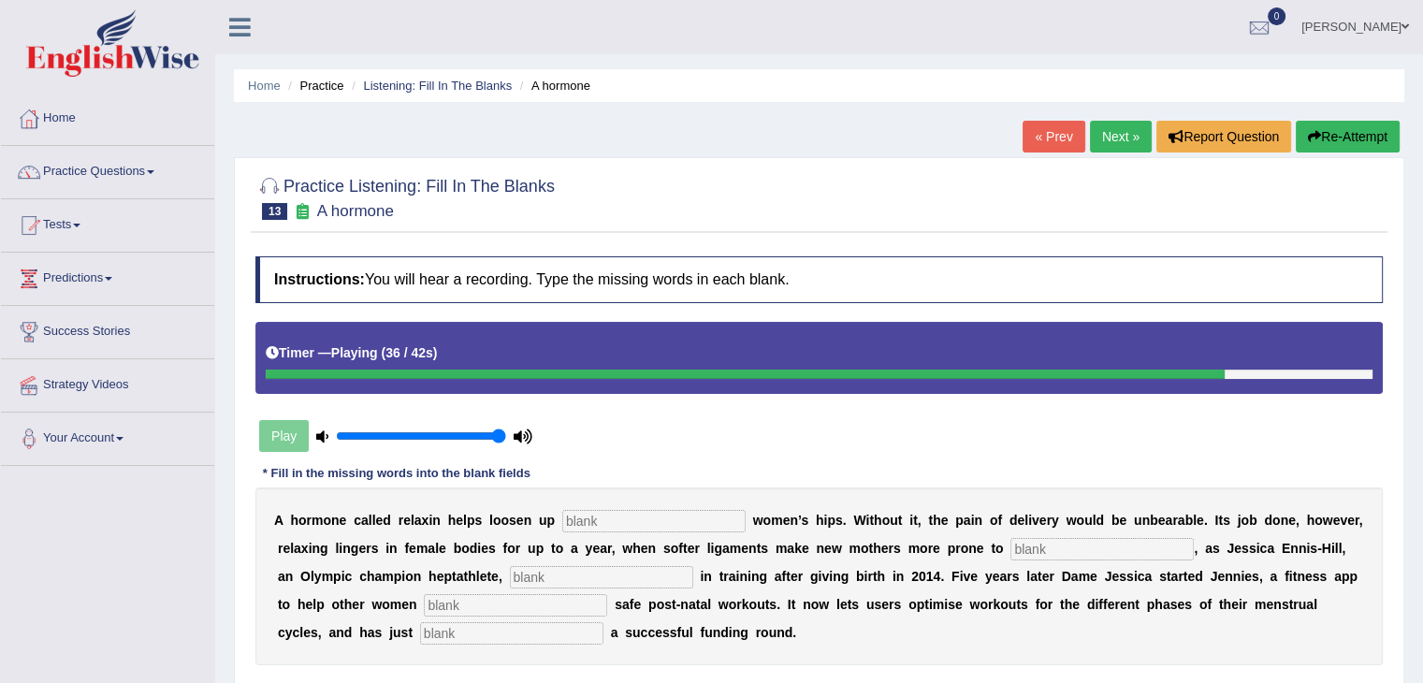
click at [1373, 123] on button "Re-Attempt" at bounding box center [1347, 137] width 104 height 32
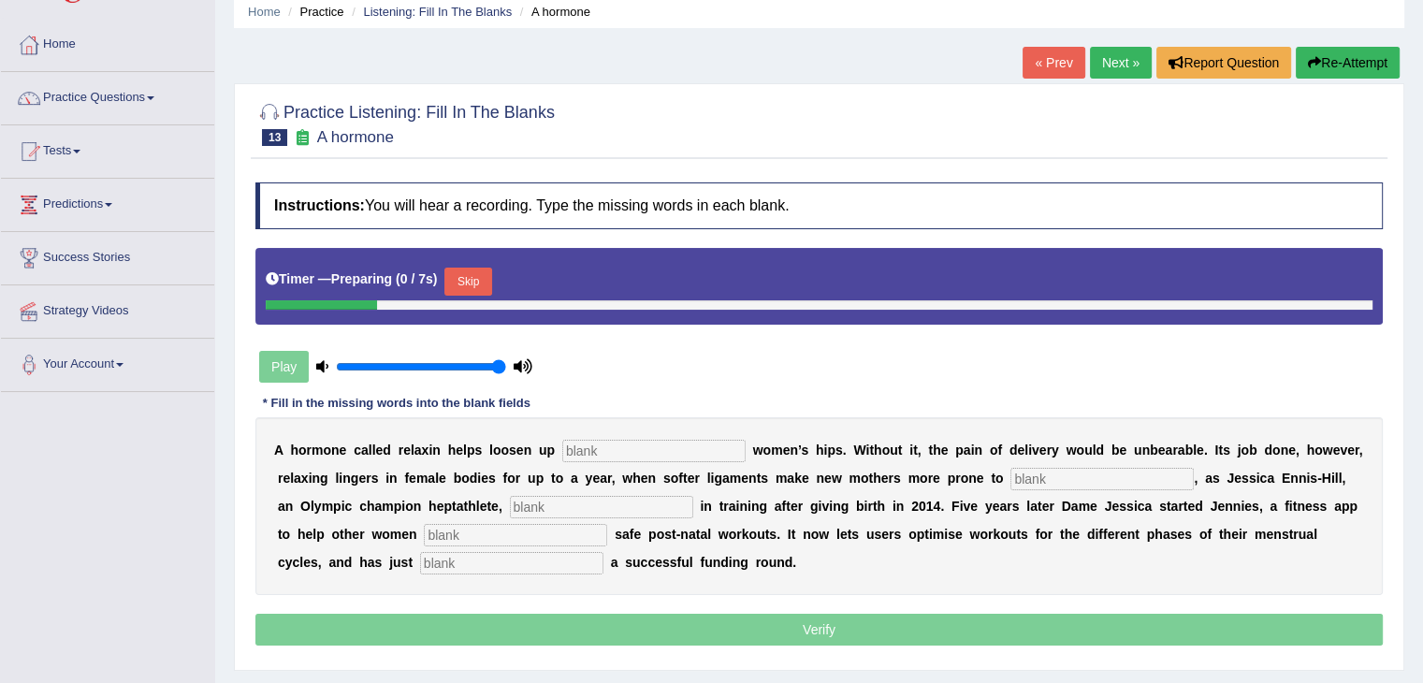
scroll to position [123, 0]
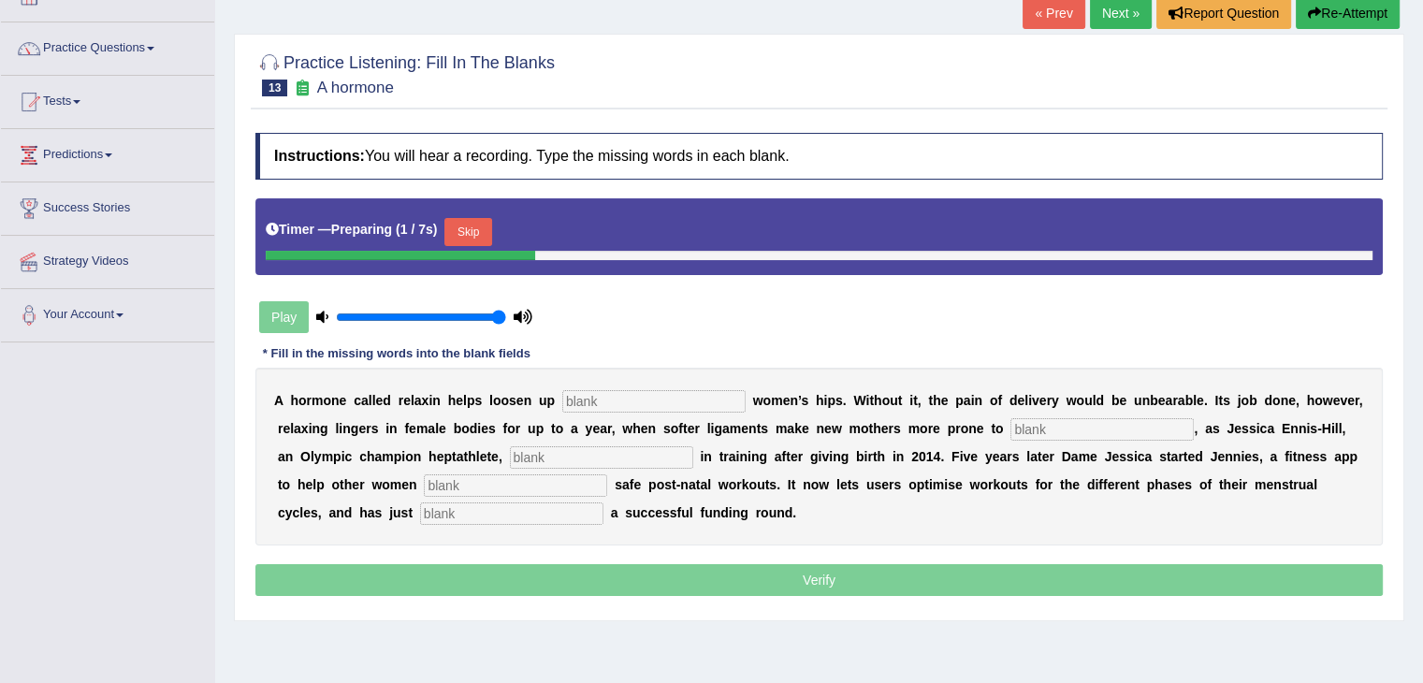
click at [468, 236] on button "Skip" at bounding box center [467, 232] width 47 height 28
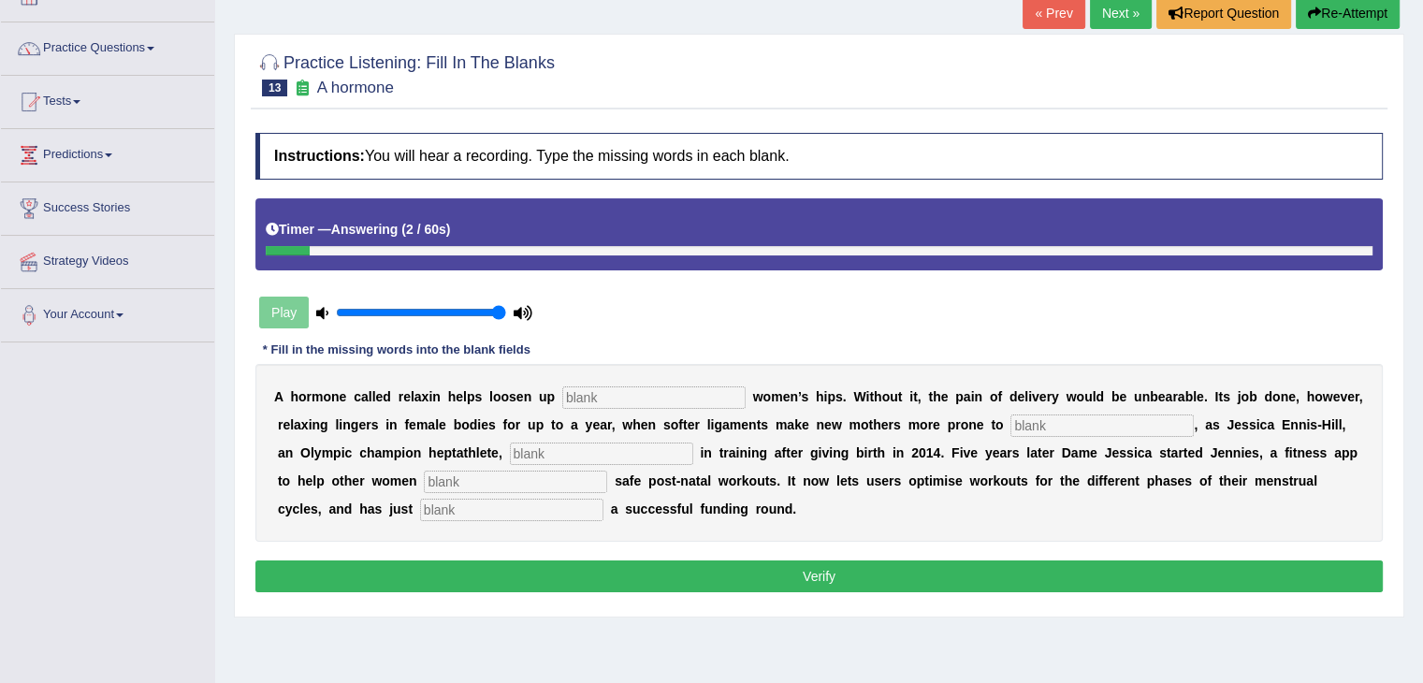
click at [472, 490] on div "A h o r m o n e c a l l e d r e l a x i n h e l p s l o o s e n u p w o m e n ’…" at bounding box center [818, 453] width 1127 height 178
click at [450, 507] on input "text" at bounding box center [511, 510] width 183 height 22
type input "concluded"
click at [492, 491] on div "A h o r m o n e c a l l e d r e l a x i n h e l p s l o o s e n u p w o m e n ’…" at bounding box center [818, 453] width 1127 height 178
click at [459, 470] on input "text" at bounding box center [515, 481] width 183 height 22
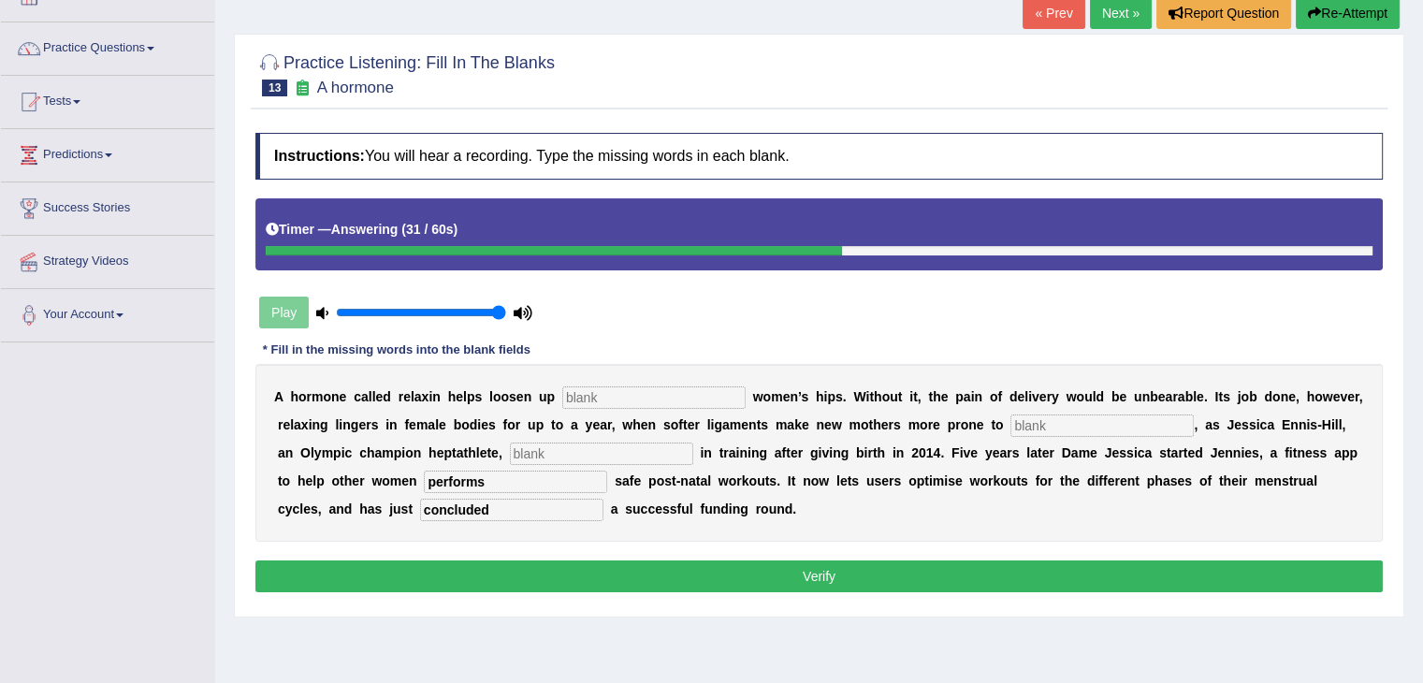
type input "performs"
click at [576, 445] on input "text" at bounding box center [601, 453] width 183 height 22
type input "discovered"
click at [1099, 423] on input "text" at bounding box center [1101, 425] width 183 height 22
type input "injury"
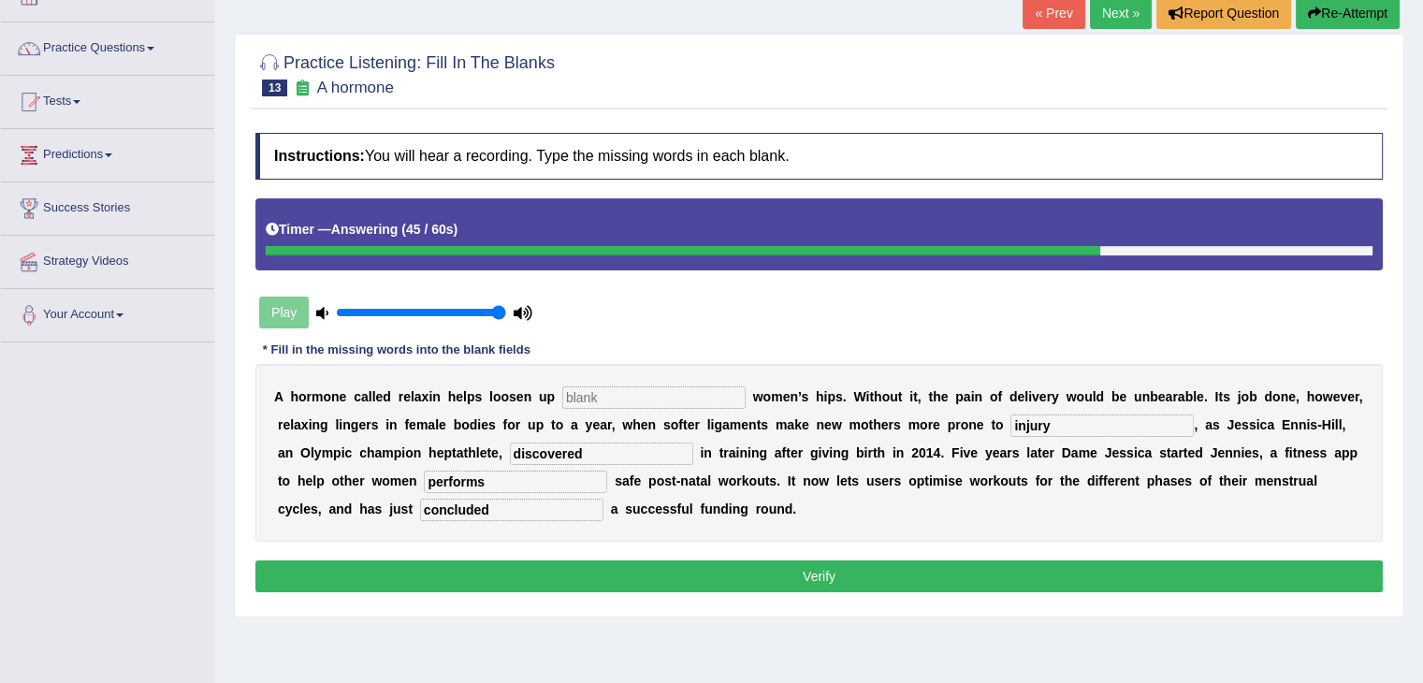
click at [663, 405] on input "text" at bounding box center [653, 397] width 183 height 22
type input "pregant"
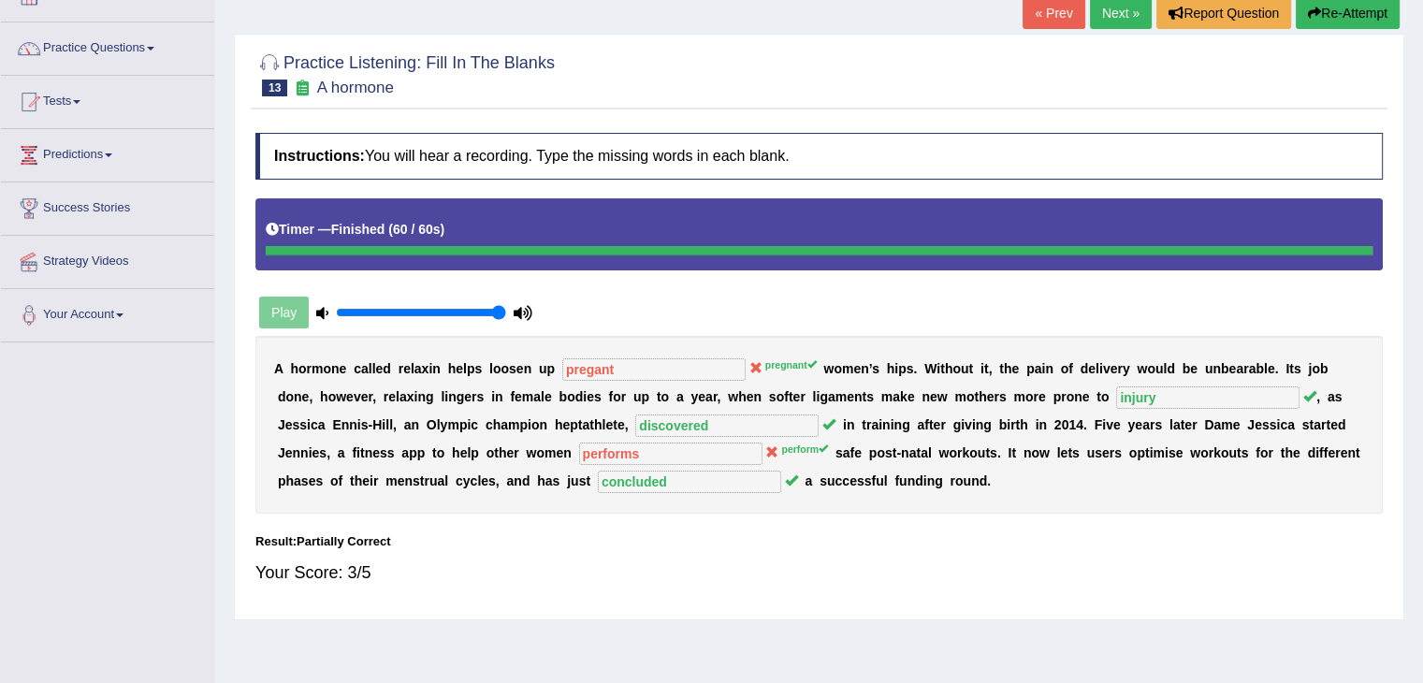
click at [1115, 12] on link "Next »" at bounding box center [1121, 13] width 62 height 32
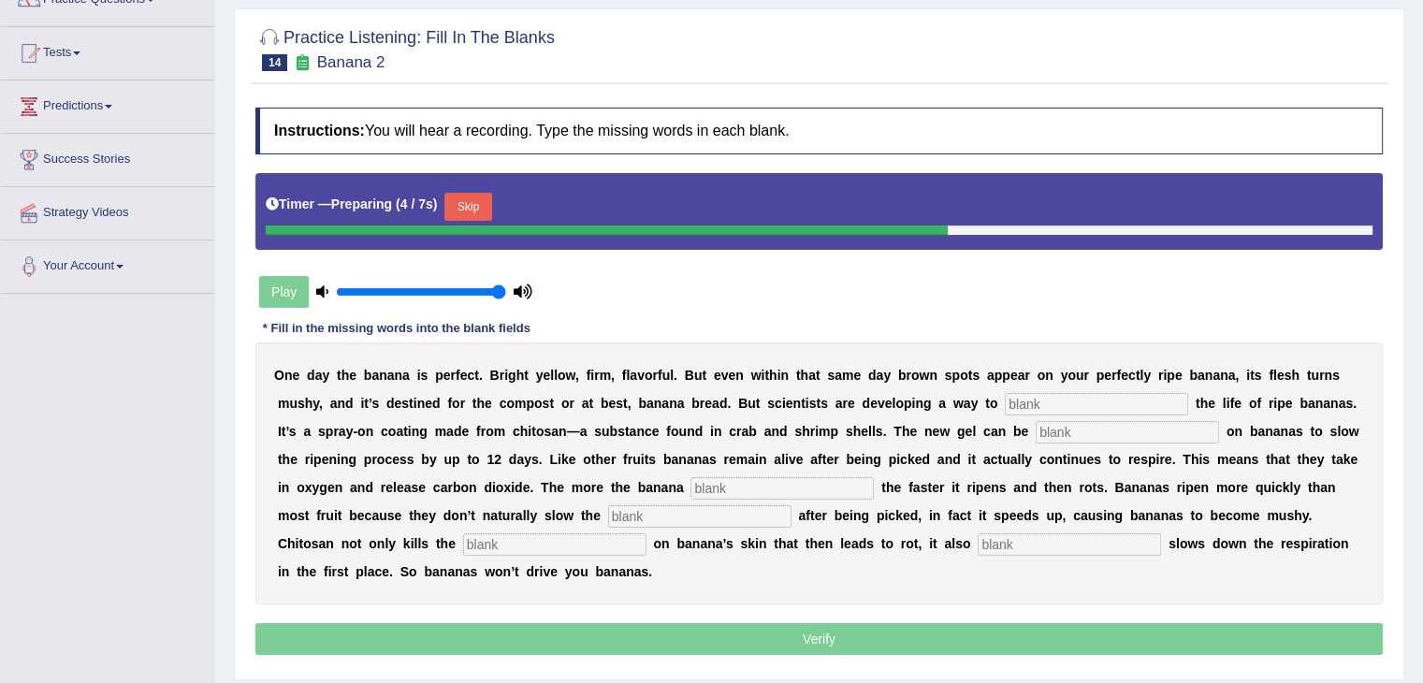
click at [475, 202] on button "Skip" at bounding box center [467, 207] width 47 height 28
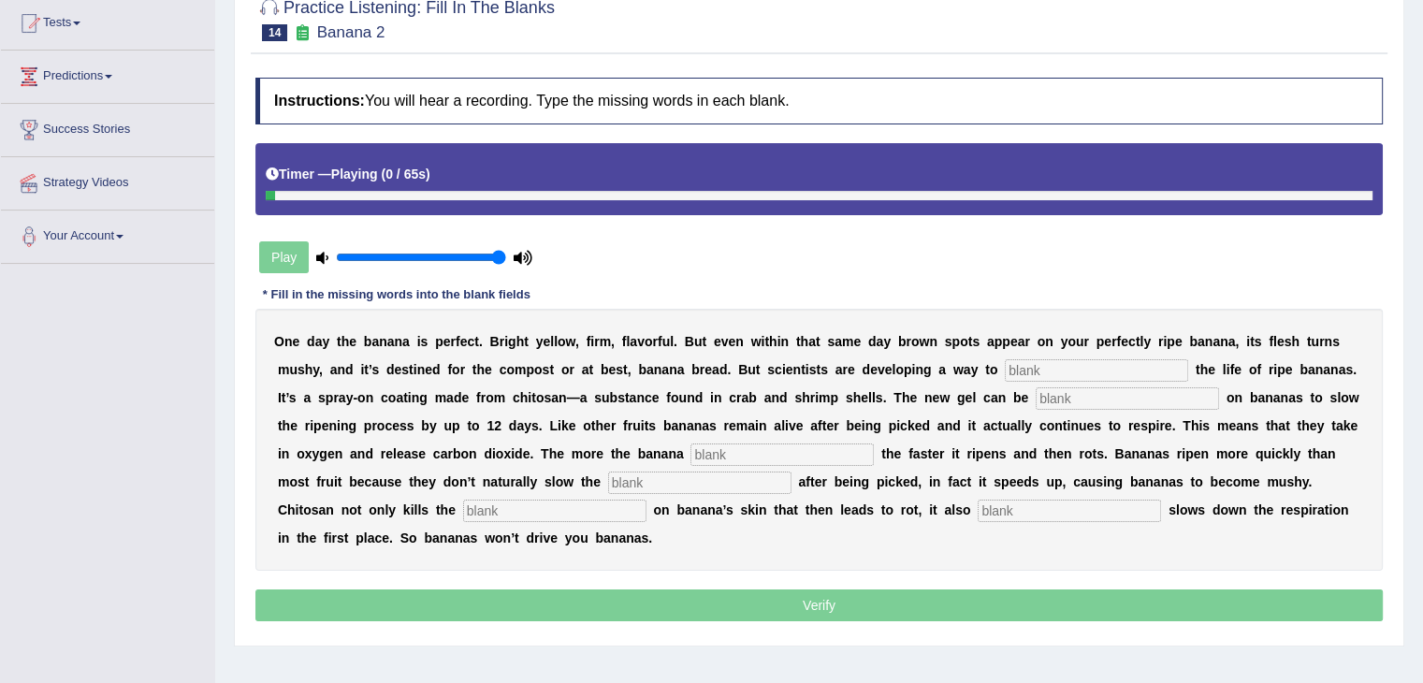
scroll to position [248, 0]
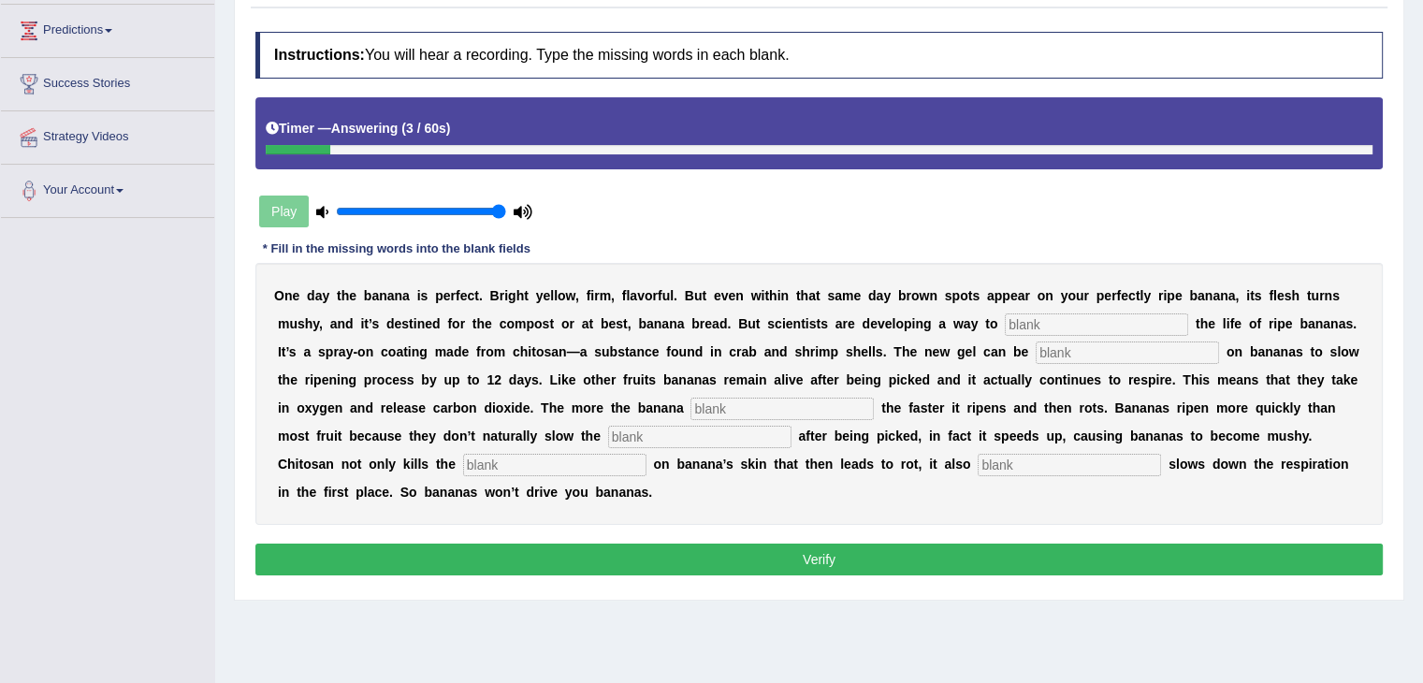
click at [1068, 454] on input "text" at bounding box center [1068, 465] width 183 height 22
type input "significants"
click at [553, 464] on input "text" at bounding box center [554, 465] width 183 height 22
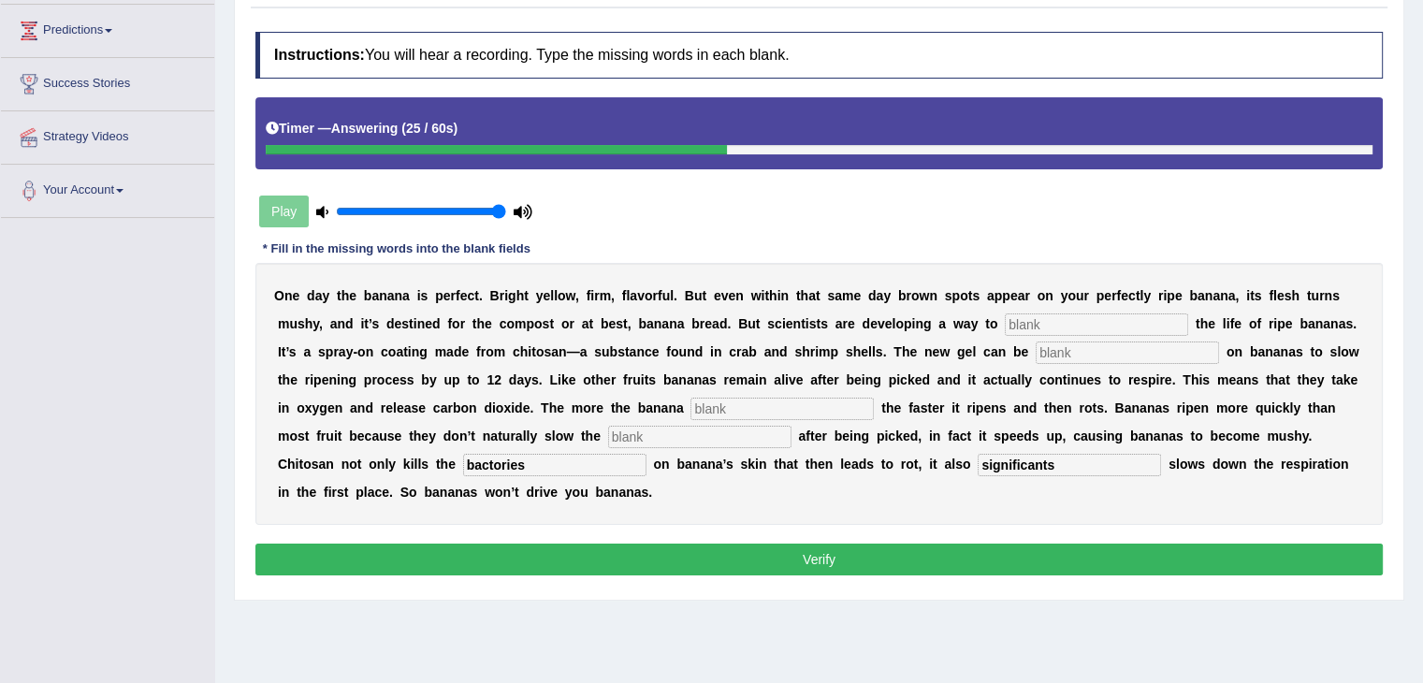
type input "bactories"
click at [686, 435] on input "text" at bounding box center [699, 437] width 183 height 22
click at [500, 461] on input "bactories" at bounding box center [554, 465] width 183 height 22
click at [644, 426] on input "text" at bounding box center [699, 437] width 183 height 22
click at [741, 401] on input "text" at bounding box center [781, 409] width 183 height 22
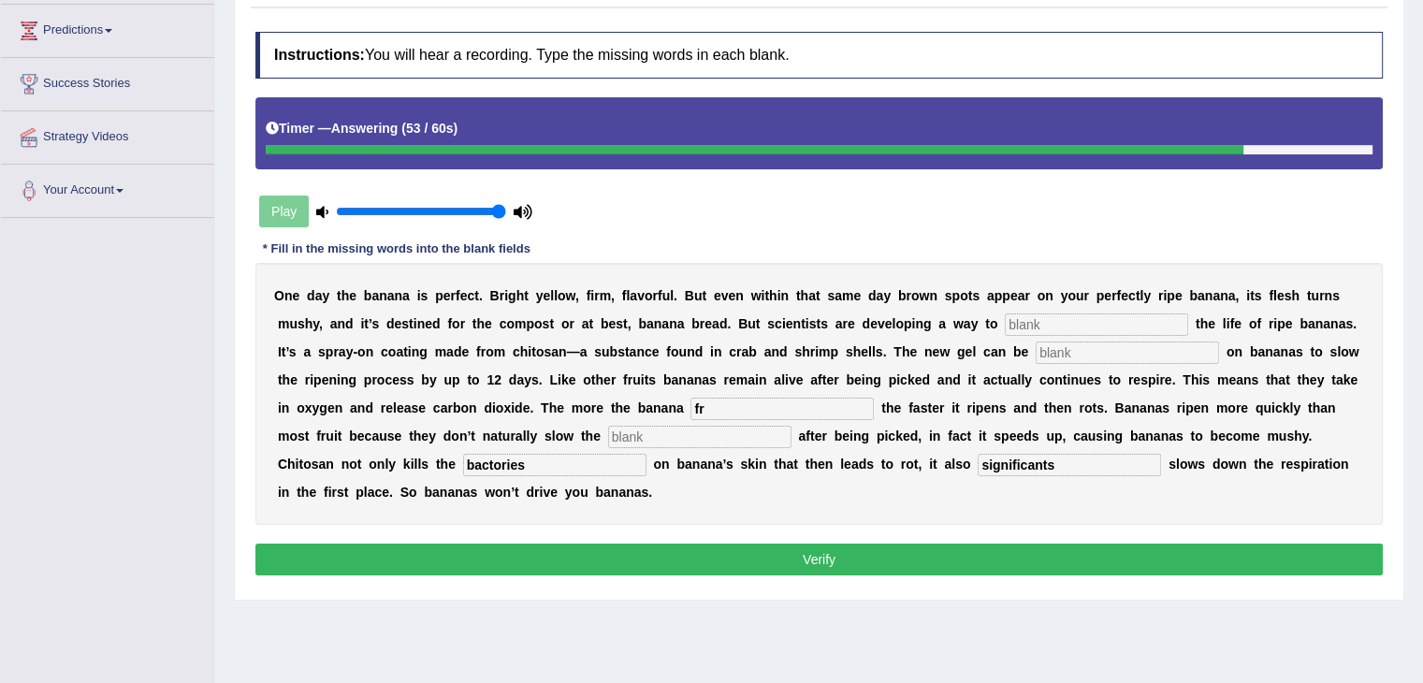
type input "f"
type input "breeze"
click at [1091, 315] on input "text" at bounding box center [1096, 324] width 183 height 22
type input "ex"
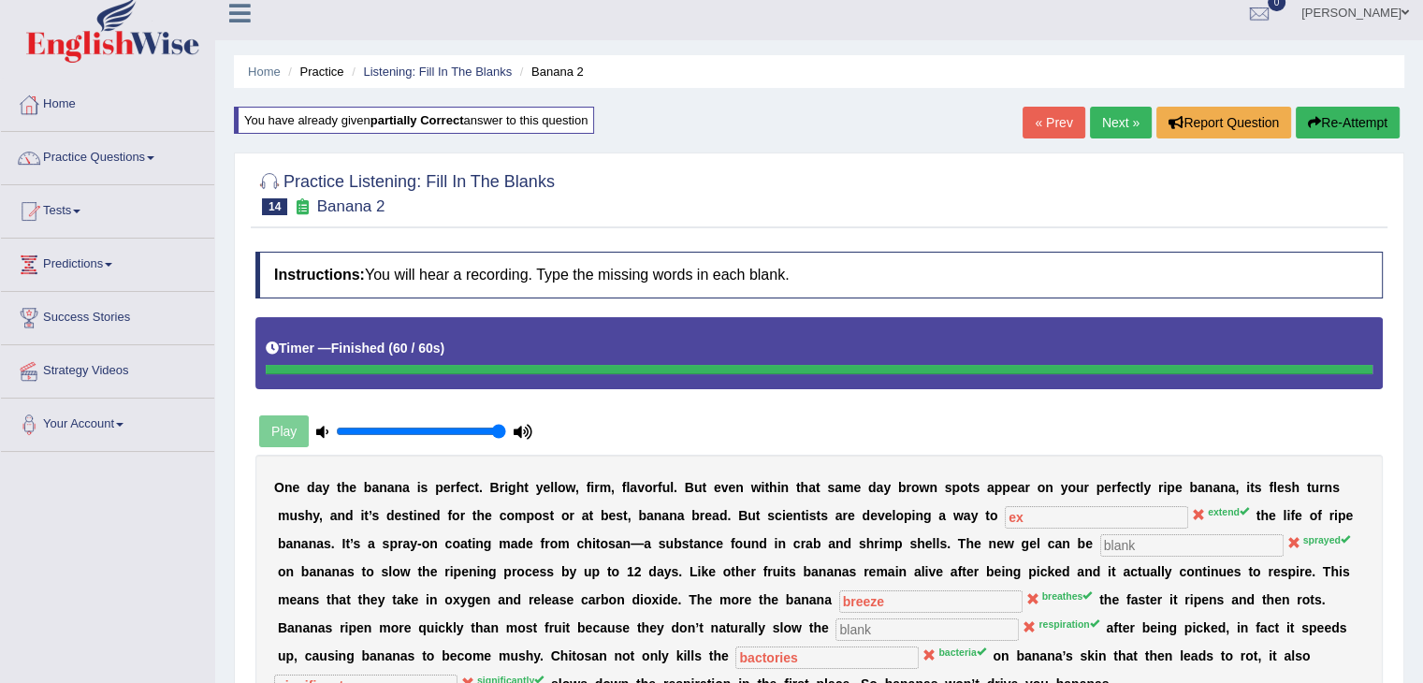
scroll to position [8, 0]
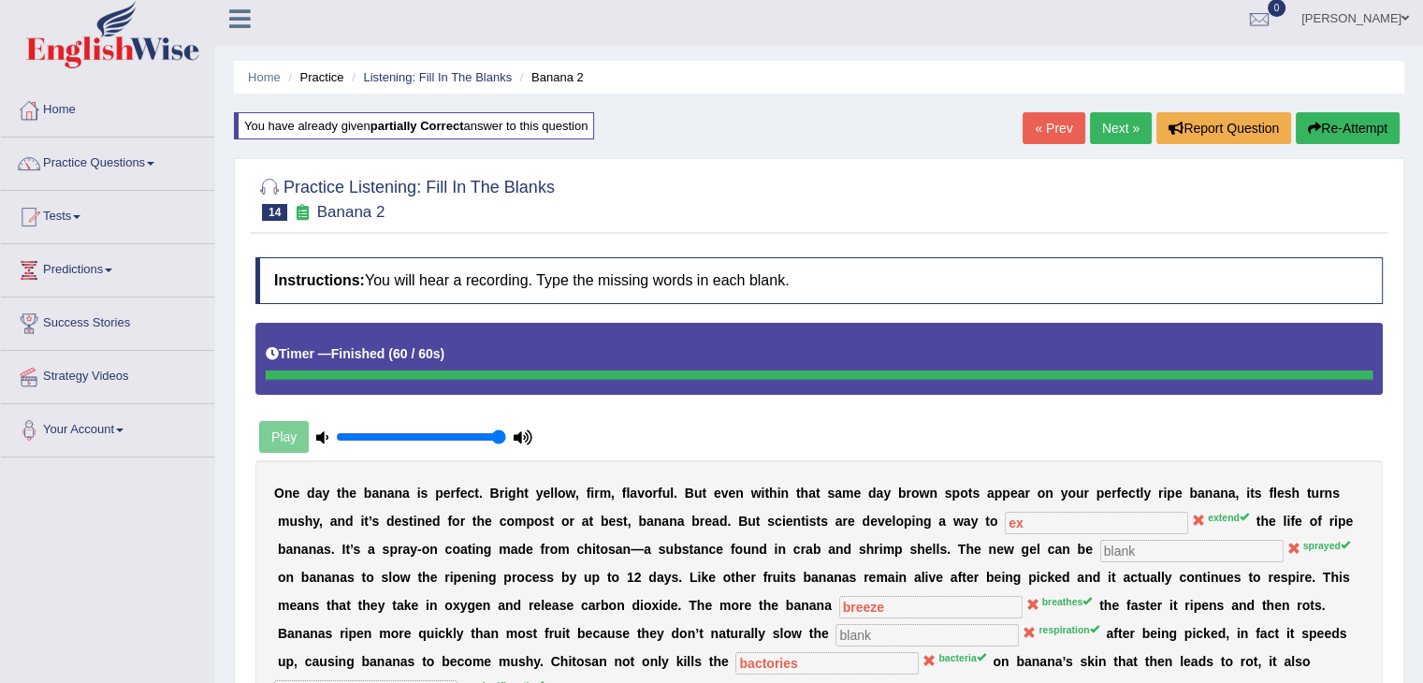
click at [1141, 127] on link "Next »" at bounding box center [1121, 128] width 62 height 32
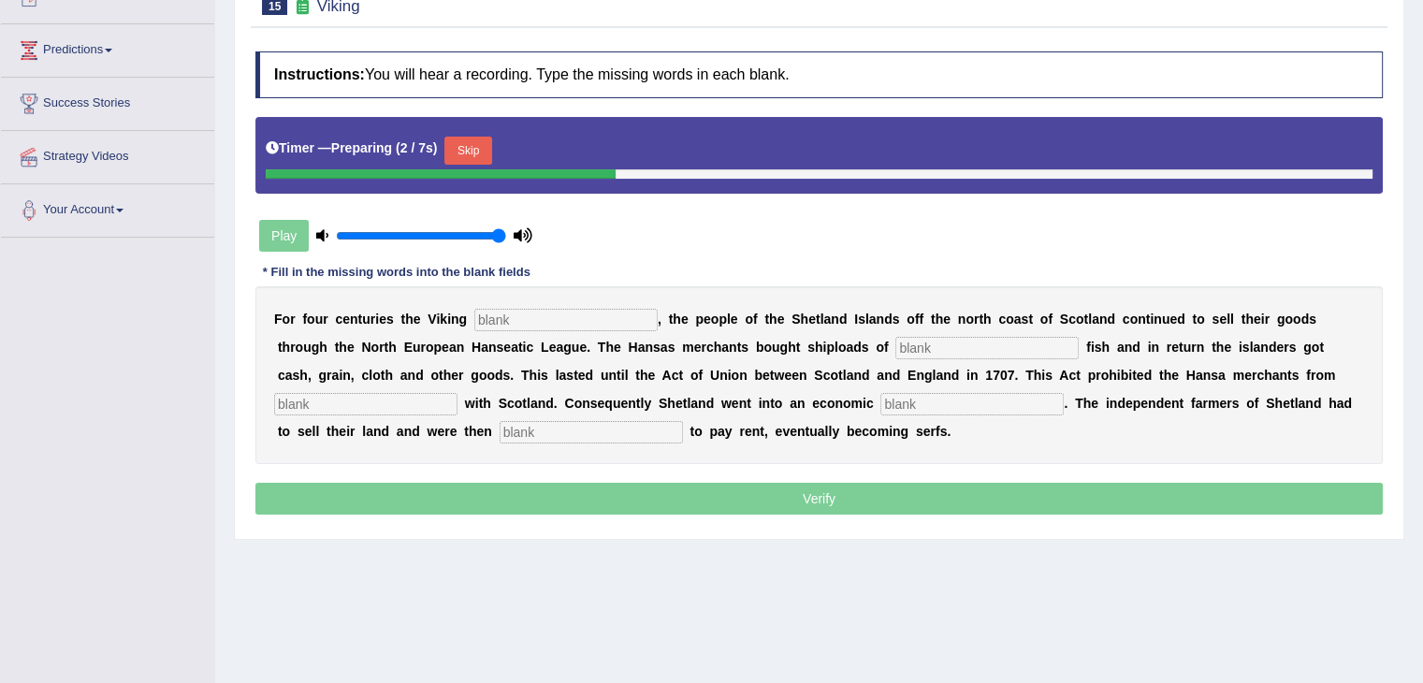
scroll to position [233, 0]
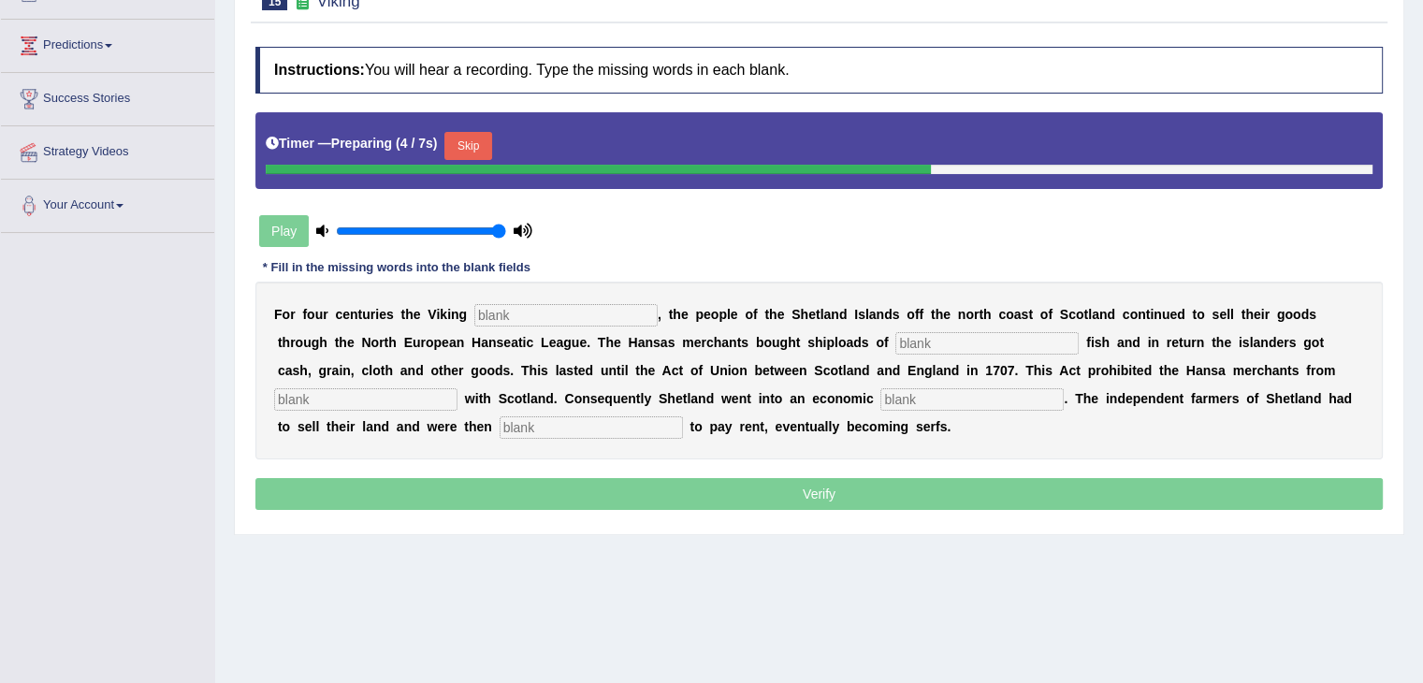
click at [468, 132] on button "Skip" at bounding box center [467, 146] width 47 height 28
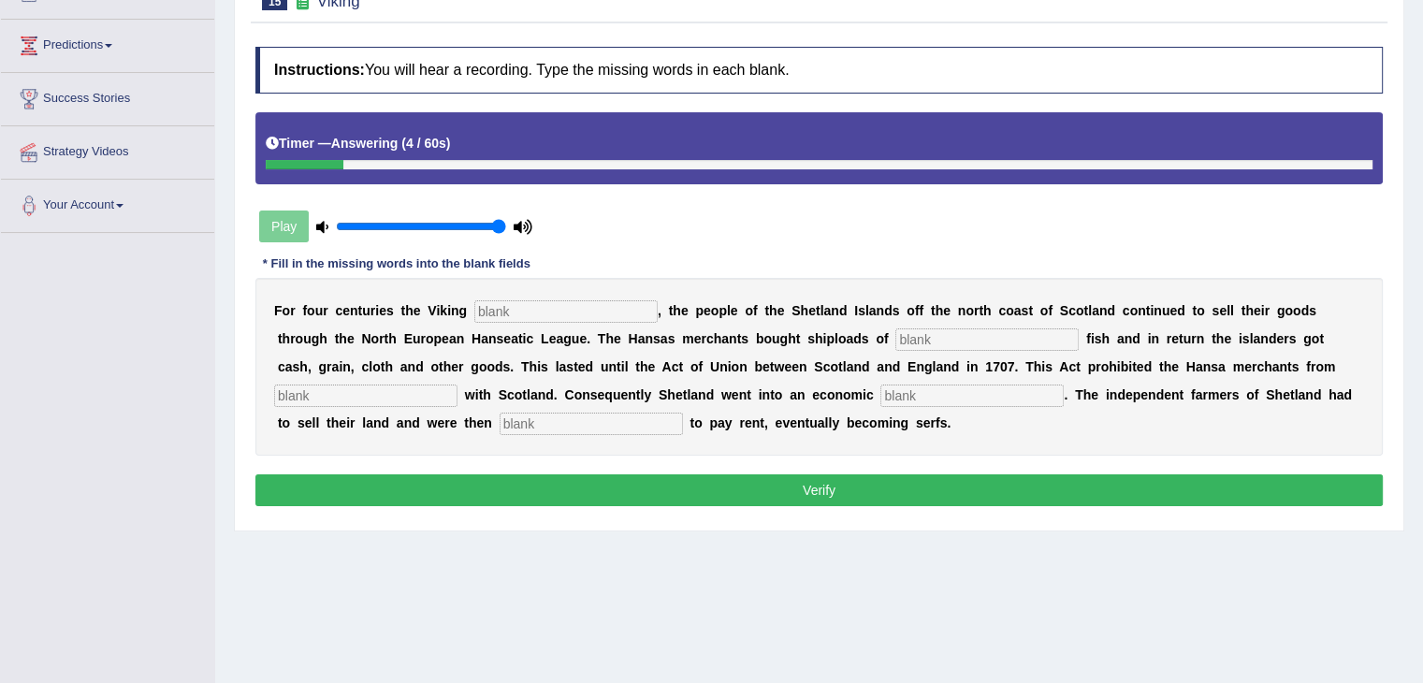
click at [537, 302] on input "text" at bounding box center [565, 311] width 183 height 22
type input "declined"
click at [977, 338] on input "text" at bounding box center [986, 339] width 183 height 22
type input "salted"
click at [374, 388] on input "text" at bounding box center [365, 395] width 183 height 22
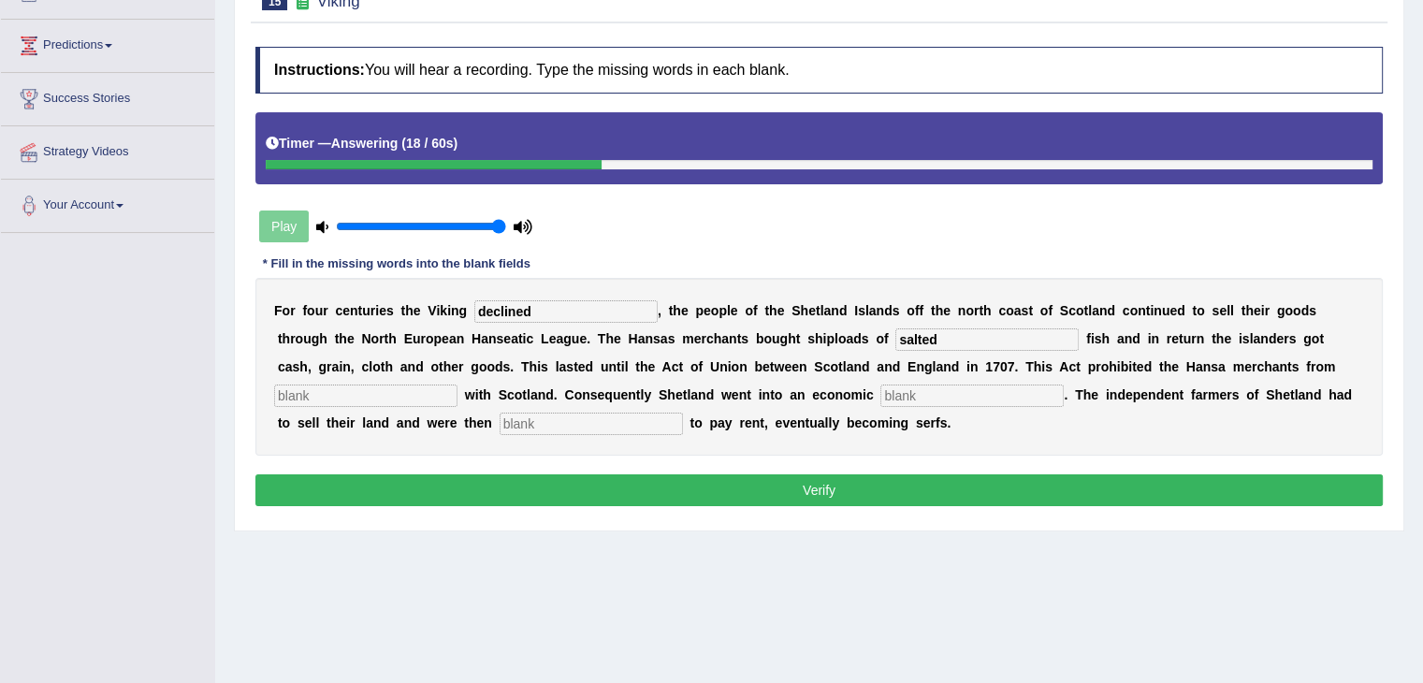
type input "r"
type input "trading"
click at [966, 385] on input "text" at bounding box center [971, 395] width 183 height 22
type input "depression"
click at [576, 422] on input "text" at bounding box center [590, 423] width 183 height 22
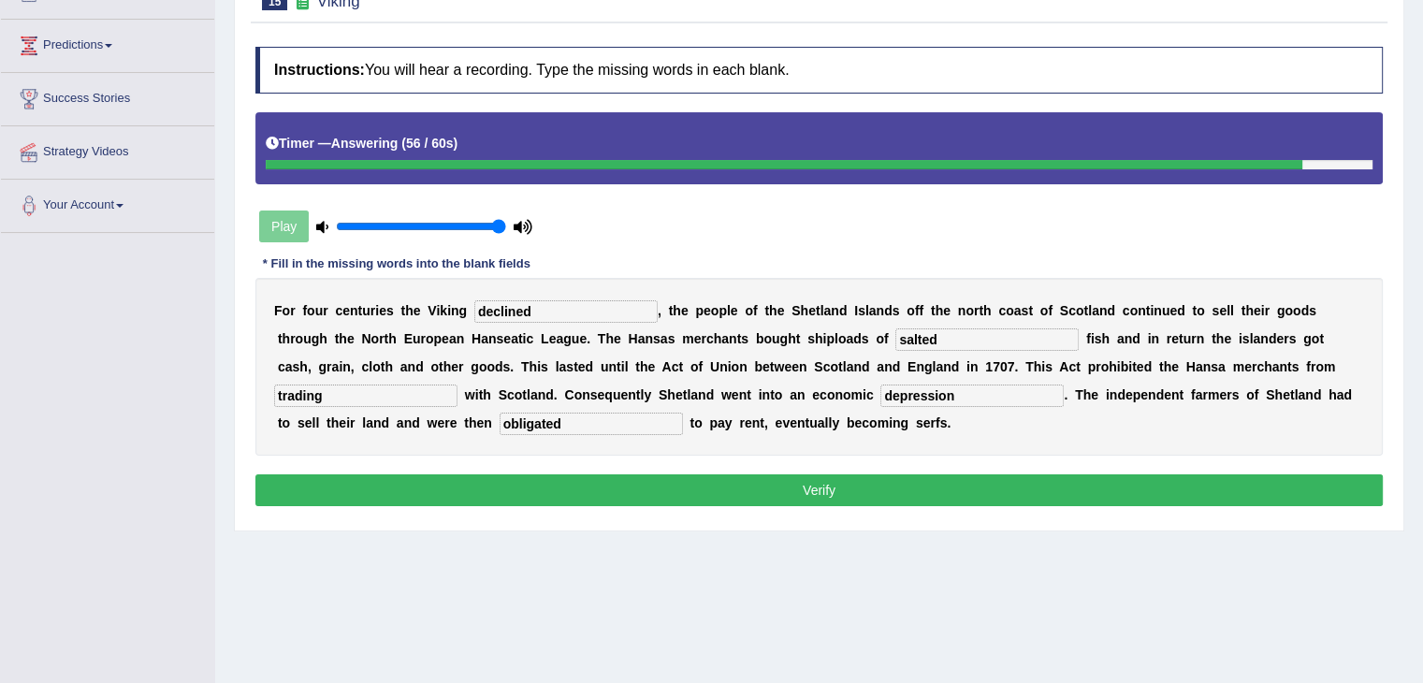
type input "obligated"
click at [737, 486] on button "Verify" at bounding box center [818, 490] width 1127 height 32
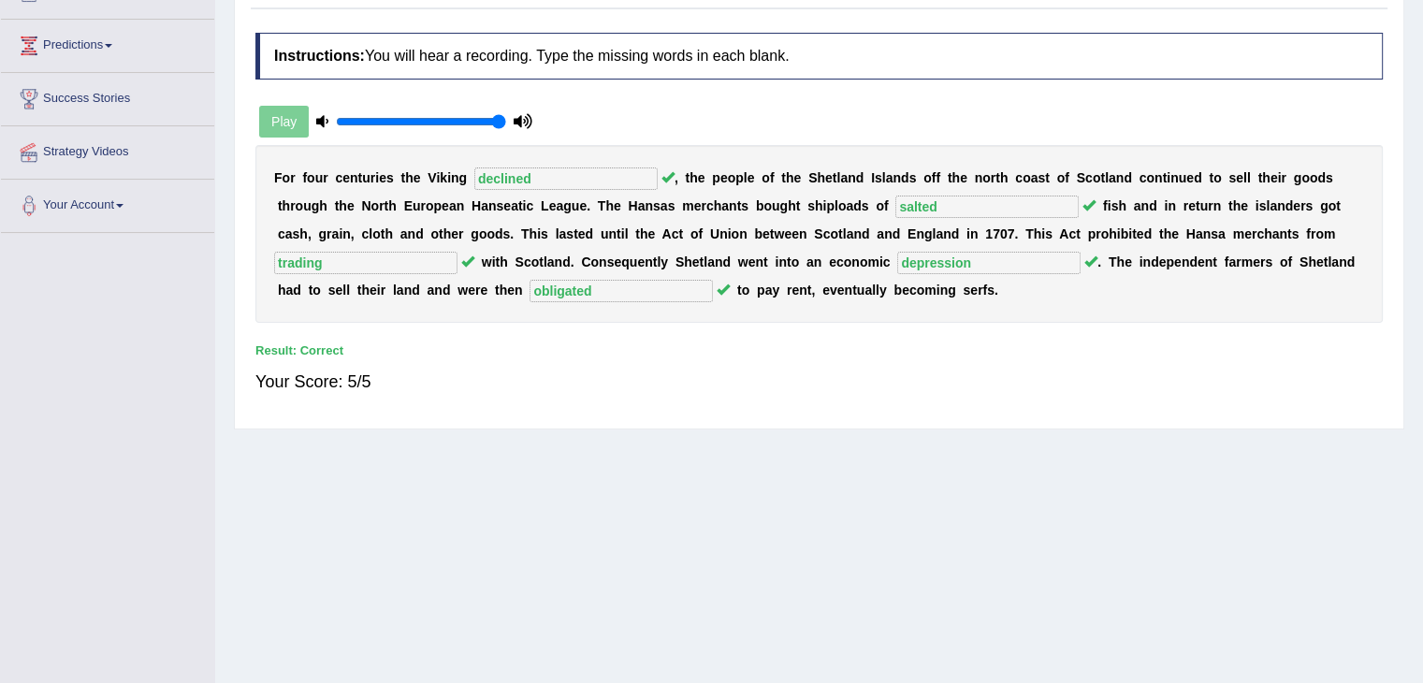
scroll to position [0, 0]
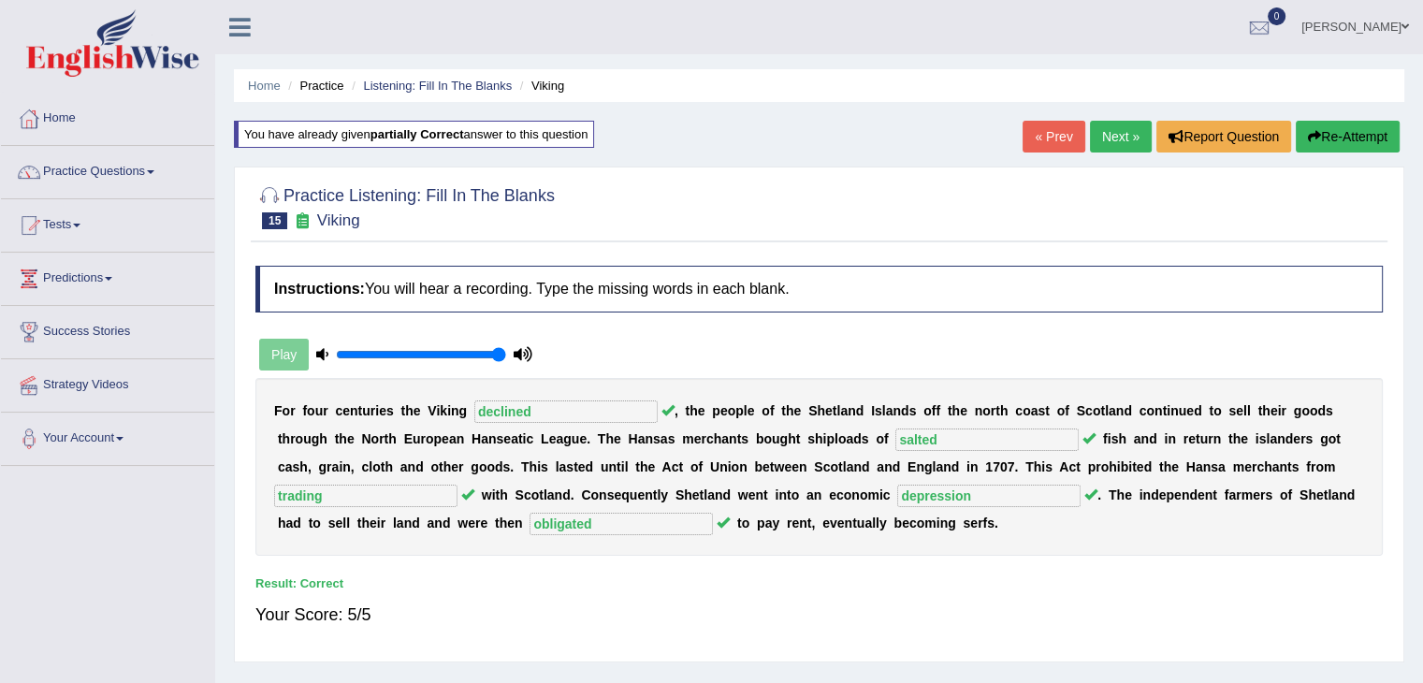
click at [132, 183] on link "Practice Questions" at bounding box center [107, 169] width 213 height 47
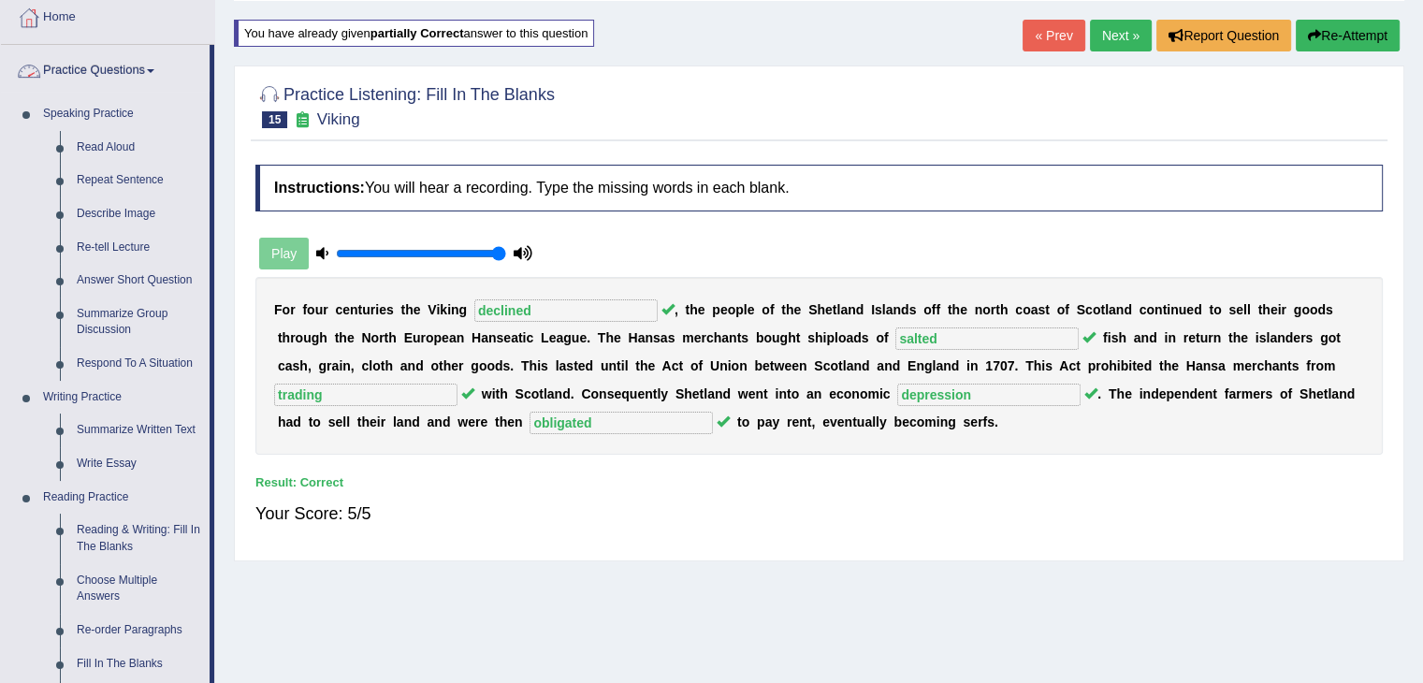
scroll to position [131, 0]
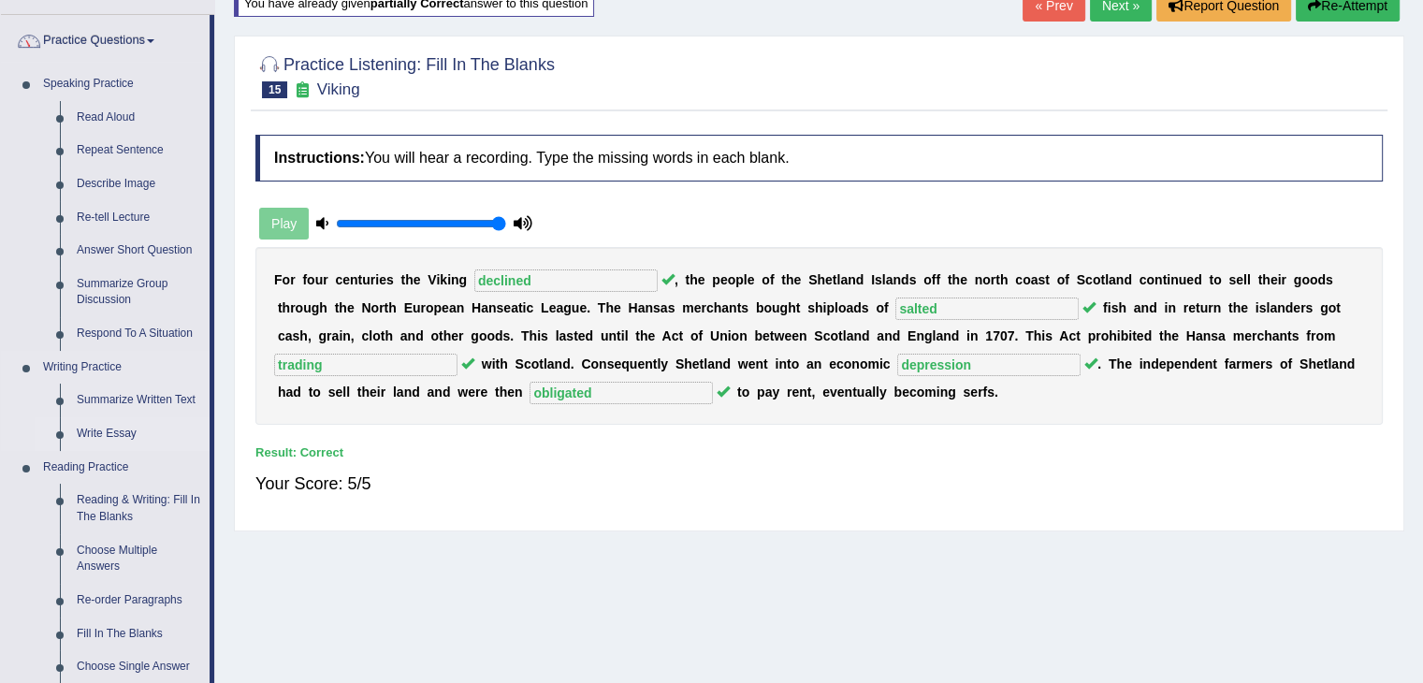
click at [101, 427] on link "Write Essay" at bounding box center [138, 434] width 141 height 34
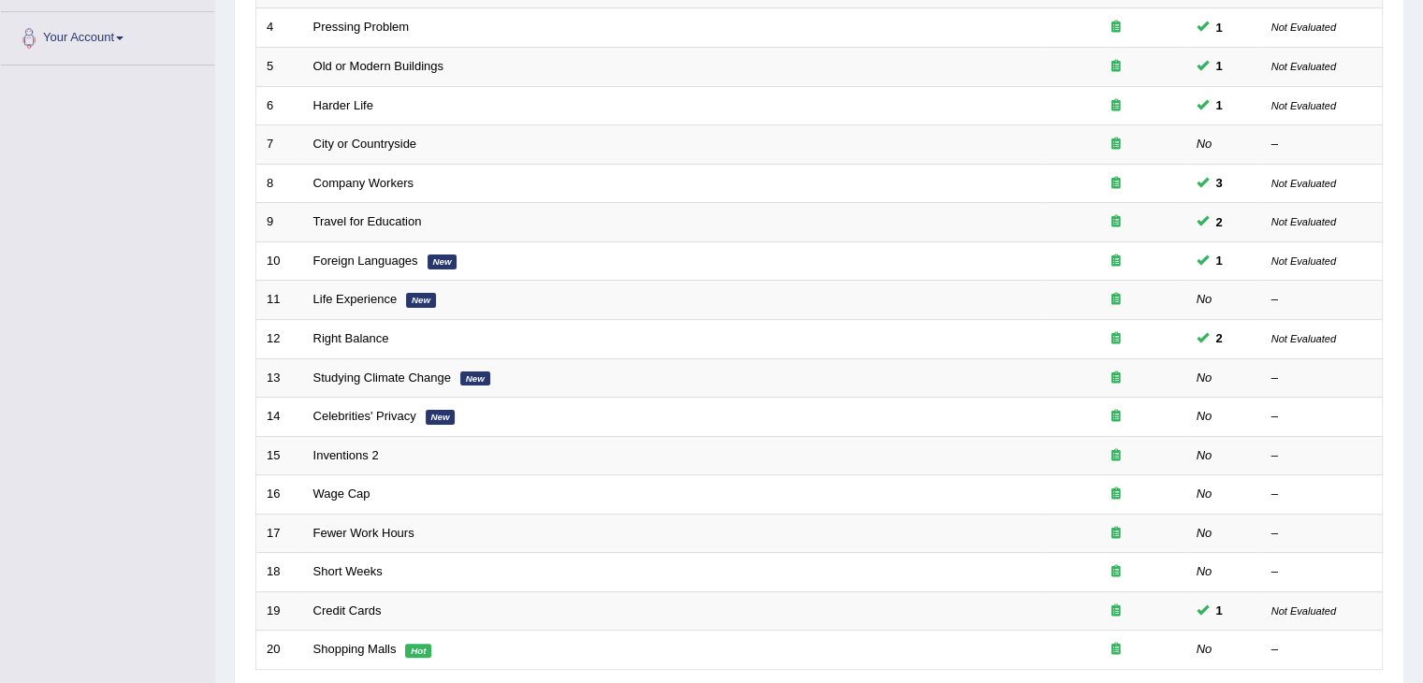
scroll to position [438, 0]
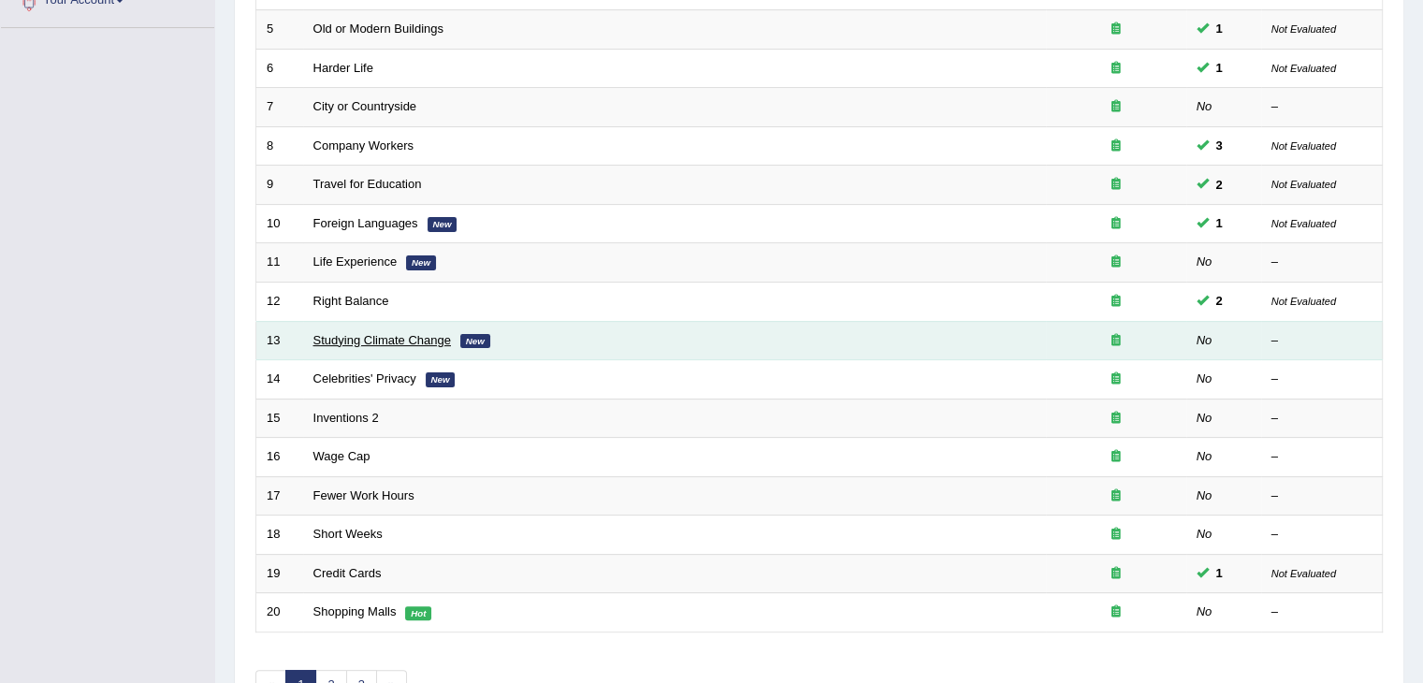
click at [423, 338] on link "Studying Climate Change" at bounding box center [381, 340] width 137 height 14
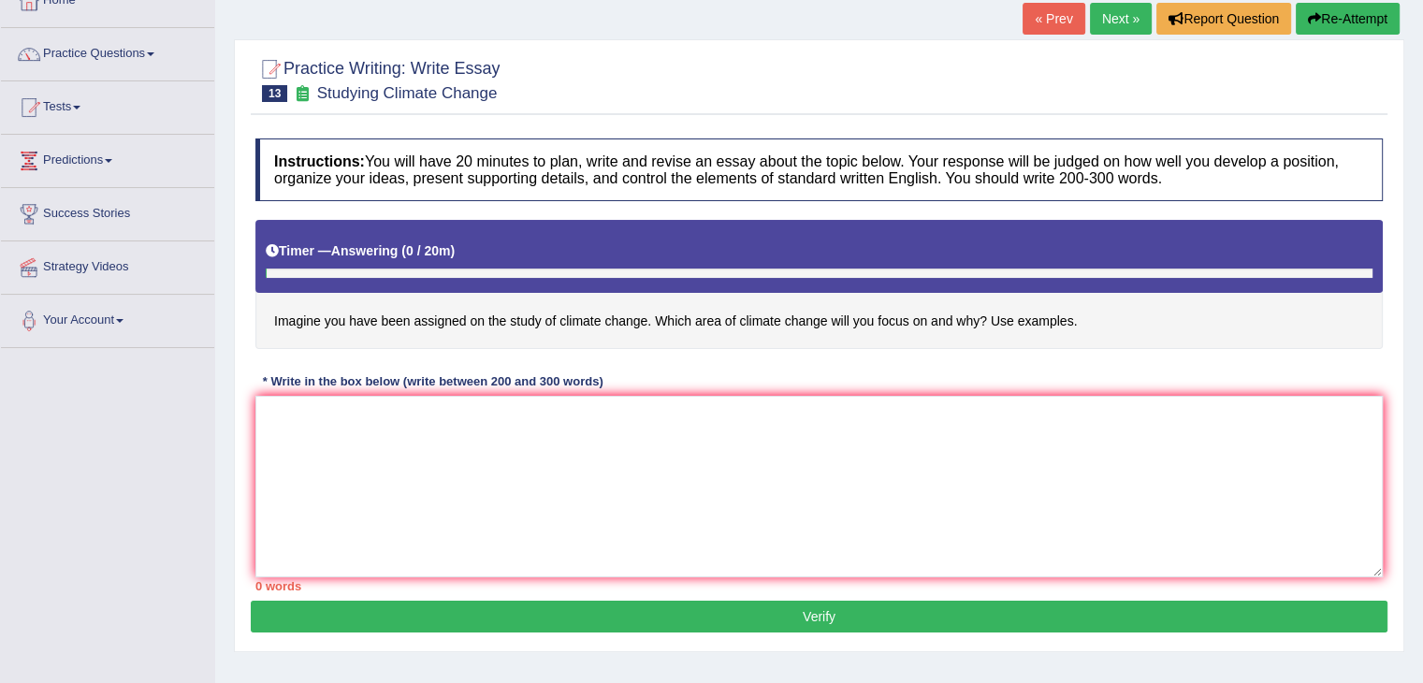
scroll to position [155, 0]
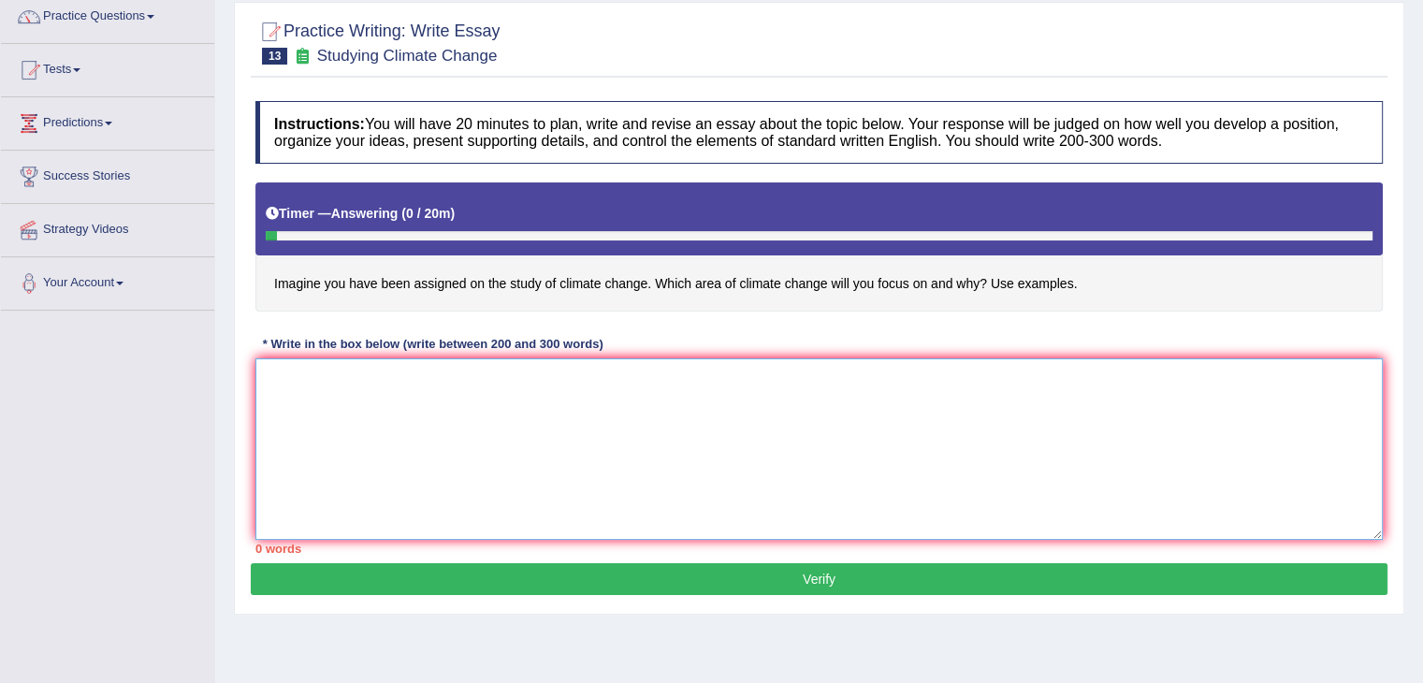
click at [296, 386] on textarea at bounding box center [818, 448] width 1127 height 181
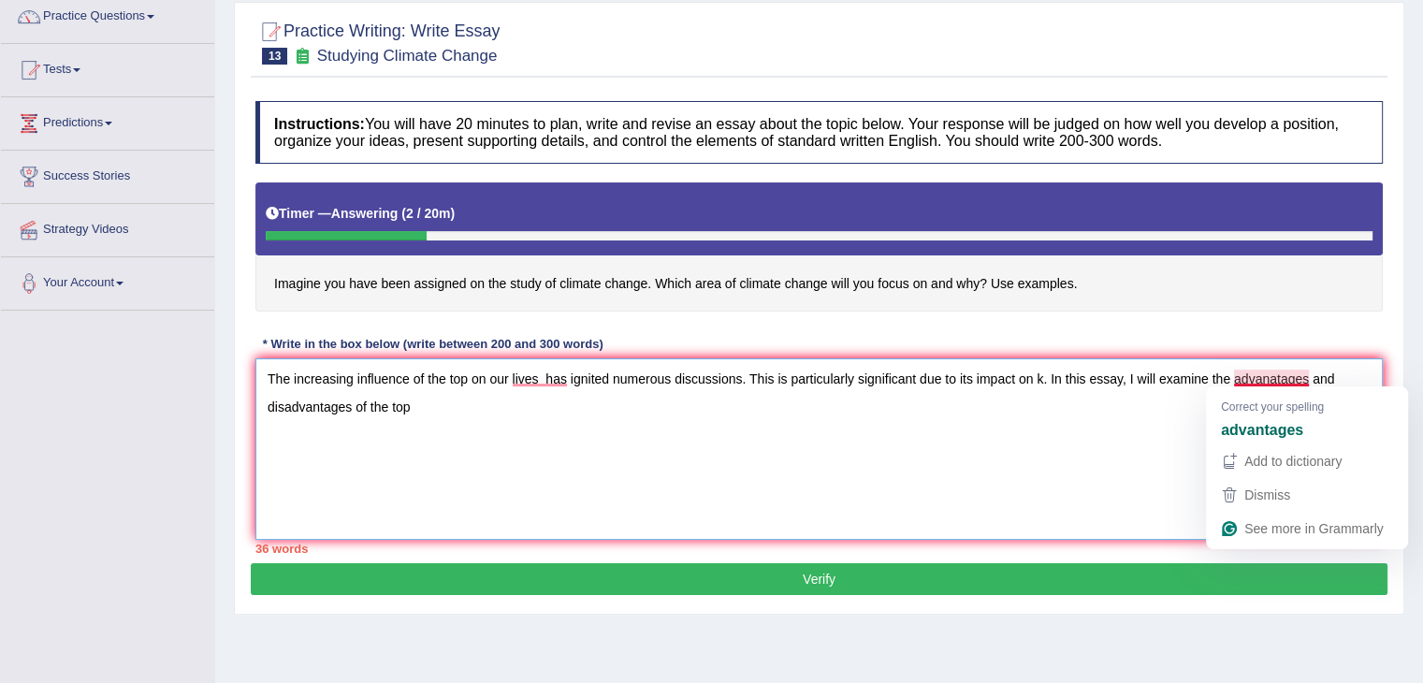
click at [1275, 371] on textarea "The increasing influence of the top on our lives has ignited numerous discussio…" at bounding box center [818, 448] width 1127 height 181
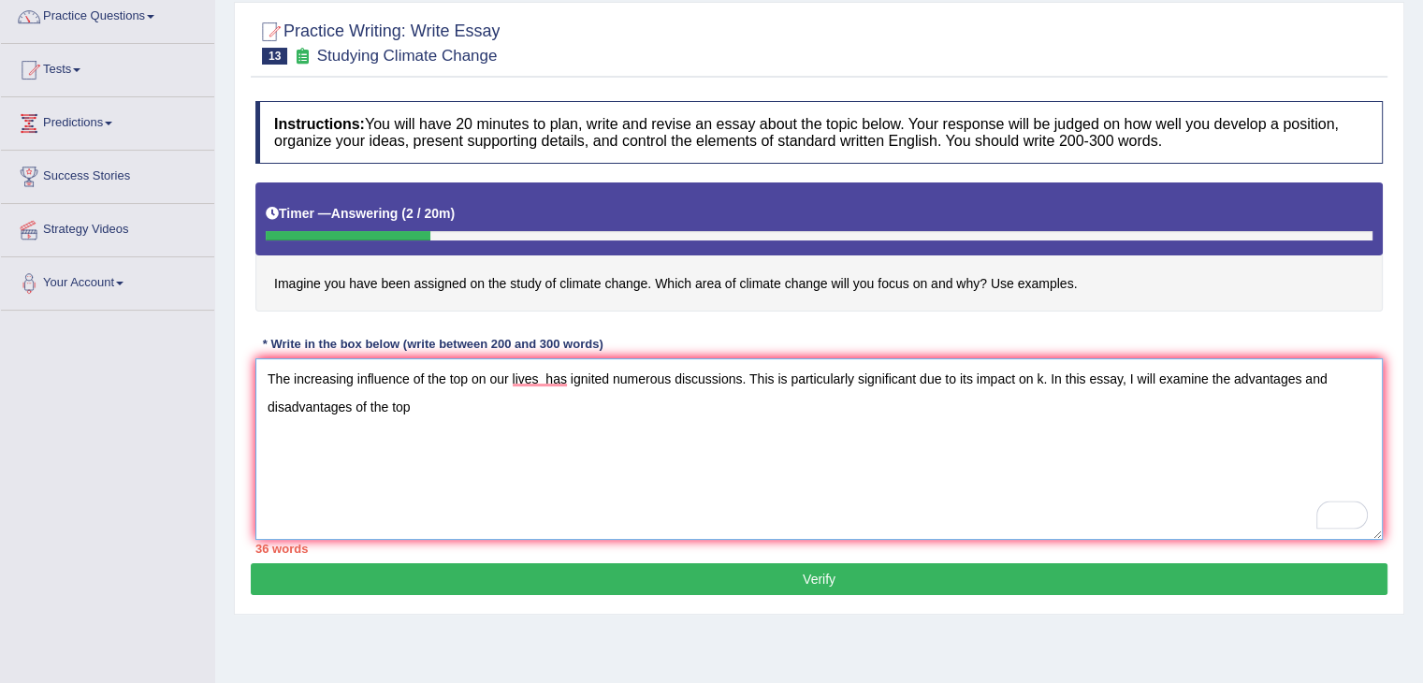
click at [415, 403] on textarea "The increasing influence of the top on our lives has ignited numerous discussio…" at bounding box center [818, 448] width 1127 height 181
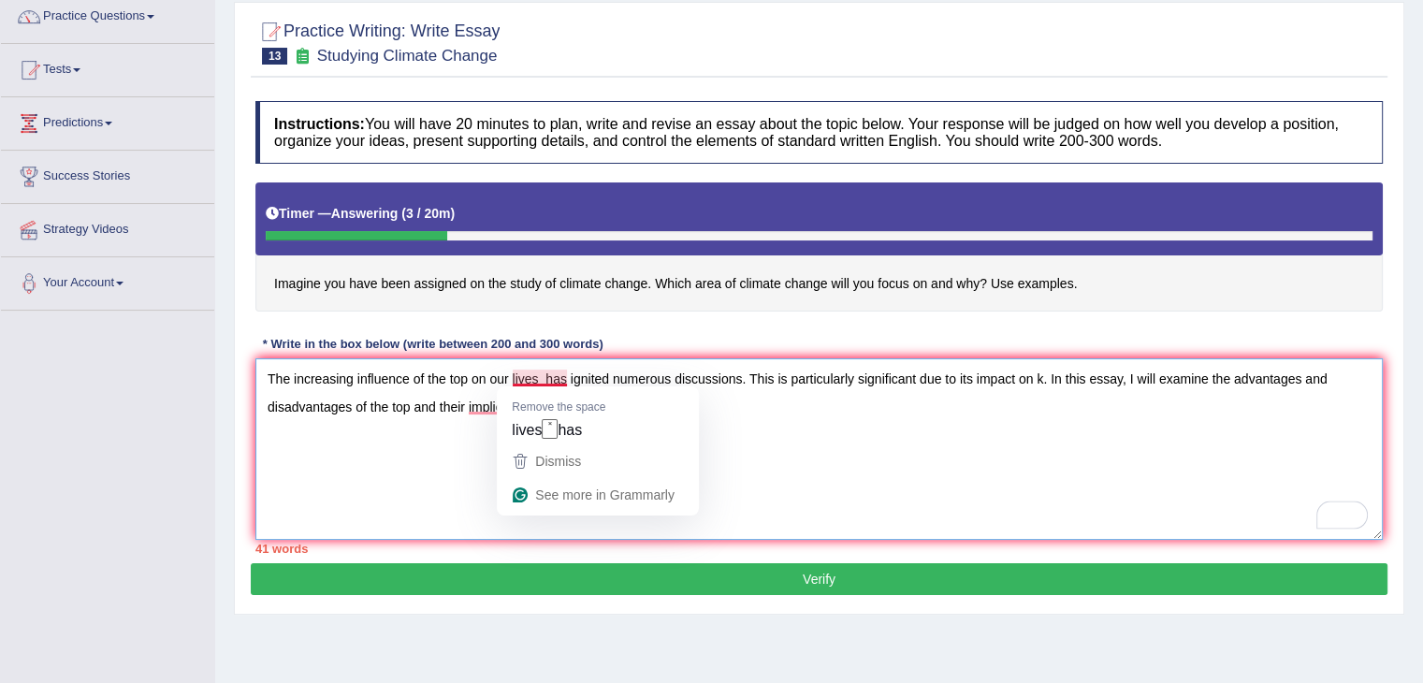
click at [538, 370] on textarea "The increasing influence of the top on our lives has ignited numerous discussio…" at bounding box center [818, 448] width 1127 height 181
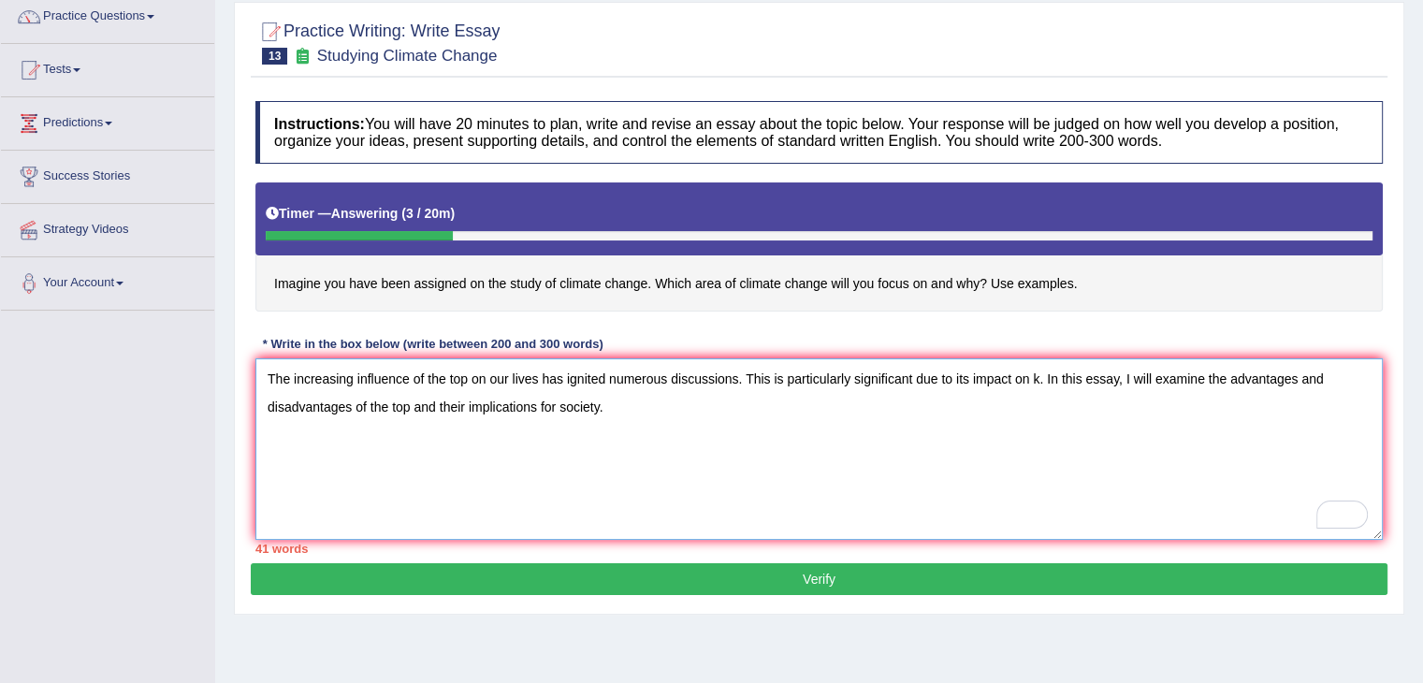
click at [629, 397] on textarea "The increasing influence of the top on our lives has ignited numerous discussio…" at bounding box center [818, 448] width 1127 height 181
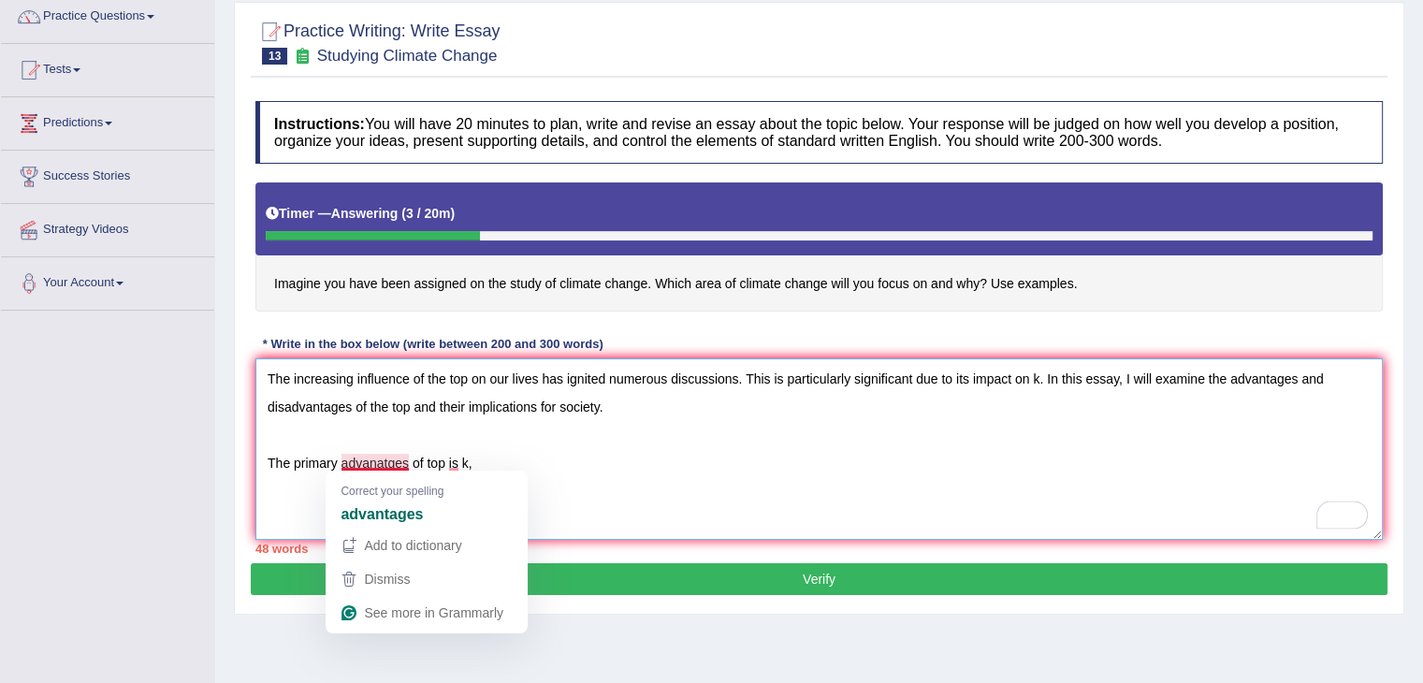
click at [408, 461] on textarea "The increasing influence of the top on our lives has ignited numerous discussio…" at bounding box center [818, 448] width 1127 height 181
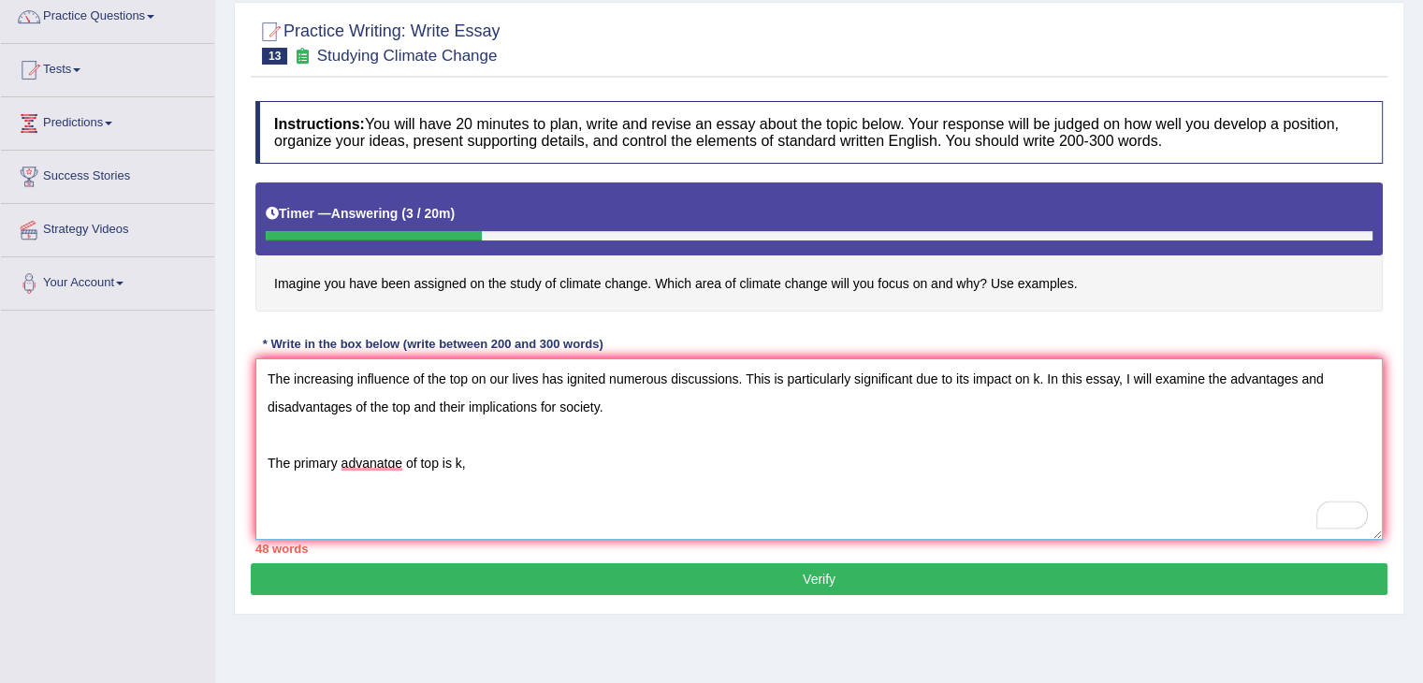
click at [484, 456] on textarea "The increasing influence of the top on our lives has ignited numerous discussio…" at bounding box center [818, 448] width 1127 height 181
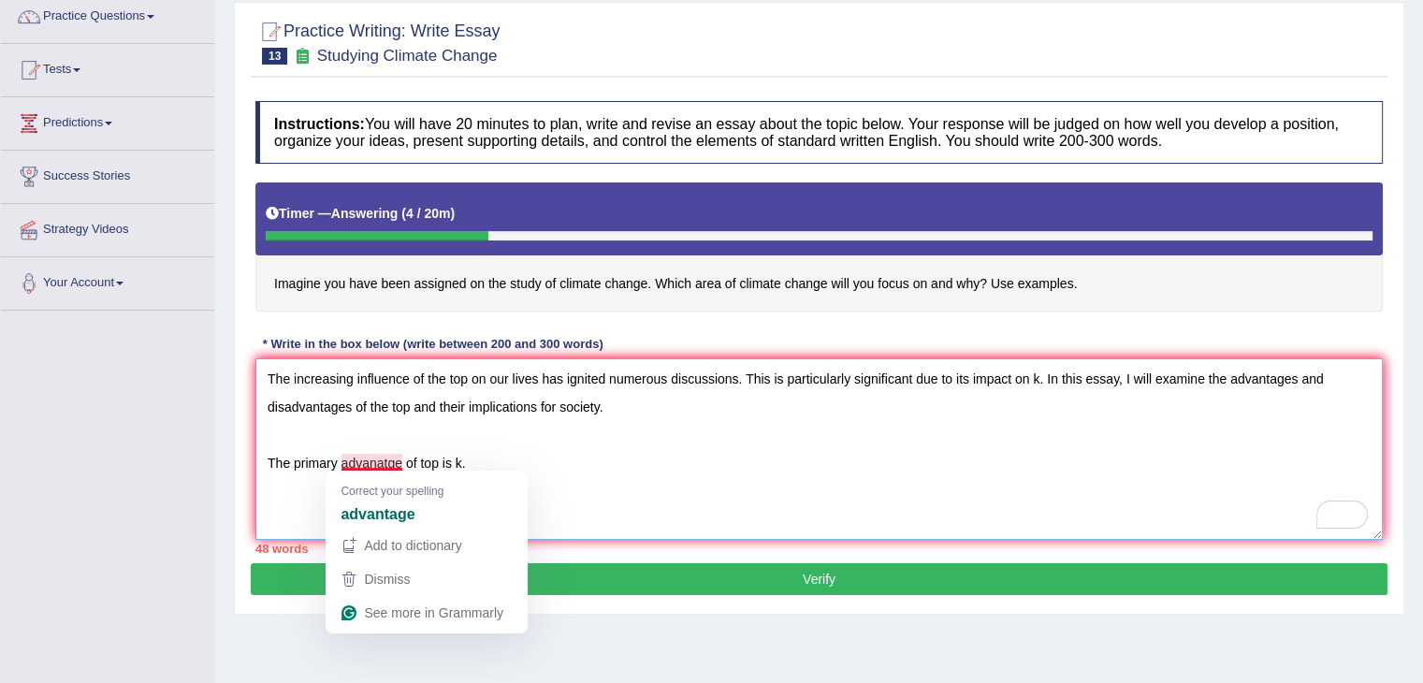
click at [381, 459] on textarea "The increasing influence of the top on our lives has ignited numerous discussio…" at bounding box center [818, 448] width 1127 height 181
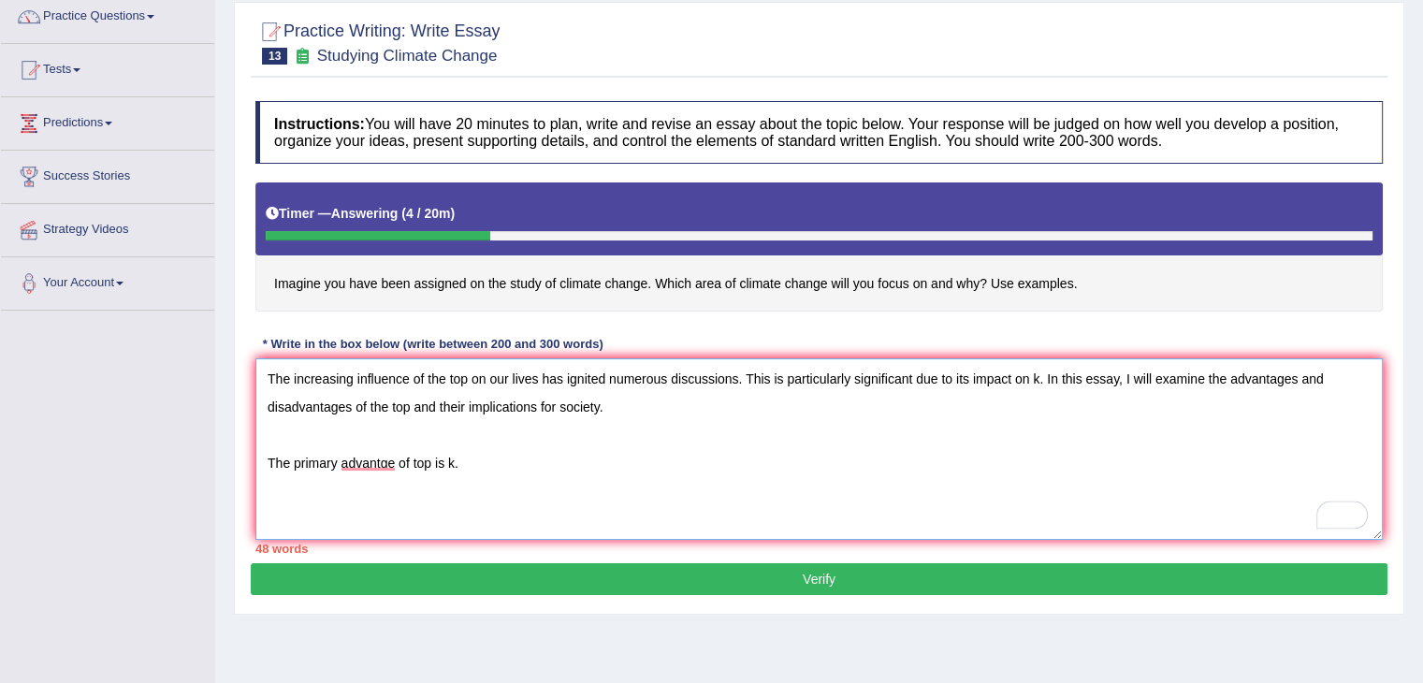
scroll to position [299, 0]
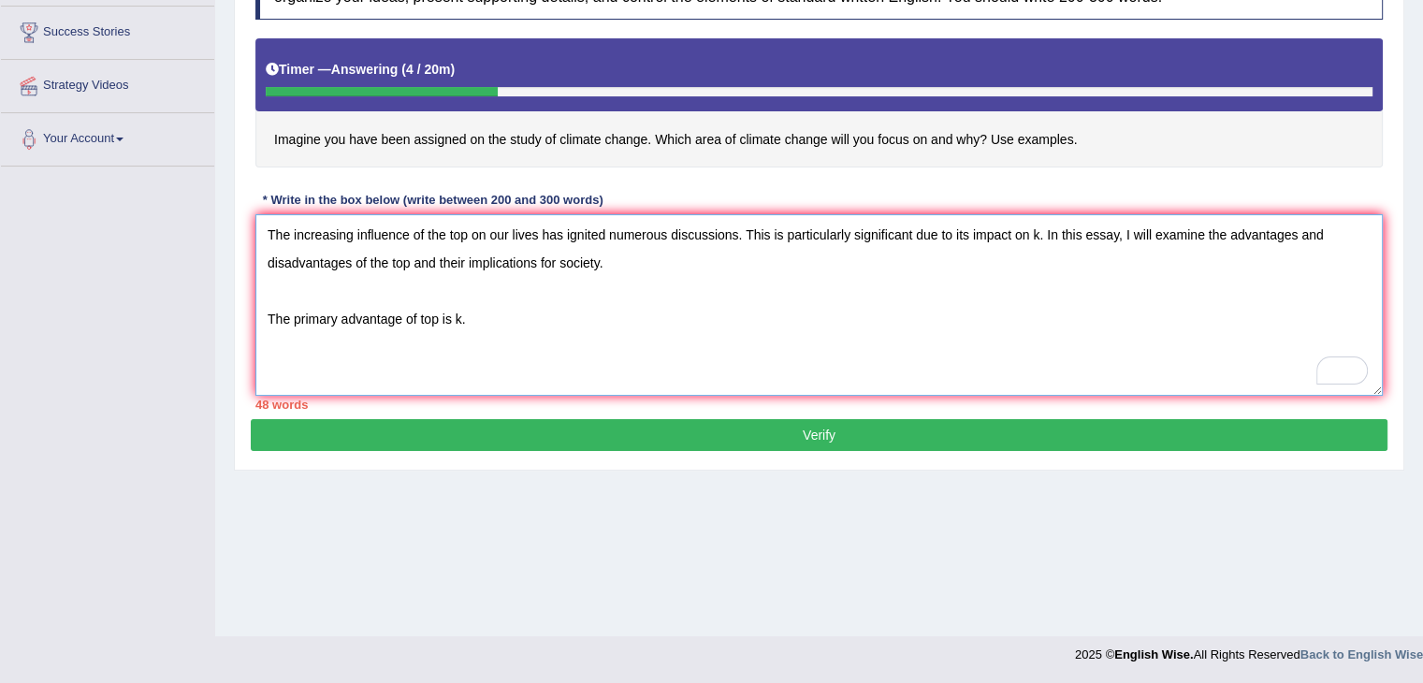
click at [473, 319] on textarea "The increasing influence of the top on our lives has ignited numerous discussio…" at bounding box center [818, 304] width 1127 height 181
click at [876, 315] on textarea "The increasing influence of the top on our lives has ignited numerous discussio…" at bounding box center [818, 304] width 1127 height 181
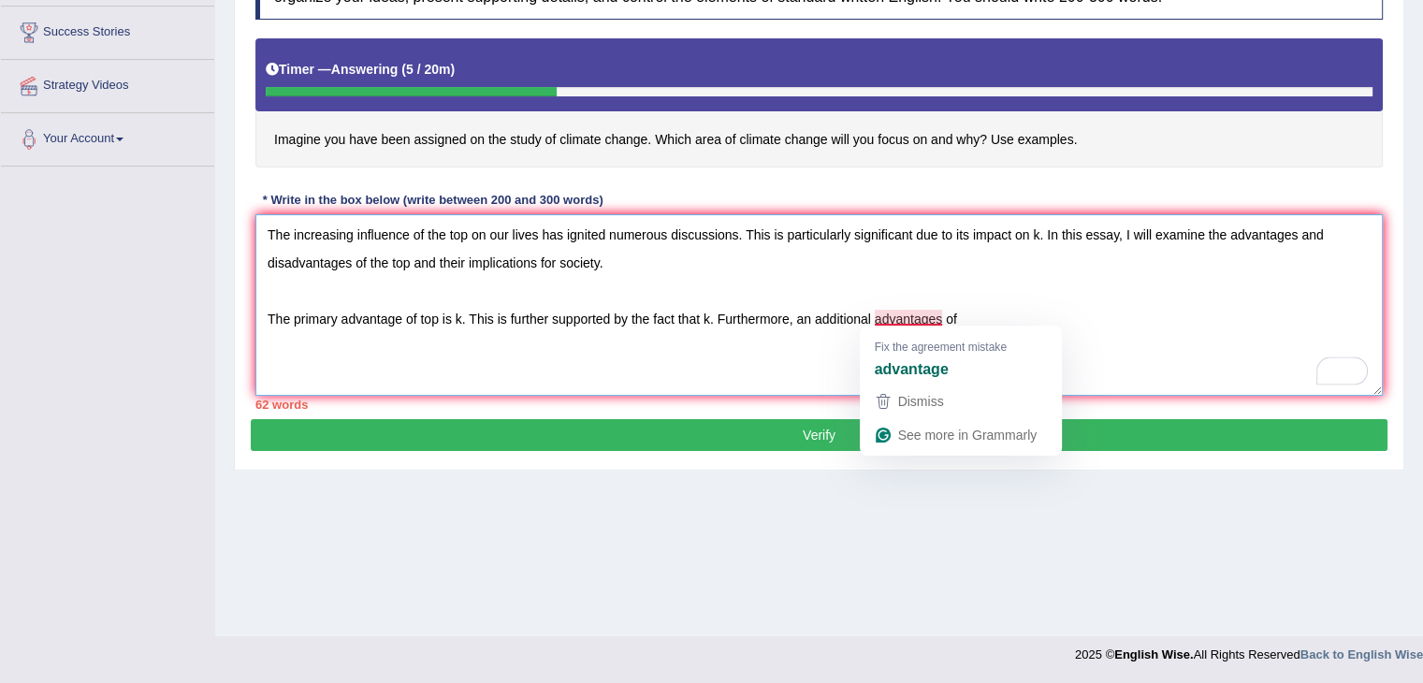
click at [941, 315] on textarea "The increasing influence of the top on our lives has ignited numerous discussio…" at bounding box center [818, 304] width 1127 height 181
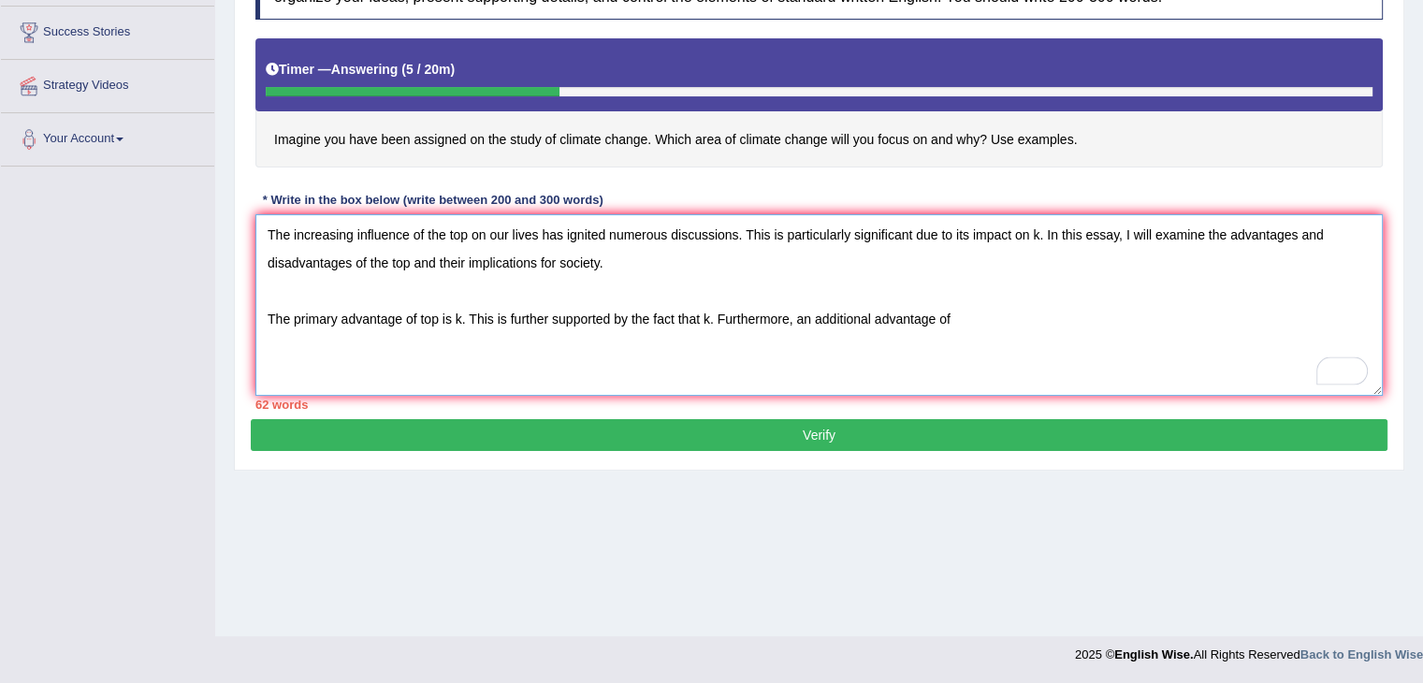
click at [948, 311] on textarea "The increasing influence of the top on our lives has ignited numerous discussio…" at bounding box center [818, 304] width 1127 height 181
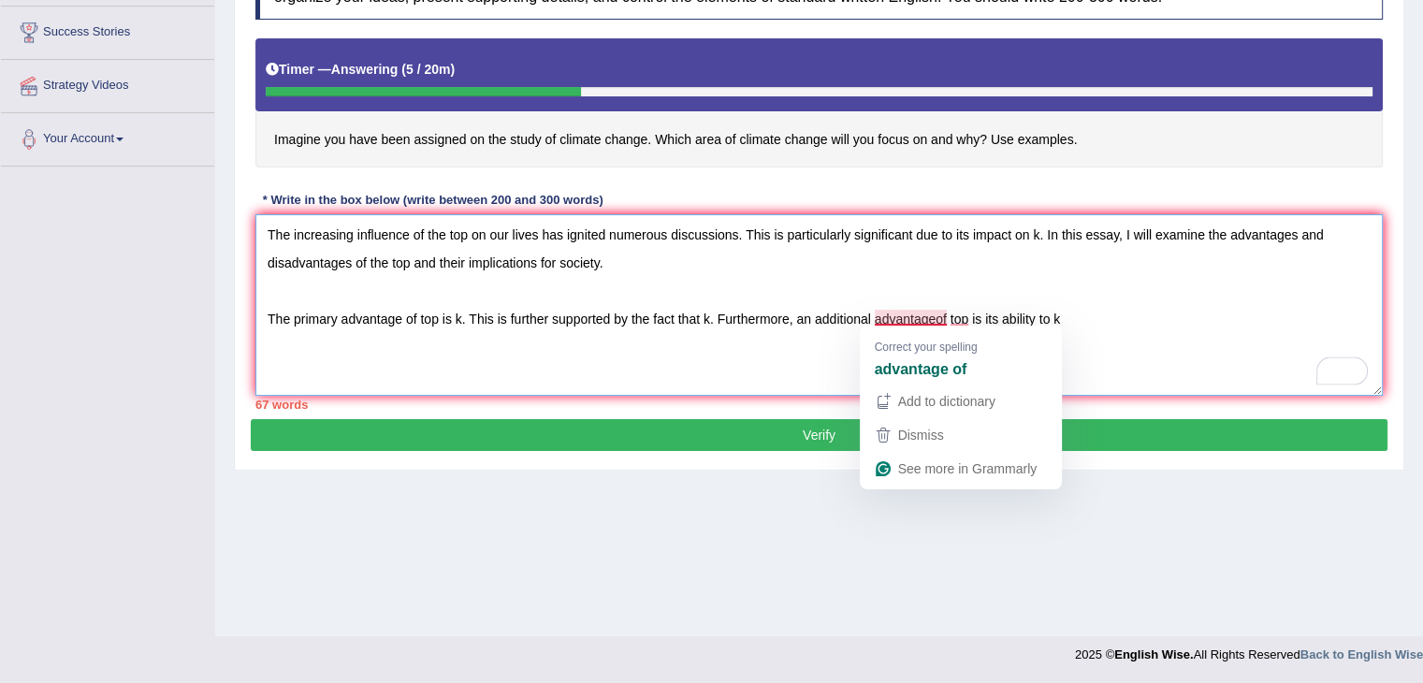
click at [935, 315] on textarea "The increasing influence of the top on our lives has ignited numerous discussio…" at bounding box center [818, 304] width 1127 height 181
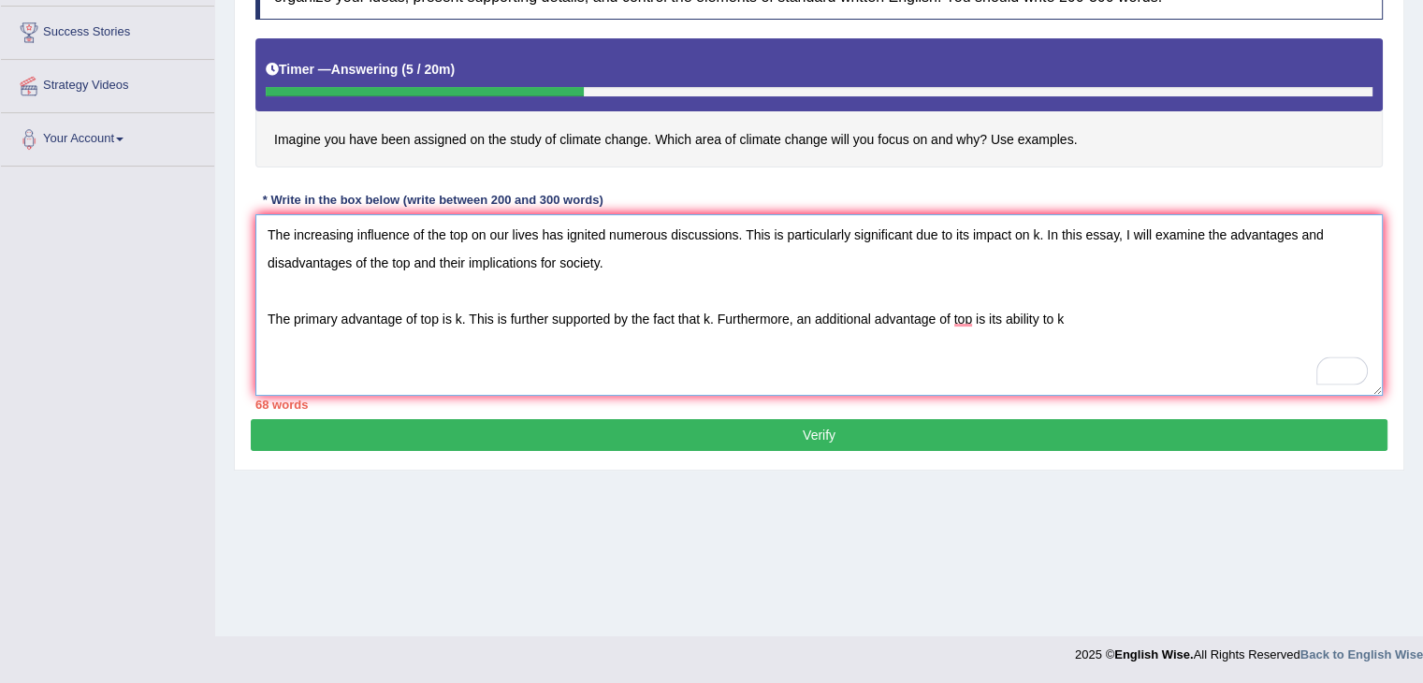
click at [1067, 316] on textarea "The increasing influence of the top on our lives has ignited numerous discussio…" at bounding box center [818, 304] width 1127 height 181
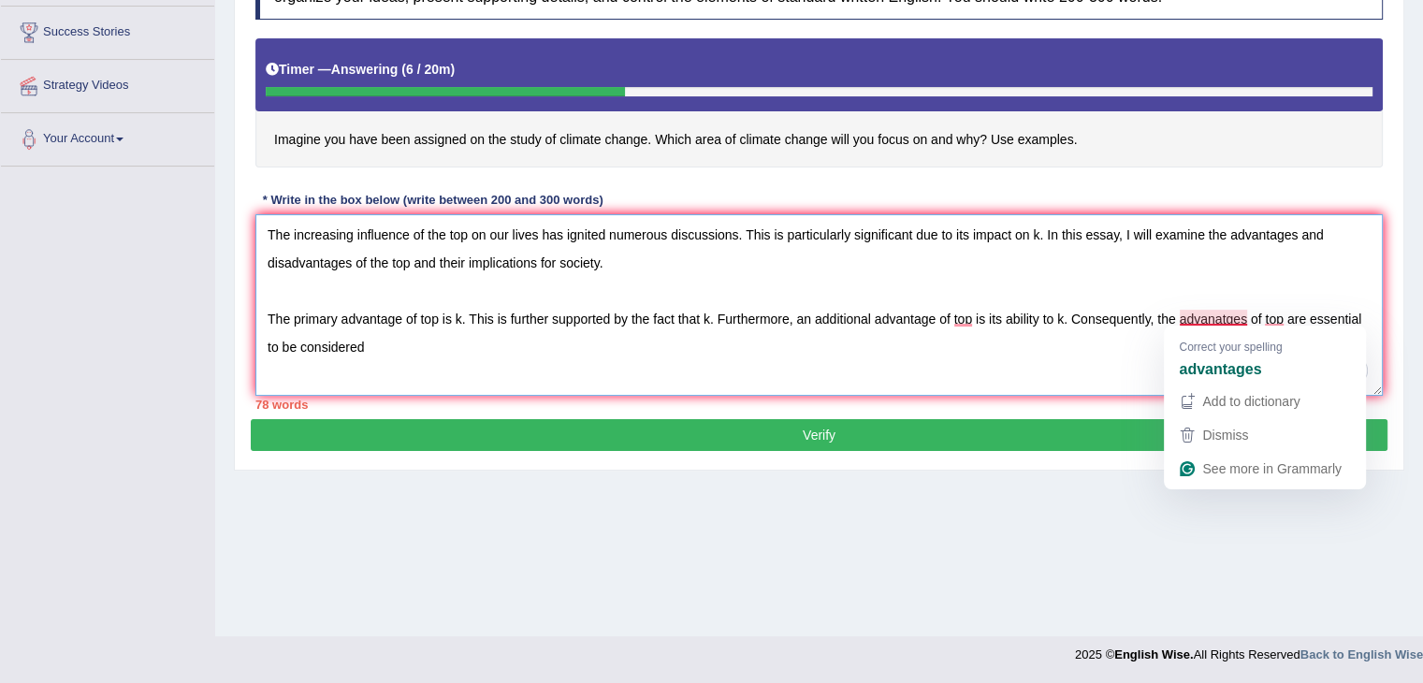
click at [1245, 310] on textarea "The increasing influence of the top on our lives has ignited numerous discussio…" at bounding box center [818, 304] width 1127 height 181
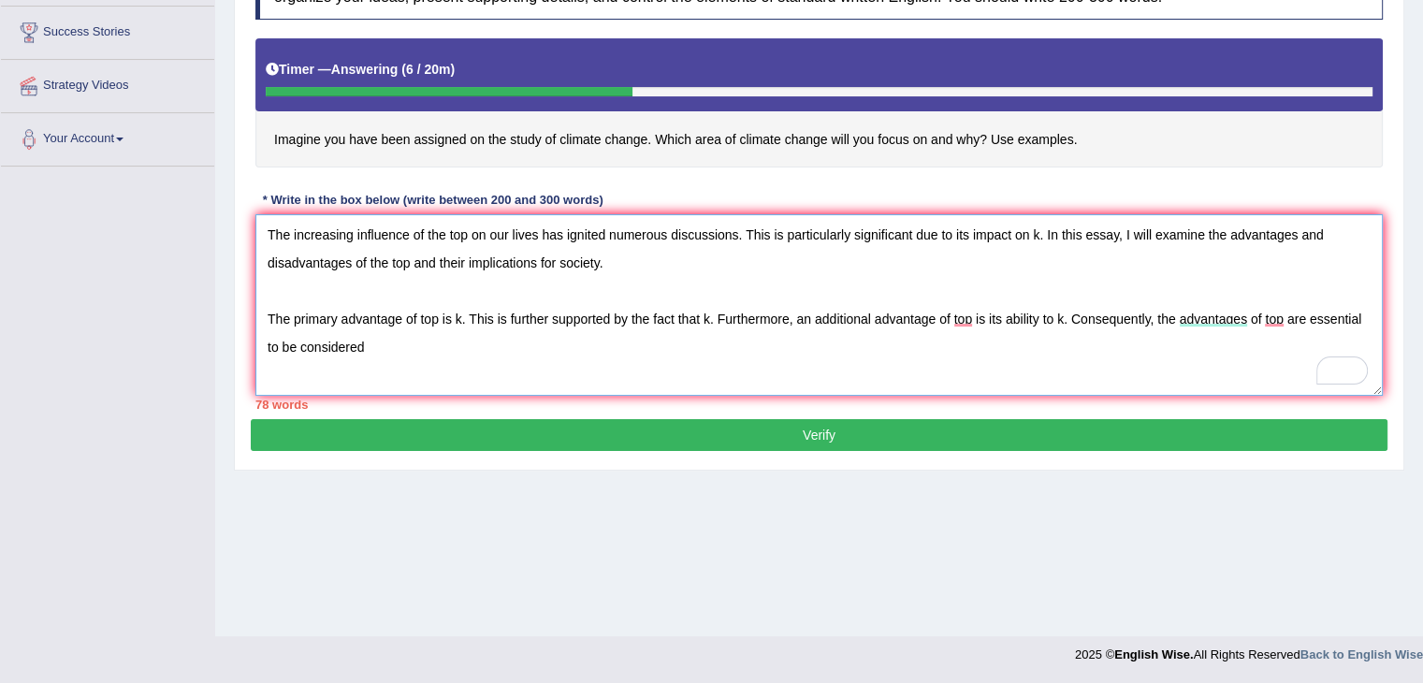
click at [374, 340] on textarea "The increasing influence of the top on our lives has ignited numerous discussio…" at bounding box center [818, 304] width 1127 height 181
click at [340, 334] on textarea "The increasing influence of the top on our lives has ignited numerous discussio…" at bounding box center [818, 304] width 1127 height 181
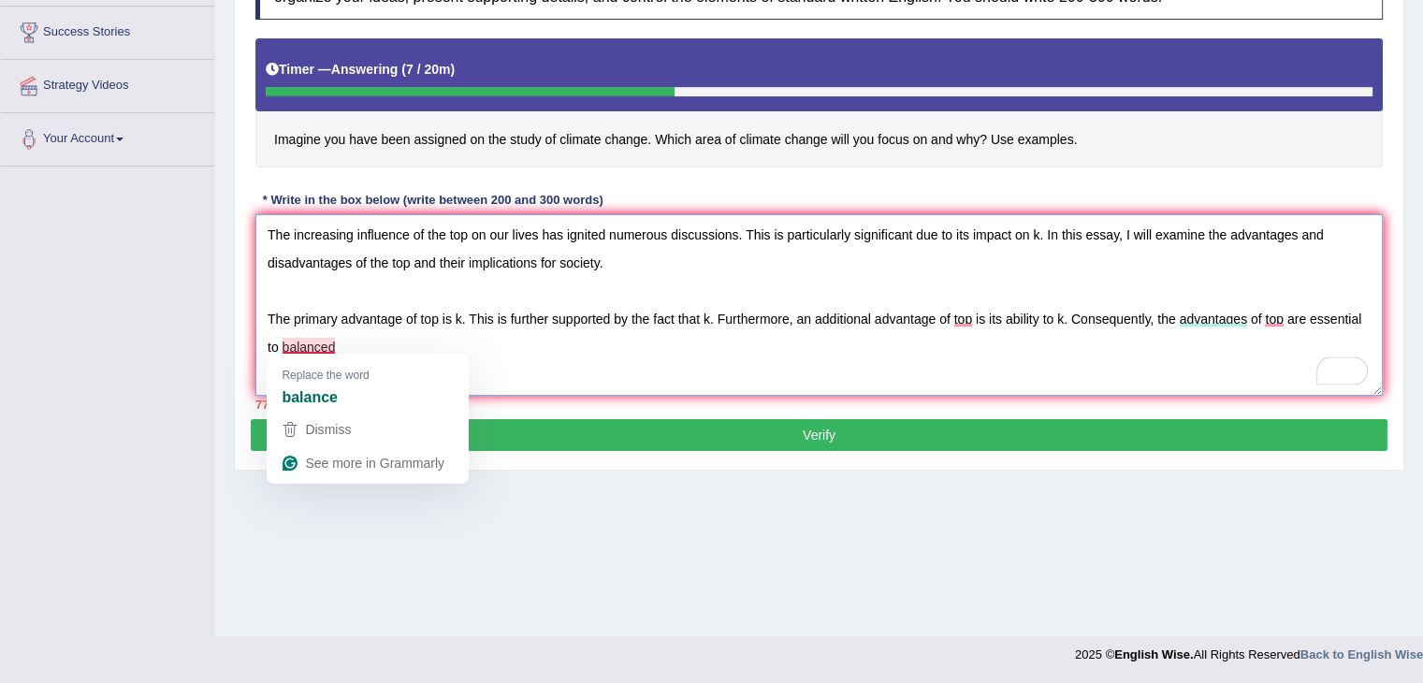
click at [282, 339] on textarea "The increasing influence of the top on our lives has ignited numerous discussio…" at bounding box center [818, 304] width 1127 height 181
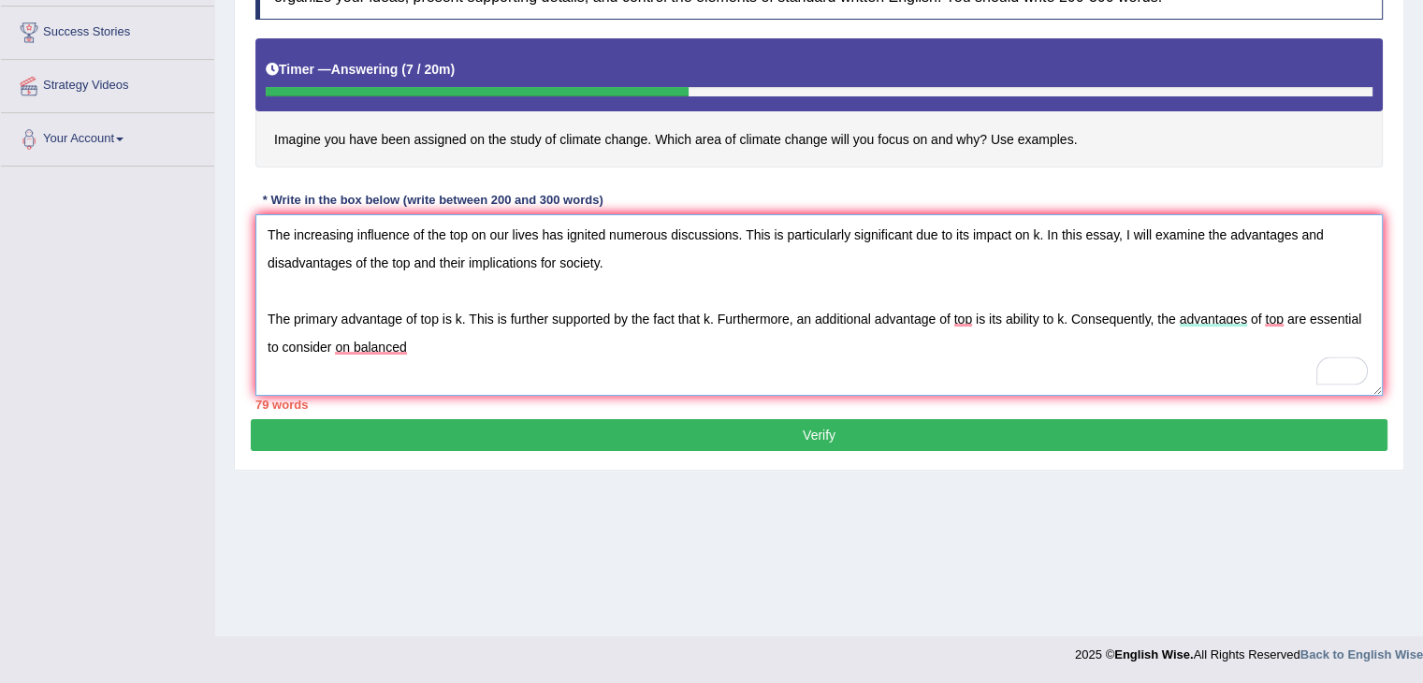
click at [415, 340] on textarea "The increasing influence of the top on our lives has ignited numerous discussio…" at bounding box center [818, 304] width 1127 height 181
click at [277, 348] on textarea "The increasing influence of the top on our lives has ignited numerous discussio…" at bounding box center [818, 304] width 1127 height 181
click at [412, 340] on textarea "The increasing influence of the top on our lives has ignited numerous discussio…" at bounding box center [818, 304] width 1127 height 181
click at [530, 349] on textarea "The increasing influence of the top on our lives has ignited numerous discussio…" at bounding box center [818, 304] width 1127 height 181
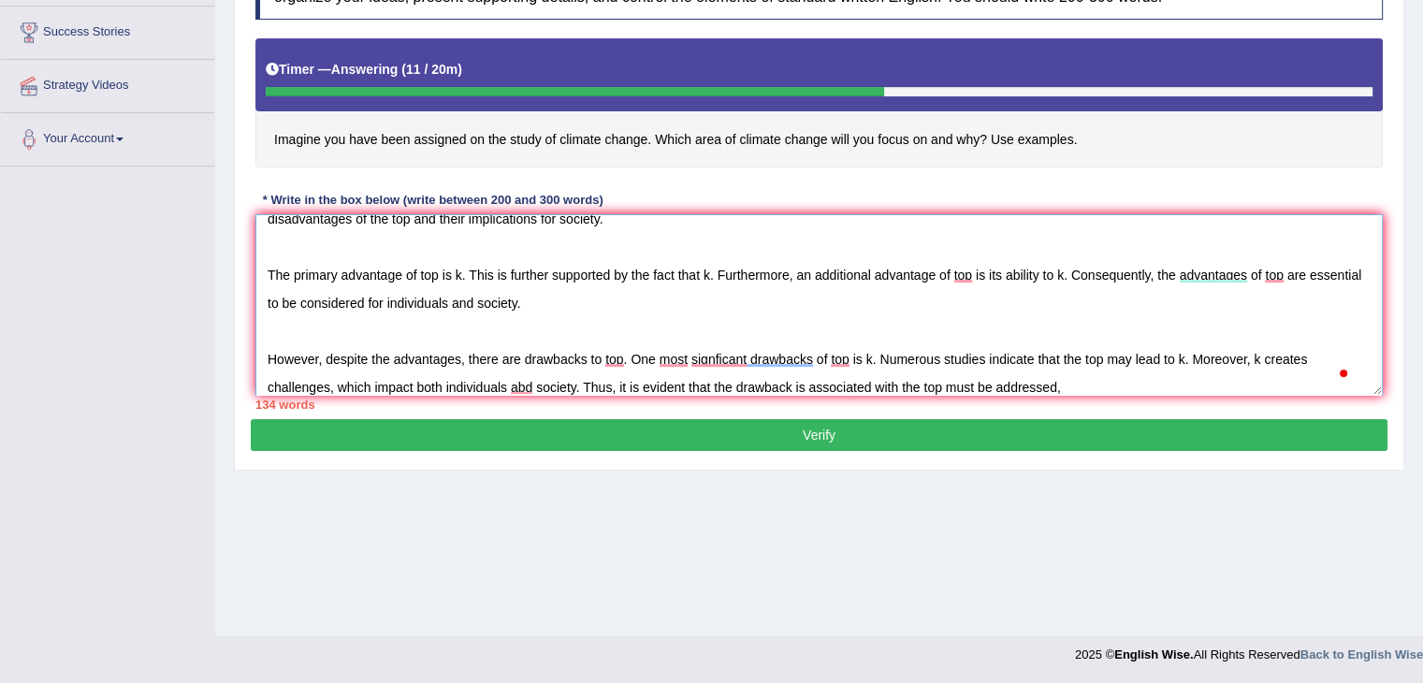
scroll to position [56, 0]
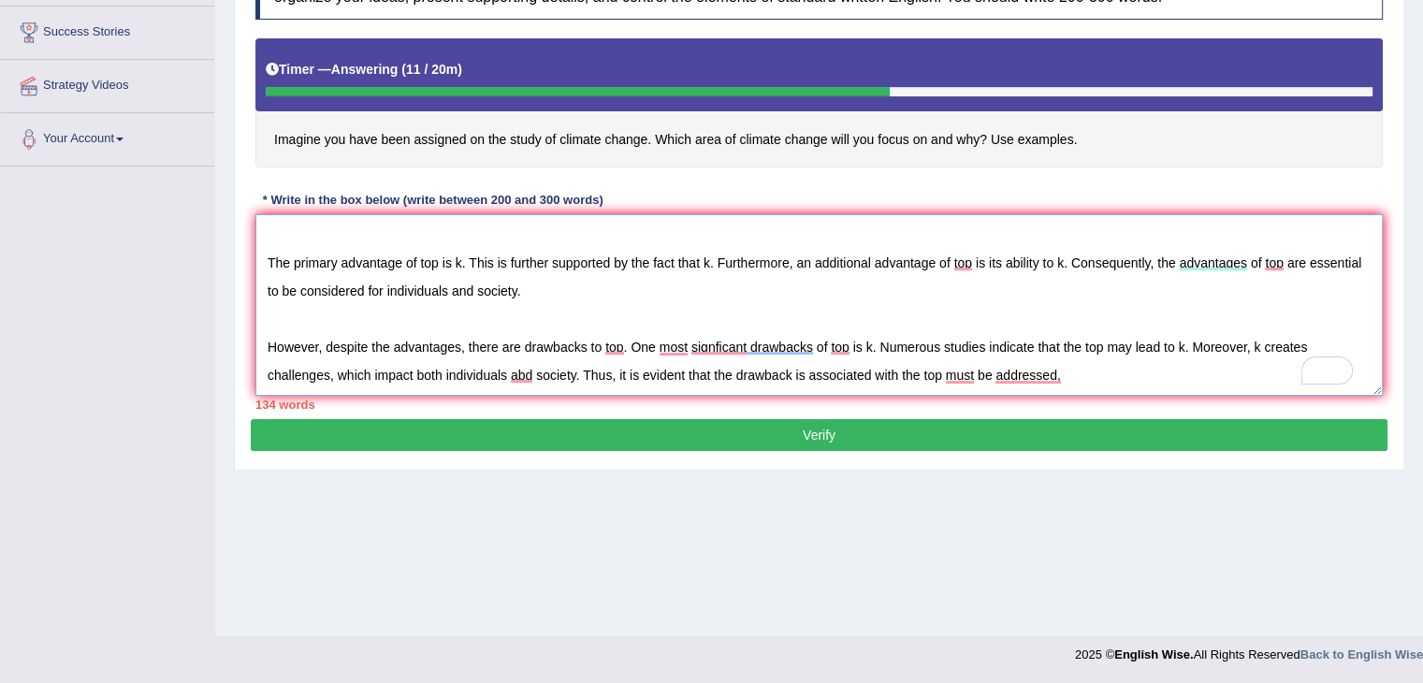
click at [657, 340] on textarea "The increasing influence of the top on our lives has ignited numerous discussio…" at bounding box center [818, 304] width 1127 height 181
click at [1066, 369] on textarea "The increasing influence of the top on our lives has ignited numerous discussio…" at bounding box center [818, 304] width 1127 height 181
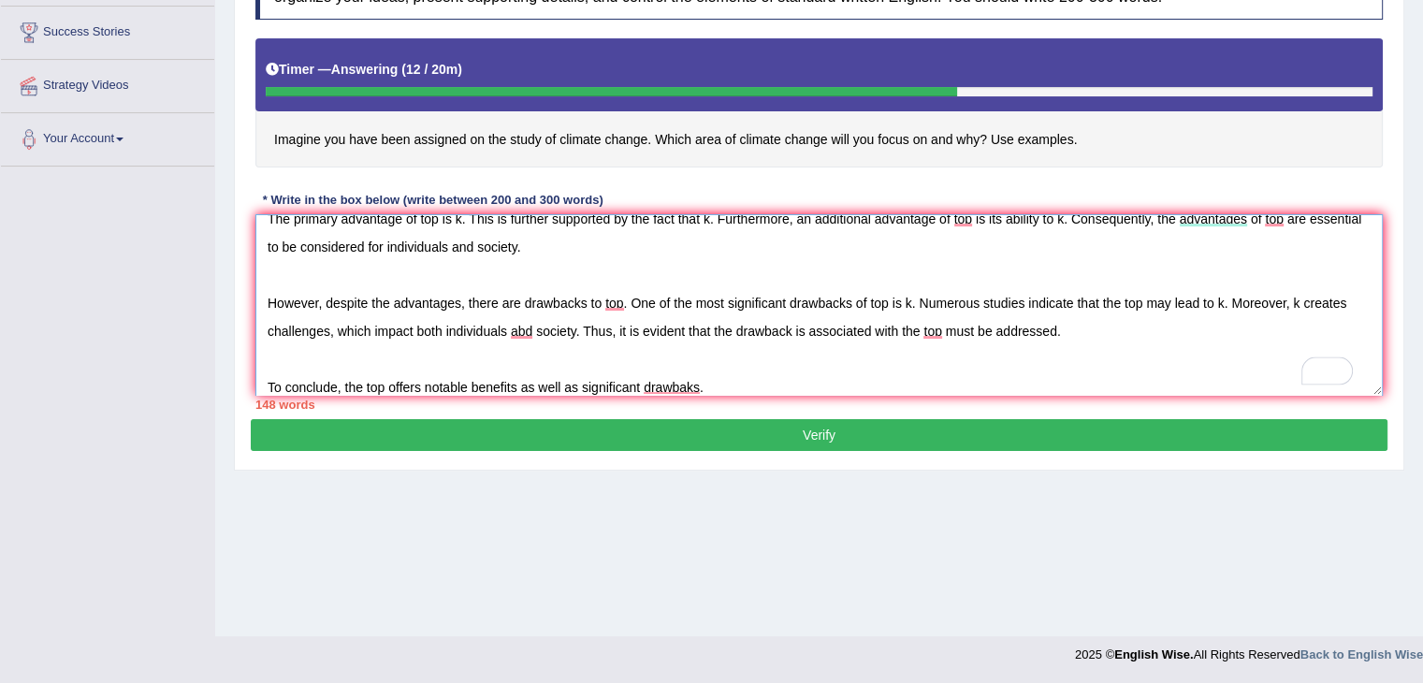
scroll to position [112, 0]
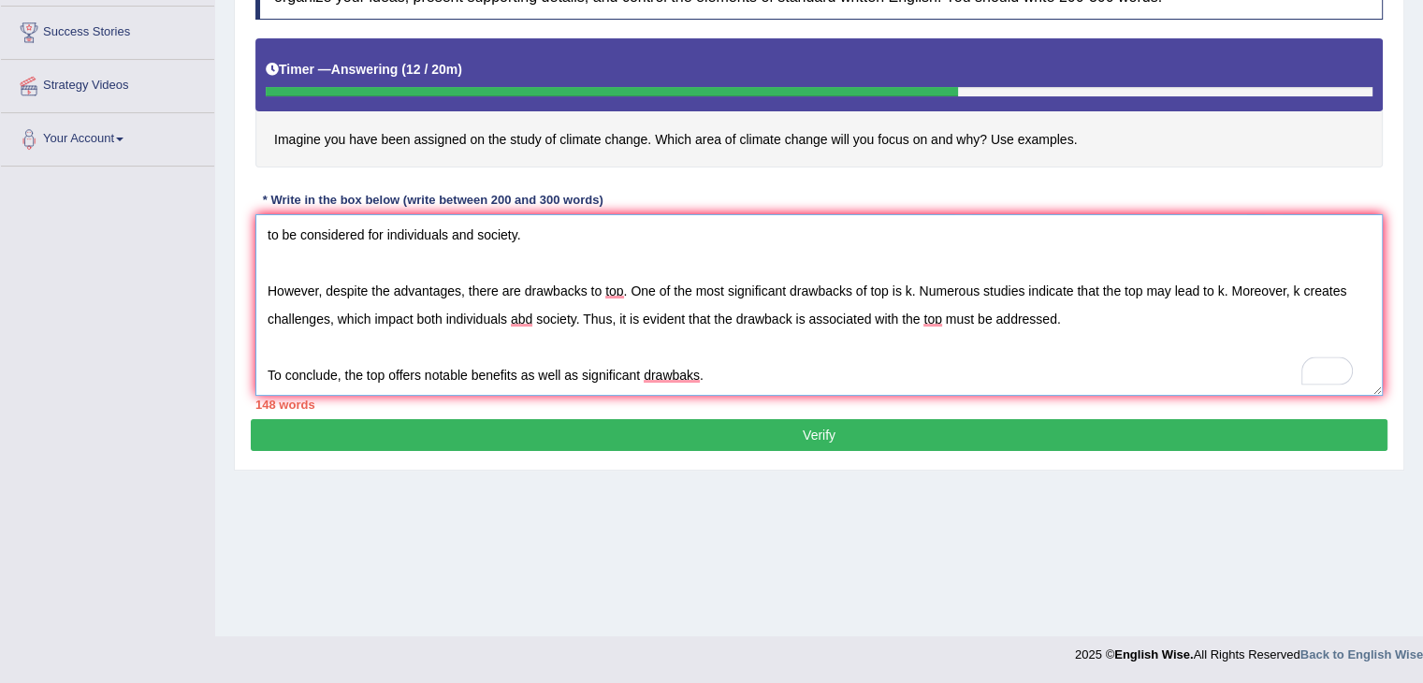
click at [686, 367] on textarea "The increasing influence of the top on our lives has ignited numerous discussio…" at bounding box center [818, 304] width 1127 height 181
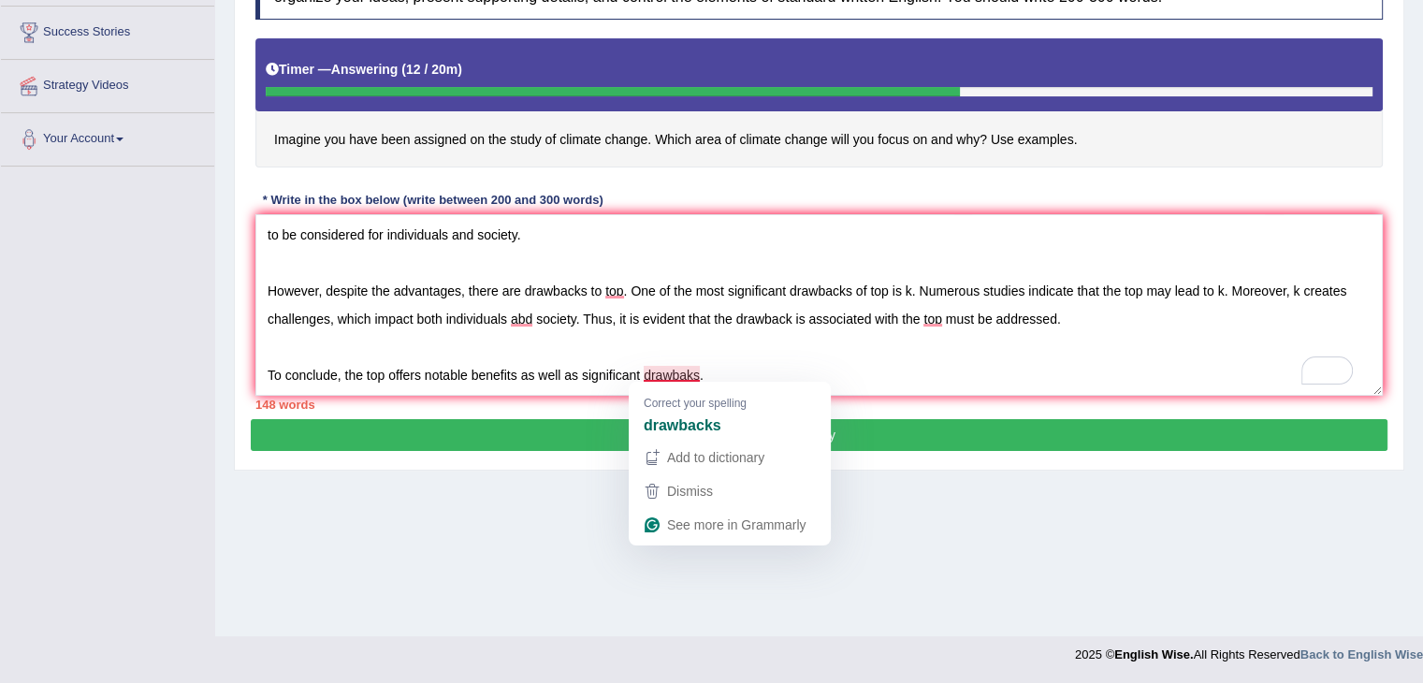
click at [731, 426] on div "drawbacks" at bounding box center [730, 426] width 180 height 30
click at [736, 426] on div "drawbacks" at bounding box center [730, 426] width 180 height 30
type textarea "The increasing influence of the top on our lives has ignited numerous discussio…"
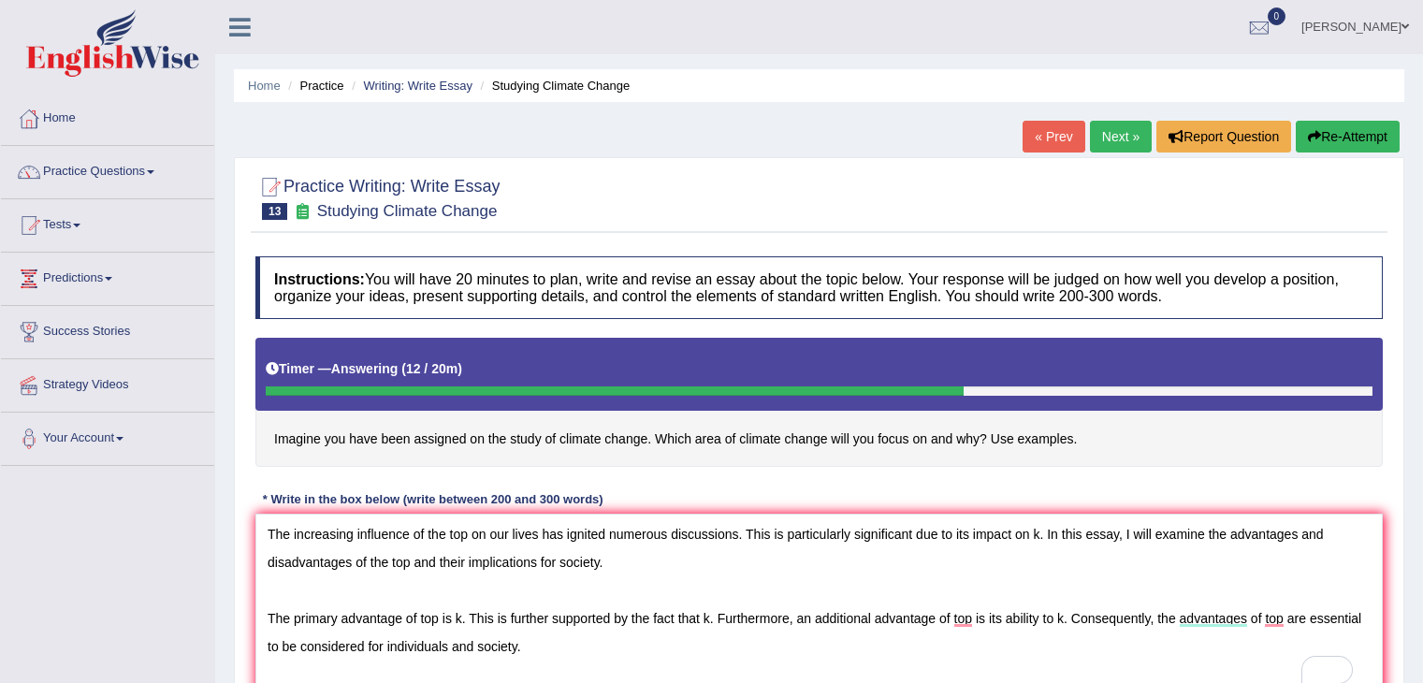
click at [716, 514] on textarea "The increasing influence of the top on our lives has ignited numerous discussio…" at bounding box center [818, 604] width 1127 height 181
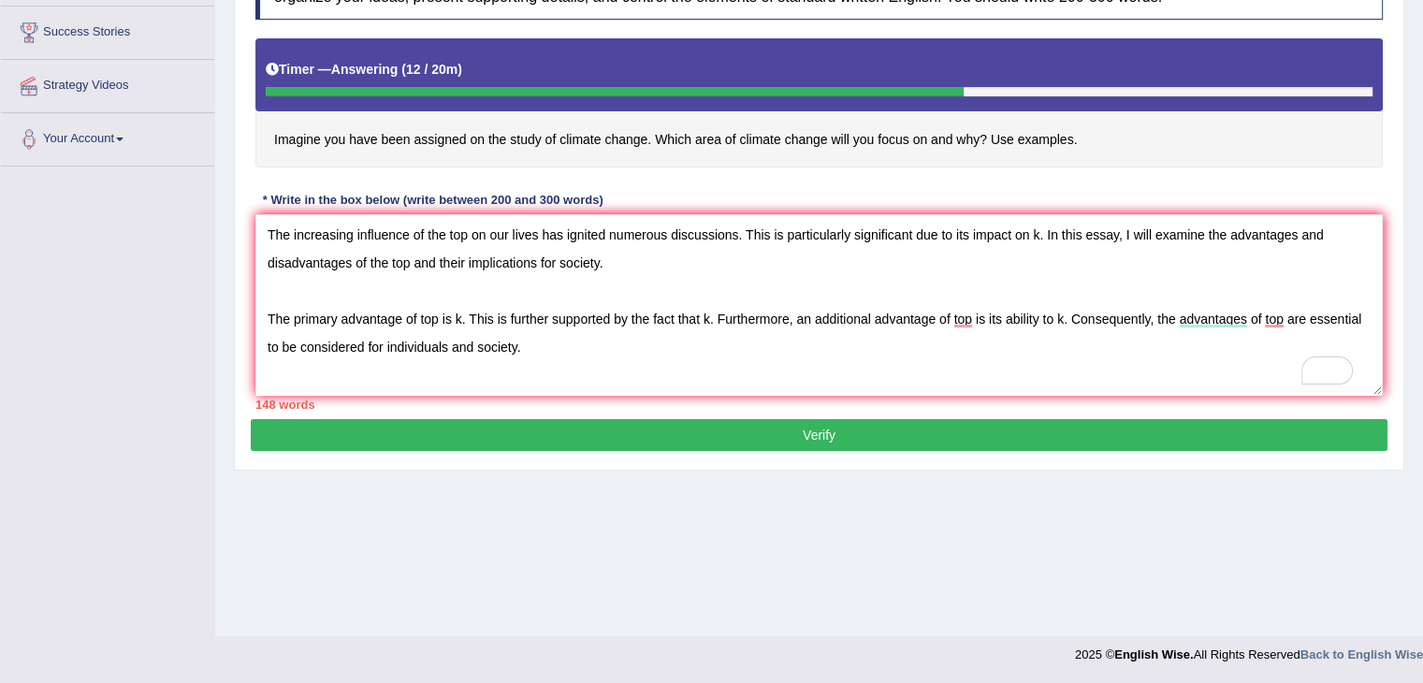
scroll to position [111, 0]
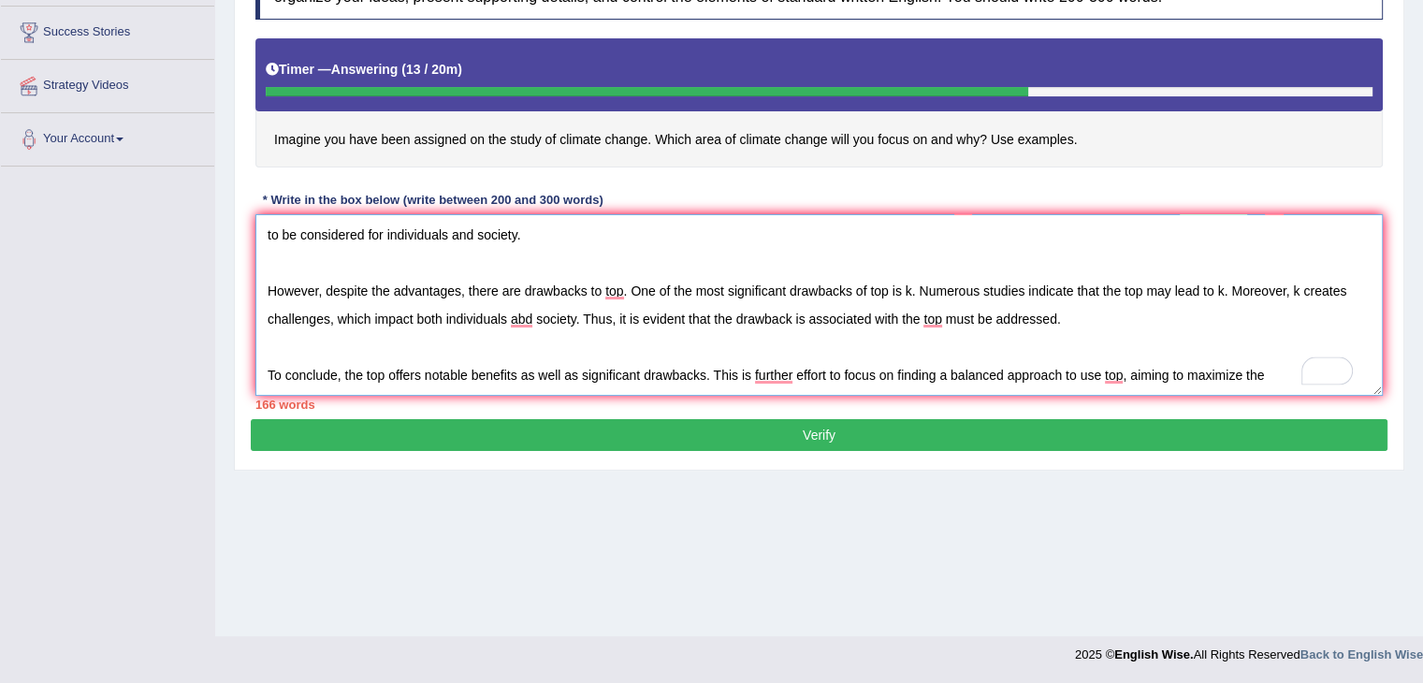
click at [1261, 362] on textarea "The increasing influence of the top on our lives has ignited numerous discussio…" at bounding box center [818, 304] width 1127 height 181
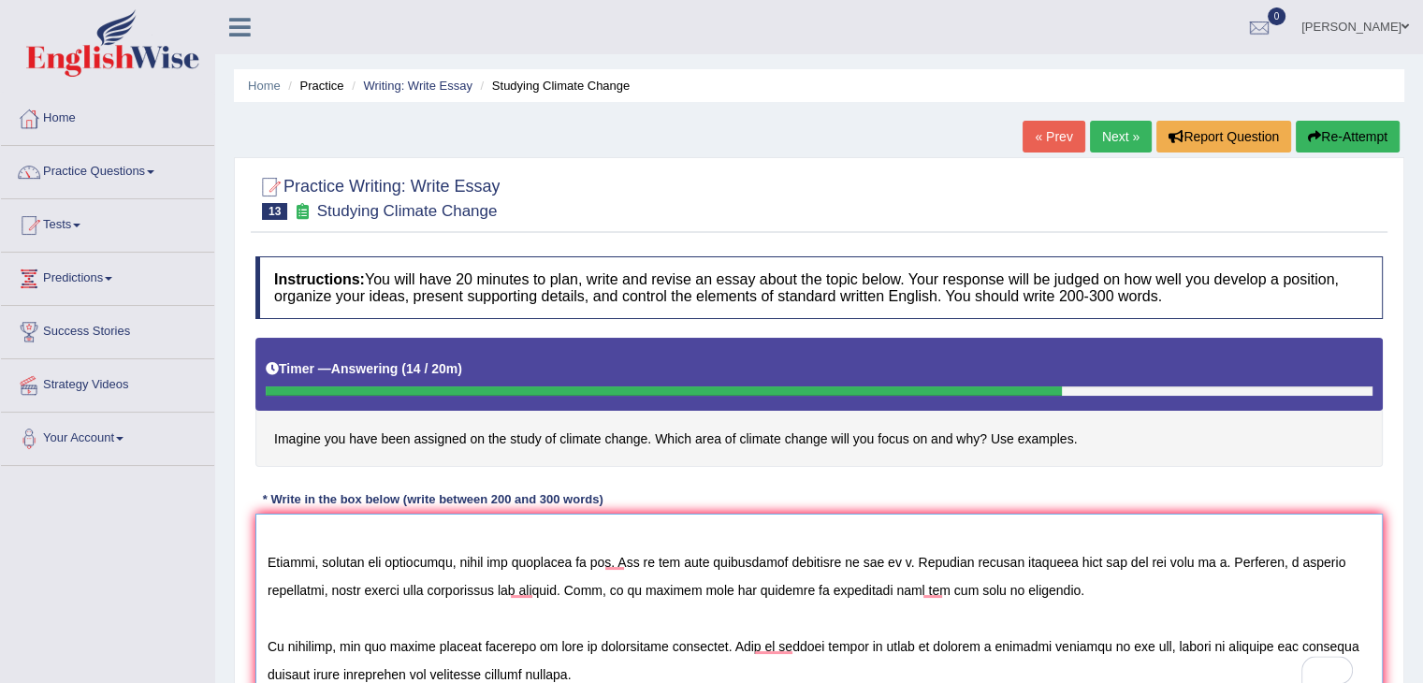
scroll to position [0, 0]
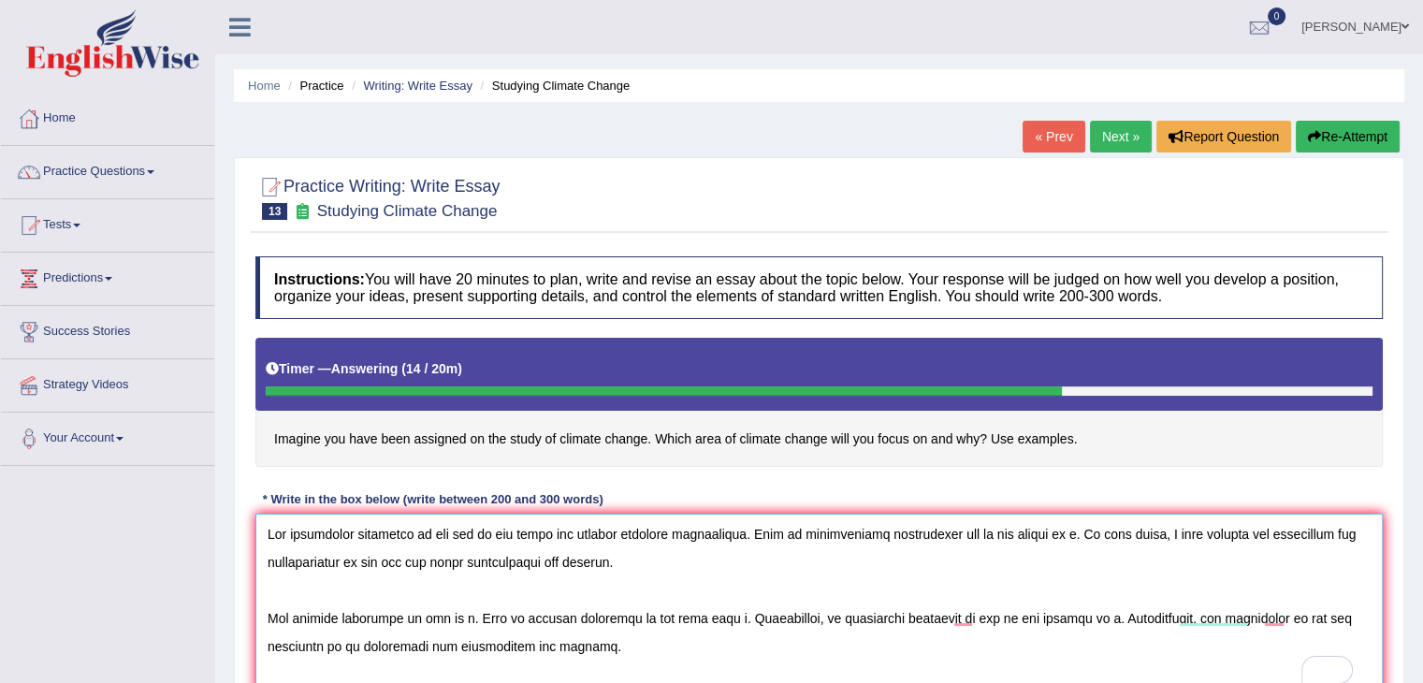
click at [688, 550] on textarea "To enrich screen reader interactions, please activate Accessibility in Grammarl…" at bounding box center [818, 604] width 1127 height 181
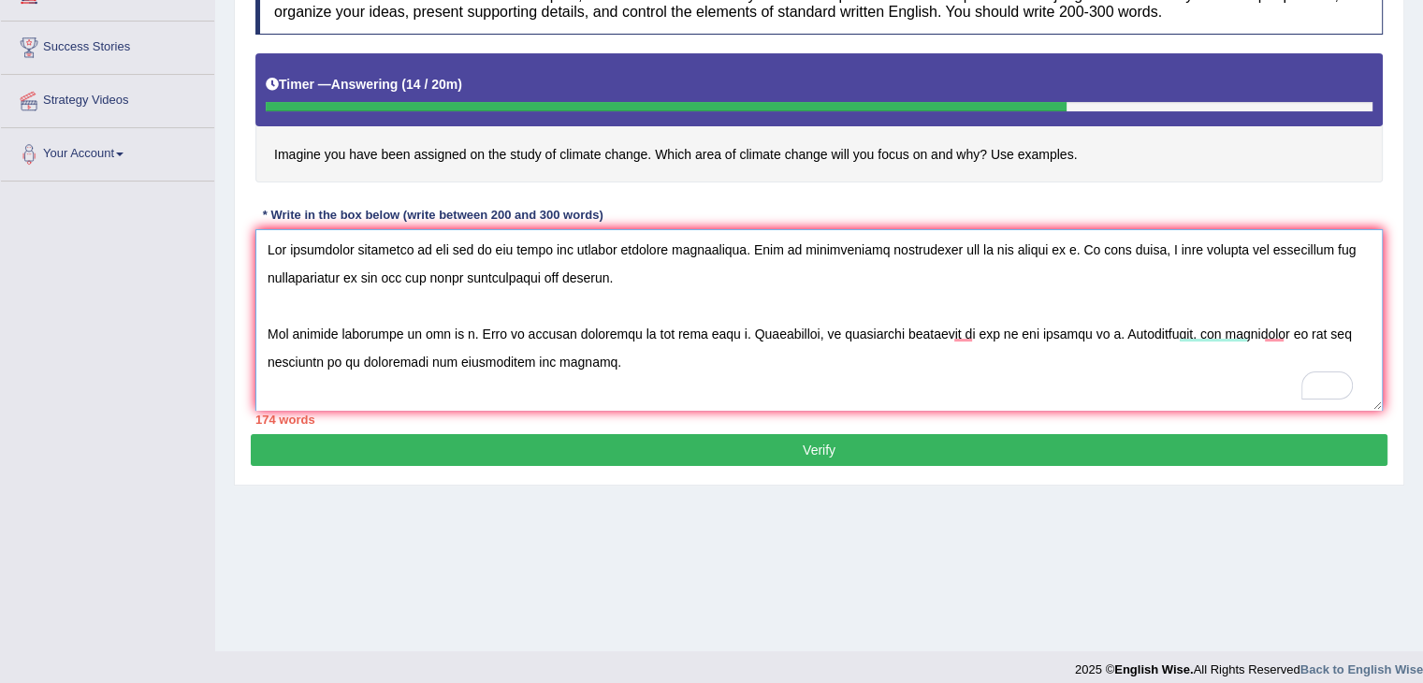
scroll to position [286, 0]
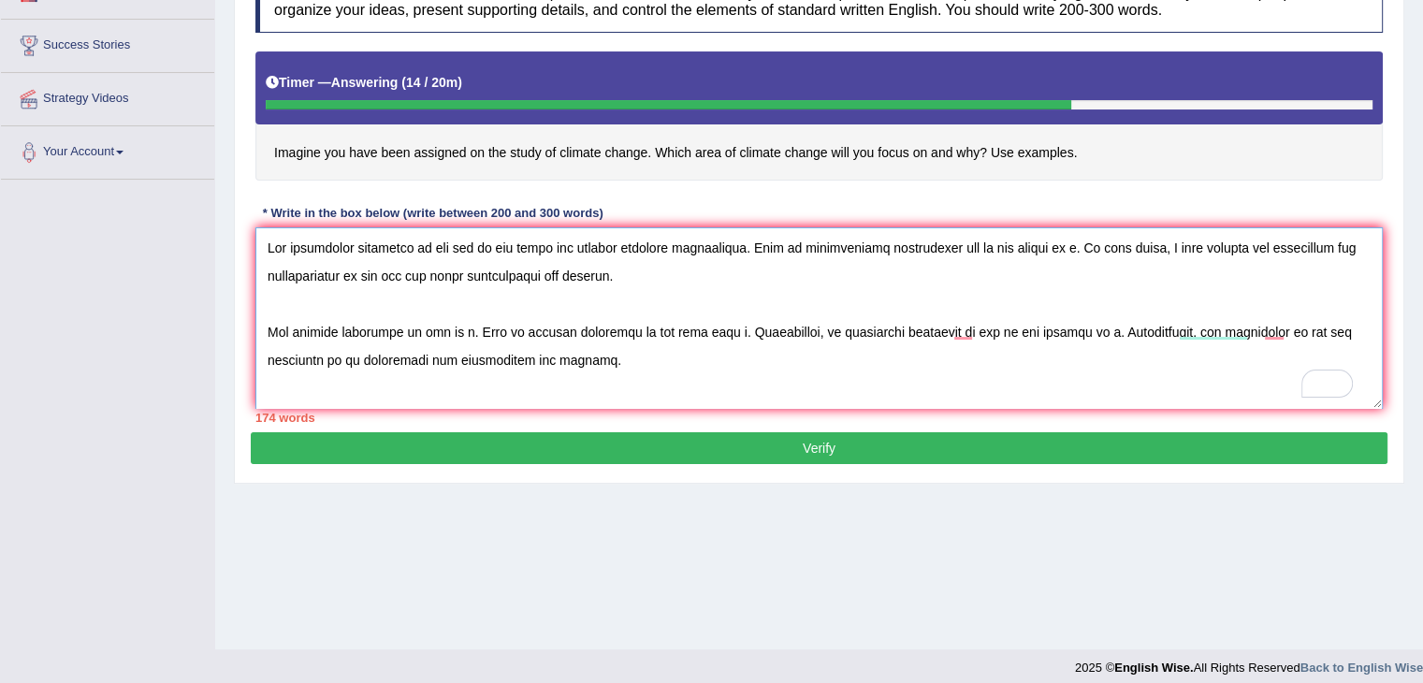
click at [468, 239] on textarea "To enrich screen reader interactions, please activate Accessibility in Grammarl…" at bounding box center [818, 317] width 1127 height 181
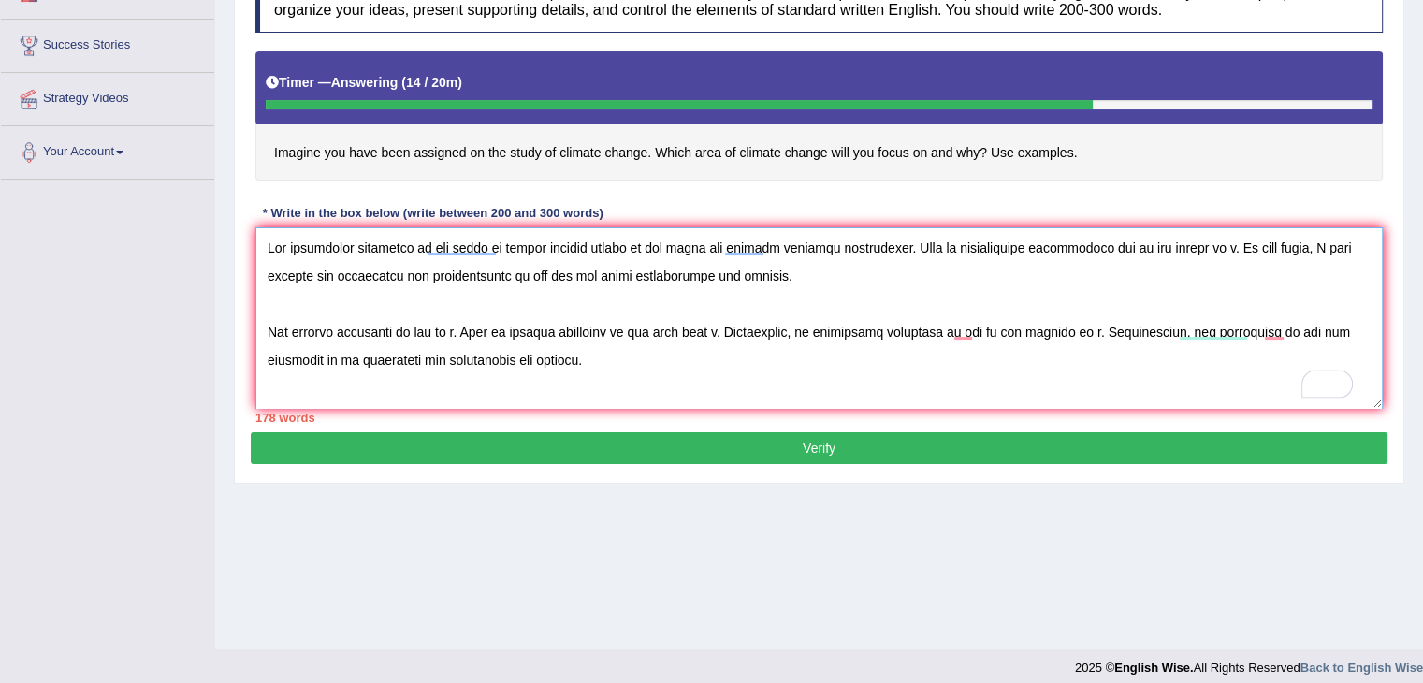
click at [583, 281] on textarea "To enrich screen reader interactions, please activate Accessibility in Grammarl…" at bounding box center [818, 317] width 1127 height 181
click at [1194, 244] on textarea "To enrich screen reader interactions, please activate Accessibility in Grammarl…" at bounding box center [818, 317] width 1127 height 181
click at [580, 275] on textarea "To enrich screen reader interactions, please activate Accessibility in Grammarl…" at bounding box center [818, 317] width 1127 height 181
click at [716, 269] on textarea "To enrich screen reader interactions, please activate Accessibility in Grammarl…" at bounding box center [818, 317] width 1127 height 181
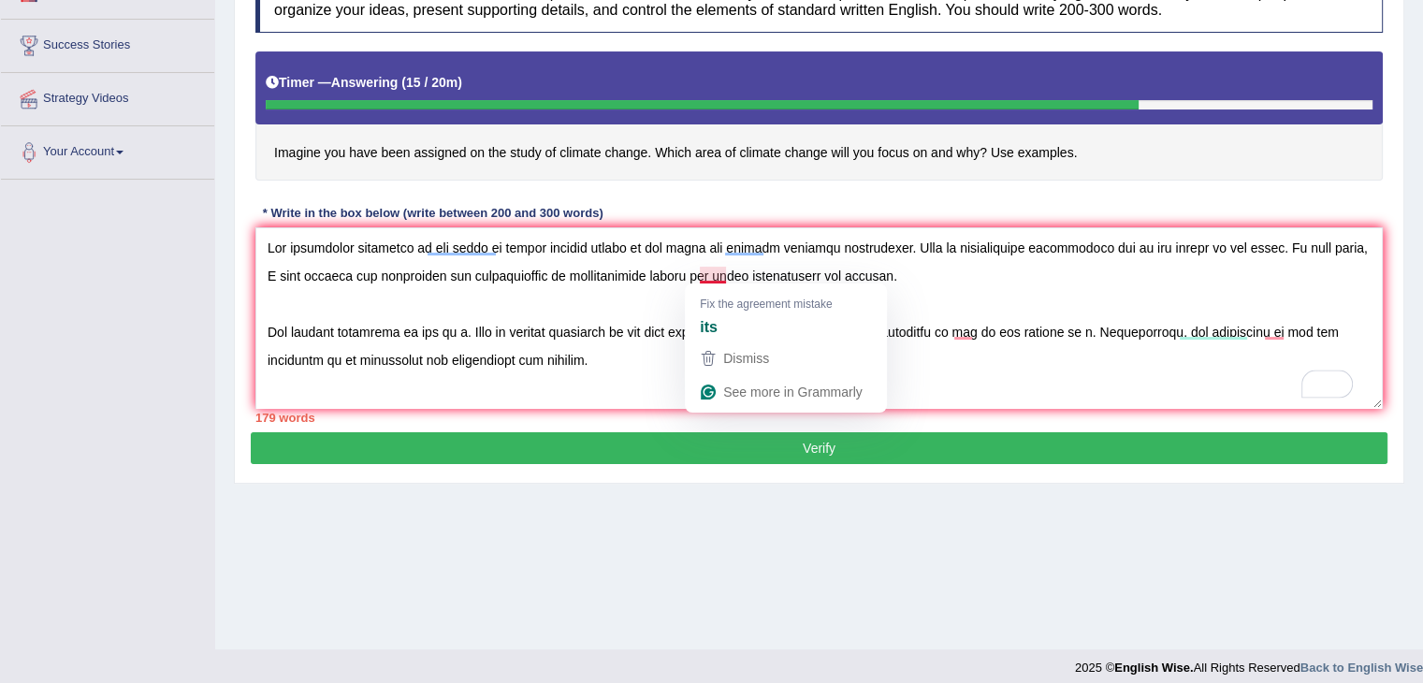
click at [710, 333] on strong "its" at bounding box center [709, 326] width 18 height 21
click at [745, 322] on div "its" at bounding box center [786, 326] width 180 height 30
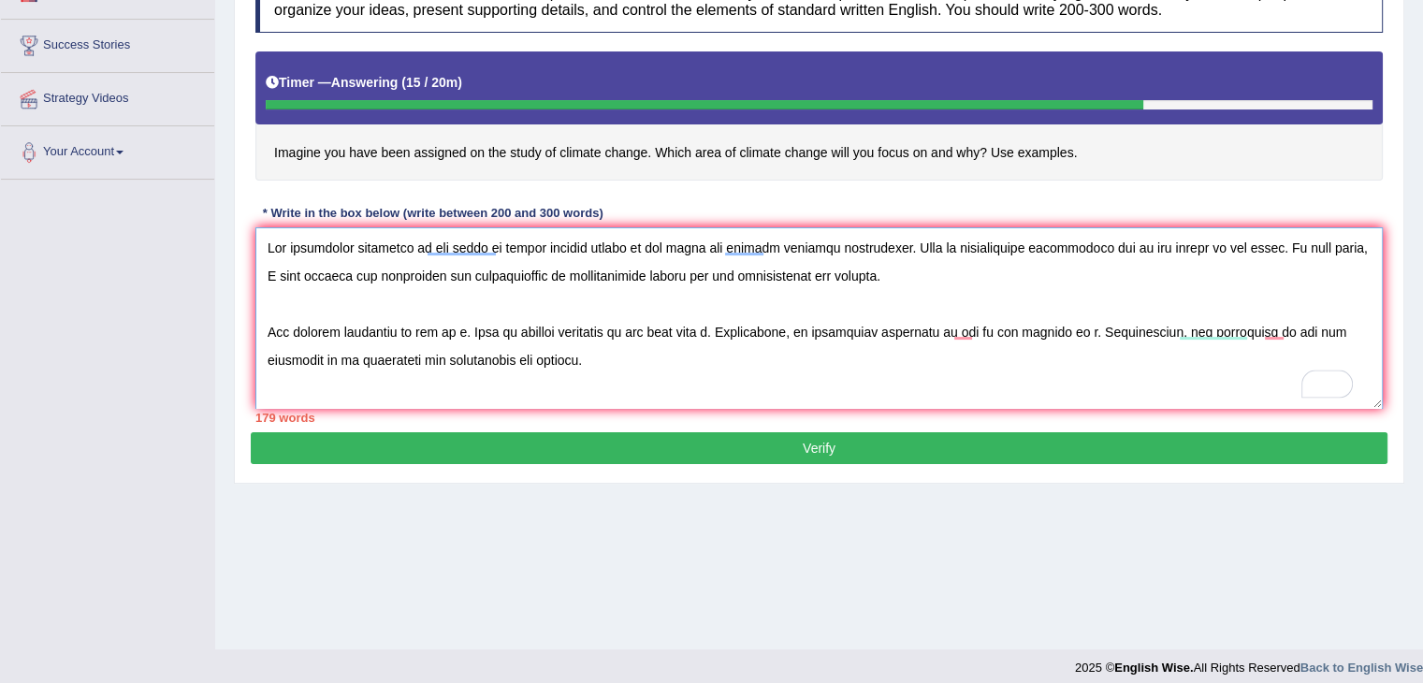
scroll to position [45, 0]
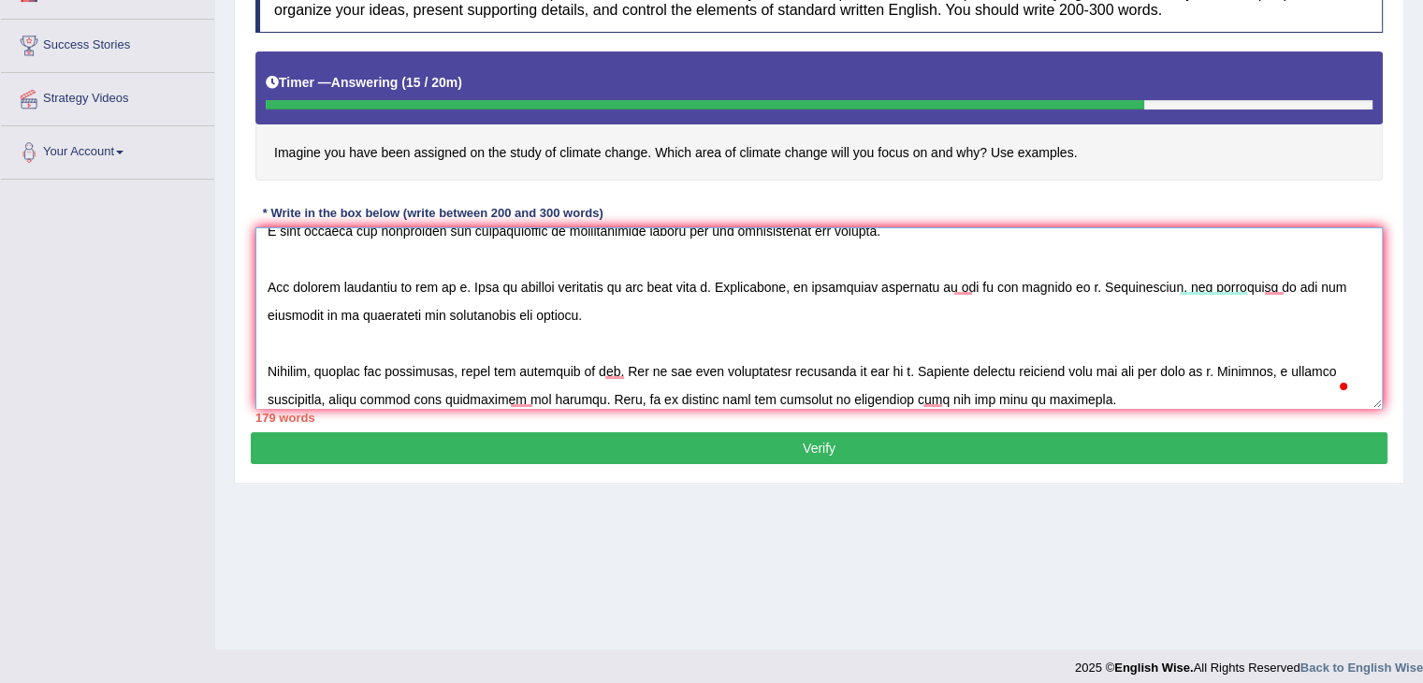
click at [436, 281] on textarea "To enrich screen reader interactions, please activate Accessibility in Grammarl…" at bounding box center [818, 317] width 1127 height 181
click at [550, 282] on textarea "To enrich screen reader interactions, please activate Accessibility in Grammarl…" at bounding box center [818, 317] width 1127 height 181
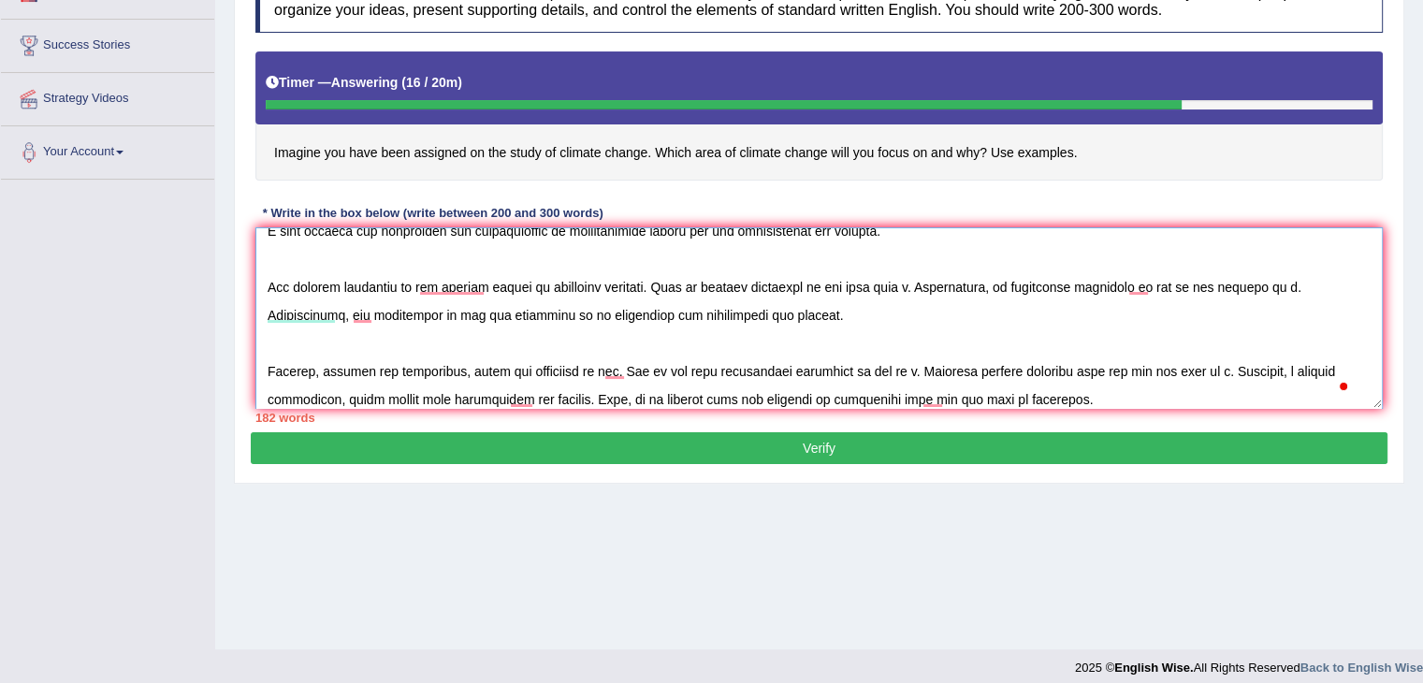
click at [886, 281] on textarea "To enrich screen reader interactions, please activate Accessibility in Grammarl…" at bounding box center [818, 317] width 1127 height 181
click at [445, 284] on textarea "To enrich screen reader interactions, please activate Accessibility in Grammarl…" at bounding box center [818, 317] width 1127 height 181
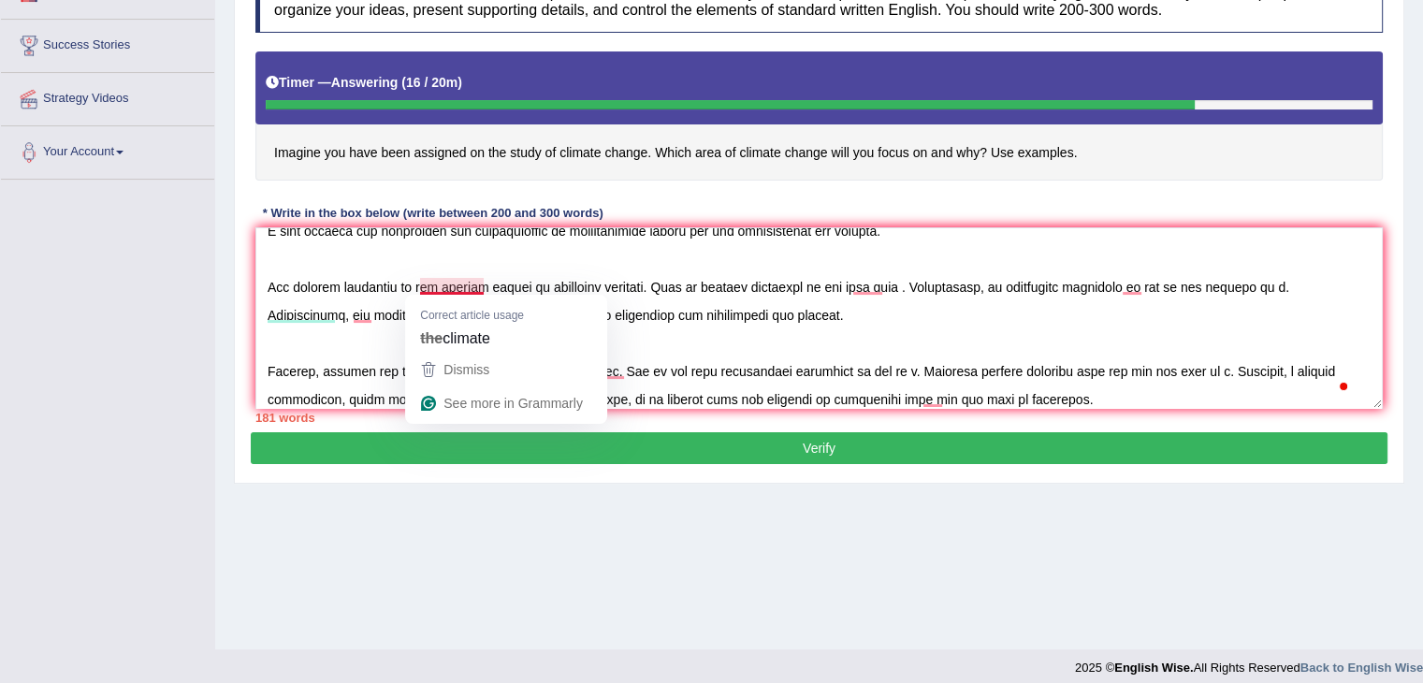
click at [490, 342] on span "climate" at bounding box center [466, 337] width 48 height 21
click at [499, 324] on div "the climate" at bounding box center [506, 338] width 180 height 30
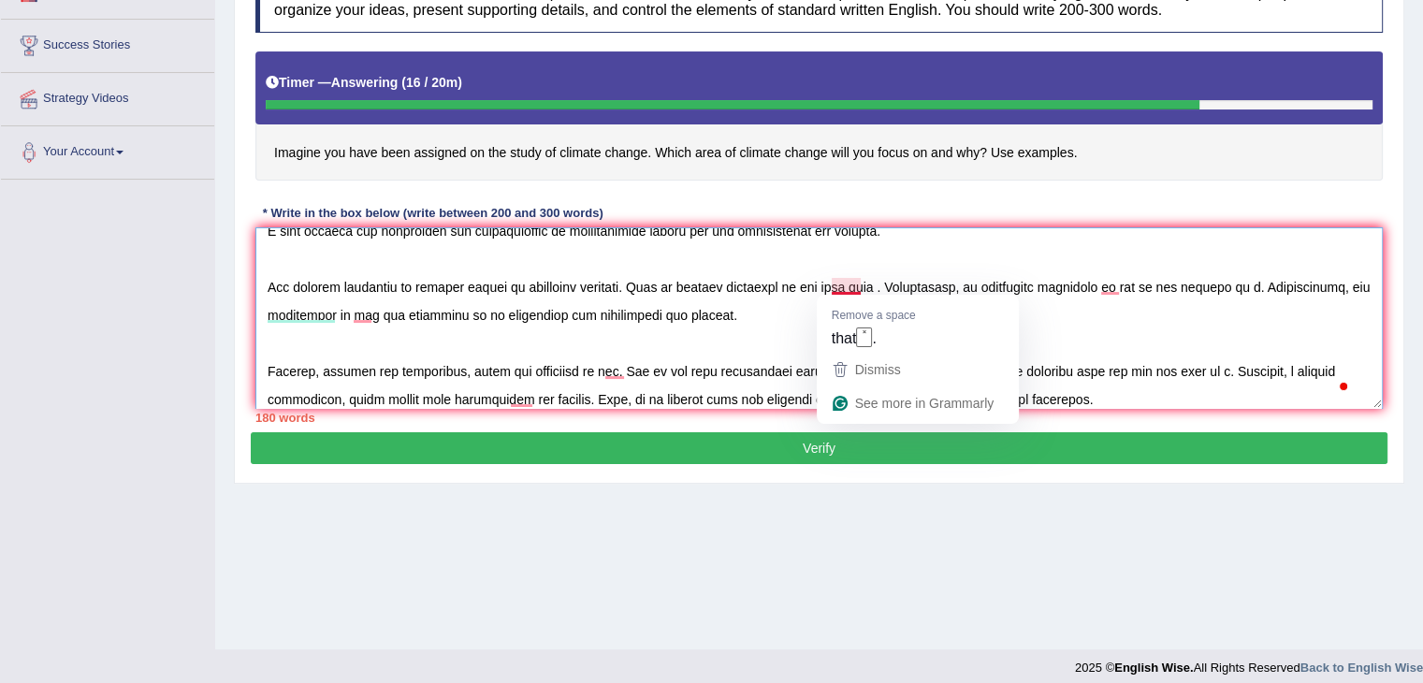
click at [855, 282] on textarea "To enrich screen reader interactions, please activate Accessibility in Grammarl…" at bounding box center [818, 317] width 1127 height 181
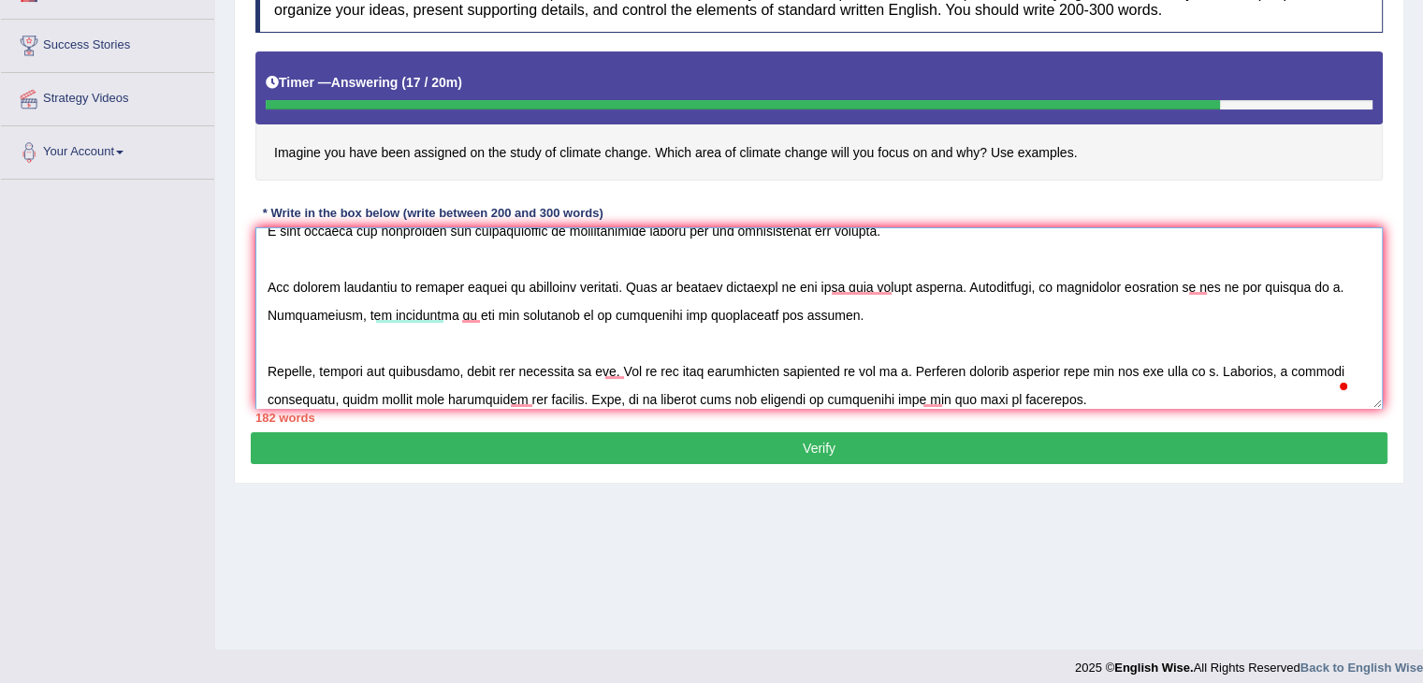
click at [1203, 292] on textarea "To enrich screen reader interactions, please activate Accessibility in Grammarl…" at bounding box center [818, 317] width 1127 height 181
click at [1196, 282] on textarea "To enrich screen reader interactions, please activate Accessibility in Grammarl…" at bounding box center [818, 317] width 1127 height 181
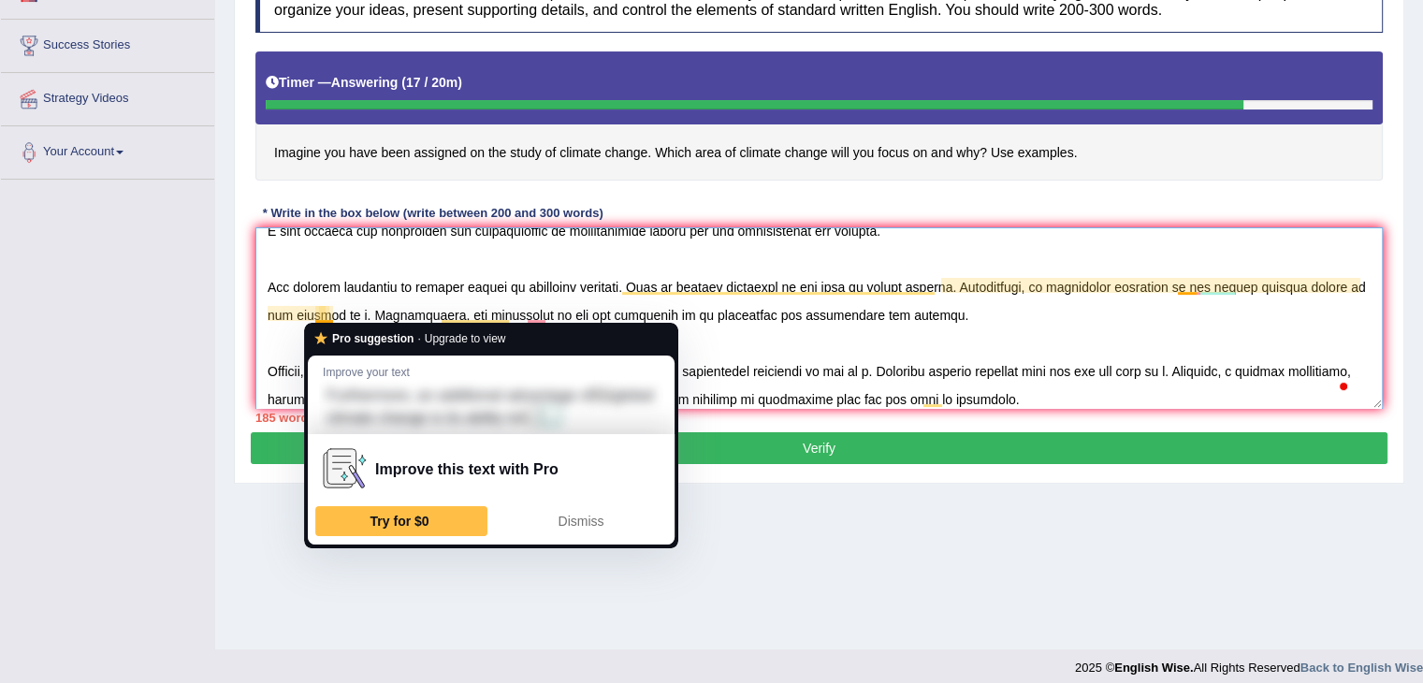
click at [325, 311] on textarea "To enrich screen reader interactions, please activate Accessibility in Grammarl…" at bounding box center [818, 317] width 1127 height 181
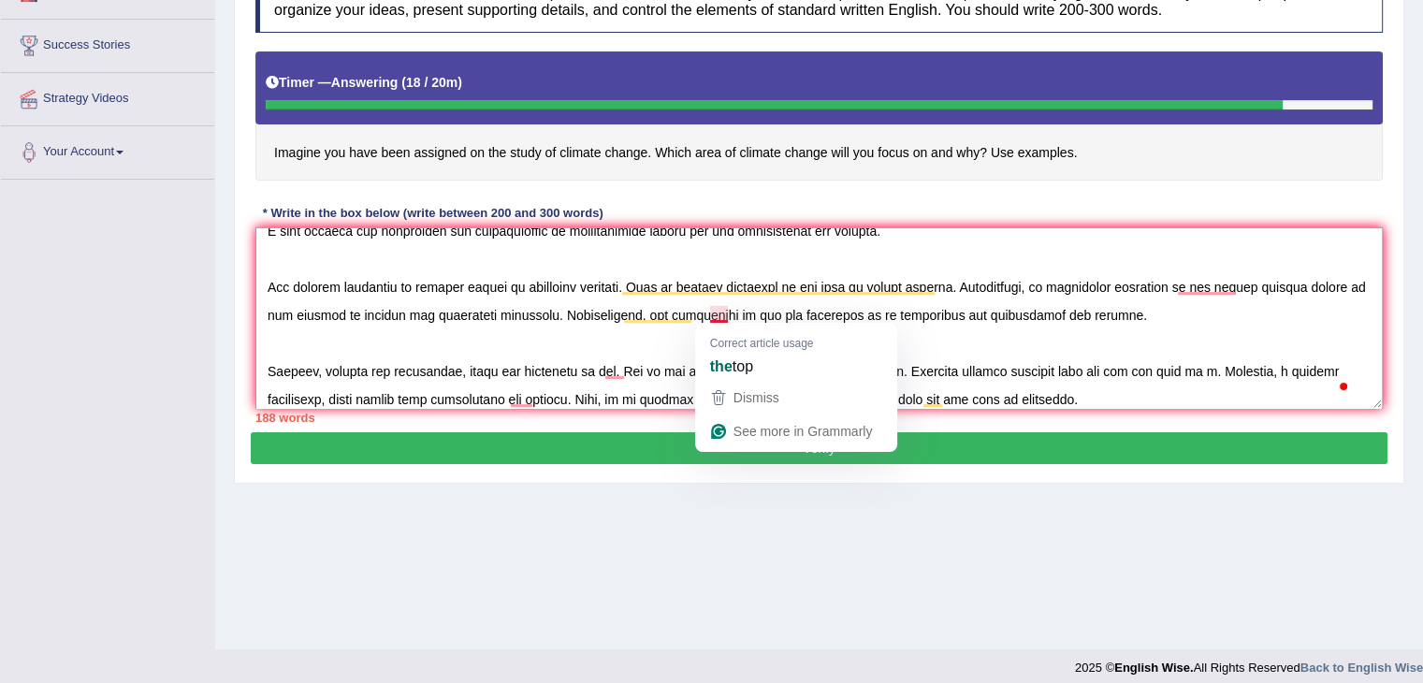
click at [725, 308] on textarea "To enrich screen reader interactions, please activate Accessibility in Grammarl…" at bounding box center [818, 317] width 1127 height 181
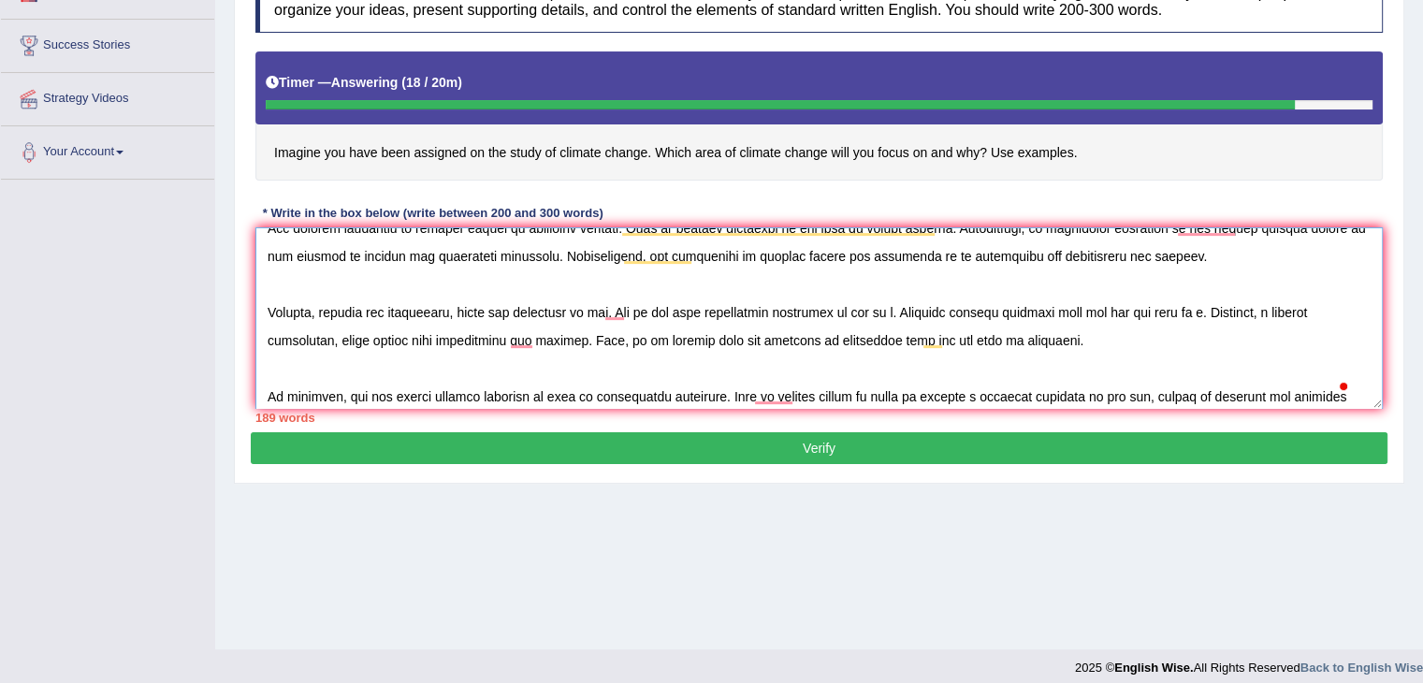
scroll to position [105, 0]
click at [619, 298] on textarea "To enrich screen reader interactions, please activate Accessibility in Grammarl…" at bounding box center [818, 317] width 1127 height 181
click at [625, 311] on textarea "To enrich screen reader interactions, please activate Accessibility in Grammarl…" at bounding box center [818, 317] width 1127 height 181
click at [996, 311] on textarea "To enrich screen reader interactions, please activate Accessibility in Grammarl…" at bounding box center [818, 317] width 1127 height 181
click at [985, 314] on textarea "To enrich screen reader interactions, please activate Accessibility in Grammarl…" at bounding box center [818, 317] width 1127 height 181
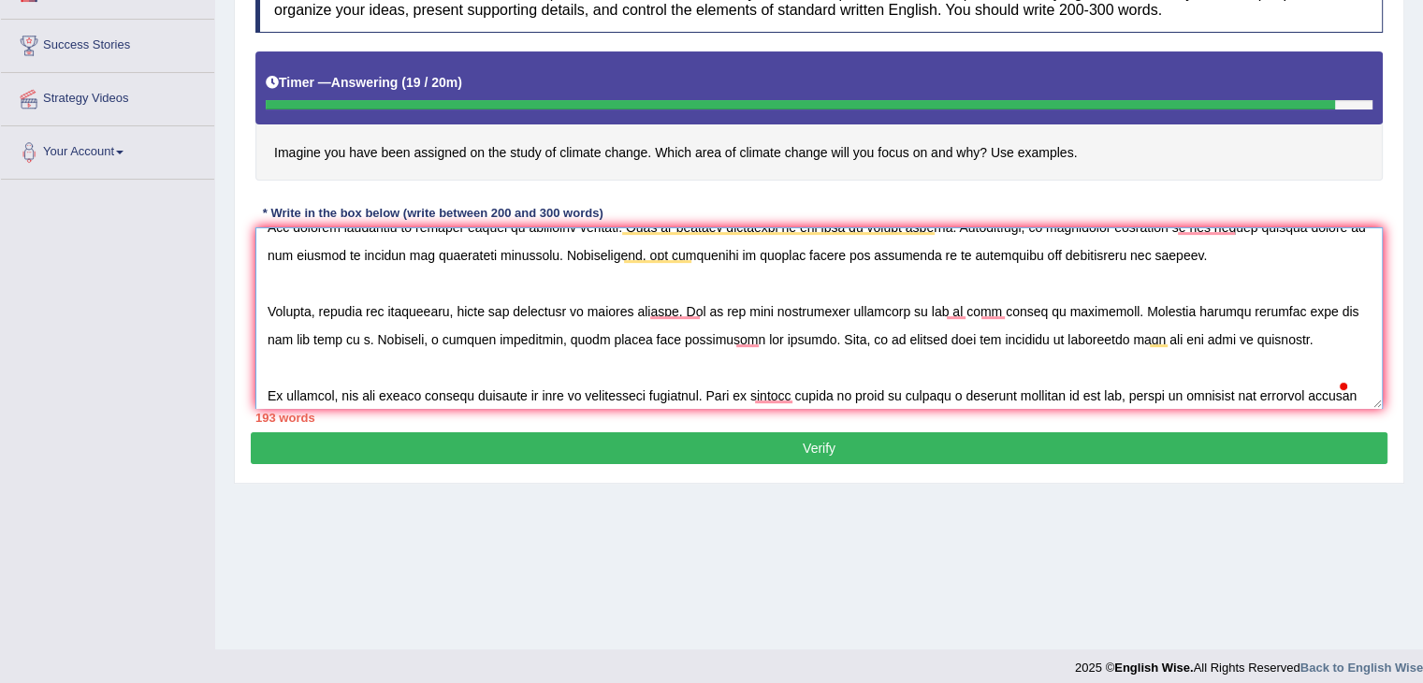
type textarea "The increasing influence of the study of global climate change on our lives has…"
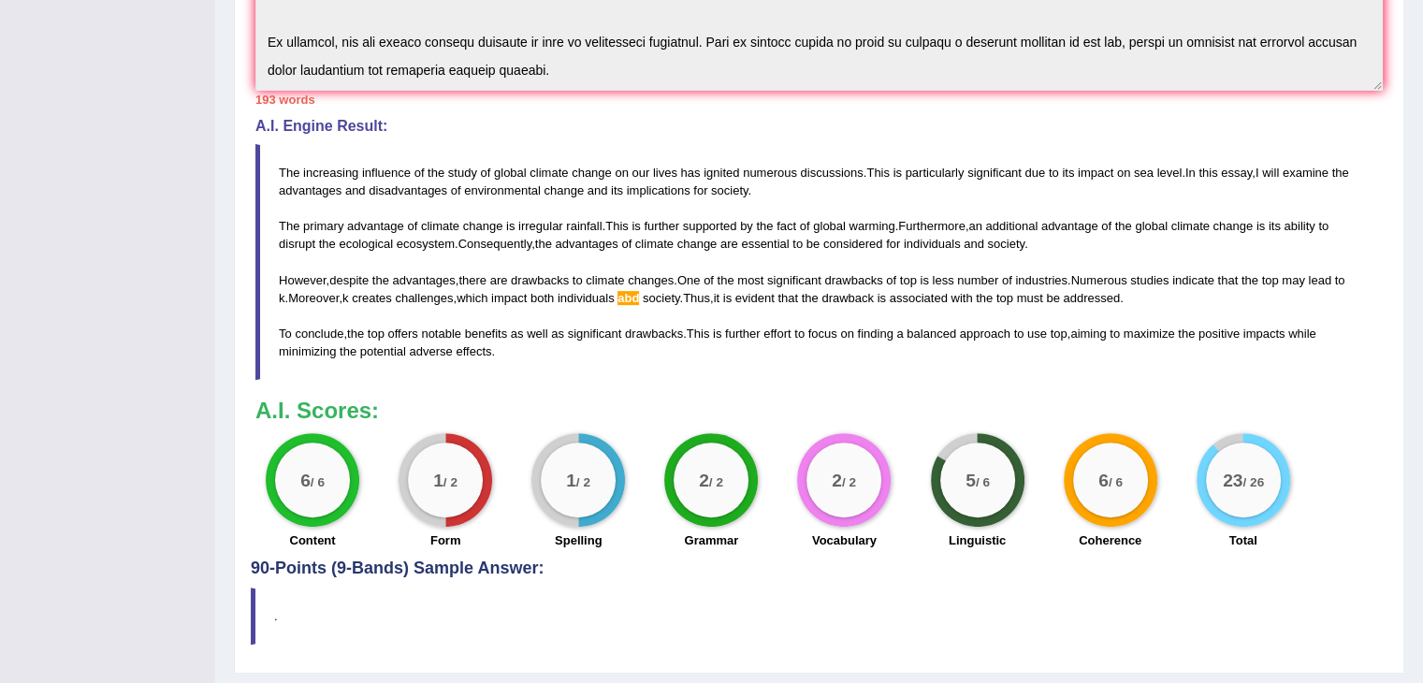
scroll to position [578, 0]
